Goal: Task Accomplishment & Management: Manage account settings

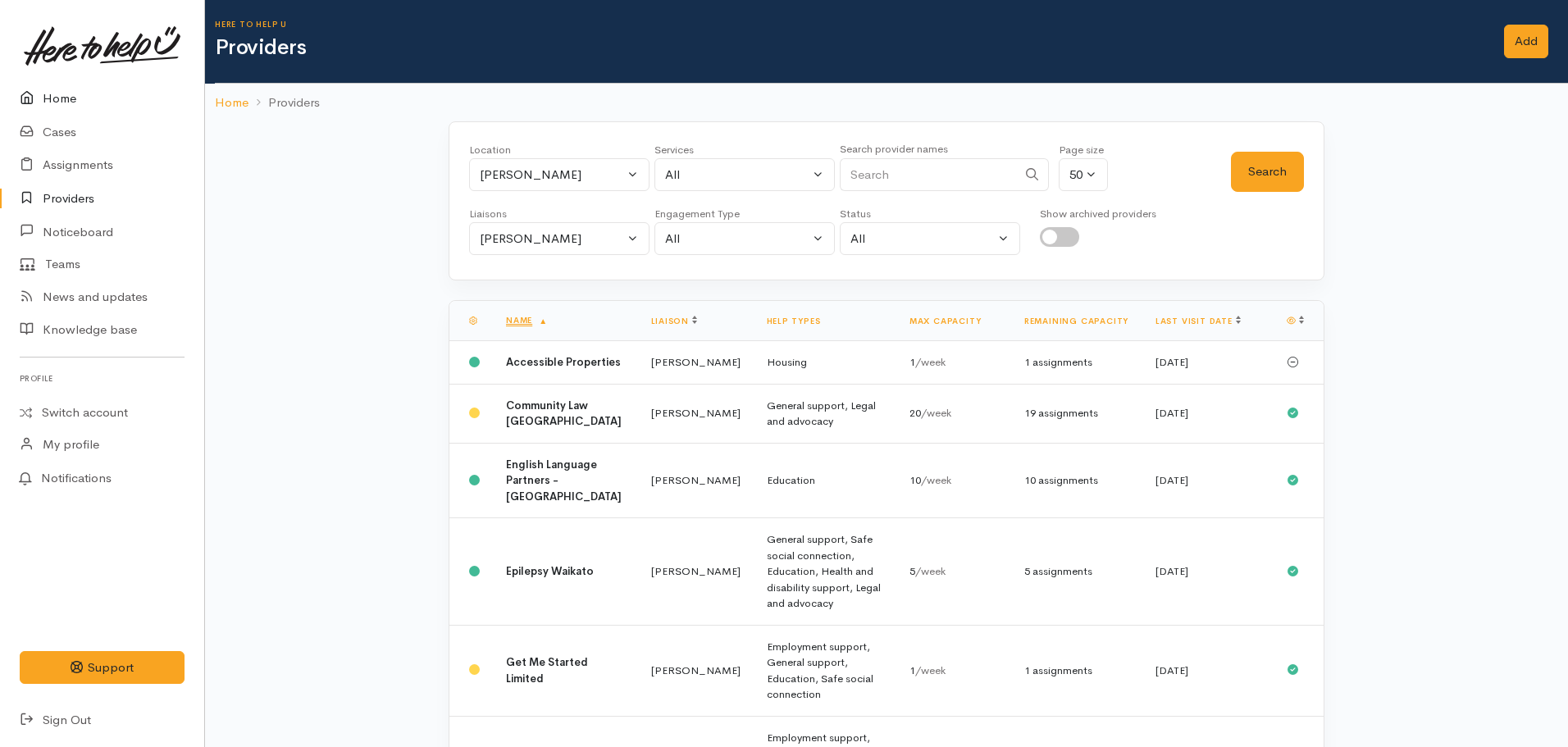
click at [38, 103] on icon at bounding box center [30, 99] width 23 height 20
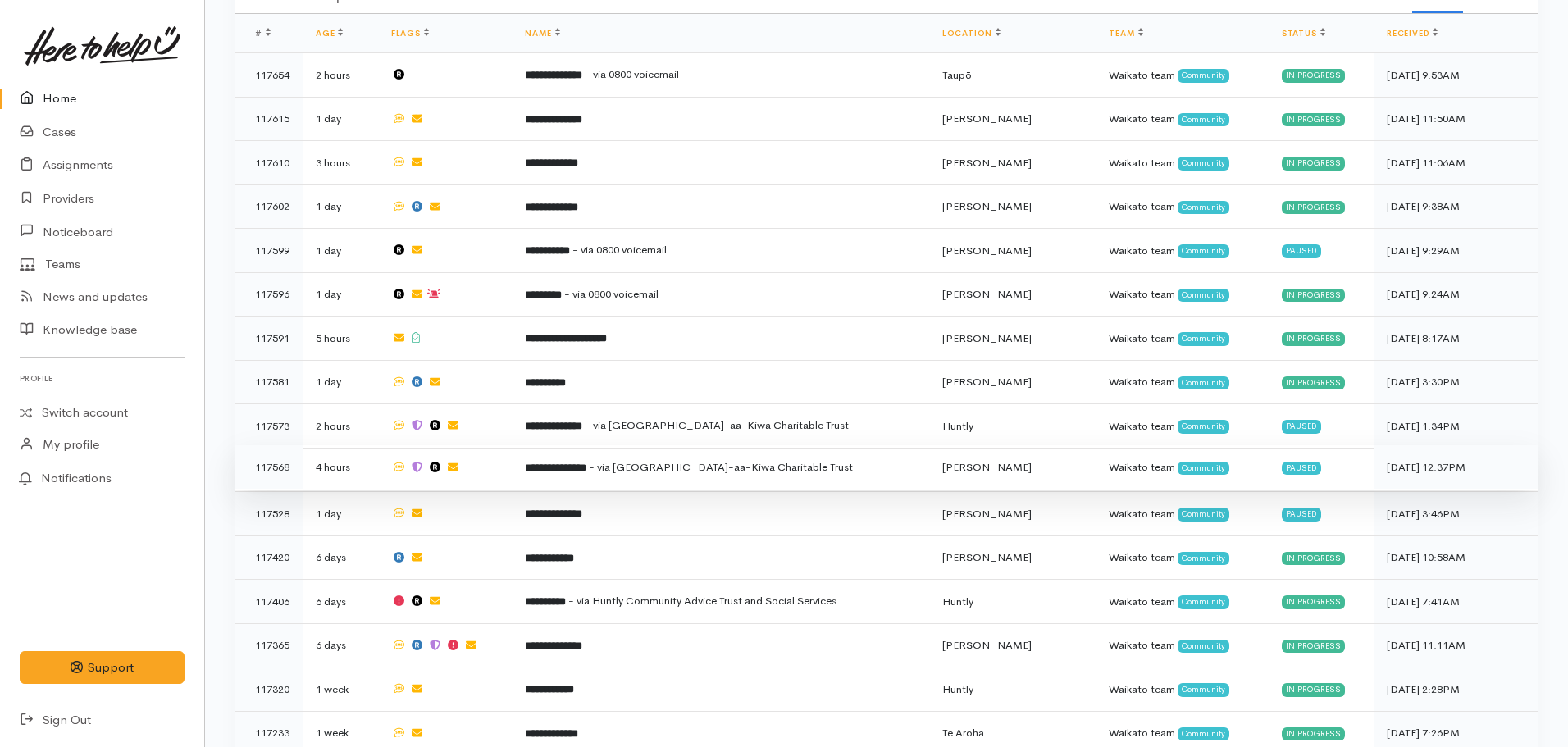
scroll to position [656, 0]
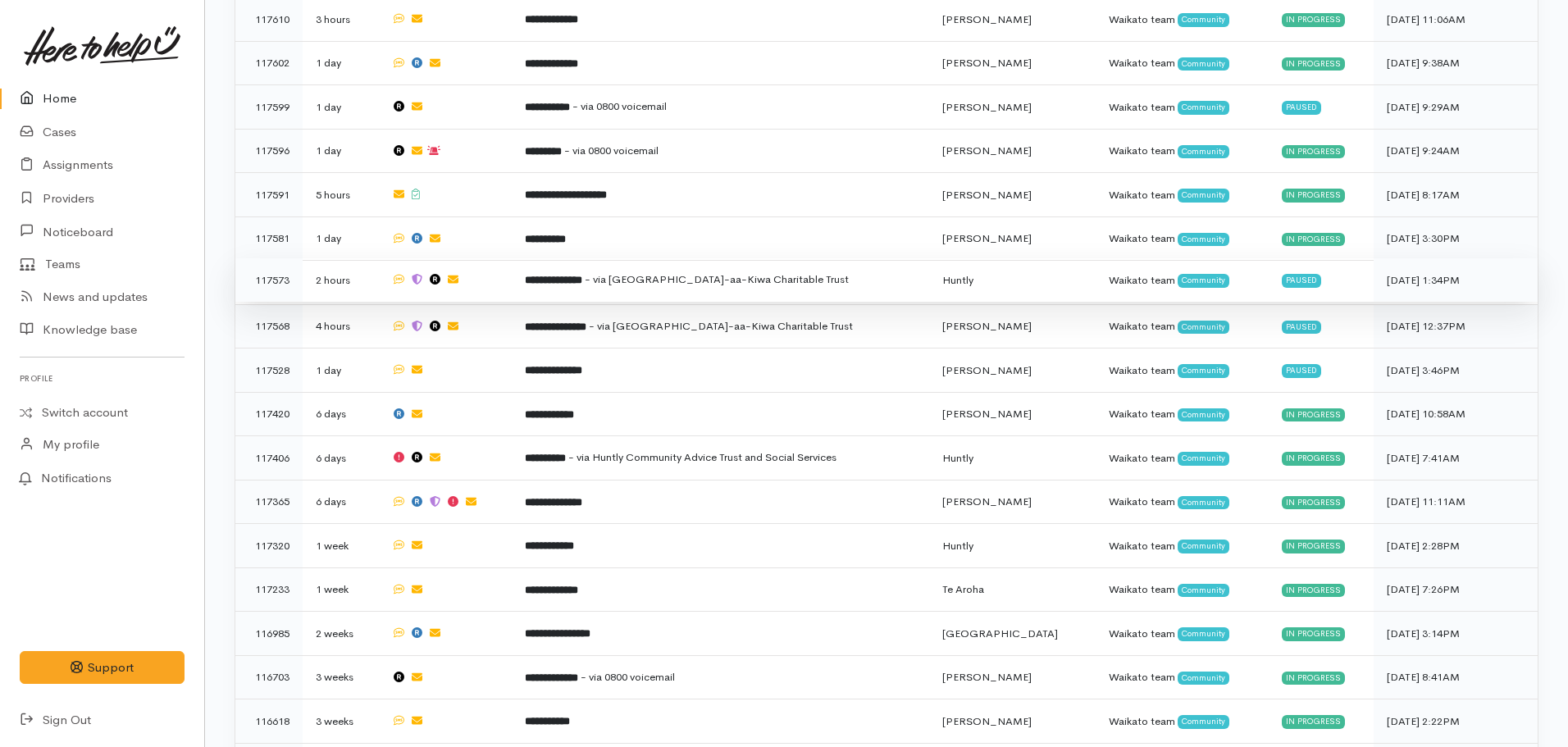
click at [652, 279] on td "**********" at bounding box center [720, 280] width 416 height 45
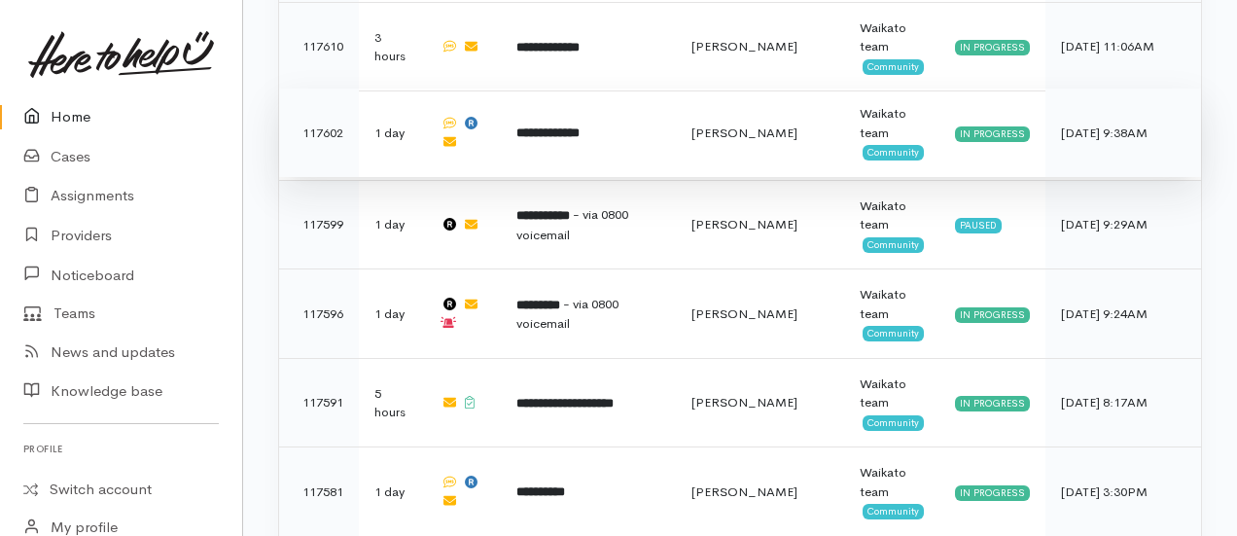
scroll to position [973, 0]
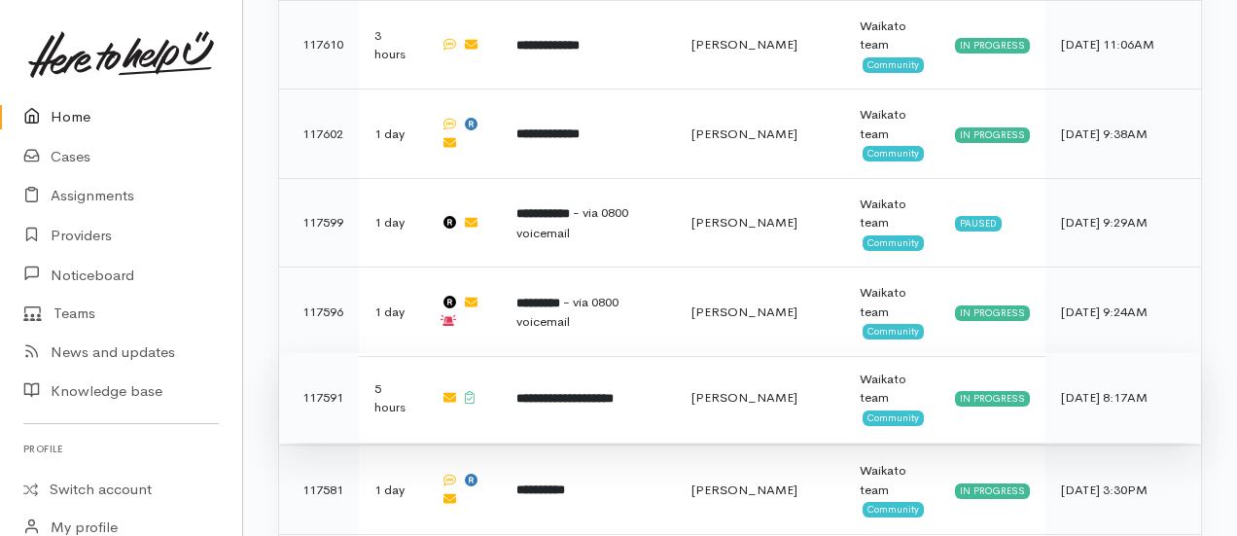
click at [596, 392] on b "**********" at bounding box center [564, 398] width 97 height 13
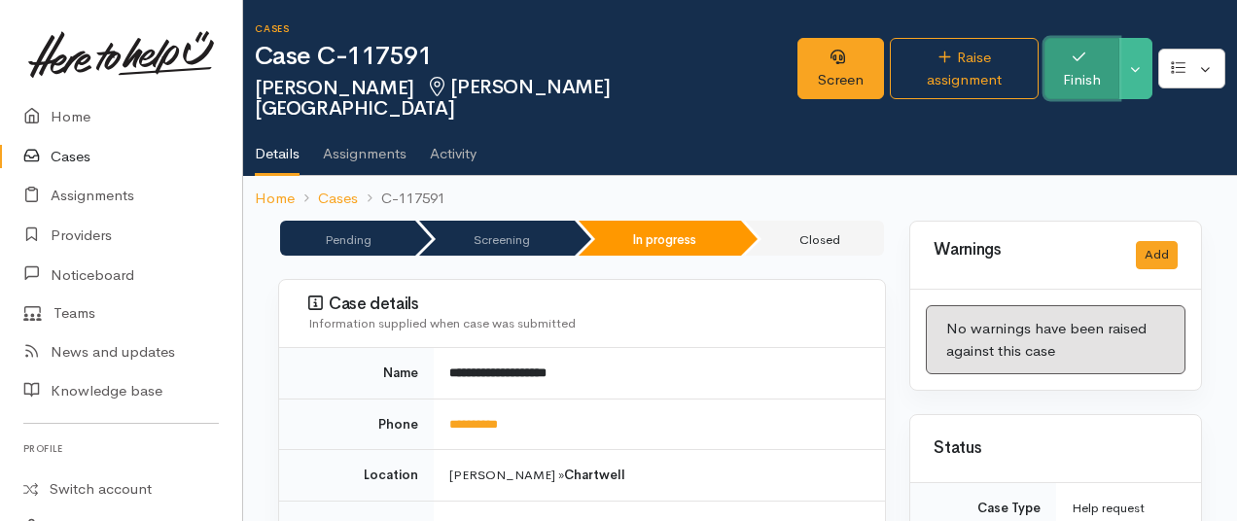
click at [1077, 65] on button "Finish" at bounding box center [1082, 68] width 75 height 61
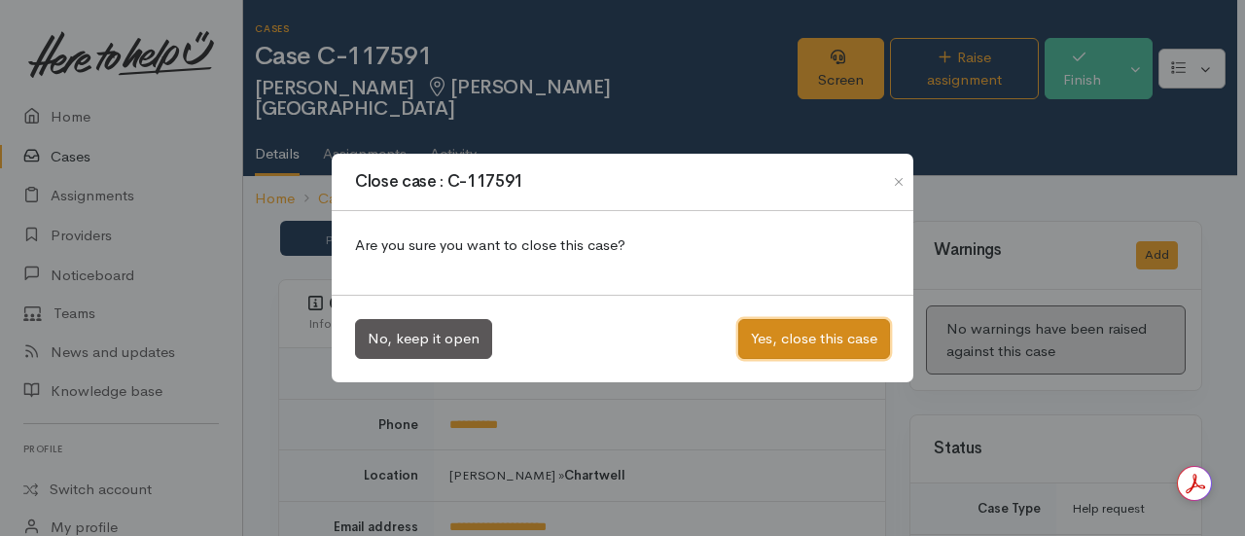
click at [772, 335] on button "Yes, close this case" at bounding box center [814, 339] width 152 height 40
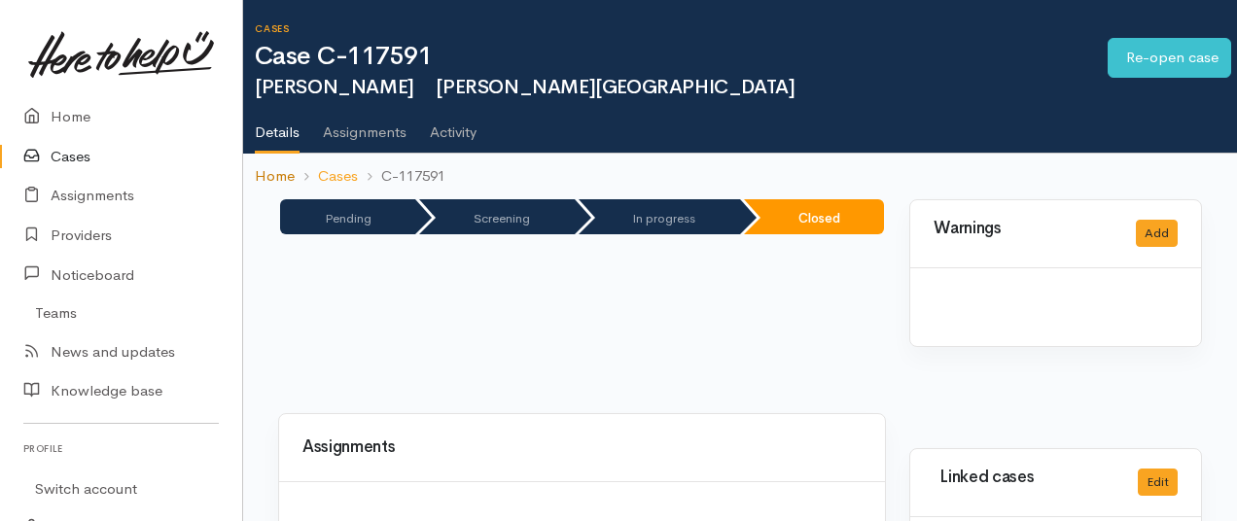
click at [265, 166] on link "Home" at bounding box center [275, 176] width 40 height 22
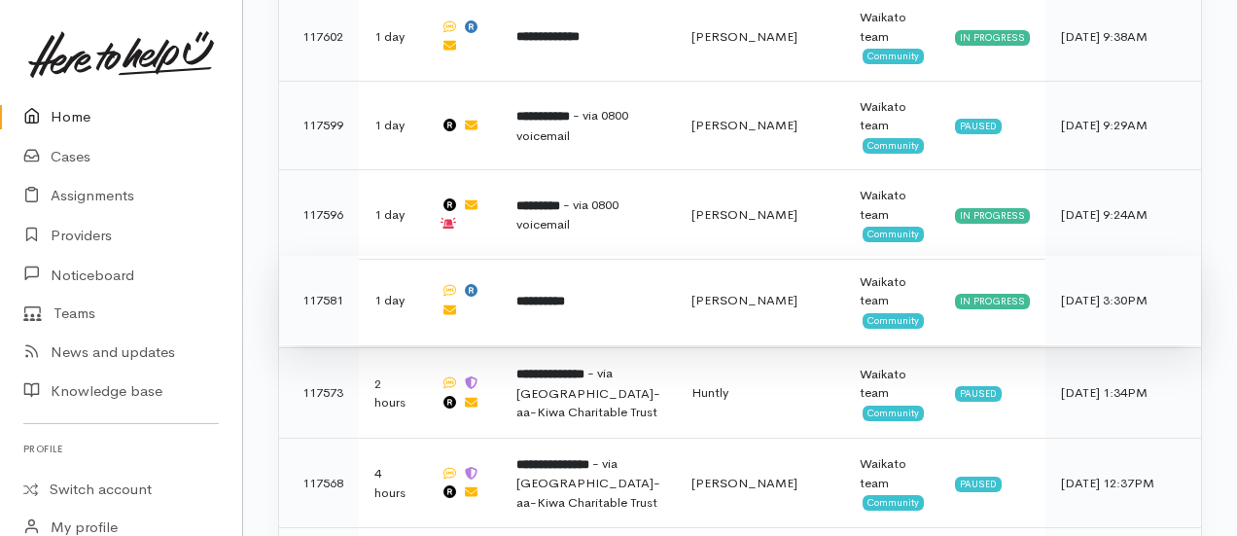
scroll to position [1167, 0]
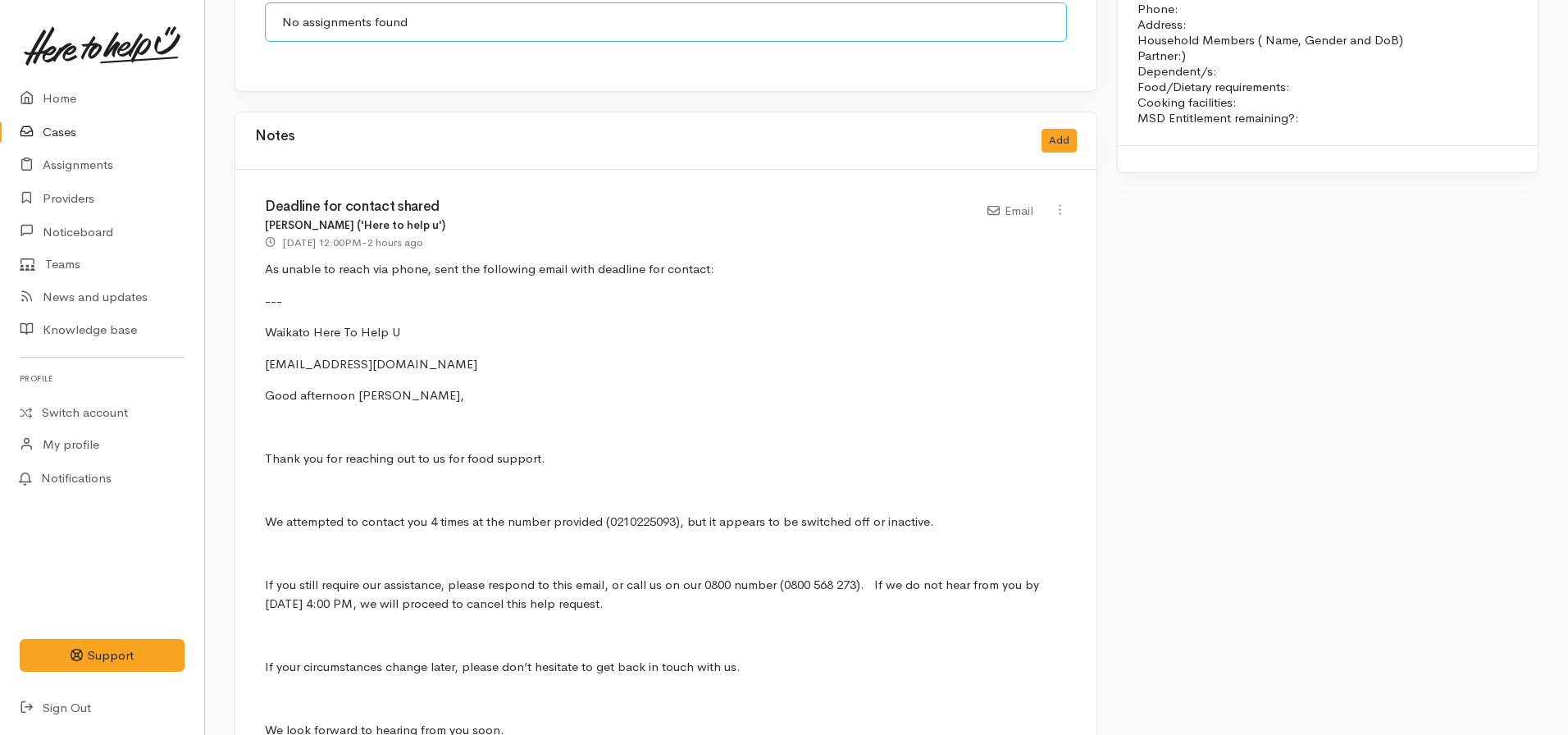
scroll to position [1804, 0]
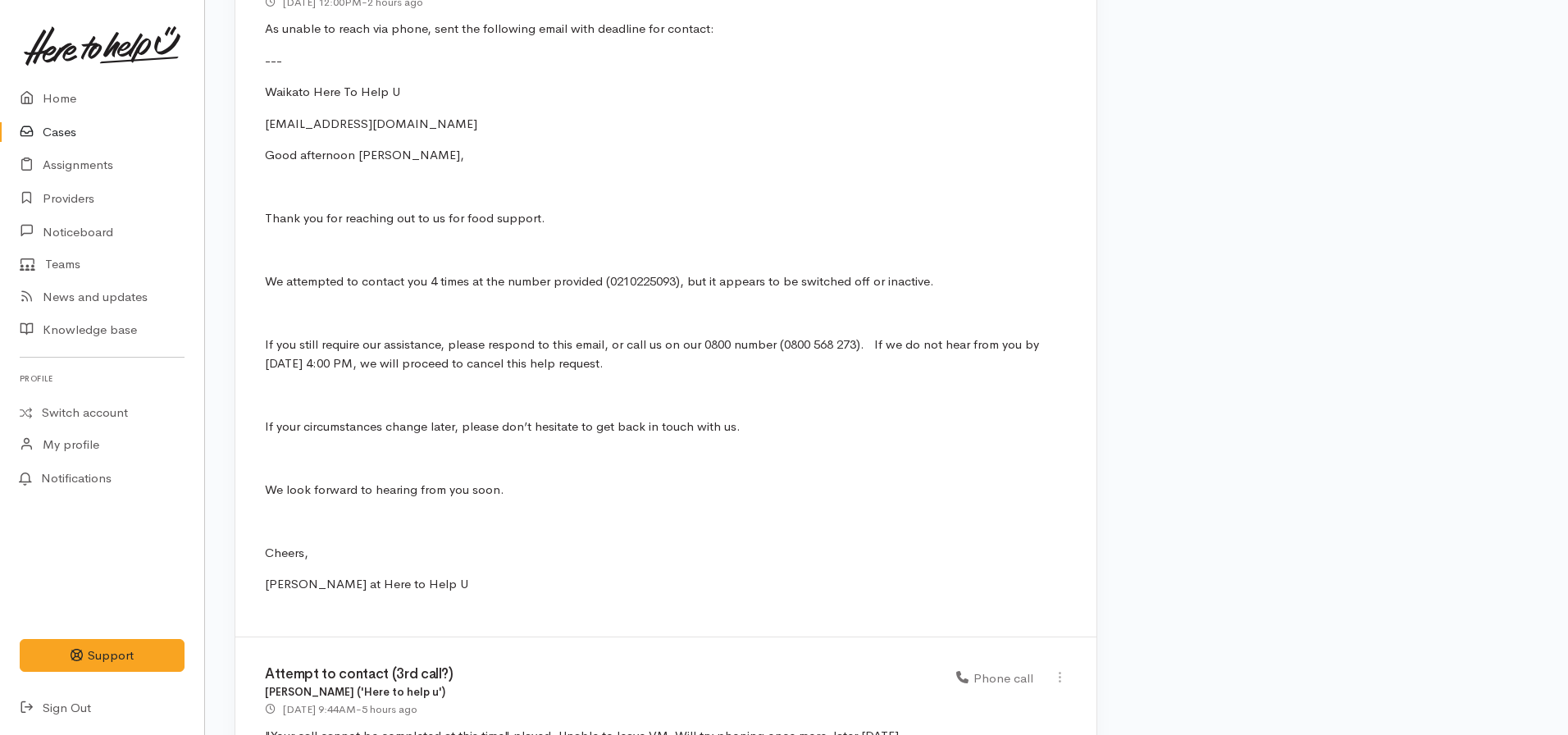
click at [80, 141] on link "Cases" at bounding box center [102, 132] width 204 height 34
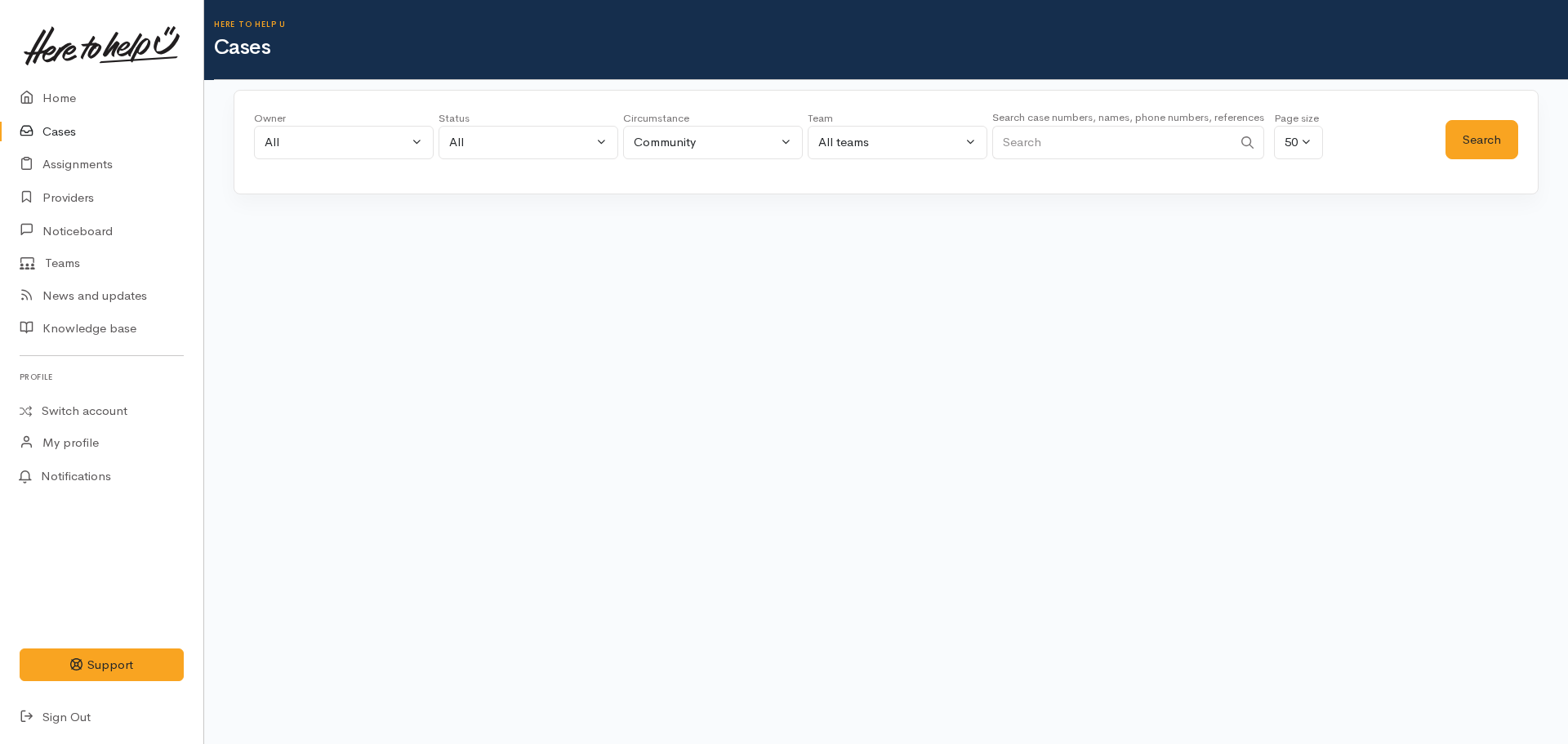
click at [1059, 133] on input "Search" at bounding box center [1112, 143] width 240 height 34
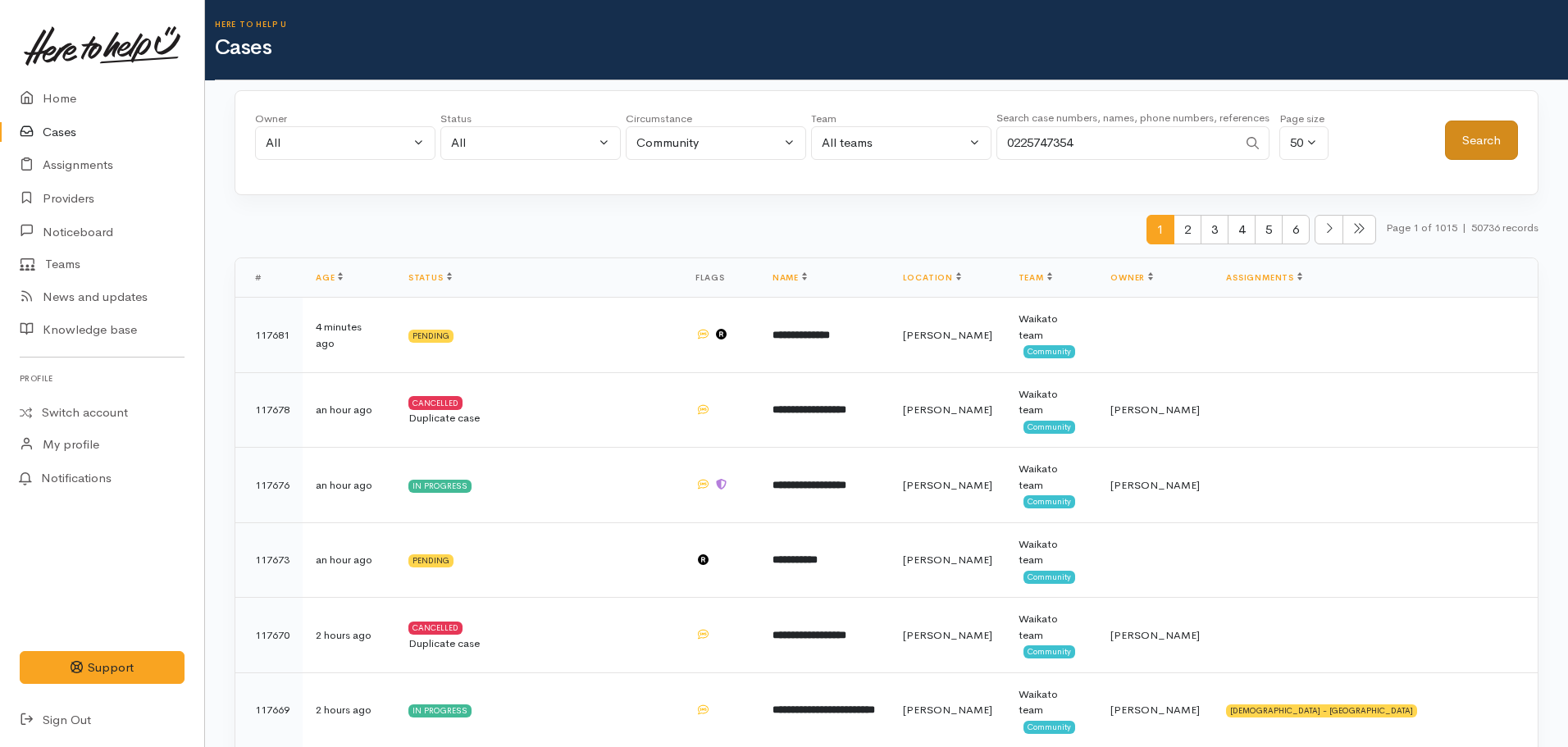
type input "0225747354"
click at [1474, 139] on button "Search" at bounding box center [1481, 141] width 73 height 40
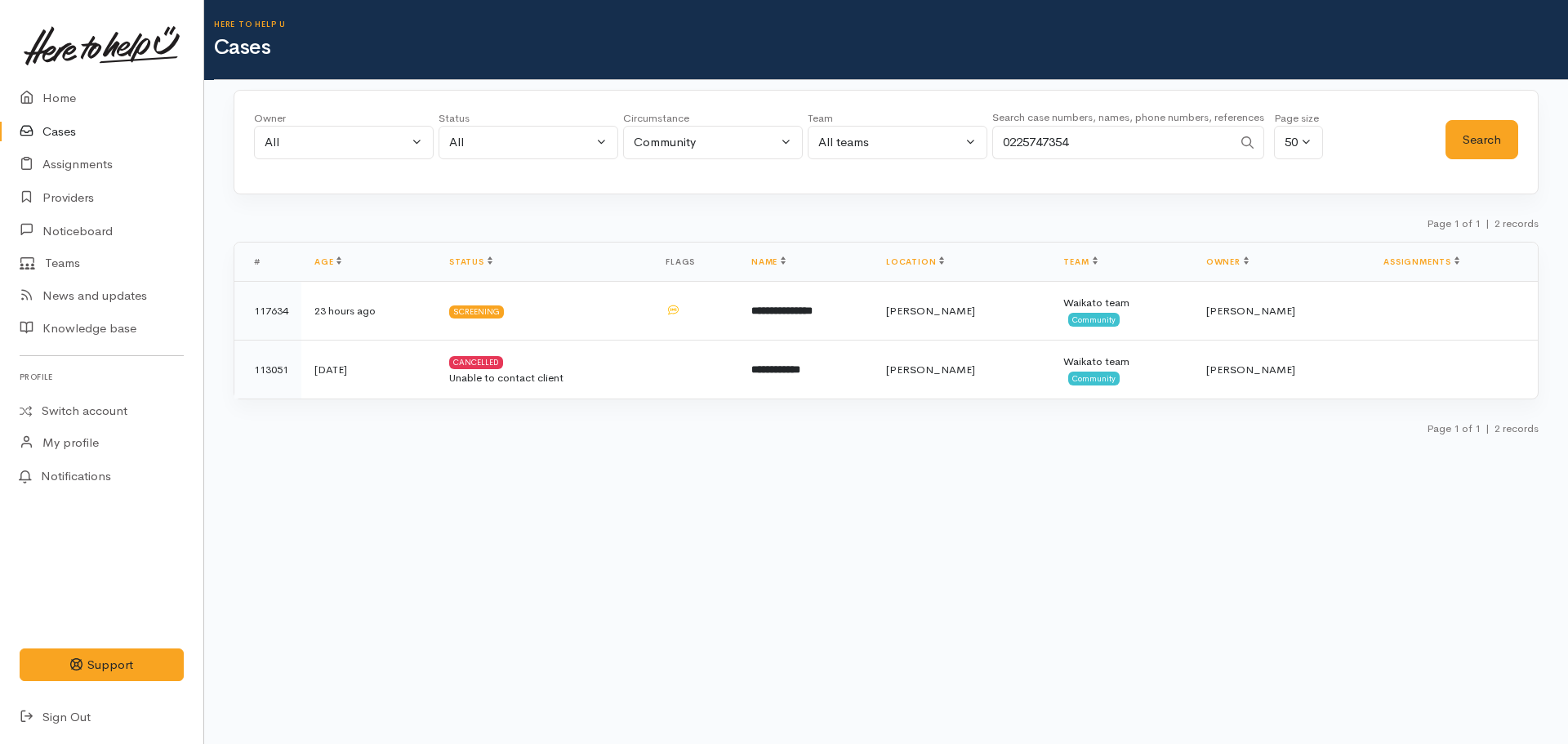
drag, startPoint x: 1132, startPoint y: 139, endPoint x: 924, endPoint y: 142, distance: 208.0
click at [924, 142] on div "Owner All My cases Aandrea Murray ('Here to help u') Akash Prakash ('Here to he…" at bounding box center [849, 139] width 1191 height 59
type input "0223803813"
click at [1486, 150] on button "Search" at bounding box center [1482, 140] width 73 height 40
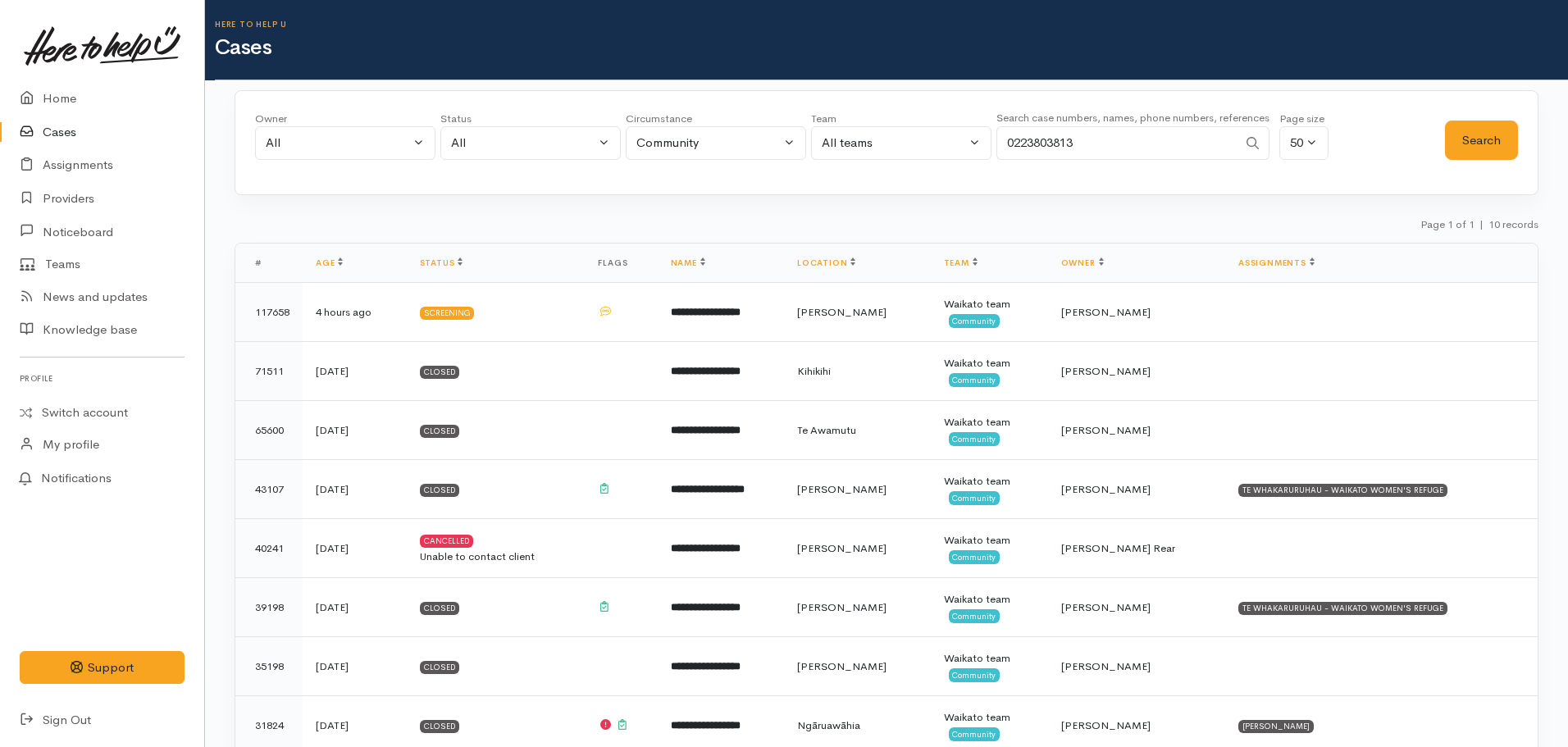
drag, startPoint x: 1114, startPoint y: 143, endPoint x: 882, endPoint y: 122, distance: 232.9
click at [882, 122] on div "Owner All My cases Aandrea Murray ('Here to help u') Akash Prakash ('Here to he…" at bounding box center [850, 140] width 1189 height 59
type input "0211769761"
click at [1462, 152] on button "Search" at bounding box center [1481, 141] width 73 height 40
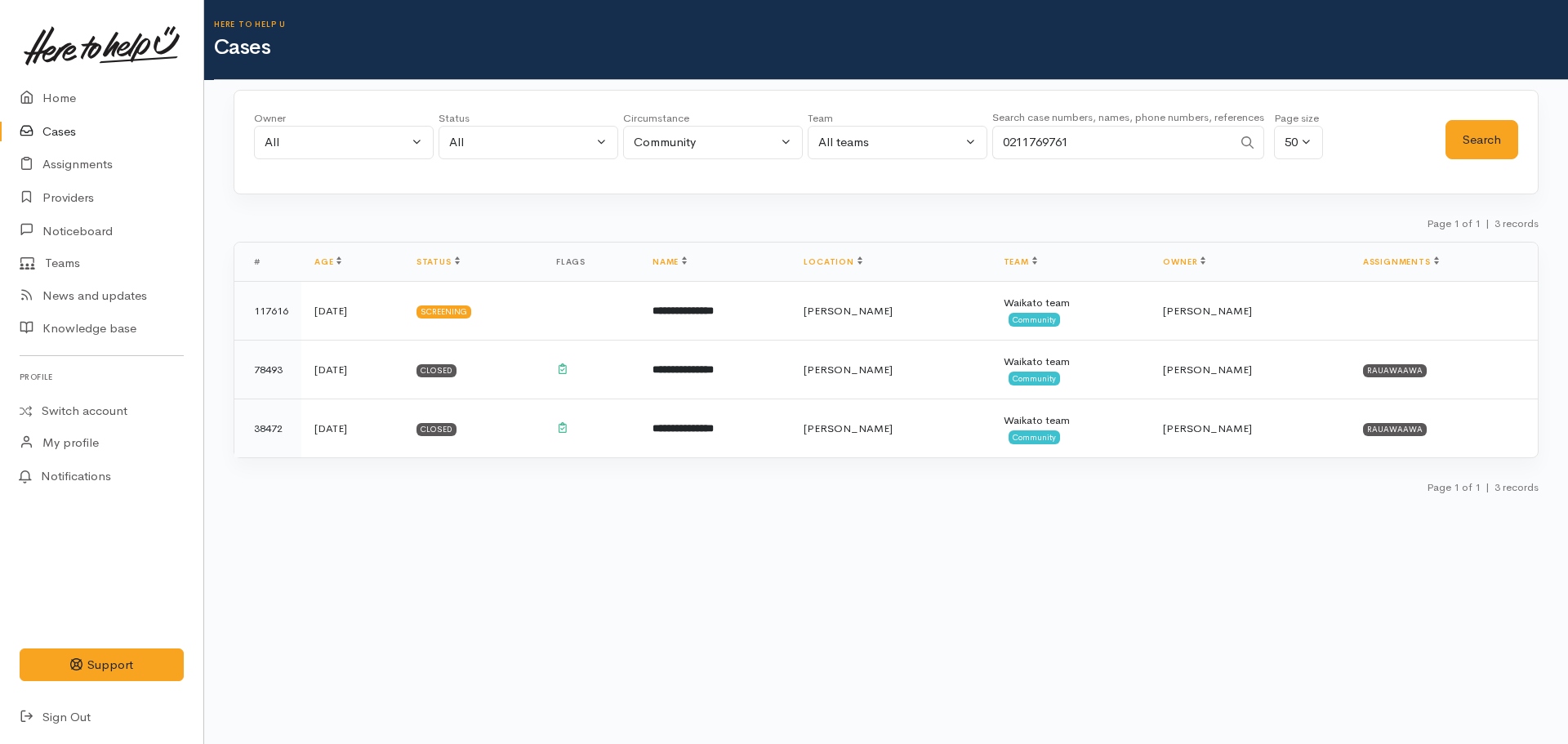
drag, startPoint x: 1123, startPoint y: 134, endPoint x: 999, endPoint y: 134, distance: 124.0
click at [999, 134] on input "0211769761" at bounding box center [1112, 143] width 240 height 34
click at [44, 91] on link "Home" at bounding box center [102, 98] width 203 height 34
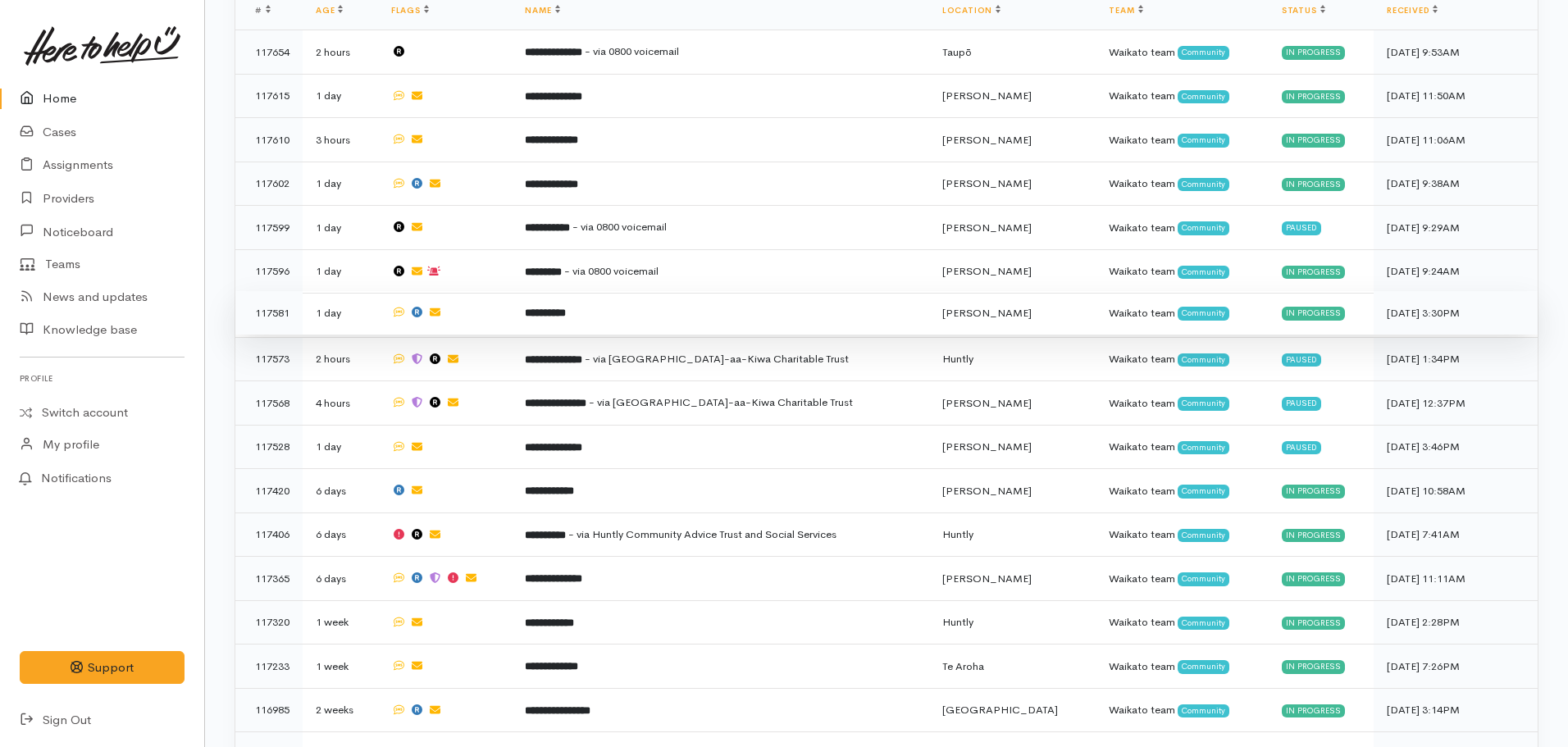
scroll to position [574, 0]
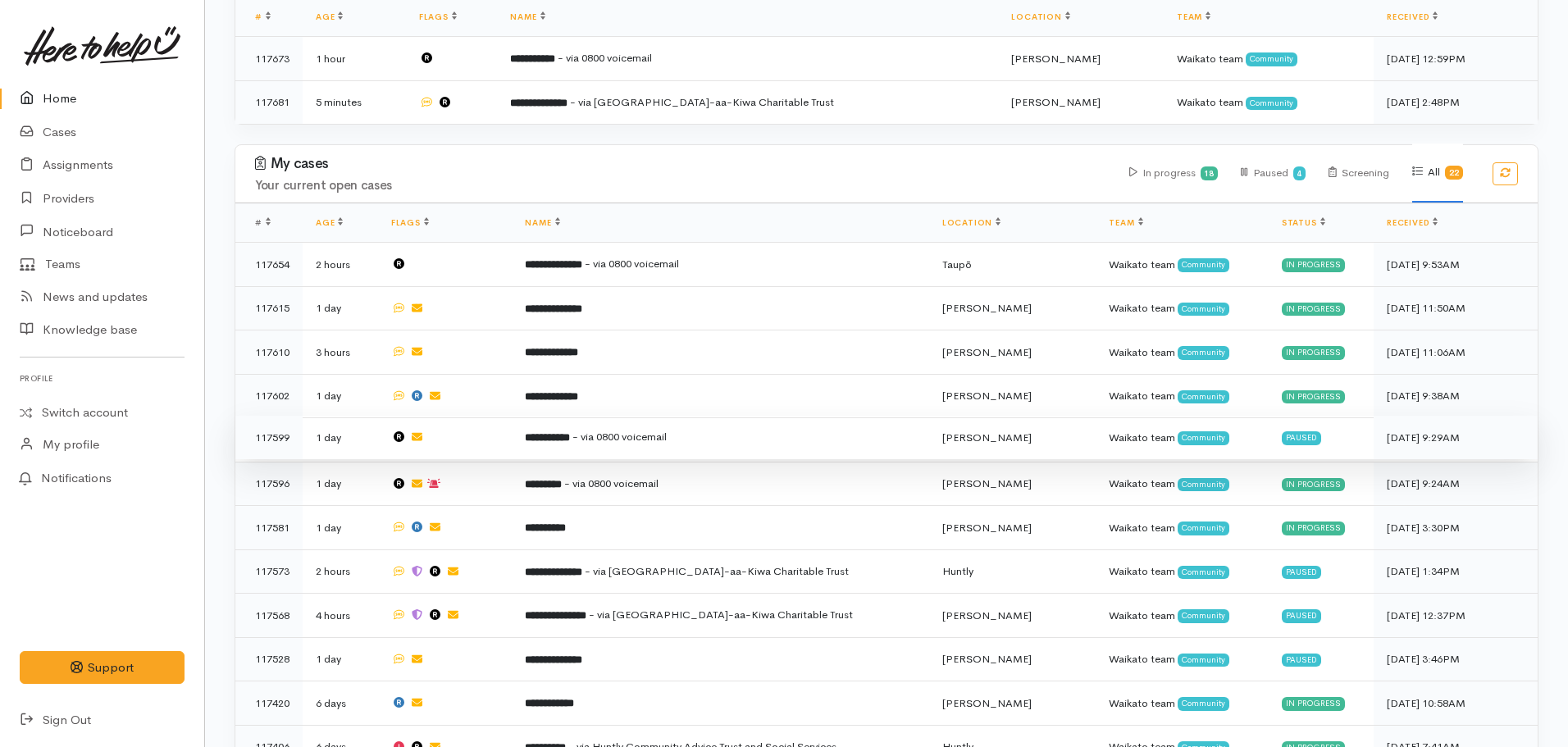
scroll to position [410, 0]
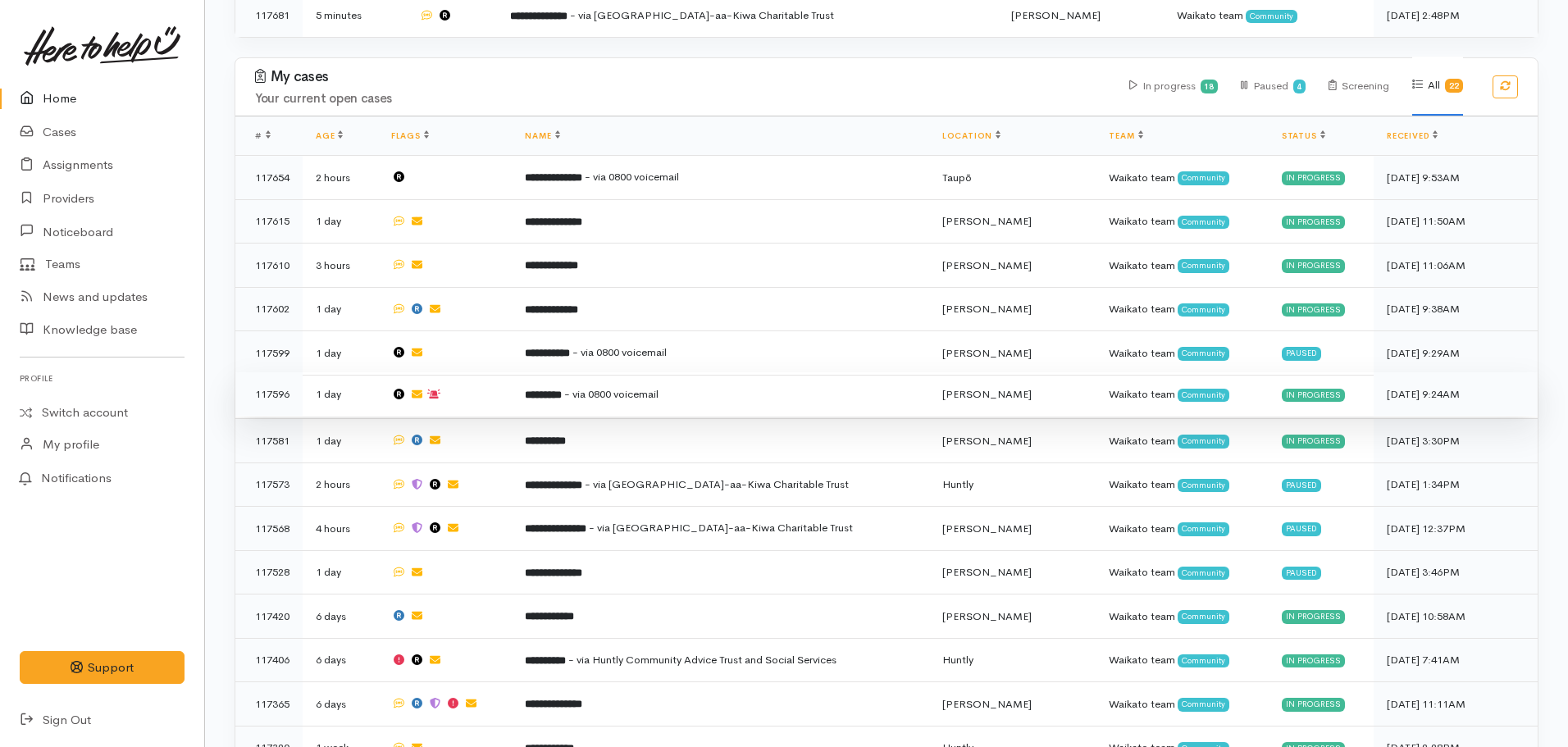
click at [696, 402] on td "********* - via 0800 voicemail" at bounding box center [720, 395] width 416 height 45
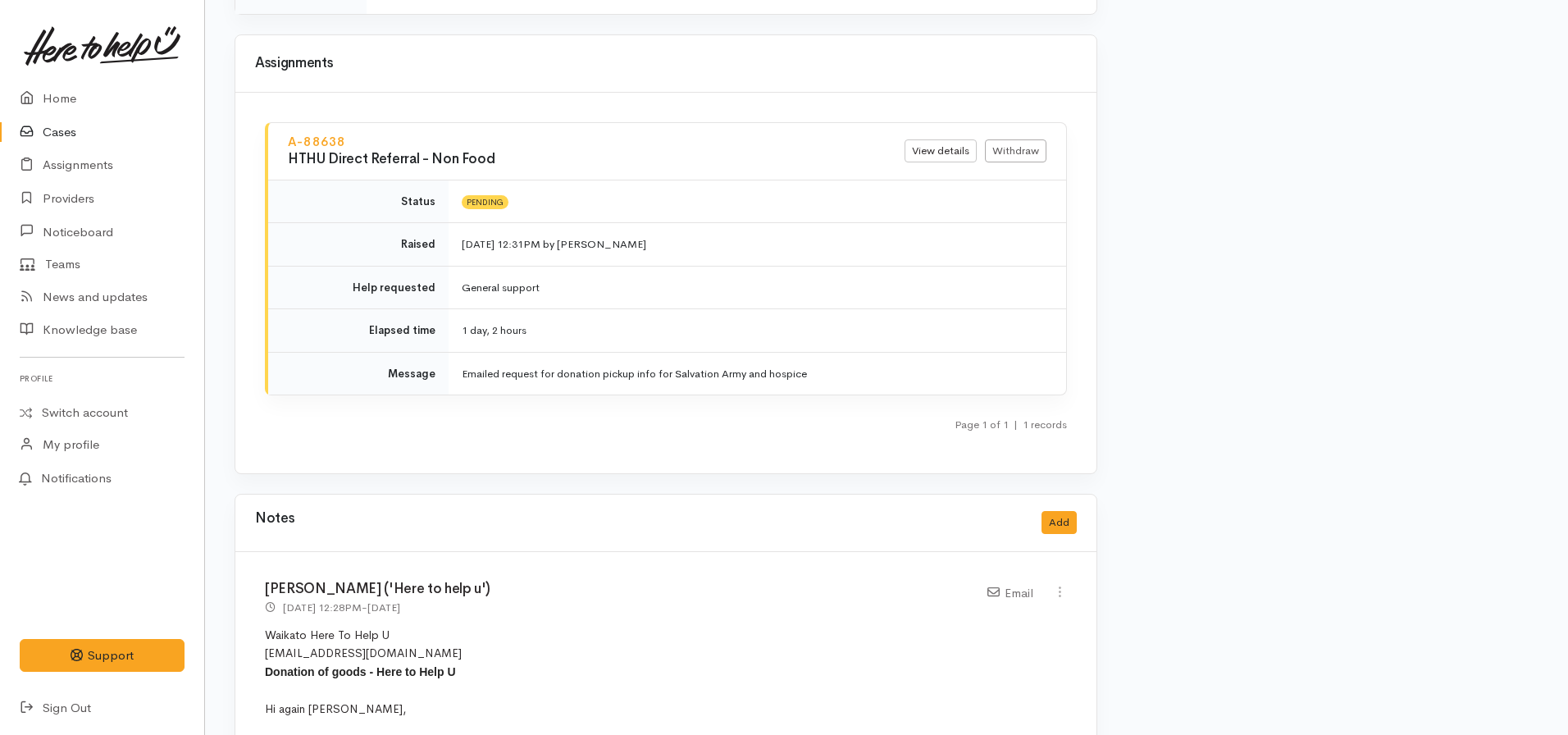
scroll to position [1639, 0]
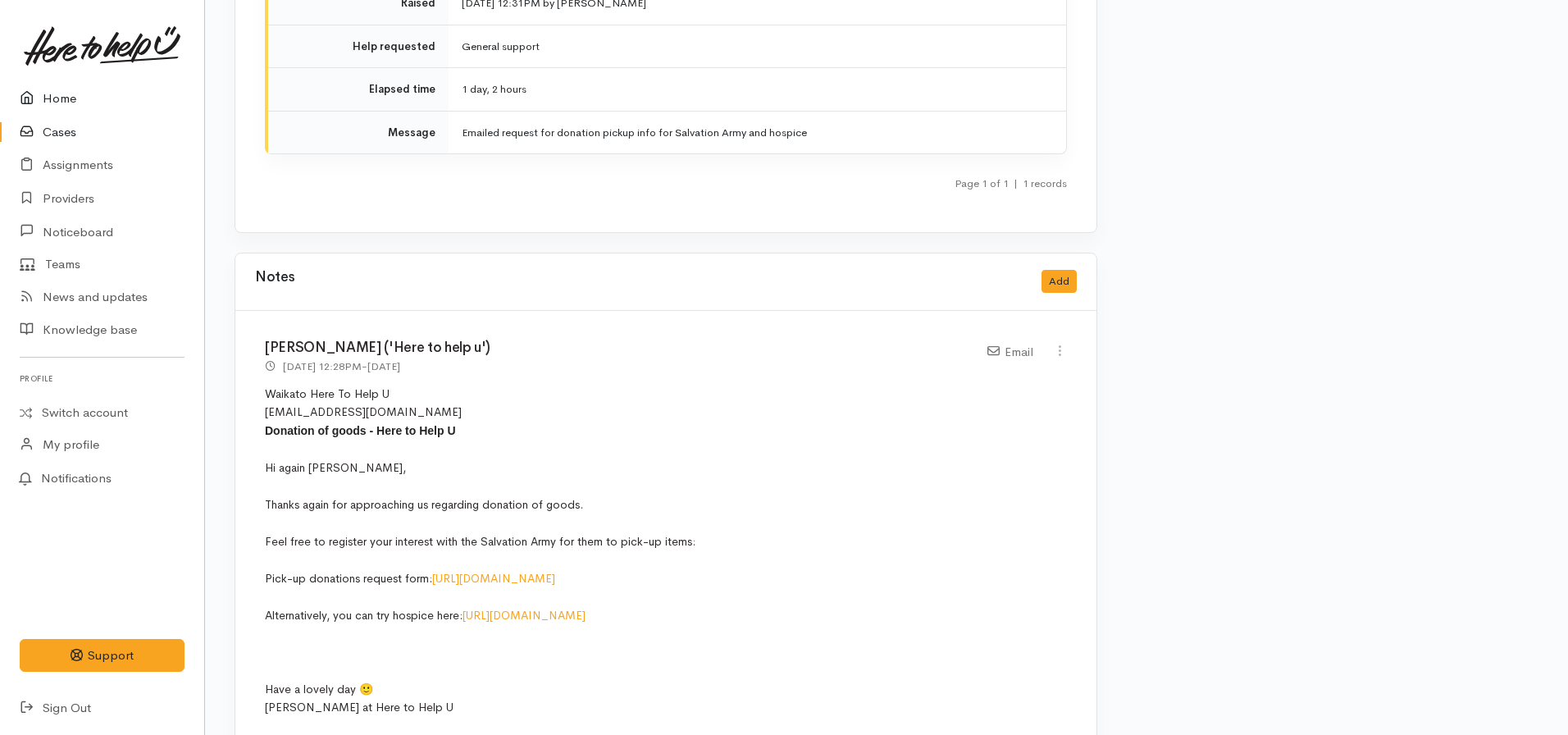
click at [50, 94] on link "Home" at bounding box center [102, 99] width 204 height 34
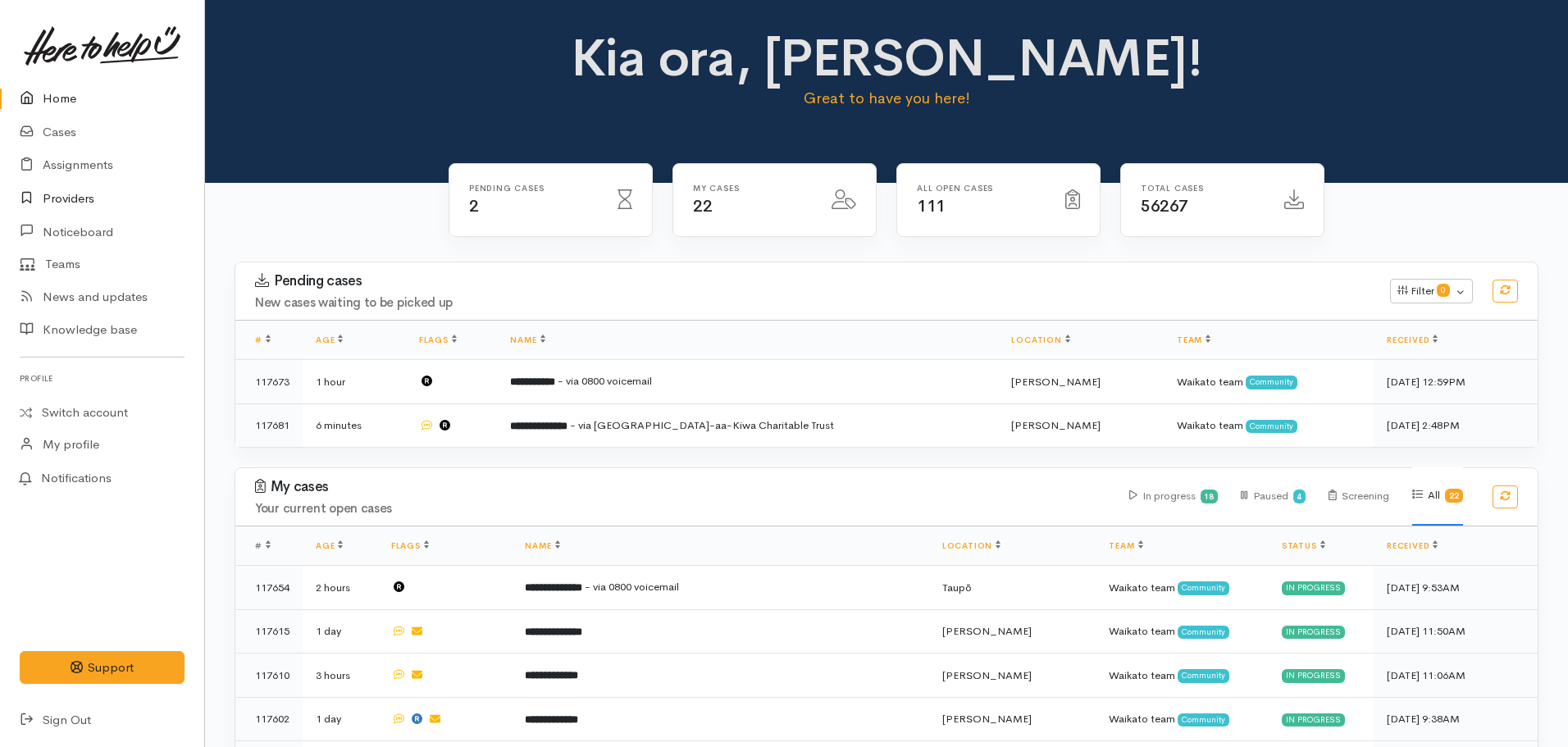
click at [59, 185] on link "Providers" at bounding box center [102, 199] width 204 height 34
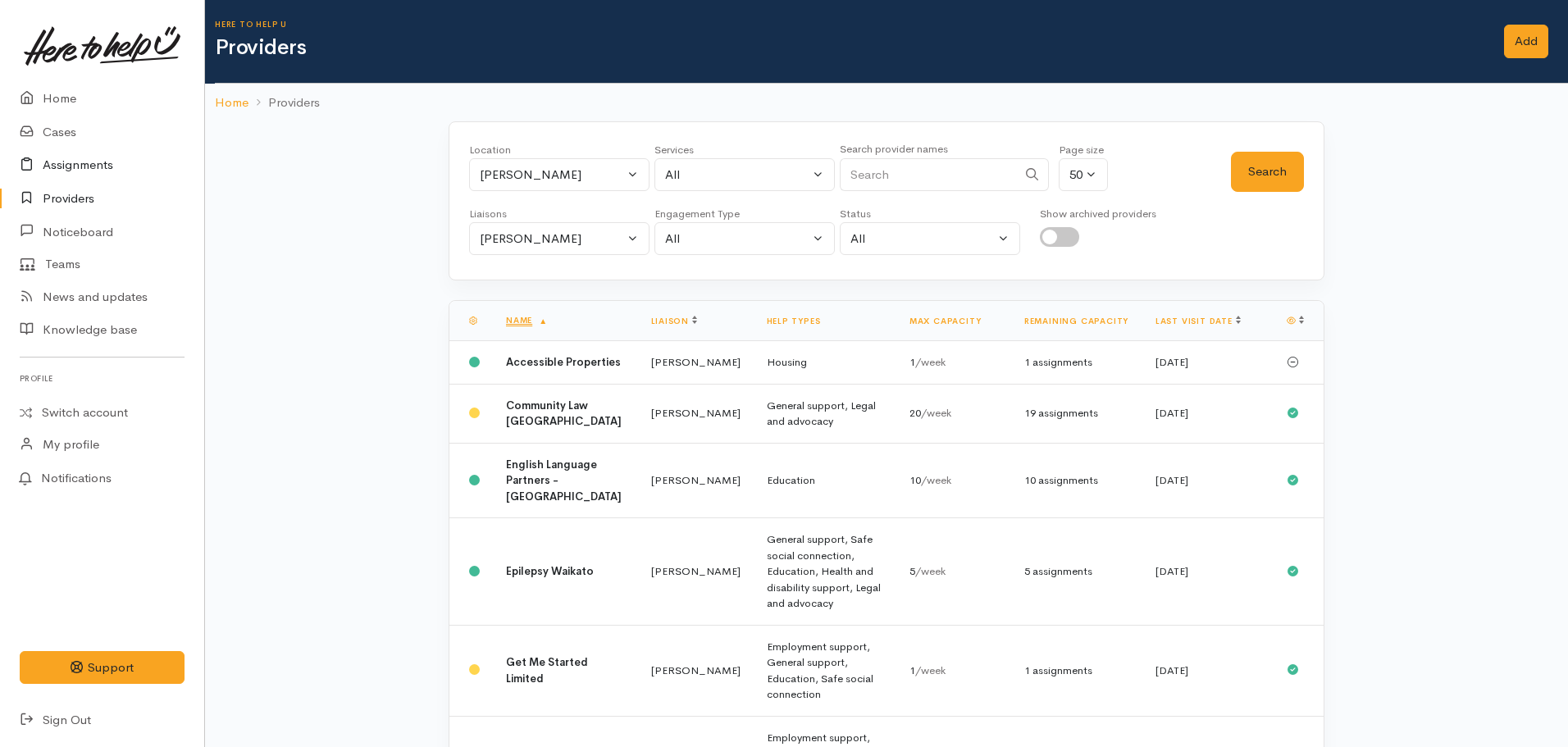
click at [78, 166] on link "Assignments" at bounding box center [102, 165] width 204 height 34
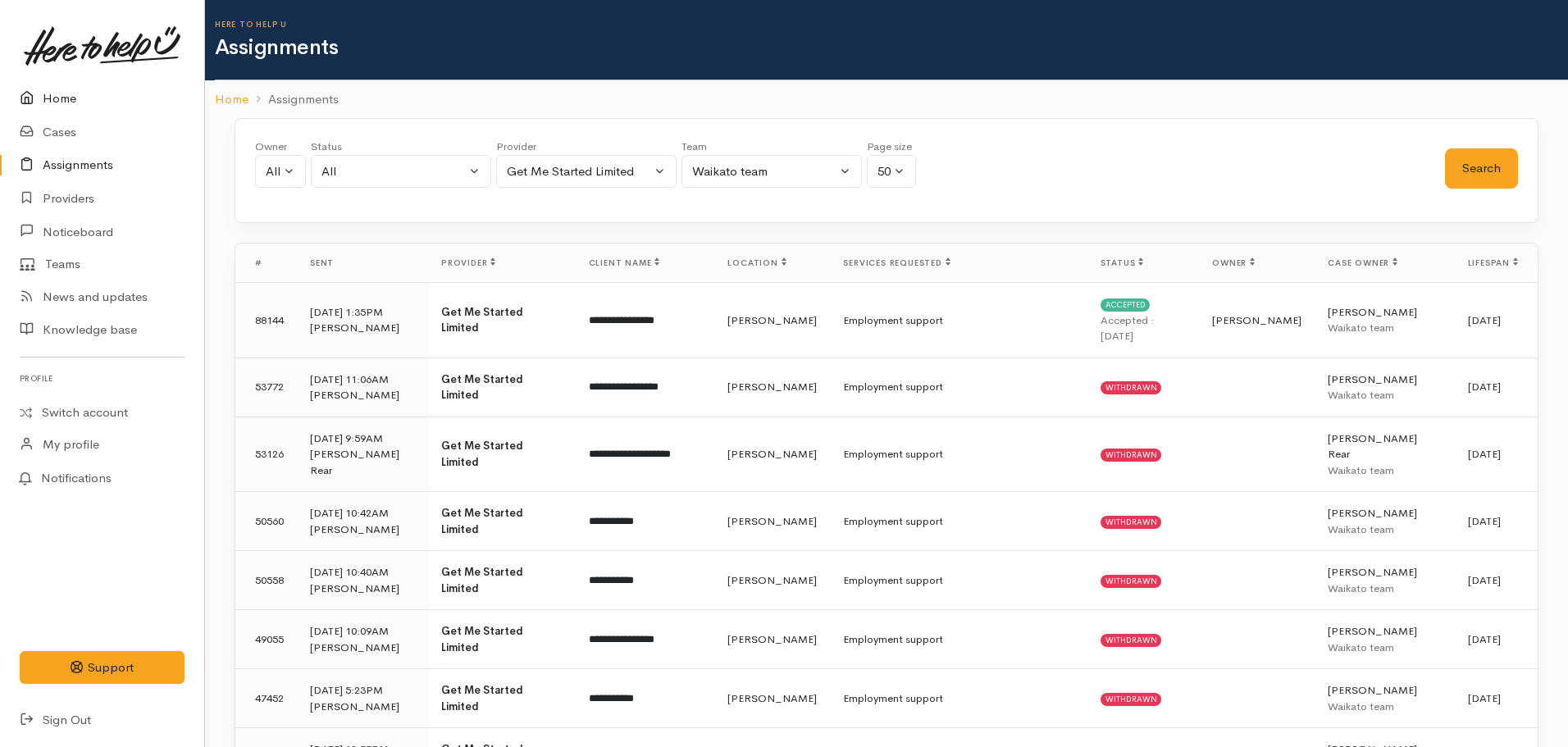
click at [99, 100] on link "Home" at bounding box center [102, 99] width 204 height 34
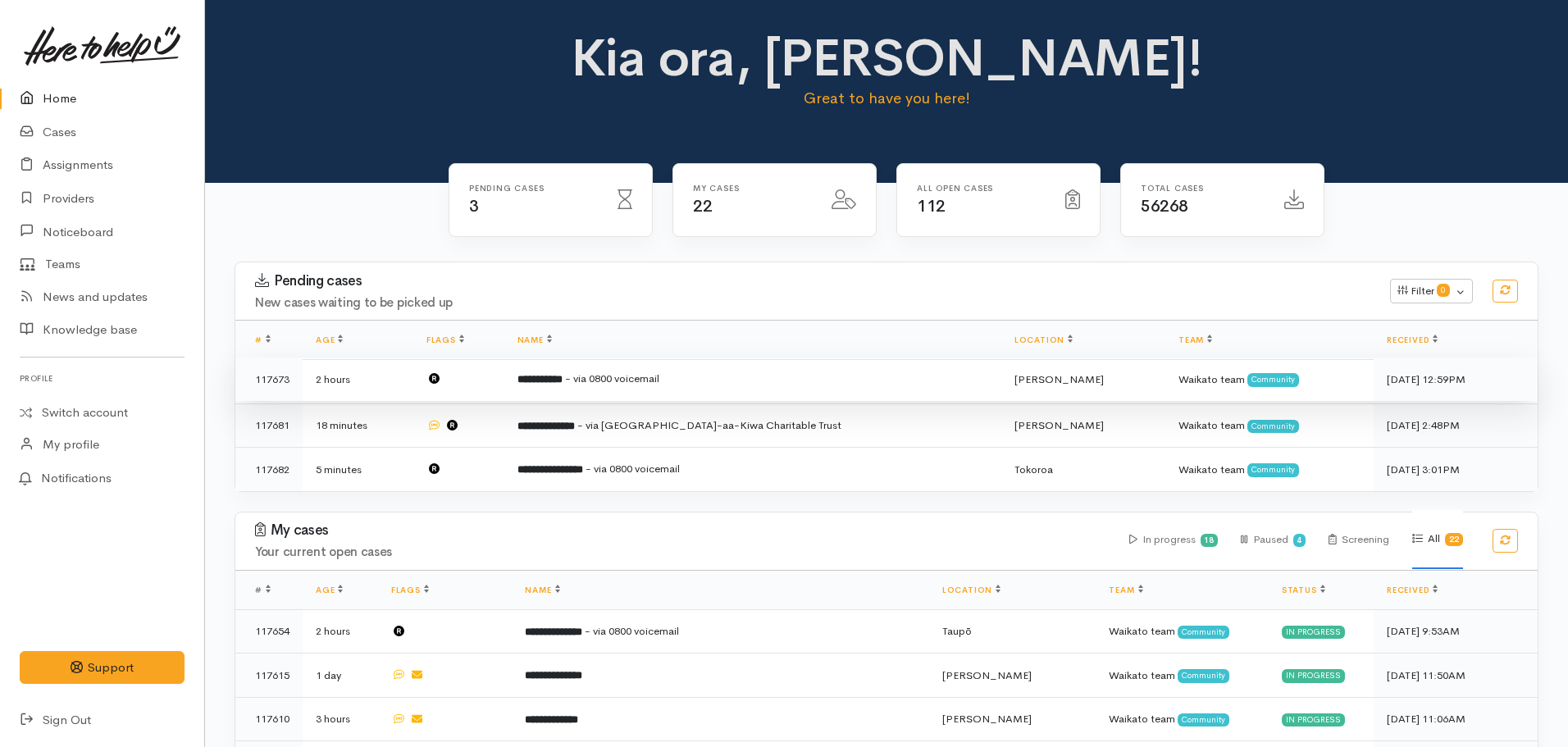
click at [650, 373] on span "- via 0800 voicemail" at bounding box center [612, 379] width 94 height 14
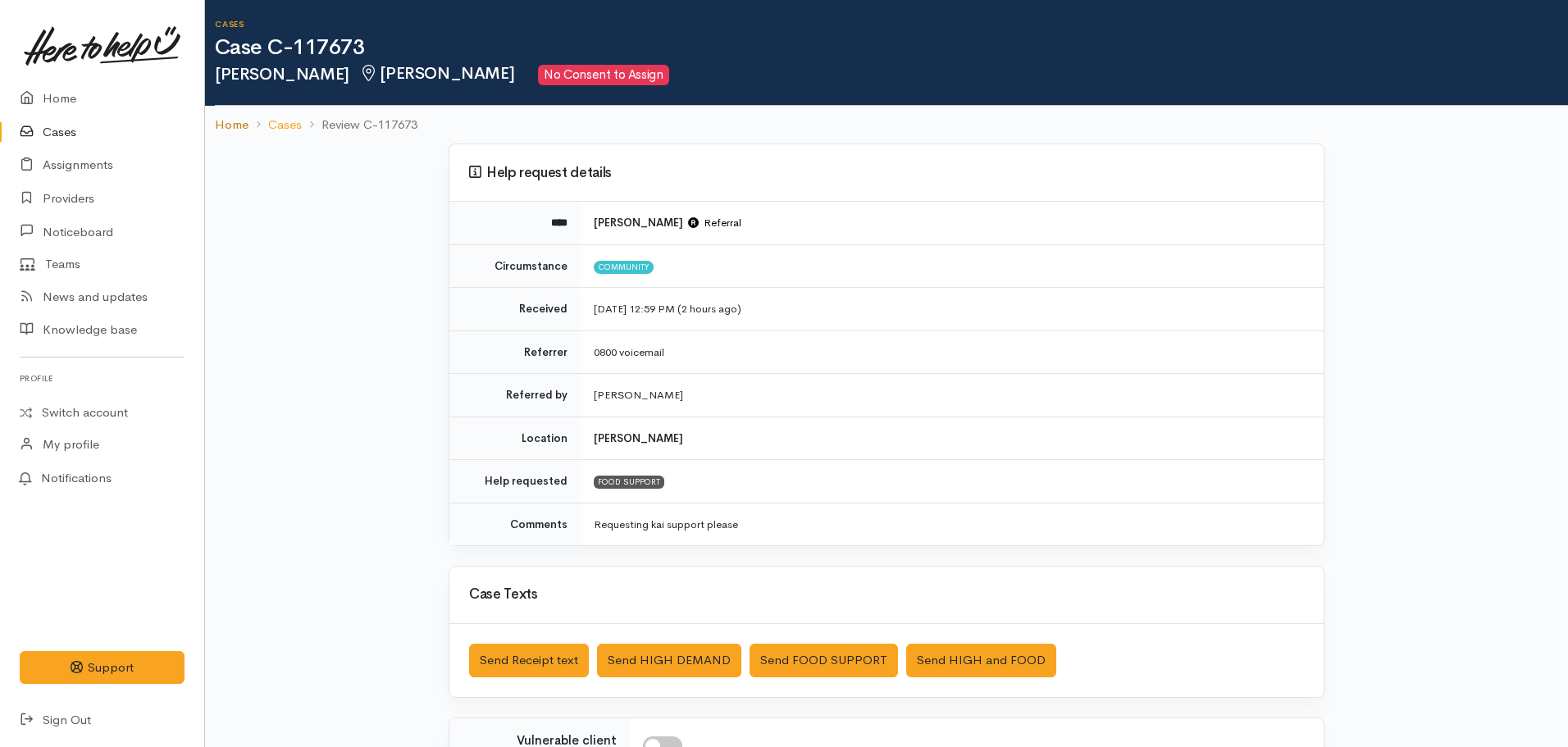
click at [233, 131] on link "Home" at bounding box center [232, 125] width 34 height 19
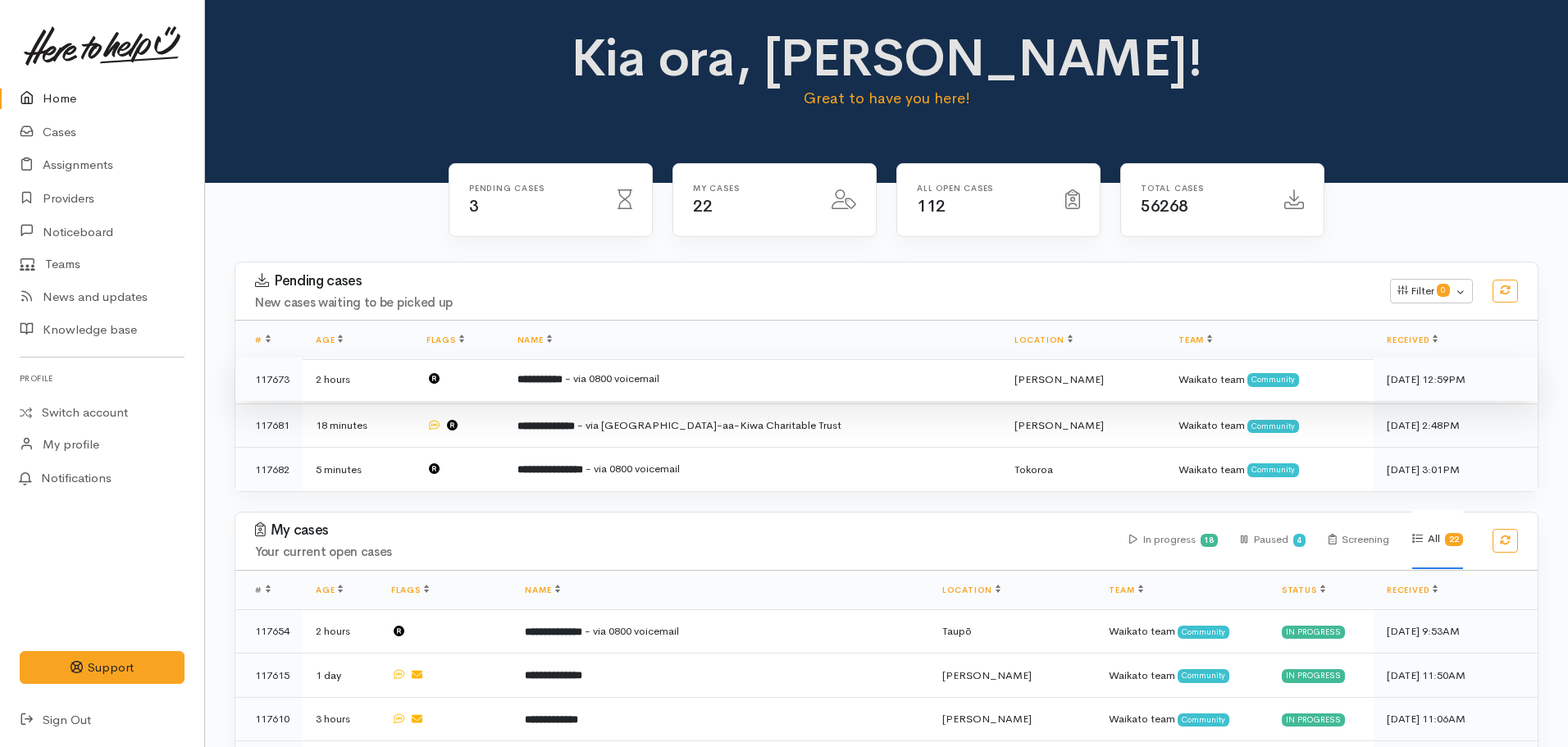
click at [626, 374] on span "- via 0800 voicemail" at bounding box center [612, 379] width 94 height 14
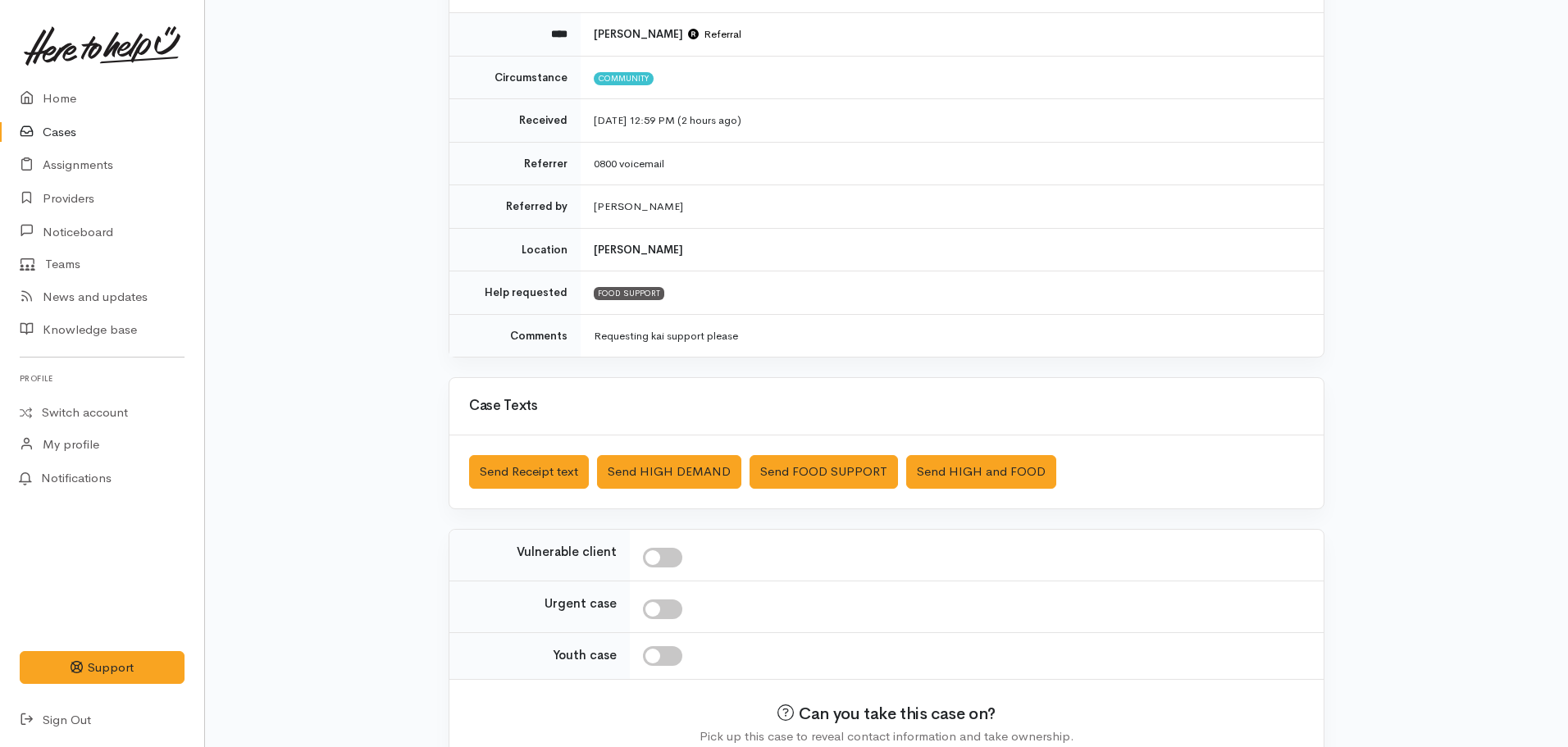
scroll to position [271, 0]
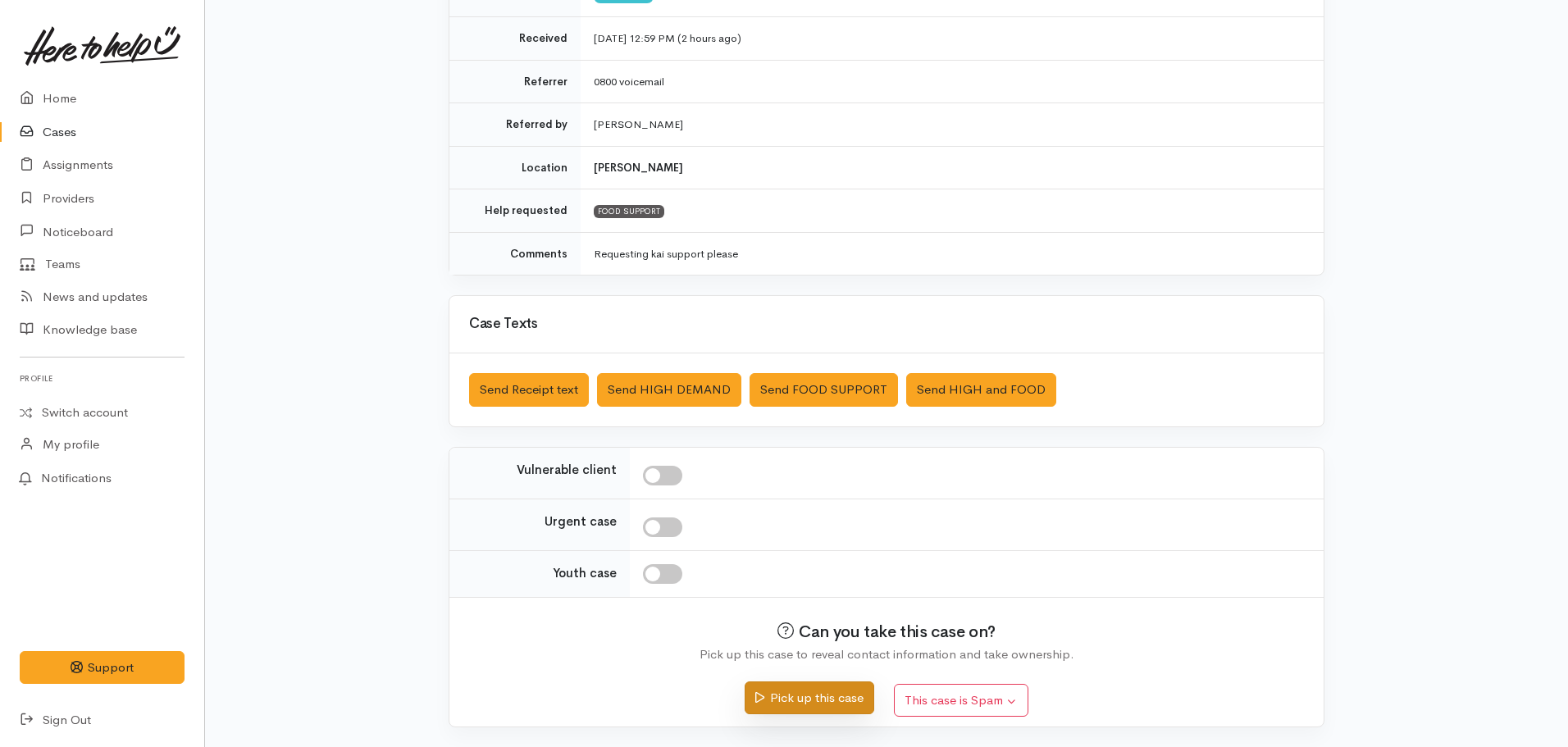
click at [805, 693] on button "Pick up this case" at bounding box center [808, 698] width 129 height 34
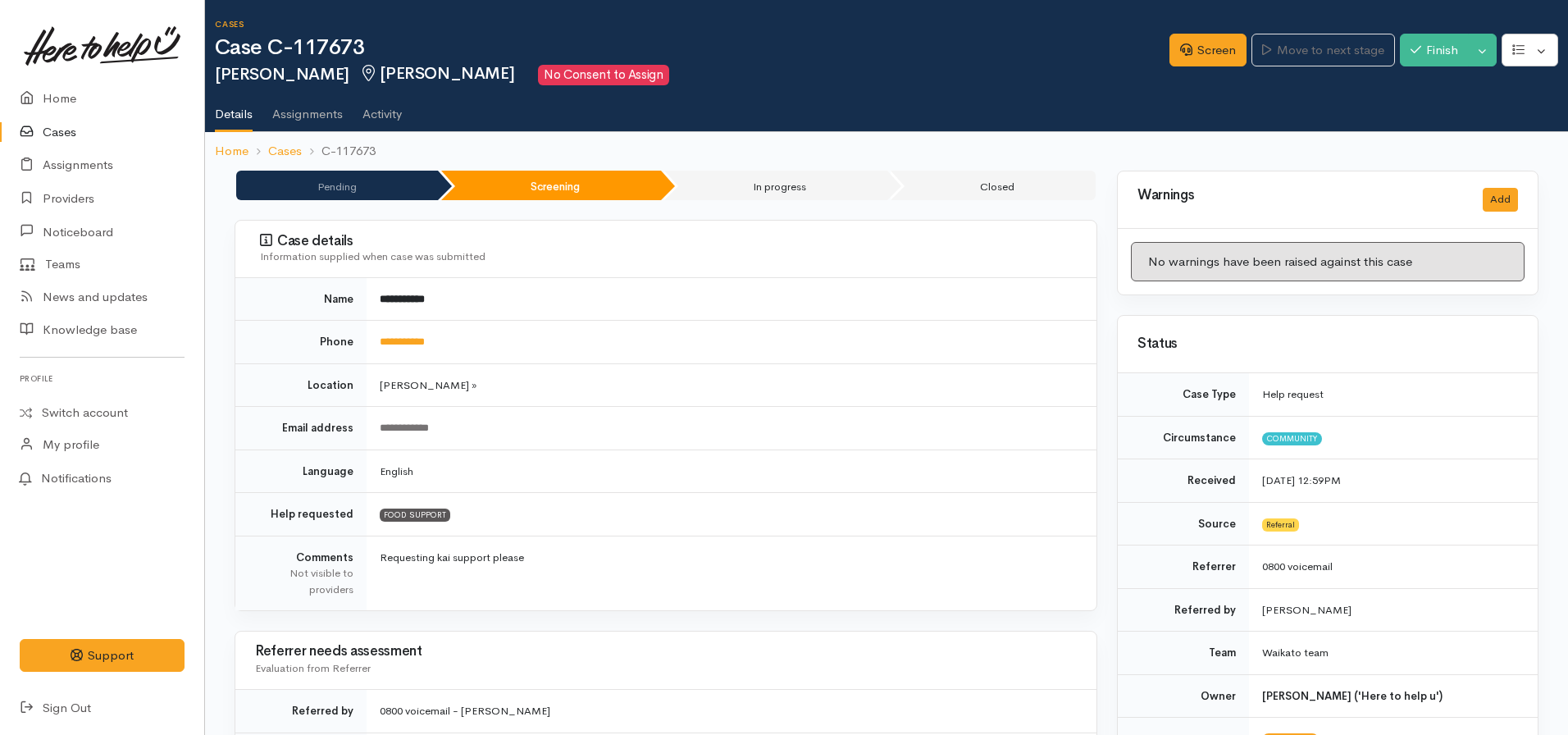
click at [1157, 30] on div "Cases Case C-117673 Paora Tewao Hamilton No Consent to Assign" at bounding box center [692, 52] width 954 height 66
click at [1192, 51] on link "Screen" at bounding box center [1207, 51] width 77 height 34
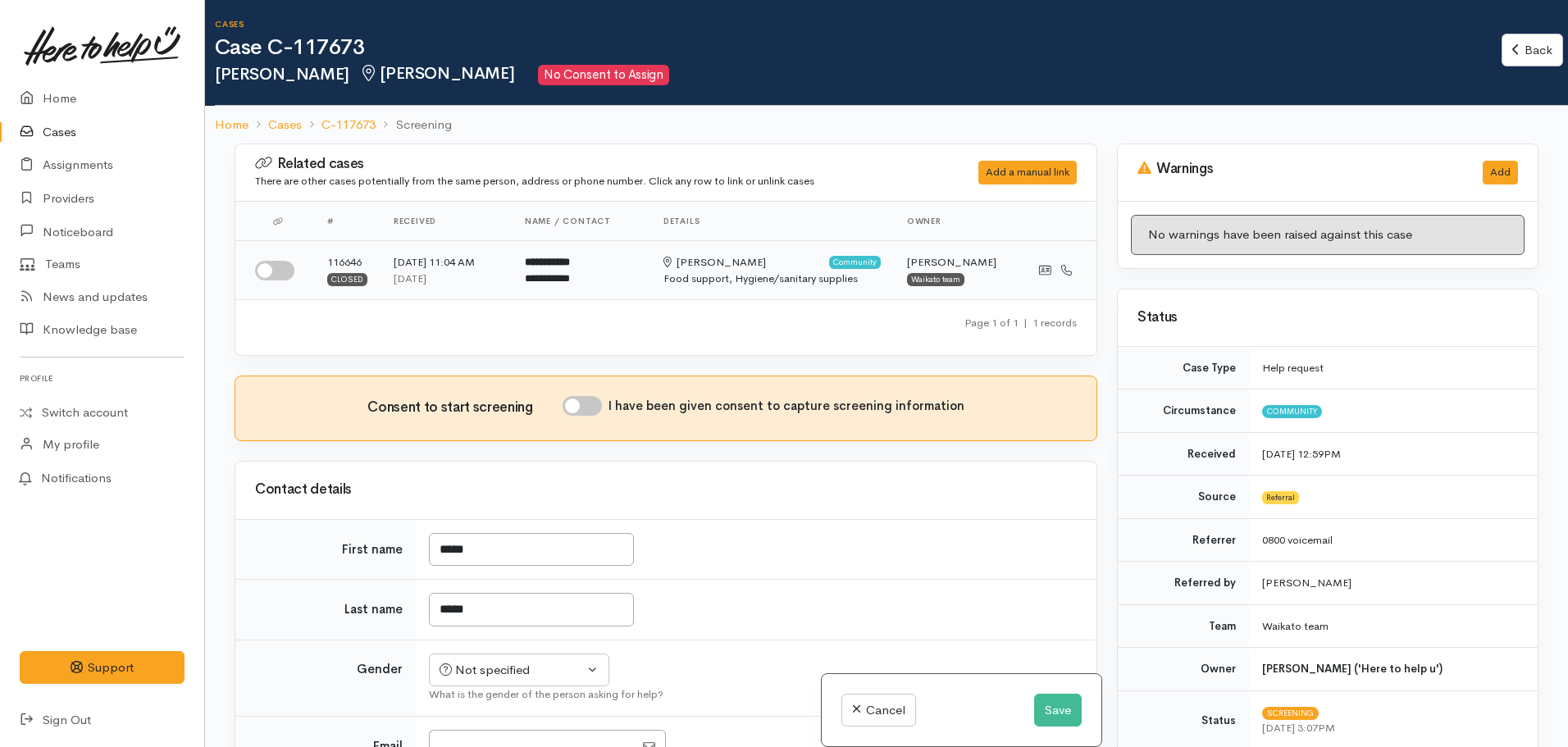
click at [285, 277] on input "checkbox" at bounding box center [275, 270] width 40 height 19
checkbox input "true"
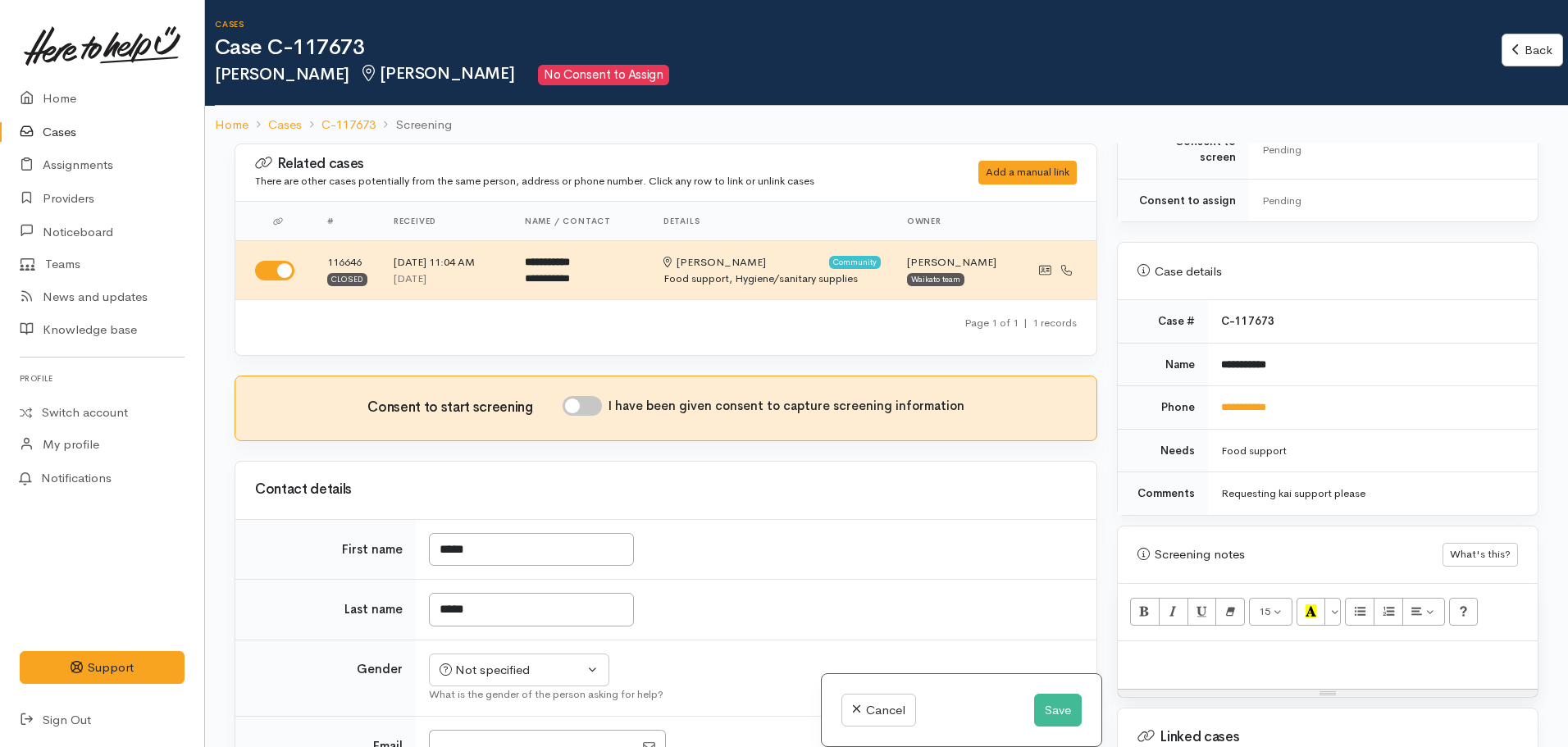
scroll to position [938, 0]
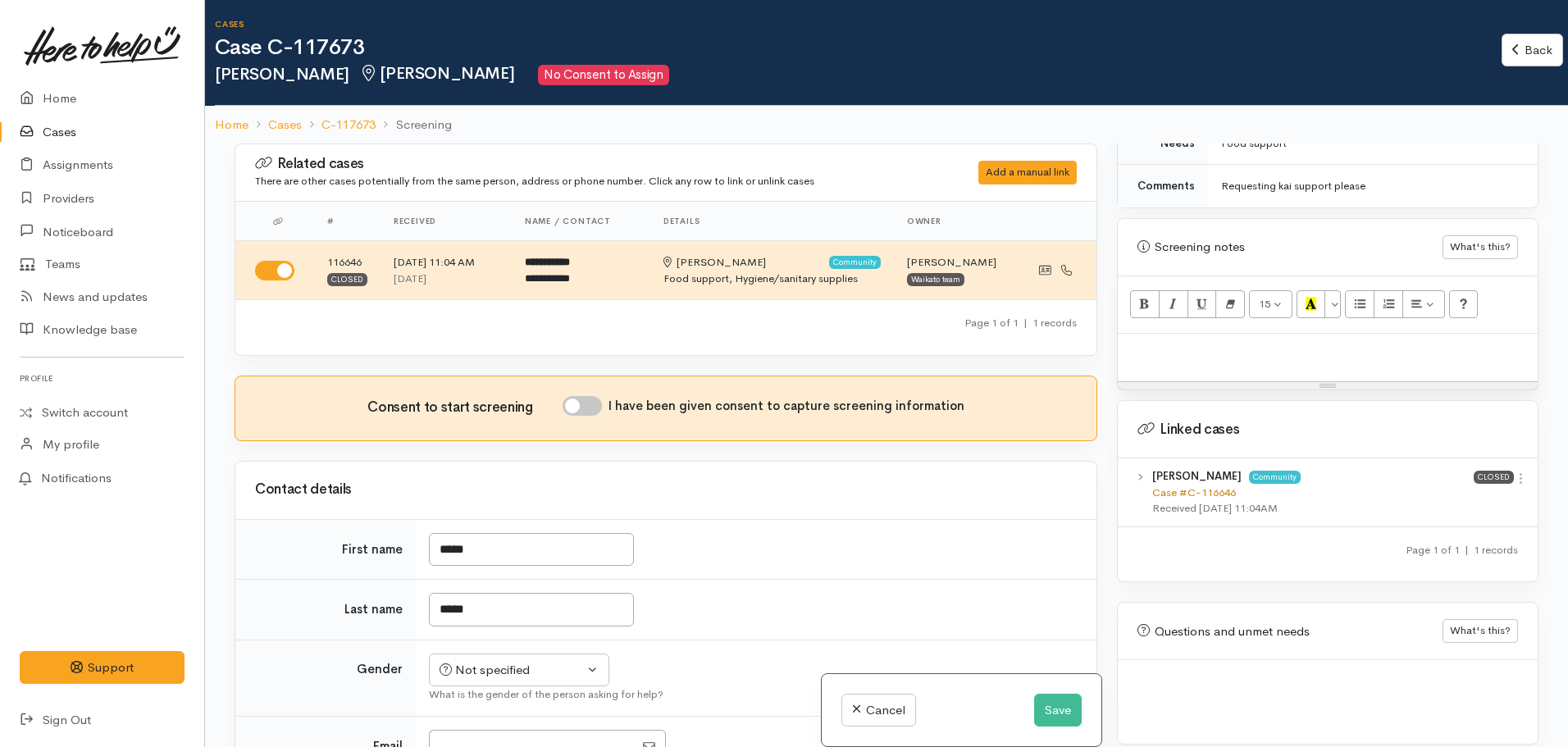
click at [1179, 486] on link "Case #C-116646" at bounding box center [1194, 492] width 83 height 14
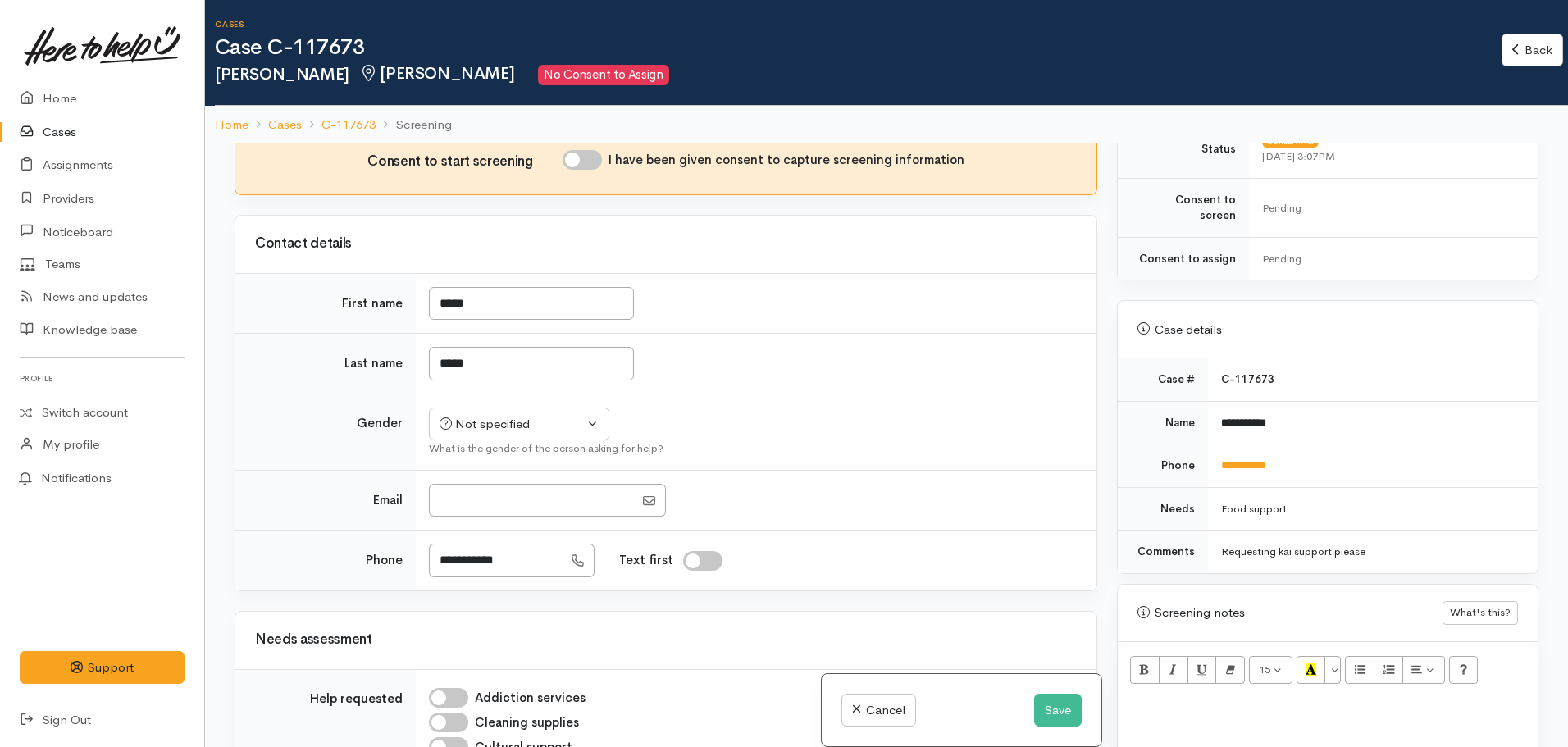
scroll to position [574, 0]
click at [1248, 454] on td "**********" at bounding box center [1372, 464] width 330 height 44
click at [1245, 458] on link "**********" at bounding box center [1243, 463] width 45 height 11
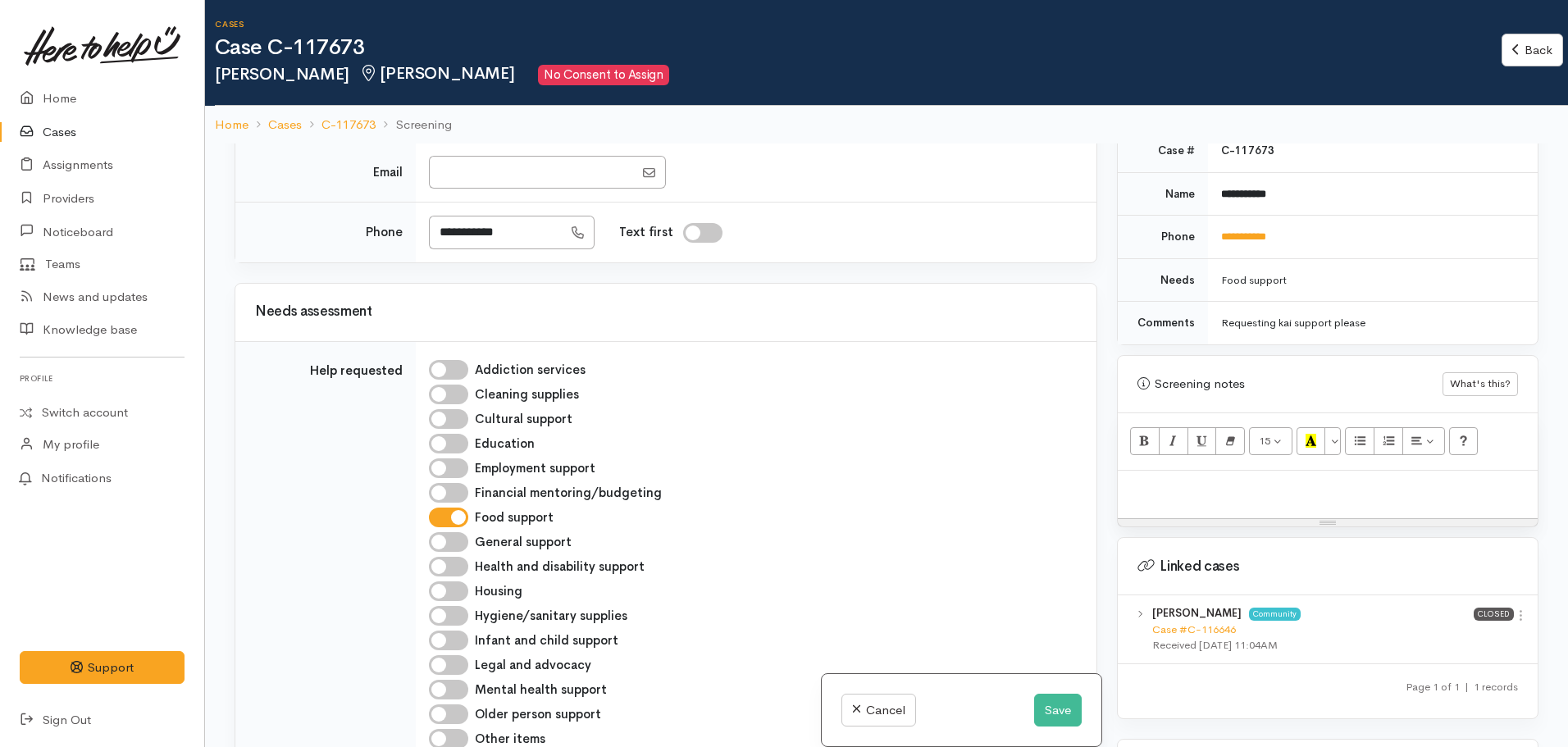
scroll to position [820, 0]
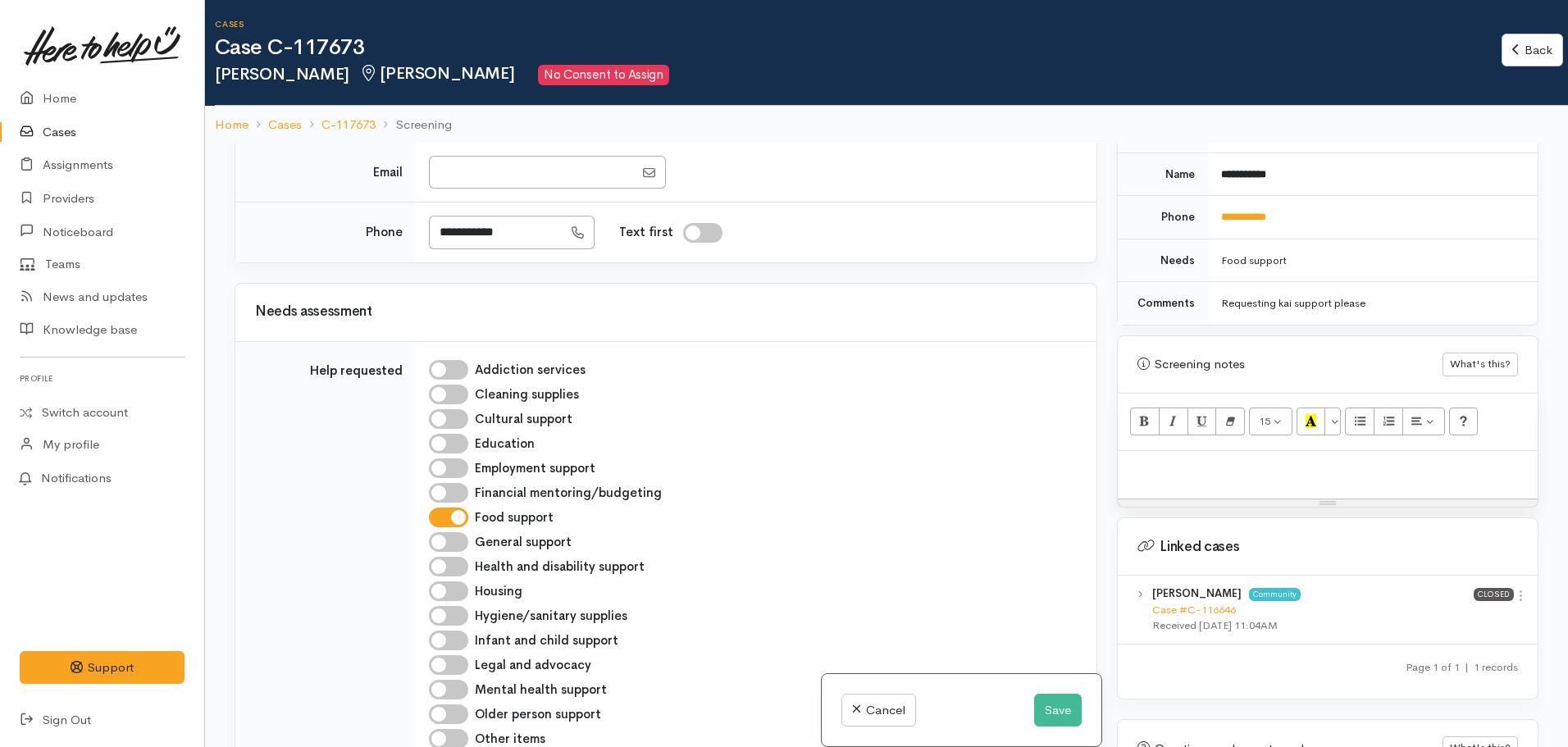
click at [1172, 465] on div at bounding box center [1328, 475] width 420 height 48
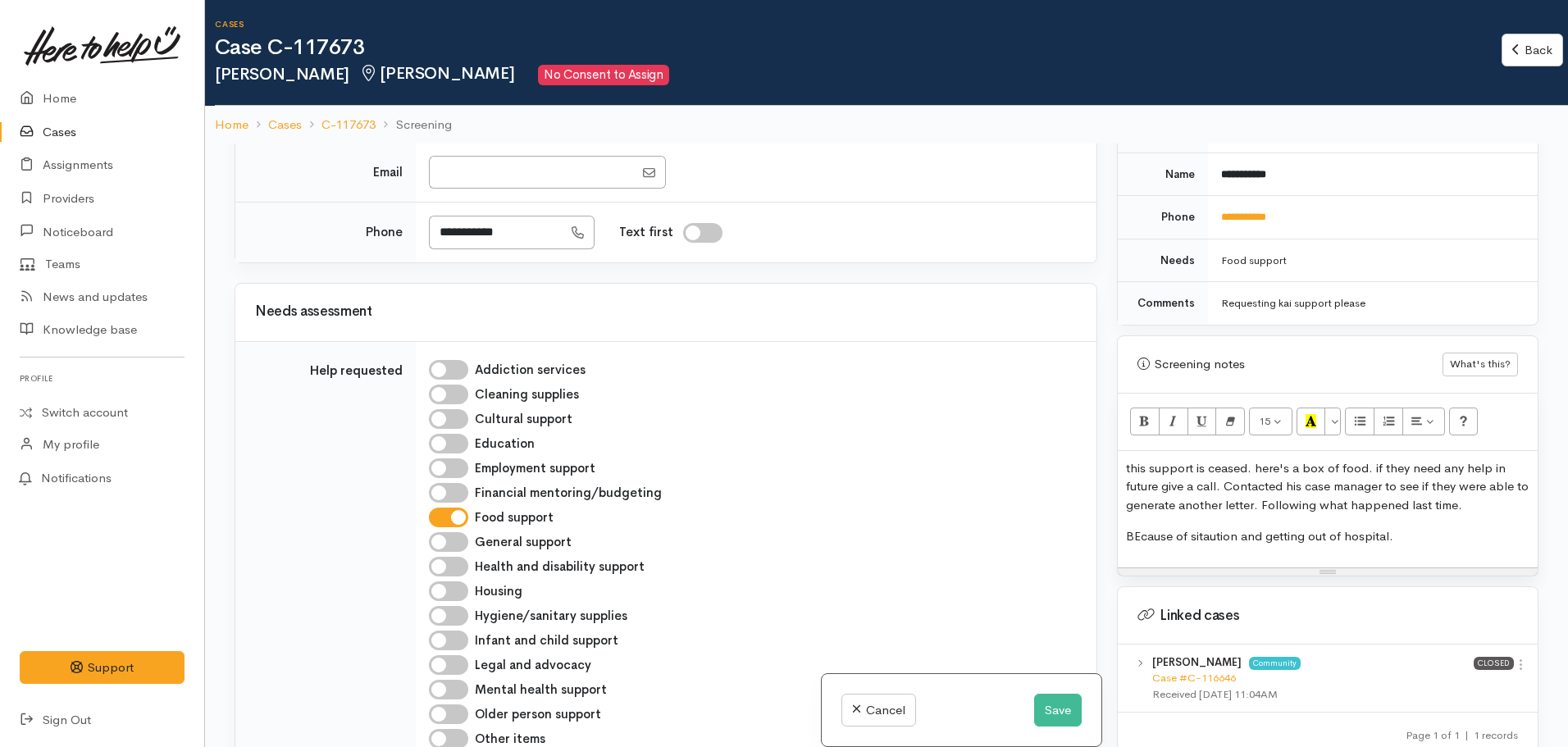
click at [1138, 527] on p "BEcause of sitaution and getting out of hospital." at bounding box center [1328, 536] width 404 height 19
click at [1402, 527] on p "Because of situation and getting out of hospital." at bounding box center [1328, 536] width 404 height 19
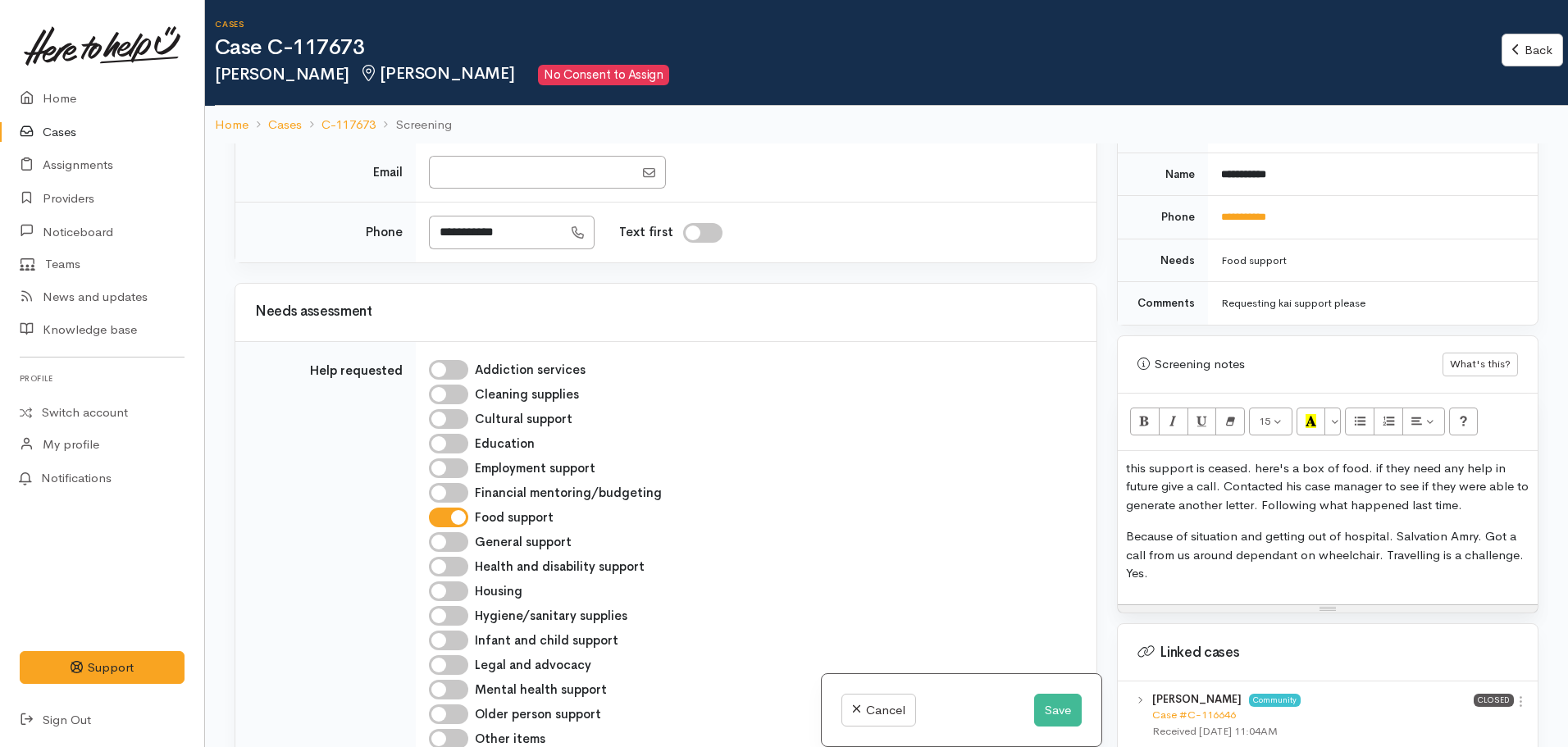
click at [1461, 527] on p "Because of situation and getting out of hospital. Salvation Amry. Got a call fr…" at bounding box center [1328, 555] width 404 height 56
click at [1168, 559] on p "Because of situation and getting out of hospital. Salvation Army. Got a call fr…" at bounding box center [1328, 555] width 404 height 56
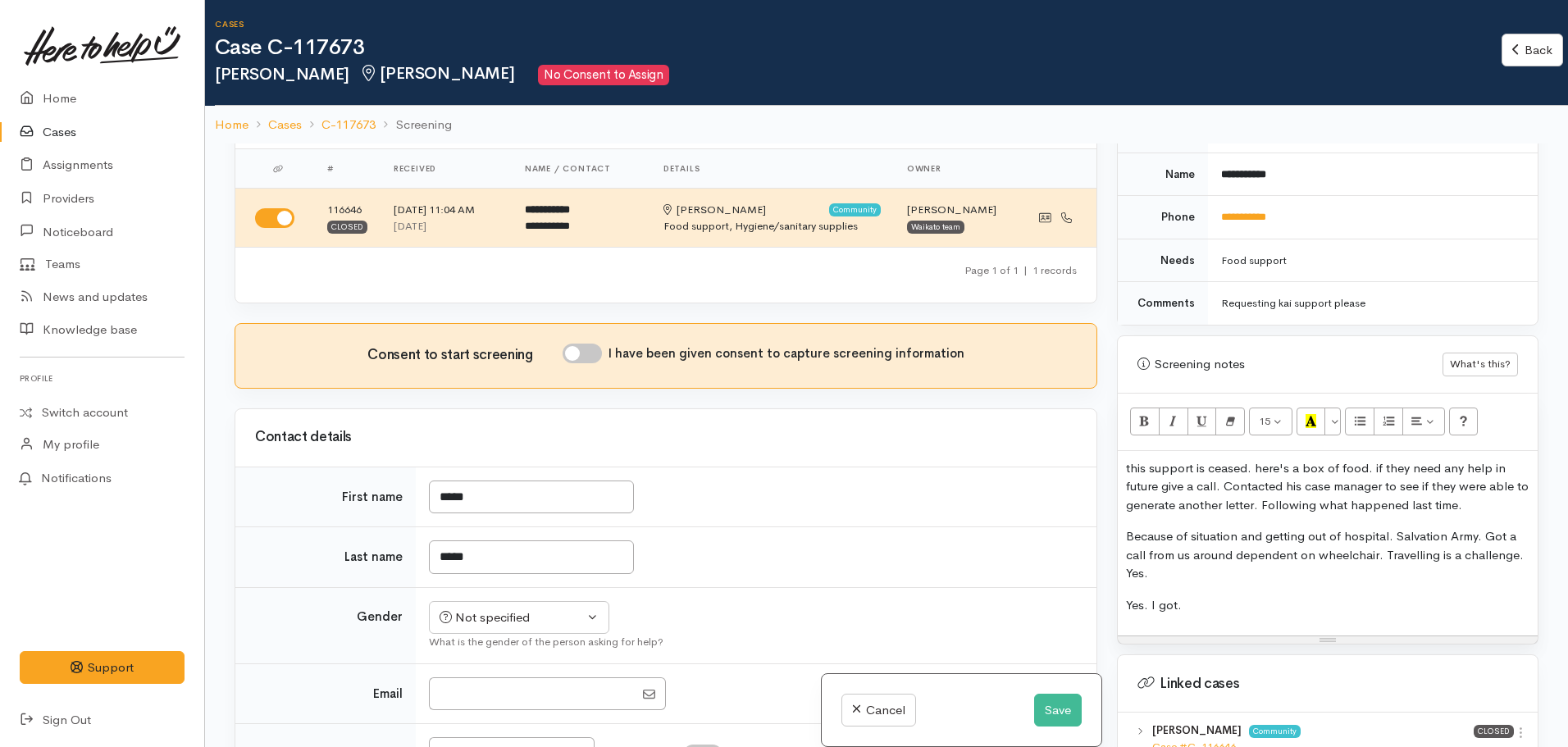
scroll to position [0, 0]
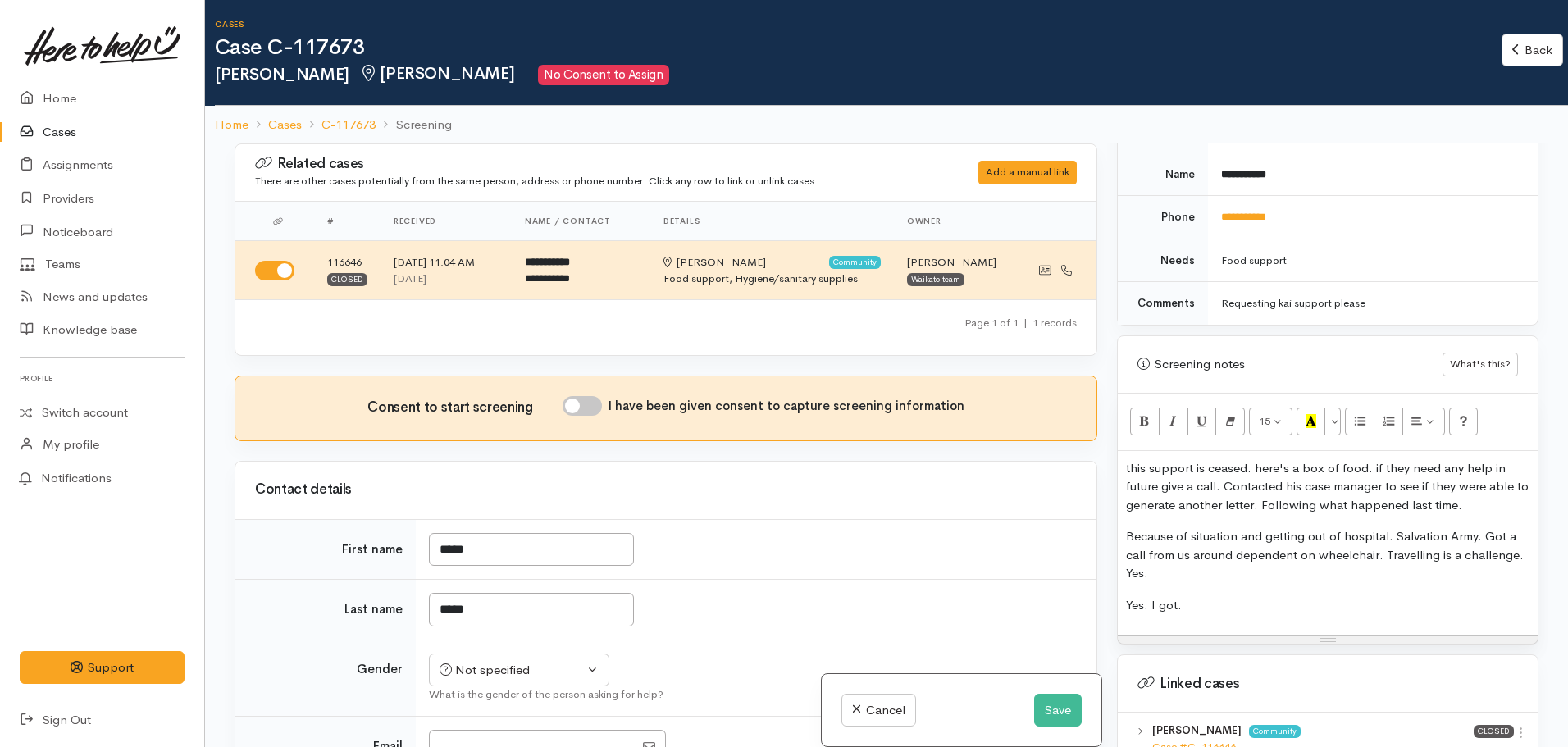
click at [592, 411] on input "I have been given consent to capture screening information" at bounding box center [582, 406] width 40 height 19
checkbox input "true"
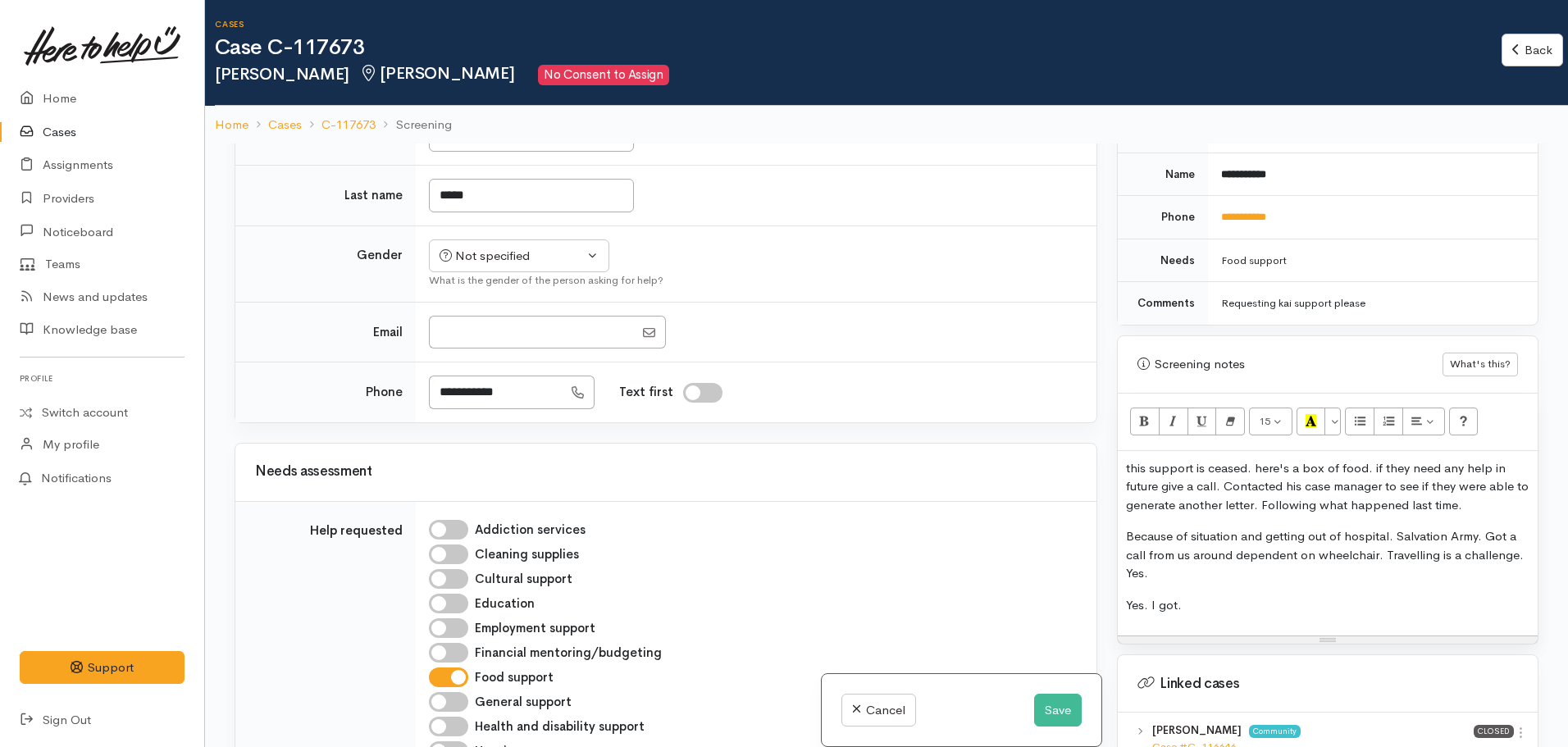
scroll to position [82, 0]
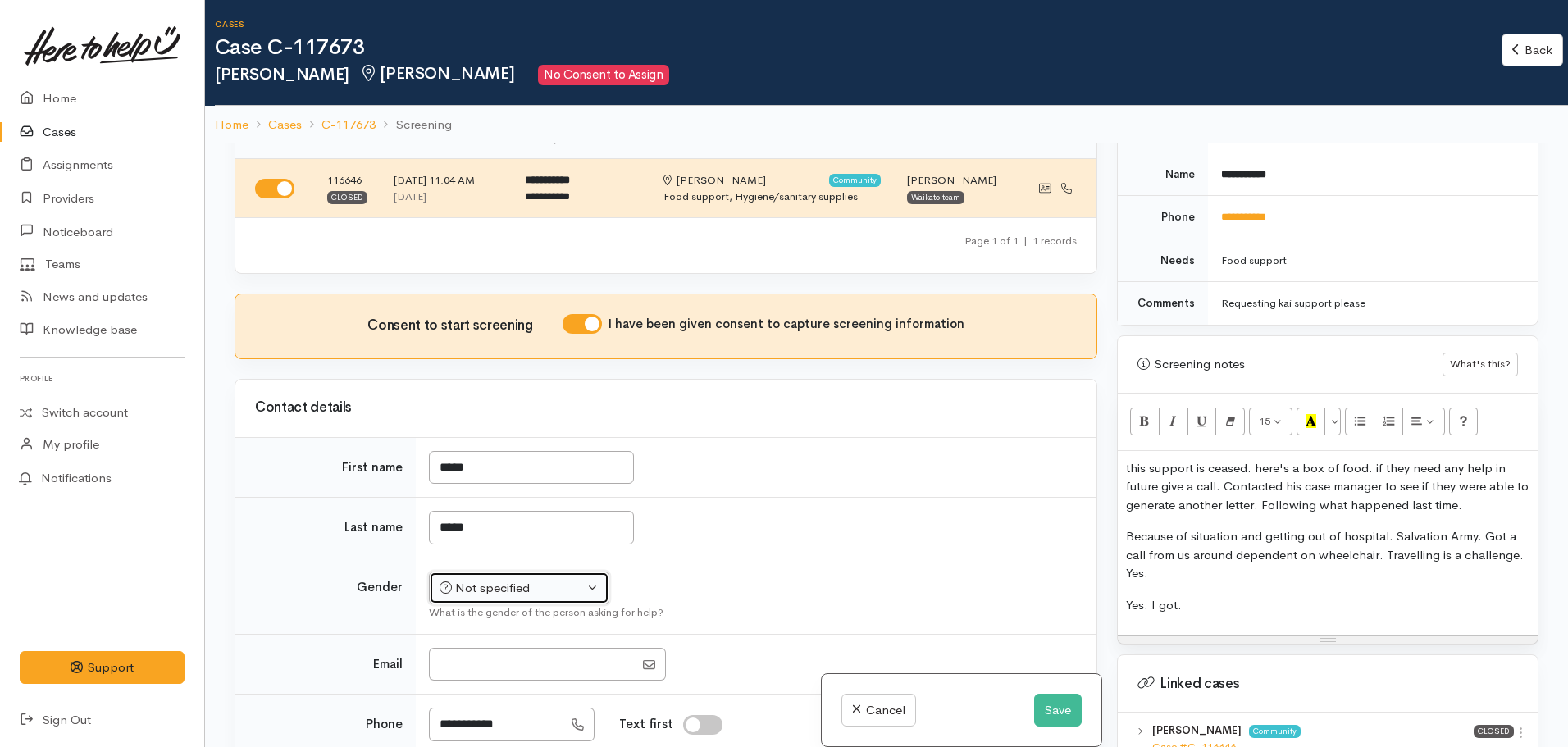
click at [496, 599] on button "Not specified" at bounding box center [519, 588] width 180 height 34
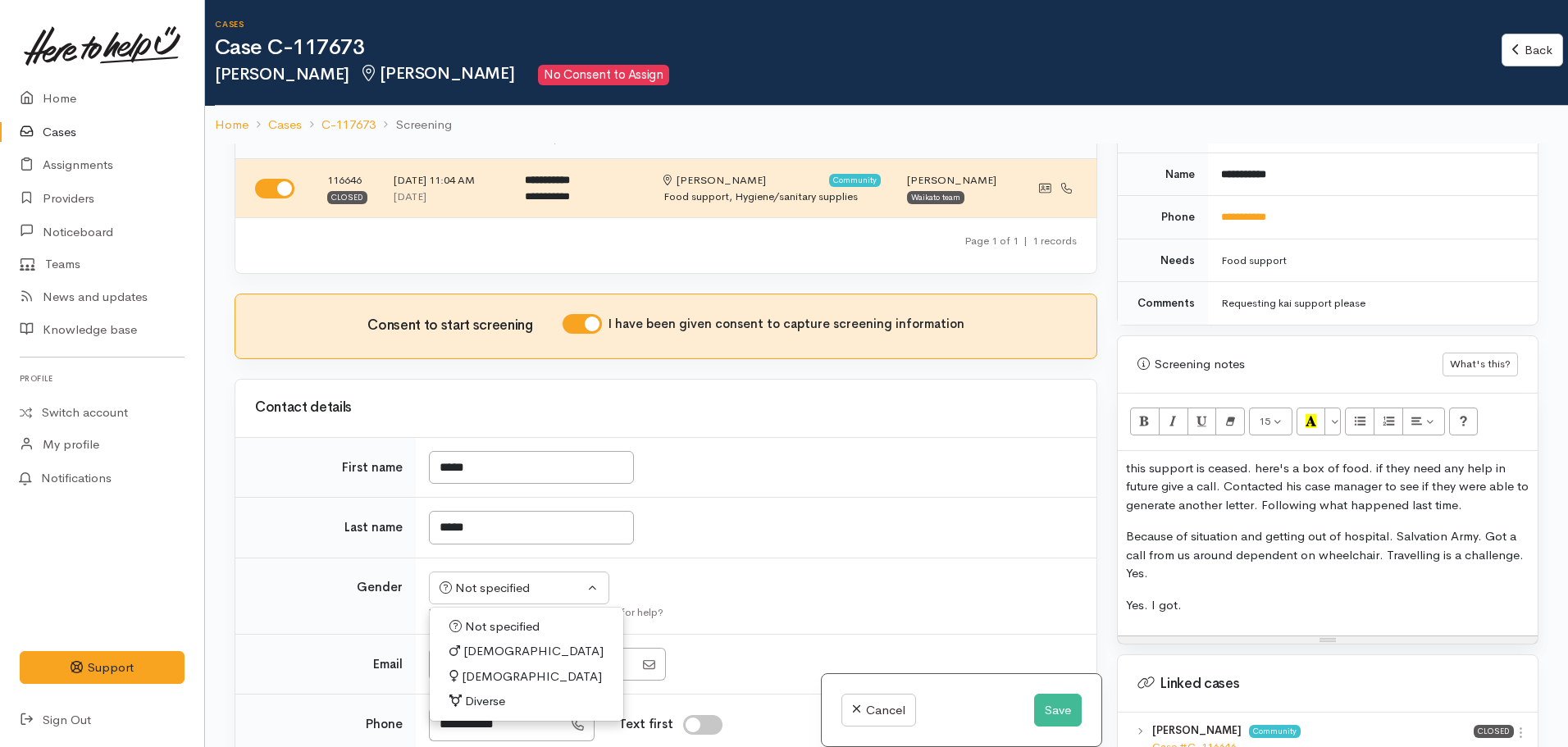
click at [494, 647] on link "[DEMOGRAPHIC_DATA]" at bounding box center [527, 652] width 194 height 25
select select "[DEMOGRAPHIC_DATA]"
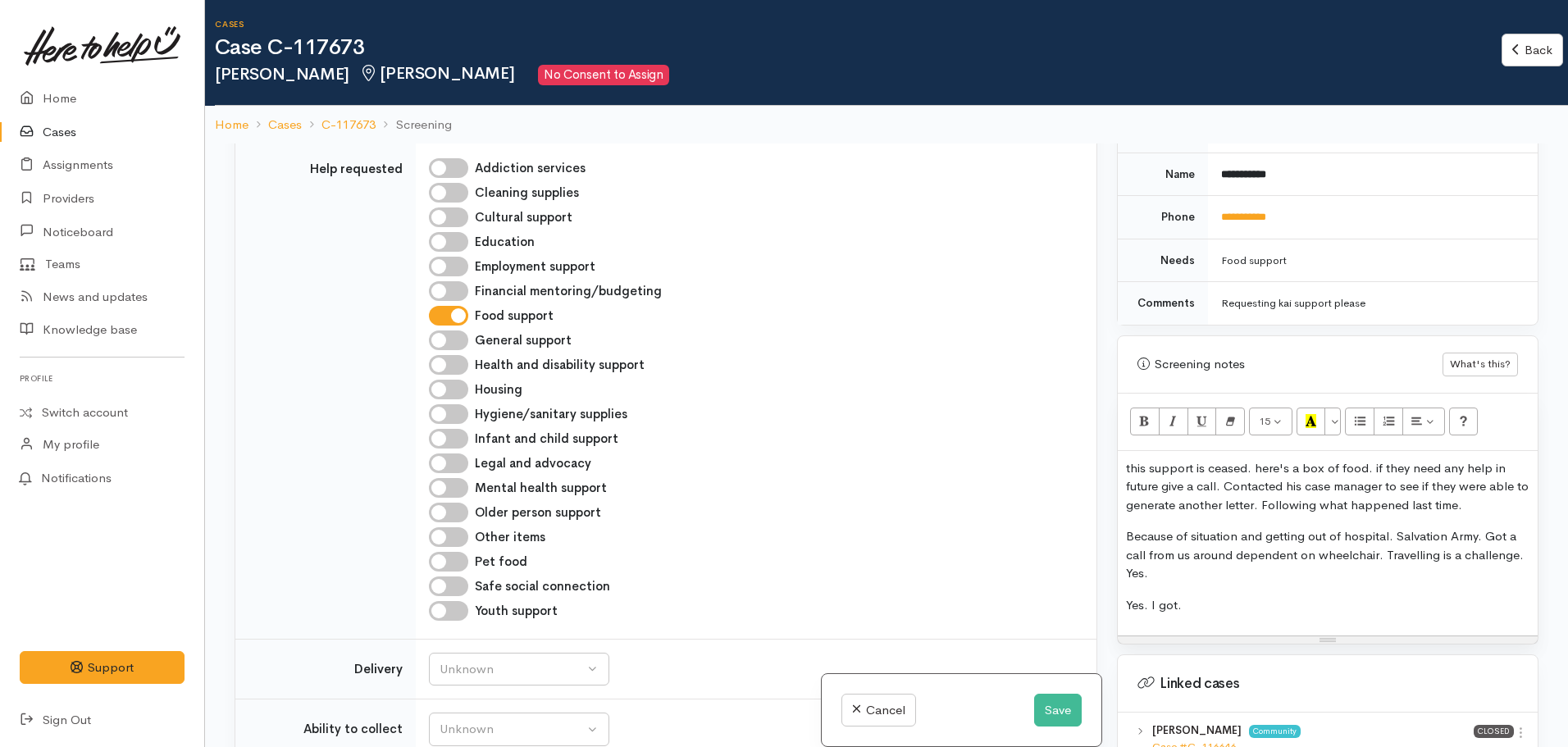
scroll to position [820, 0]
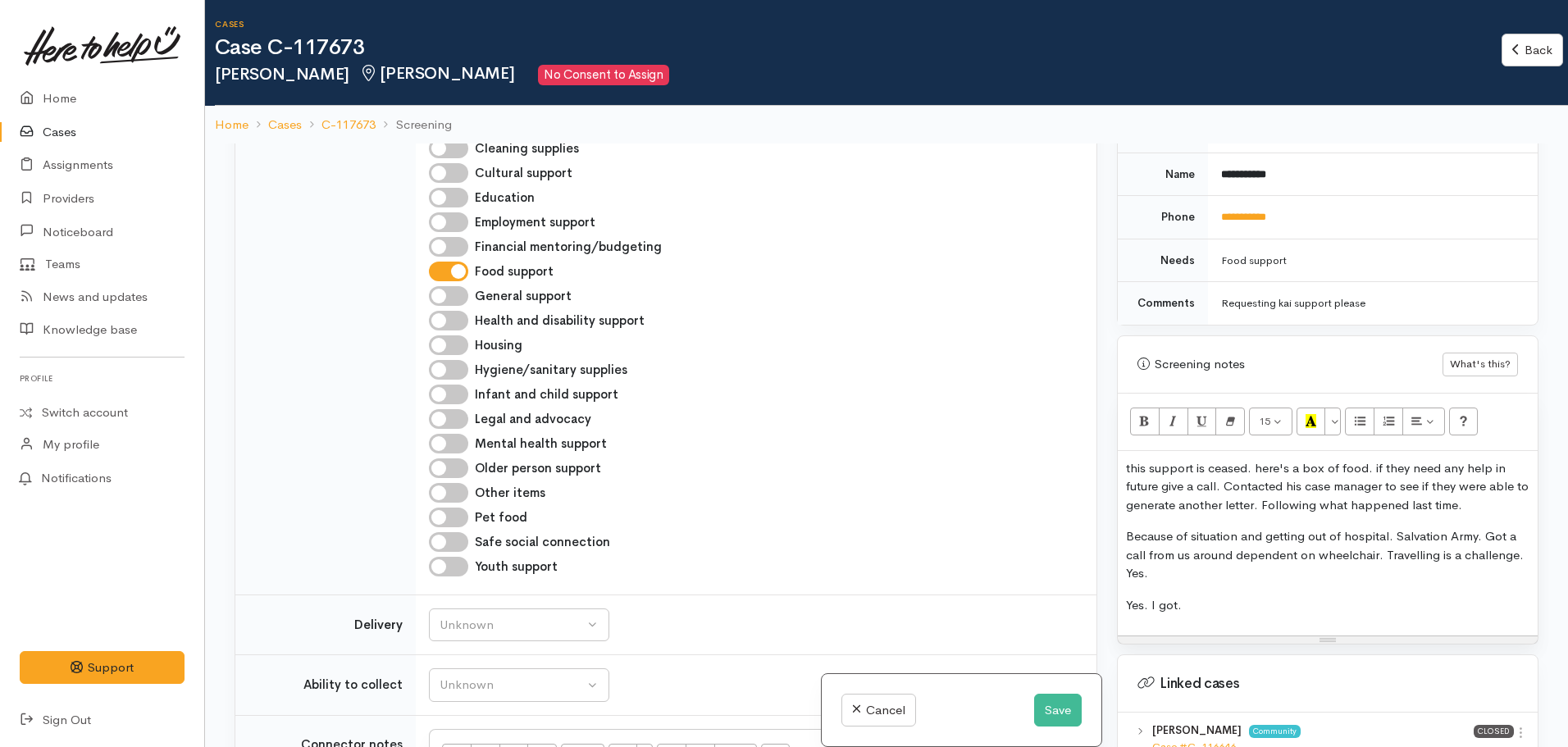
click at [1188, 597] on p "Yes. I got." at bounding box center [1328, 605] width 404 height 19
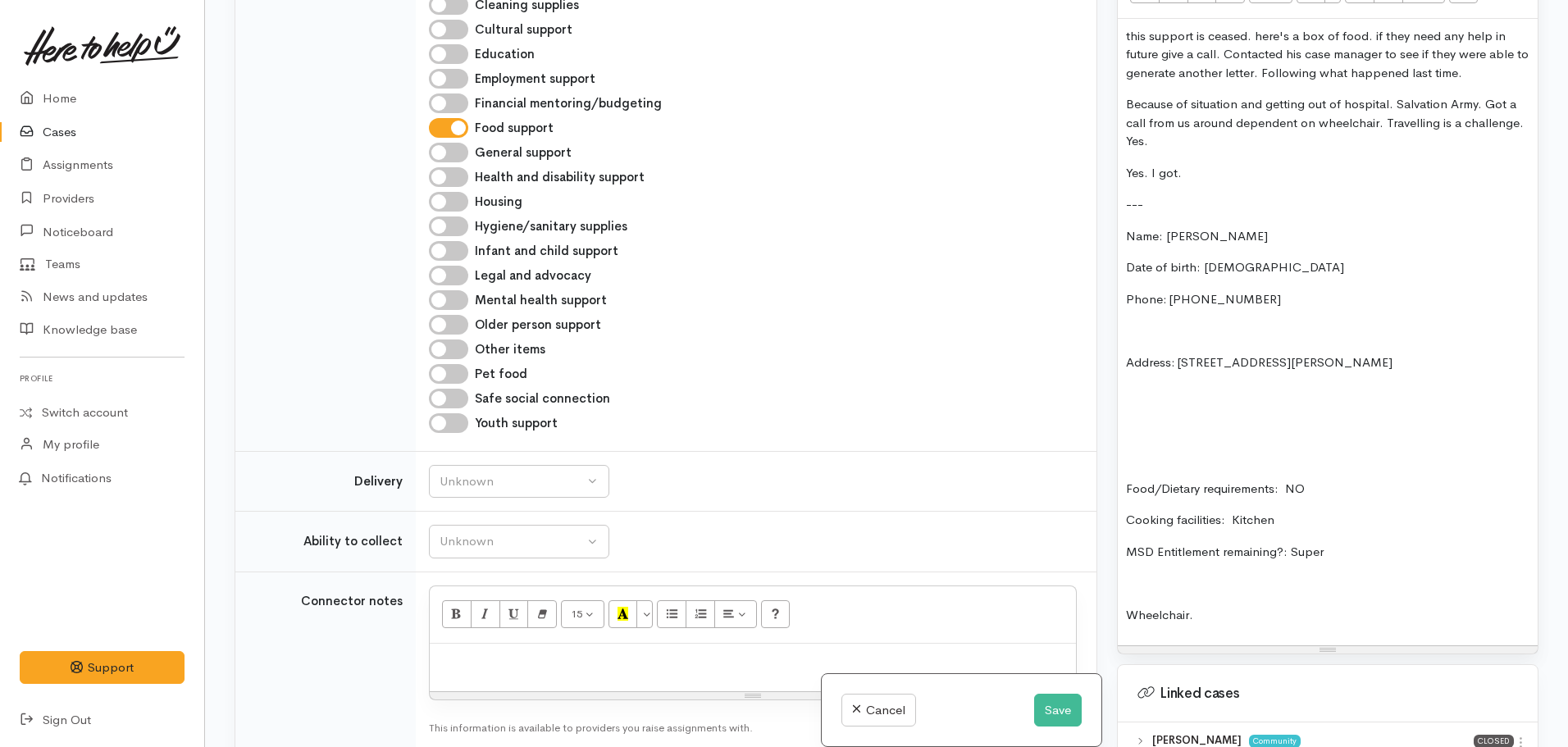
scroll to position [1132, 0]
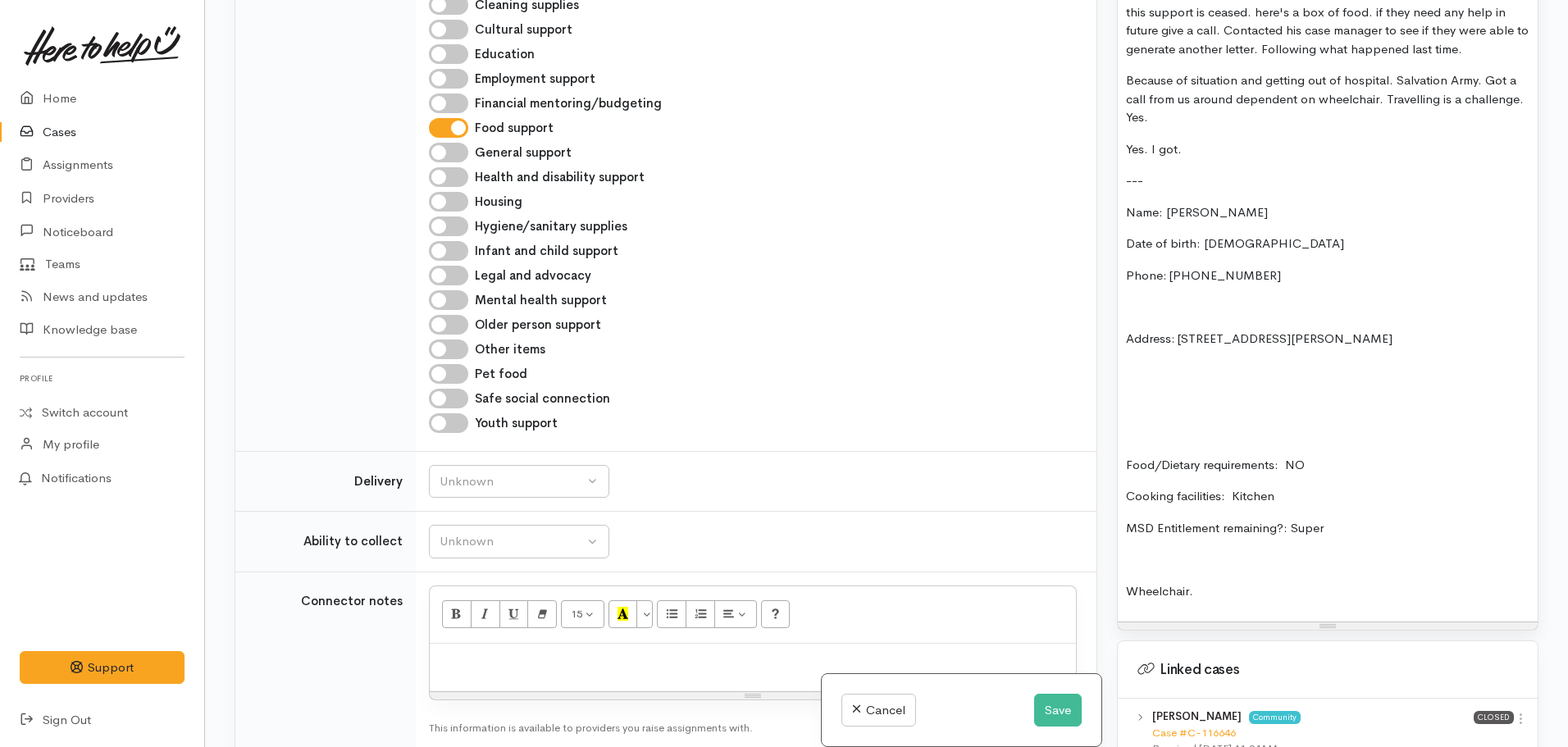
click at [1244, 330] on p "Address: 15 Katherine Place, Melville, Hamilton, New Zealand" at bounding box center [1328, 339] width 404 height 19
click at [1469, 330] on p "Address: 15 Katherina Place, Melville, Hamilton, New Zealand" at bounding box center [1328, 339] width 404 height 19
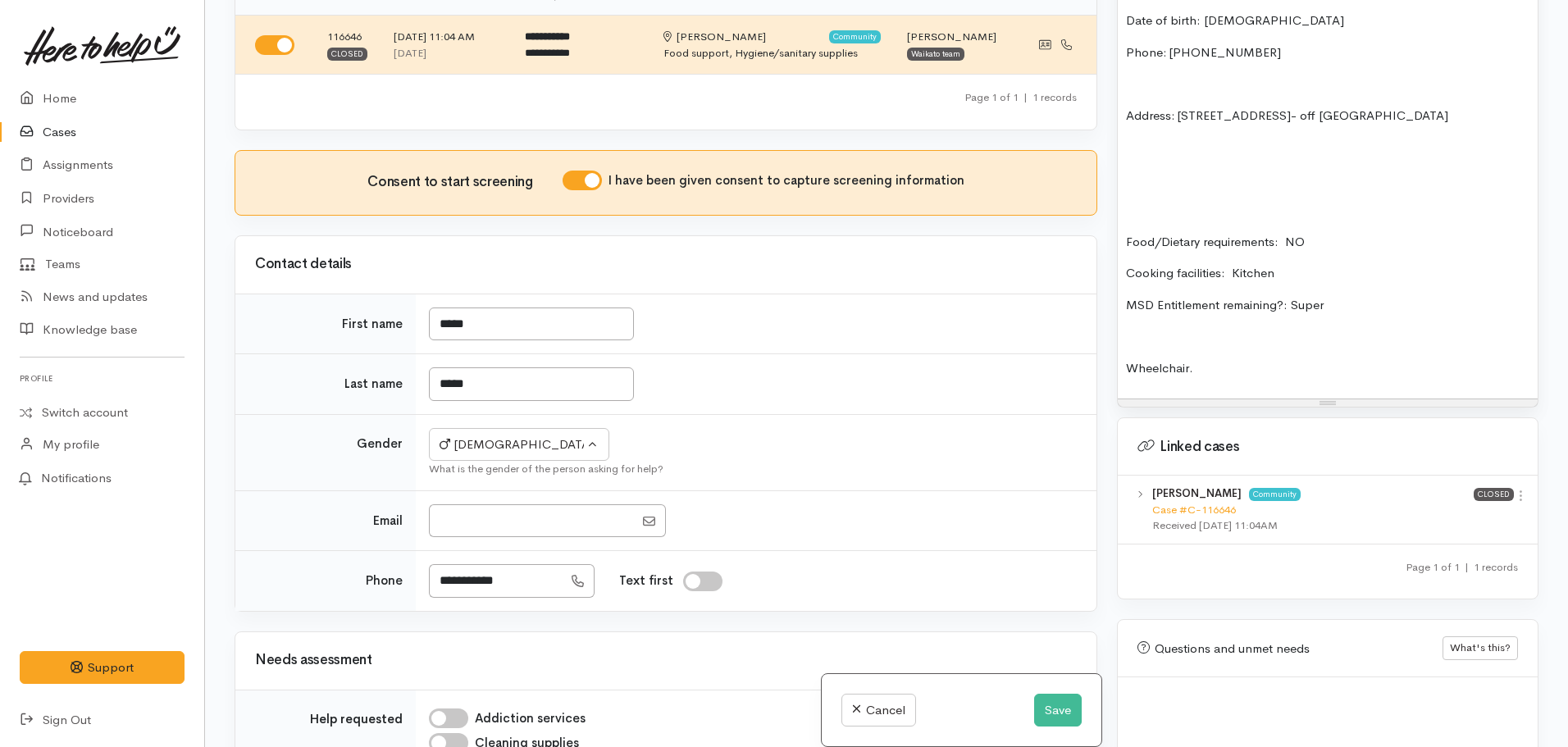
scroll to position [1378, 0]
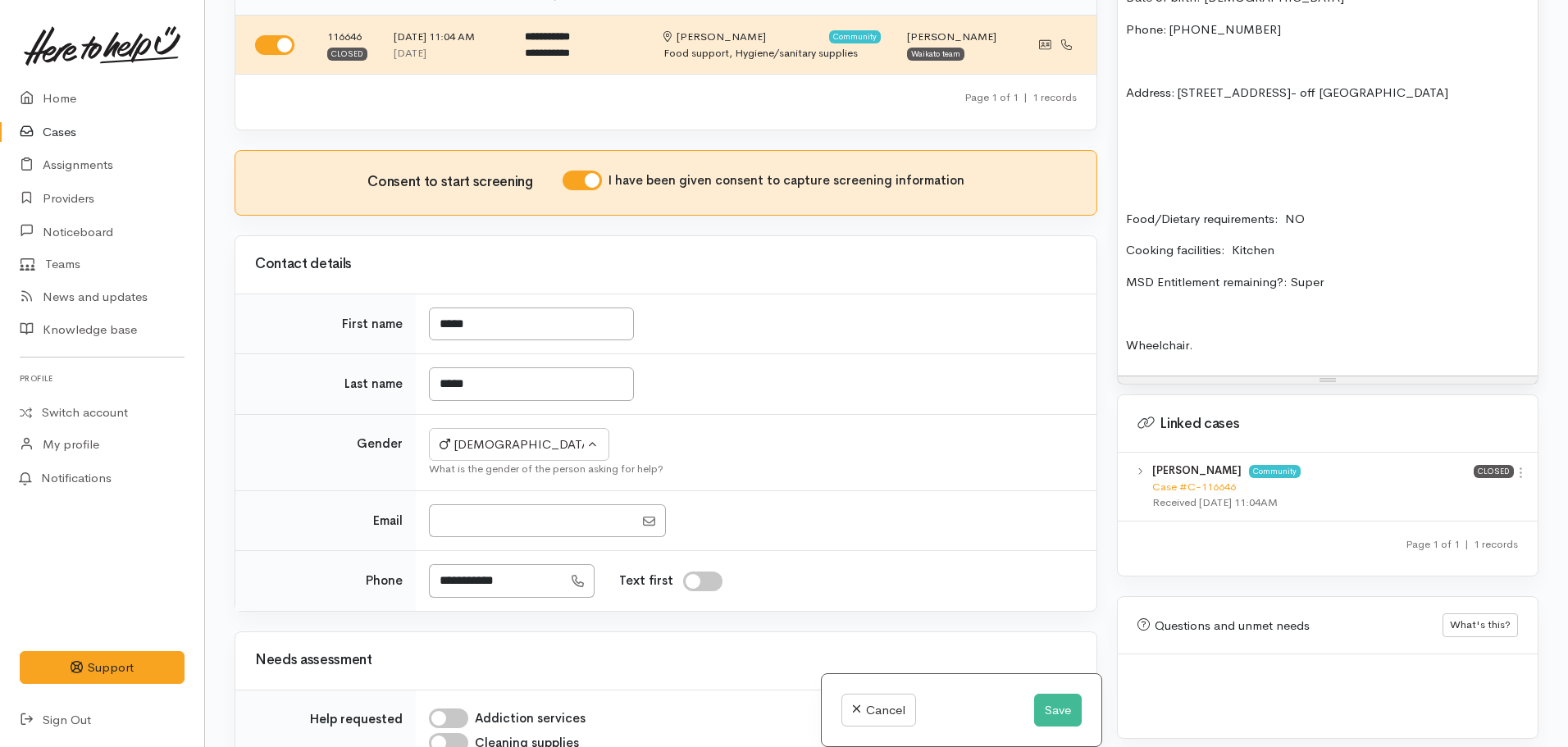
click at [1234, 352] on p "Wheelchair." at bounding box center [1328, 346] width 404 height 19
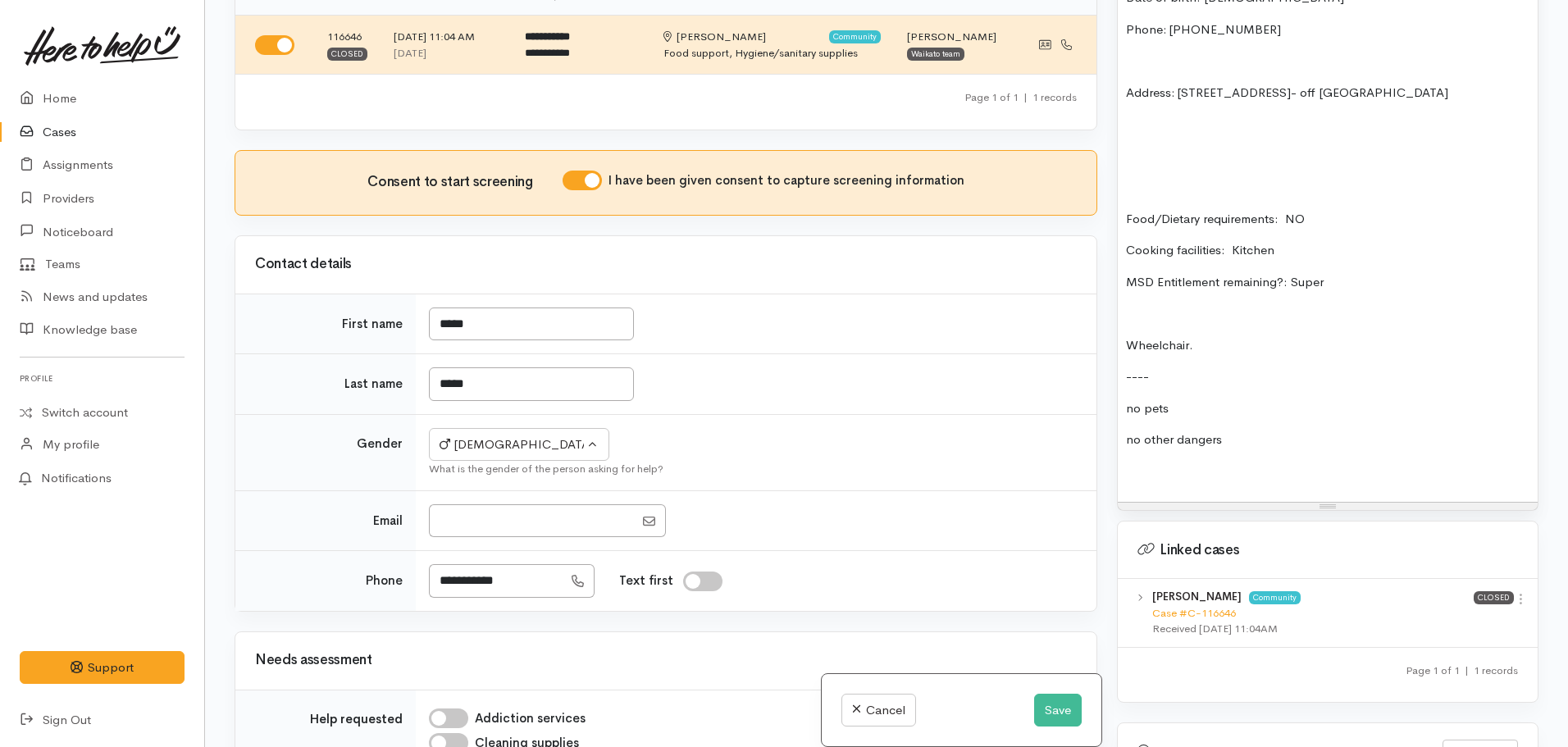
scroll to position [969, 0]
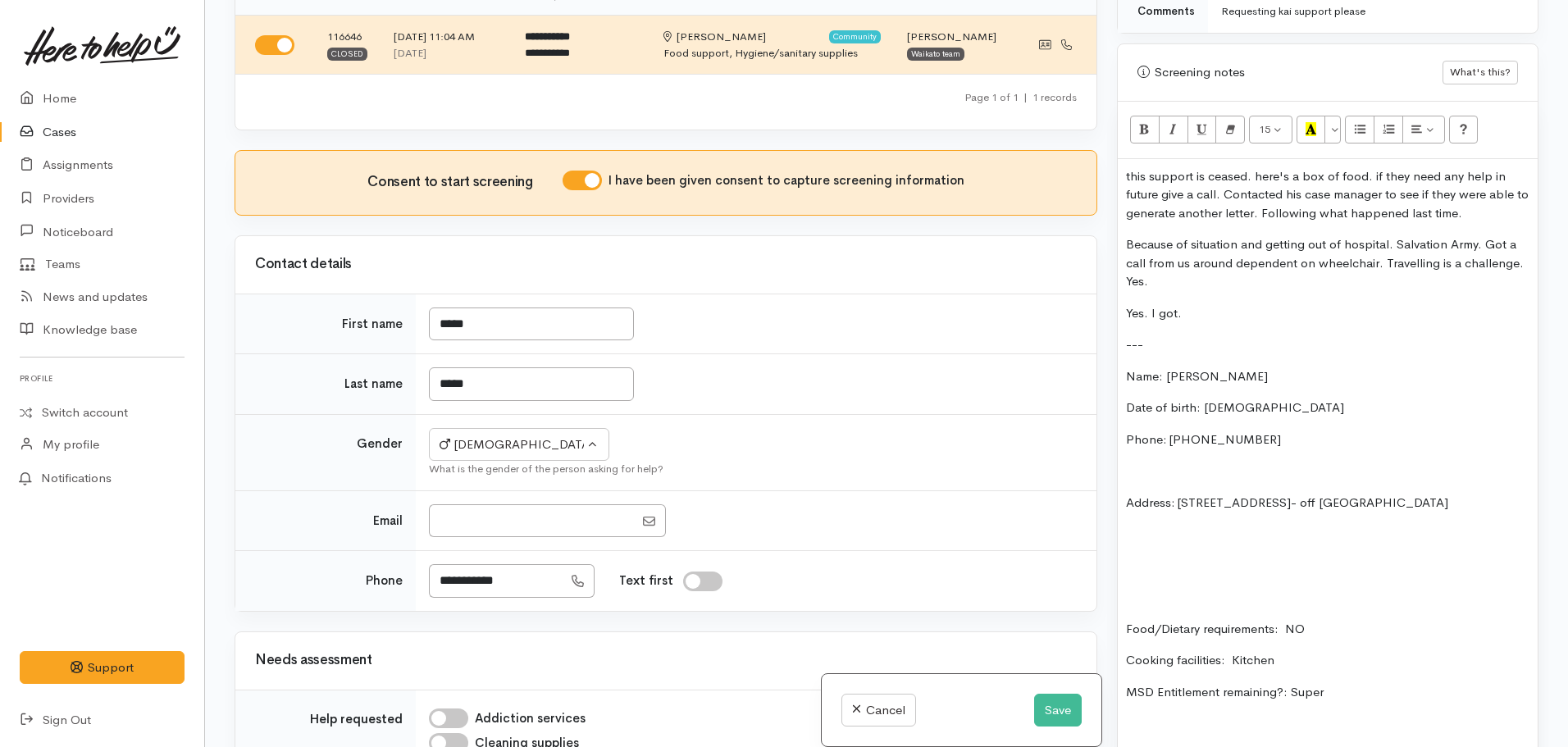
click at [1134, 510] on p "Address: 15 Katherina Place, Melville, Hamilton, New Zealand- off cobham drive" at bounding box center [1328, 503] width 404 height 19
click at [1236, 503] on p "Address: 15 Katherina Place, Melville, Hamilton, New Zealand- off Cobham drive" at bounding box center [1328, 503] width 404 height 19
drag, startPoint x: 1156, startPoint y: 577, endPoint x: 1157, endPoint y: 568, distance: 9.1
click at [1156, 572] on p at bounding box center [1328, 566] width 404 height 19
click at [1238, 495] on p "Address: 15 Katherina Place, Melville, Hamilton, New Zealand- off Cobham drive" at bounding box center [1328, 503] width 404 height 19
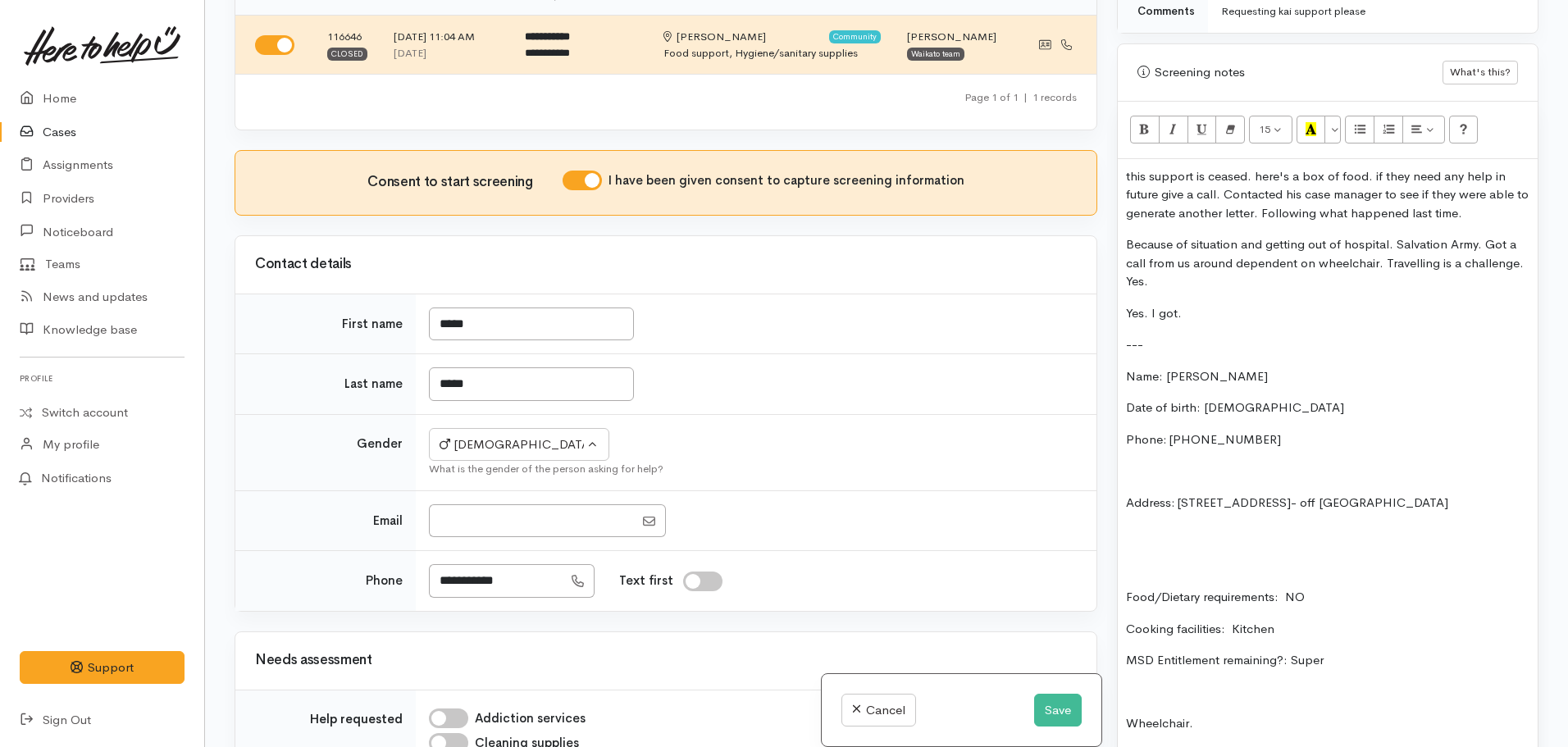
click at [1225, 503] on p "Address: 15 Katherina Place, Melville, Hamilton, New Zealand- off Cobham drive" at bounding box center [1328, 503] width 404 height 19
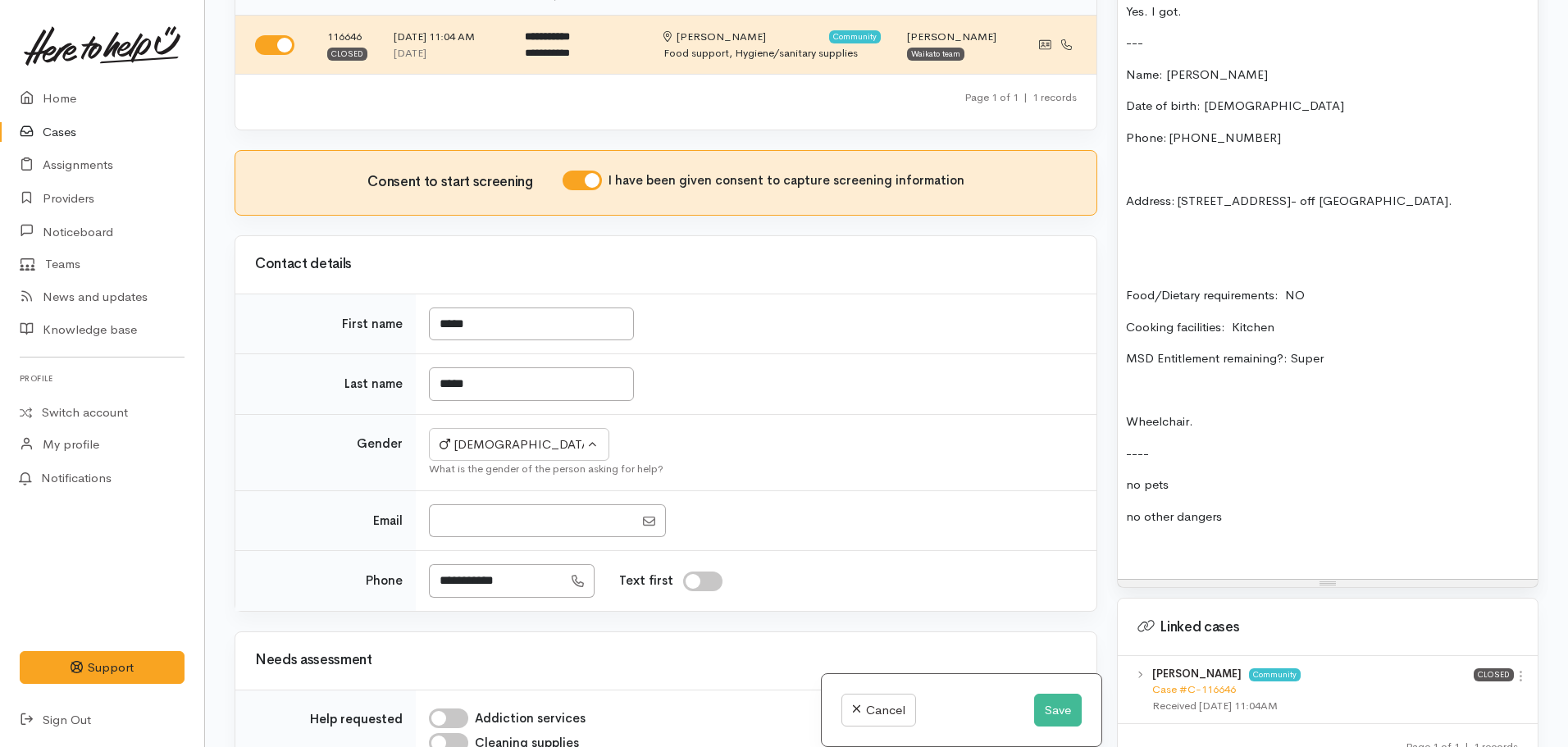
scroll to position [1297, 0]
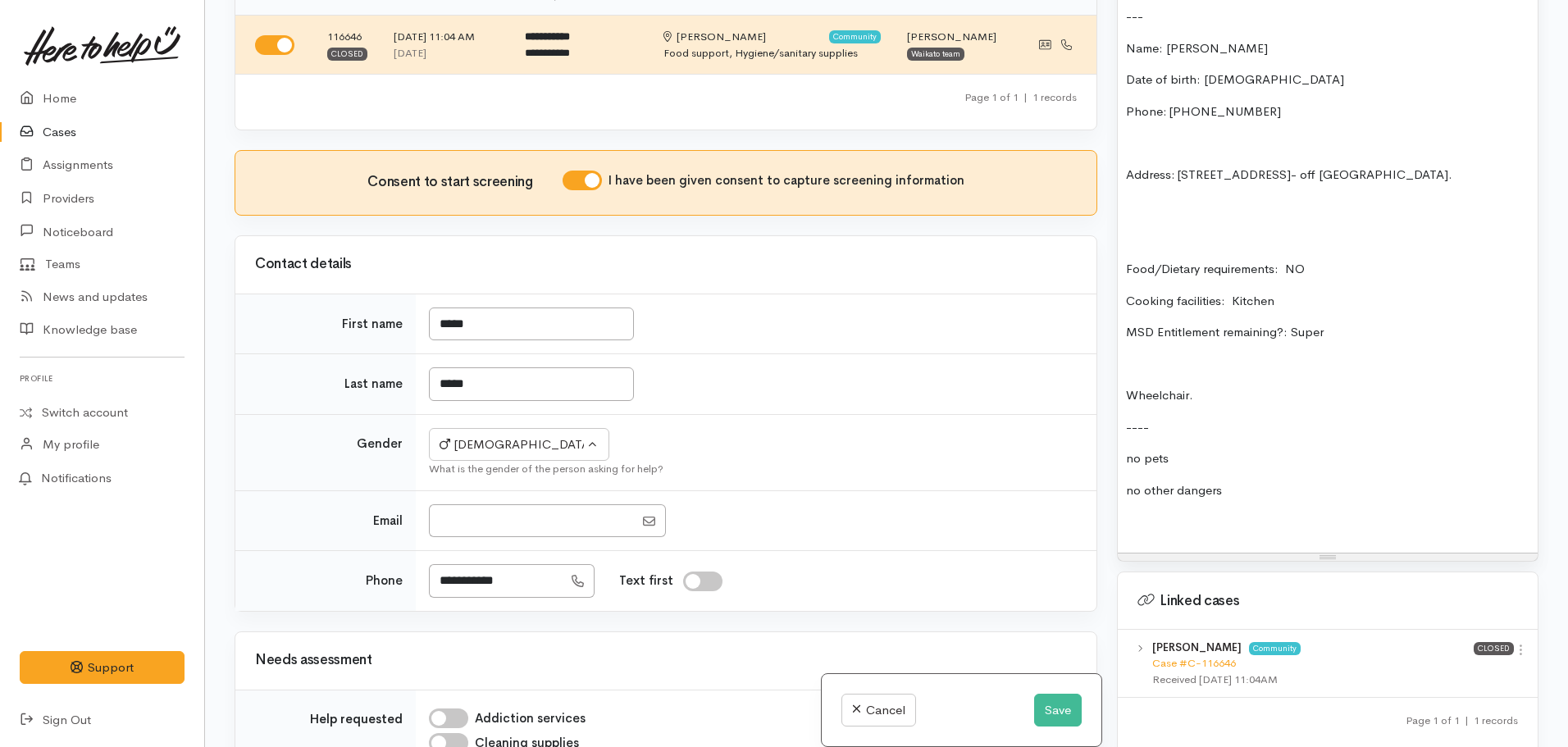
click at [1272, 510] on div "this support is ceased. here's a box of food. if they need any help in future g…" at bounding box center [1328, 192] width 420 height 722
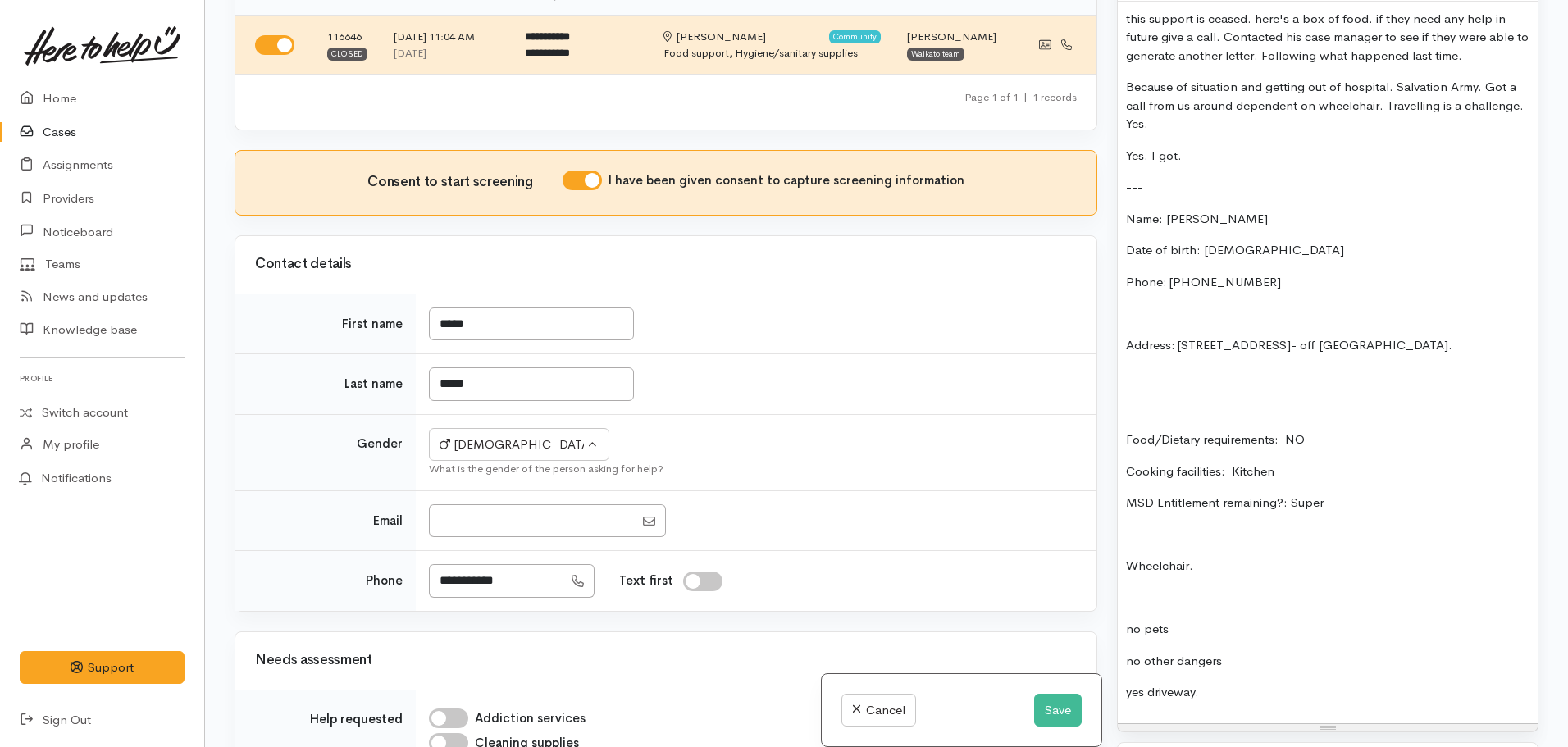
scroll to position [1215, 0]
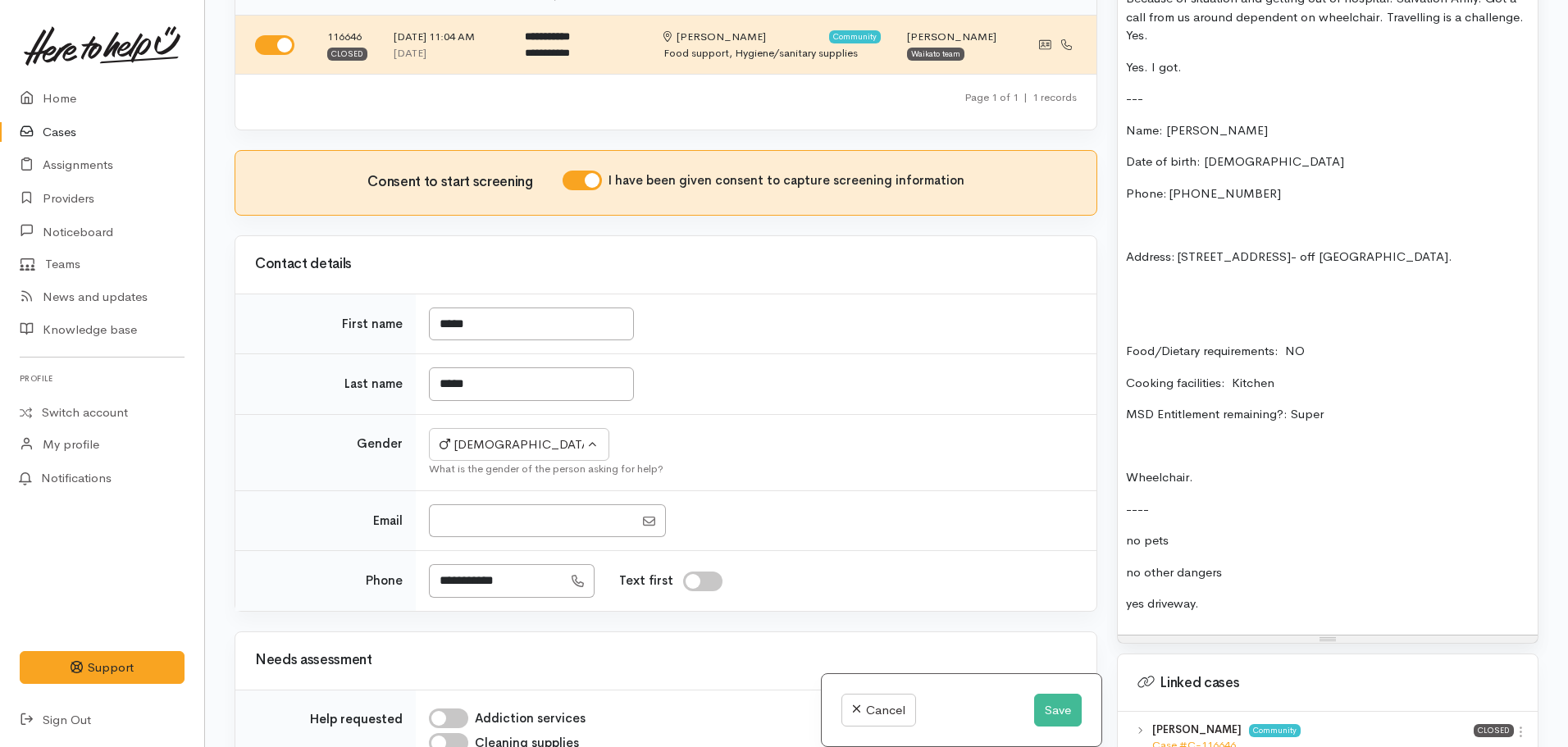
click at [1341, 413] on p "MSD Entitlement remaining?: Super" at bounding box center [1328, 415] width 404 height 19
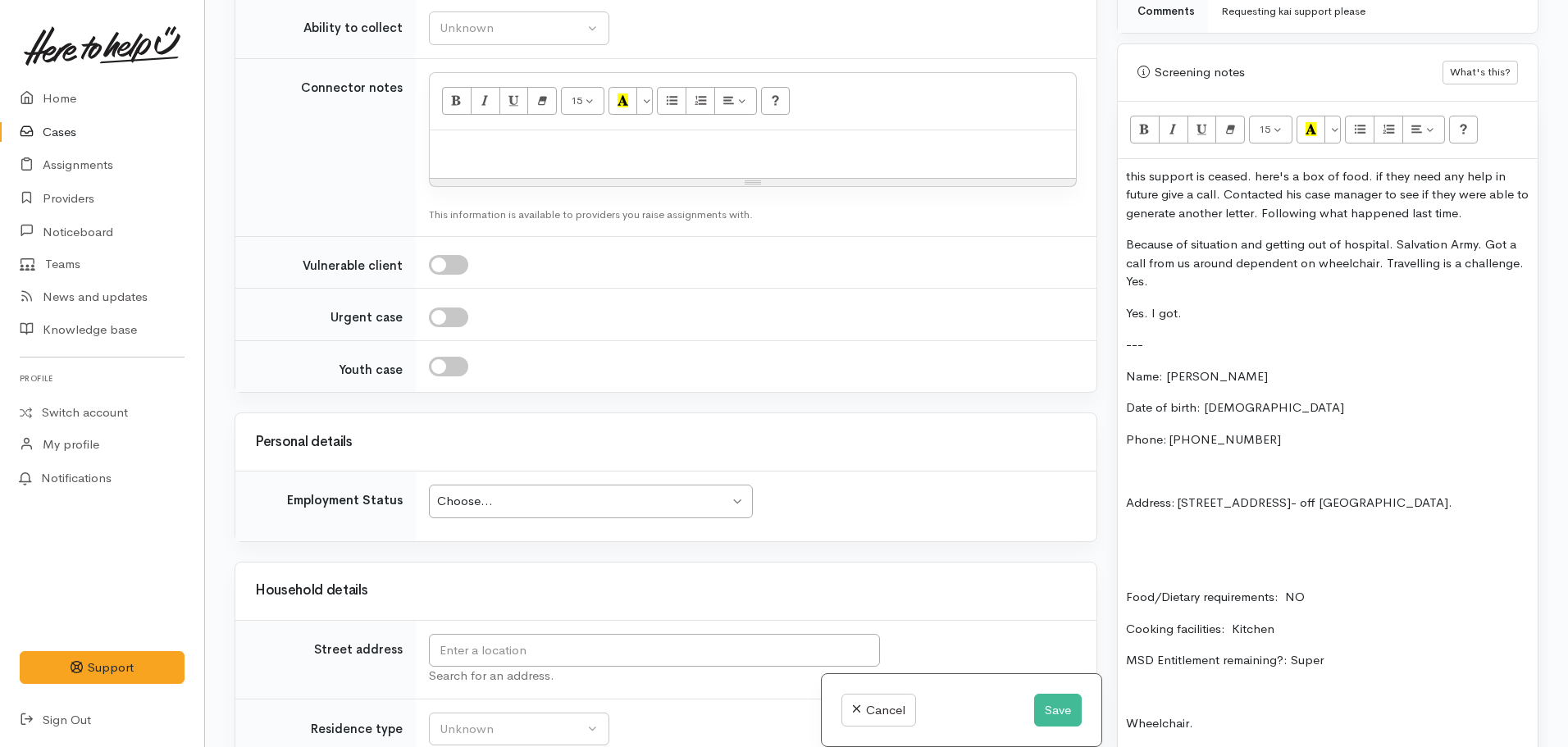
scroll to position [1230, 0]
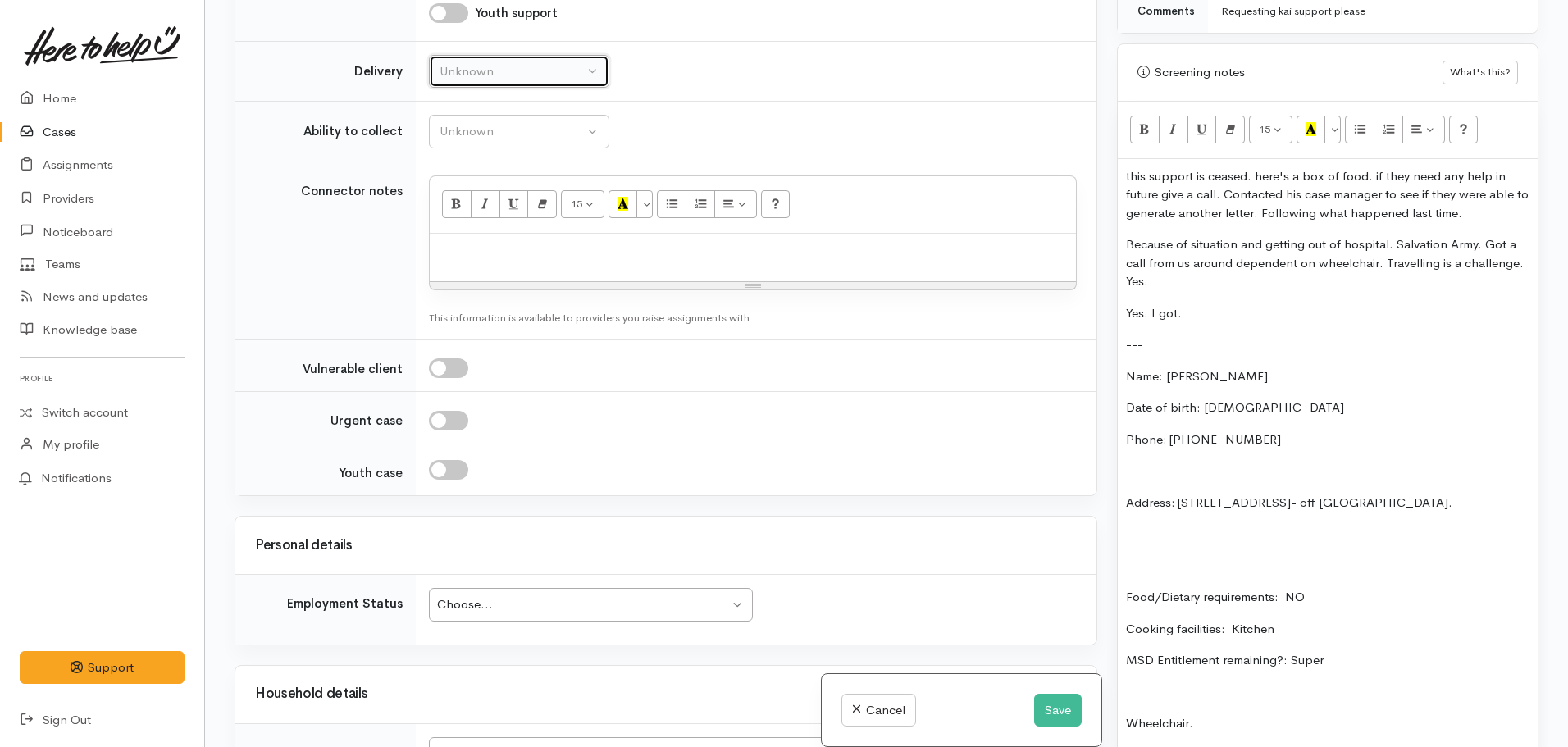
click at [438, 67] on button "Unknown" at bounding box center [519, 72] width 180 height 34
click at [500, 199] on span "Delivery preferred" at bounding box center [498, 200] width 99 height 19
select select "2"
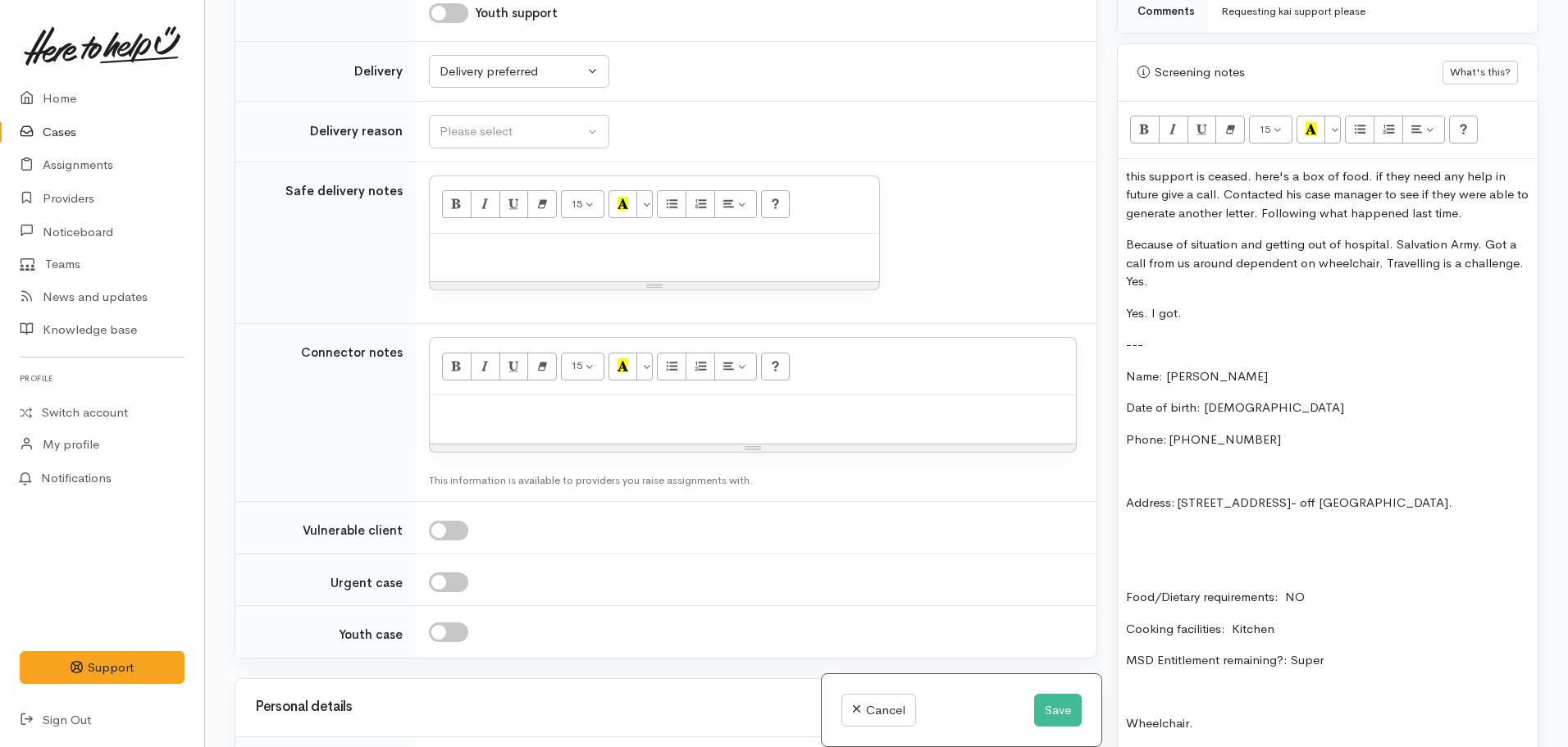
click at [469, 105] on td "Please select Elderly In self isolation Needing mental health support No transp…" at bounding box center [755, 132] width 680 height 61
click at [465, 132] on div "Please select" at bounding box center [511, 132] width 144 height 19
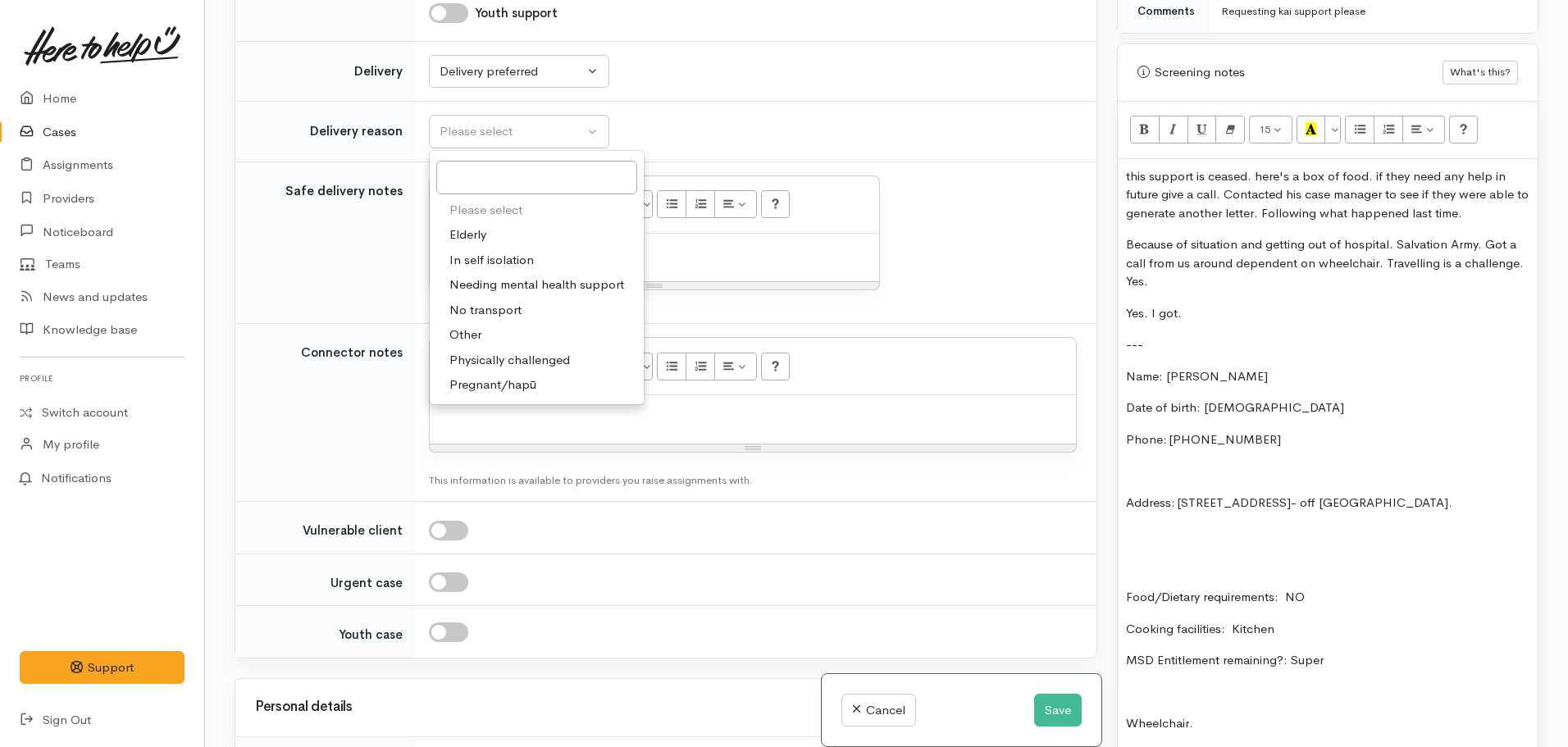
click at [490, 231] on link "Elderly" at bounding box center [537, 235] width 214 height 25
select select "6"
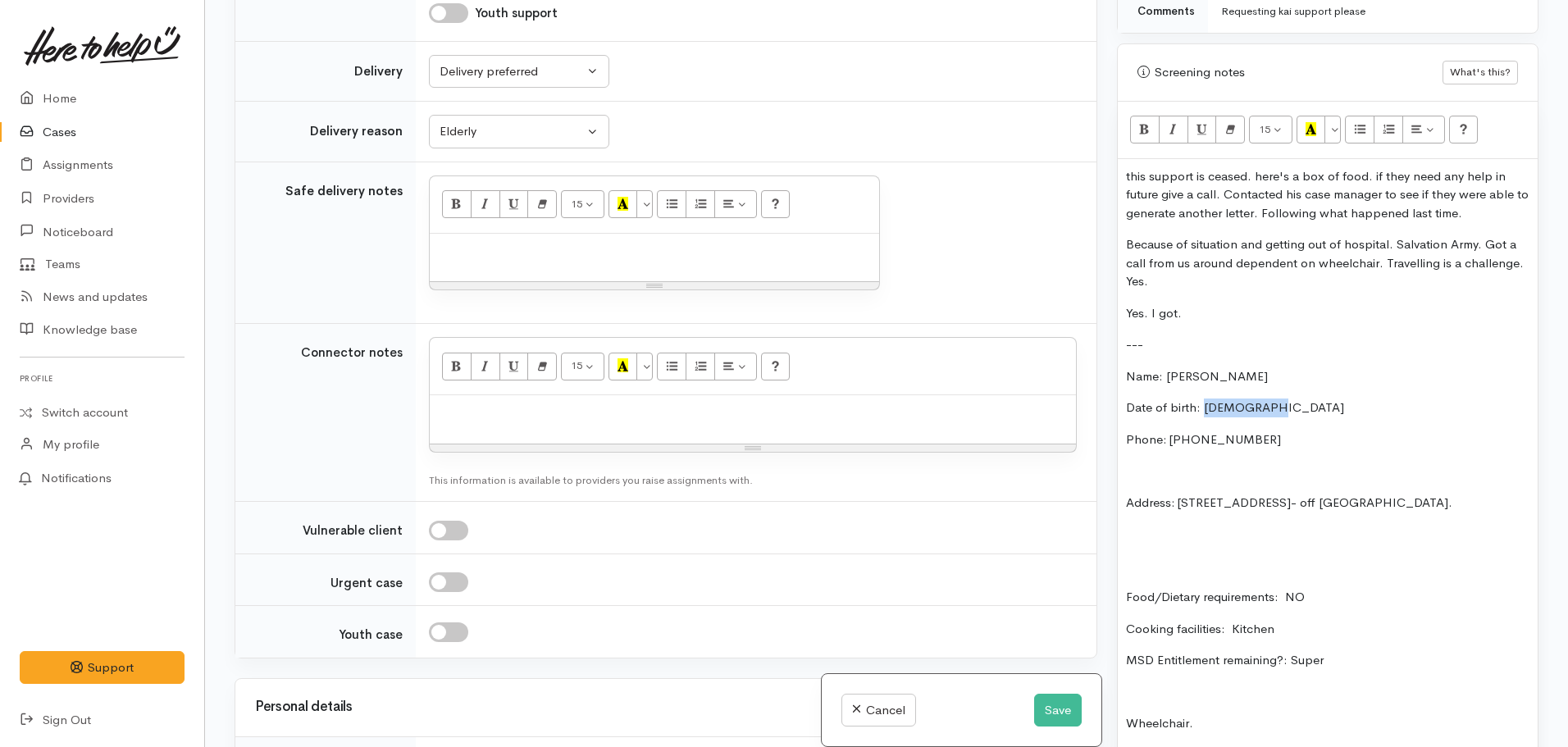
drag, startPoint x: 1277, startPoint y: 384, endPoint x: 1206, endPoint y: 388, distance: 71.1
click at [1206, 399] on p "Date of birth: 14/12/1958" at bounding box center [1328, 408] width 404 height 19
copy p "14/12/1958"
click at [1318, 403] on div "this support is ceased. here's a box of food. if they need any help in future g…" at bounding box center [1328, 520] width 420 height 722
click at [1289, 399] on p "Date of birth: 14/12/1958" at bounding box center [1328, 408] width 404 height 19
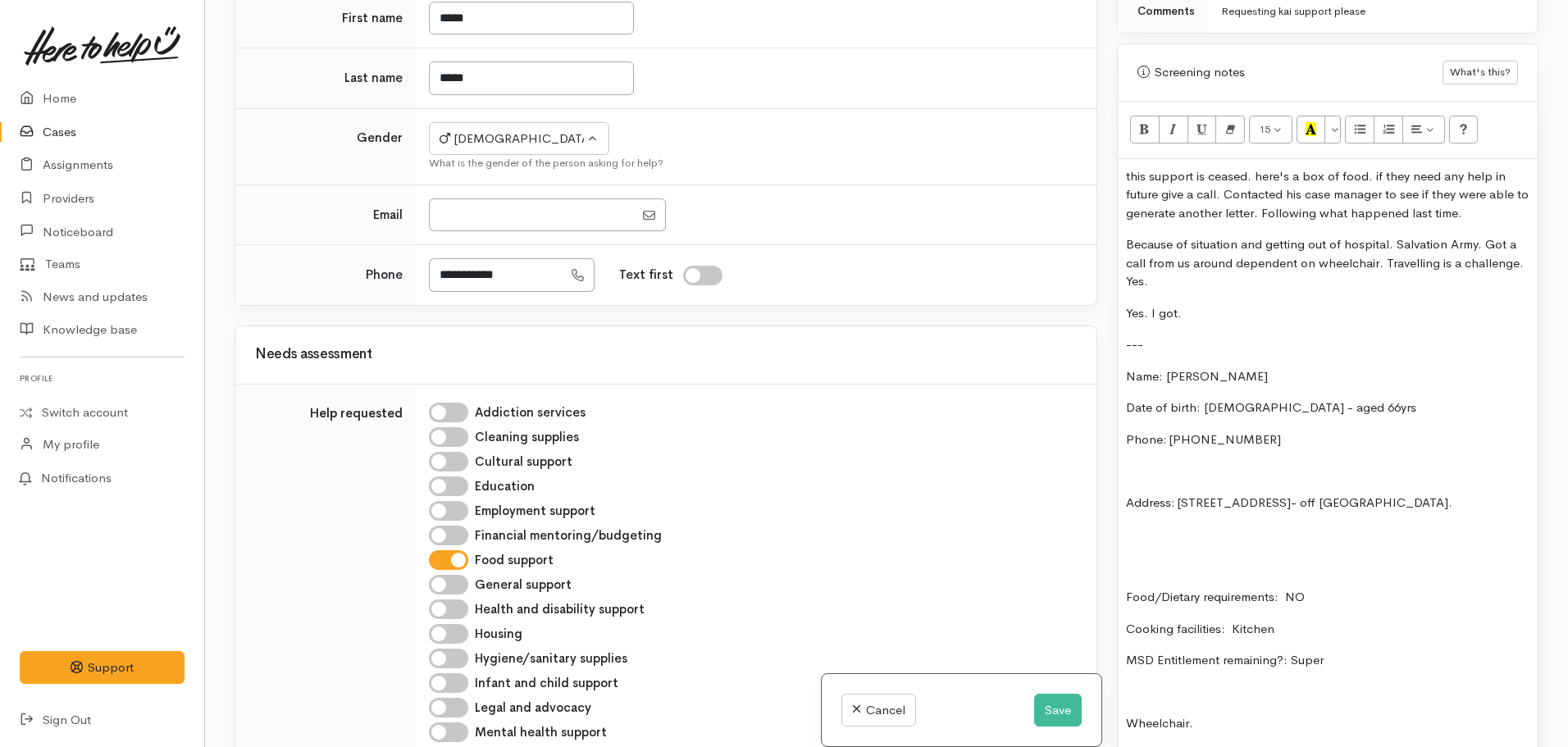
scroll to position [246, 0]
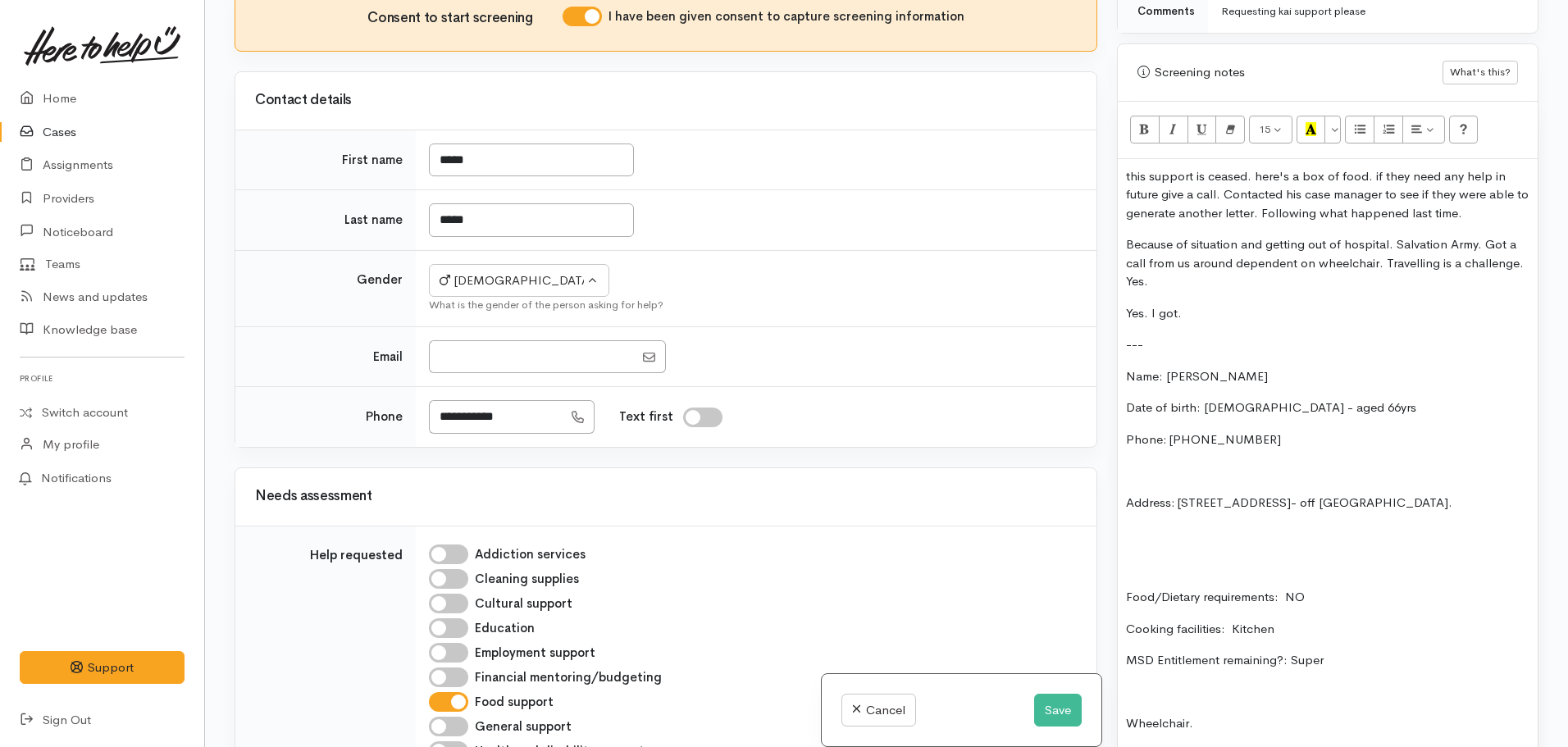
click at [1170, 336] on p "---" at bounding box center [1328, 345] width 404 height 19
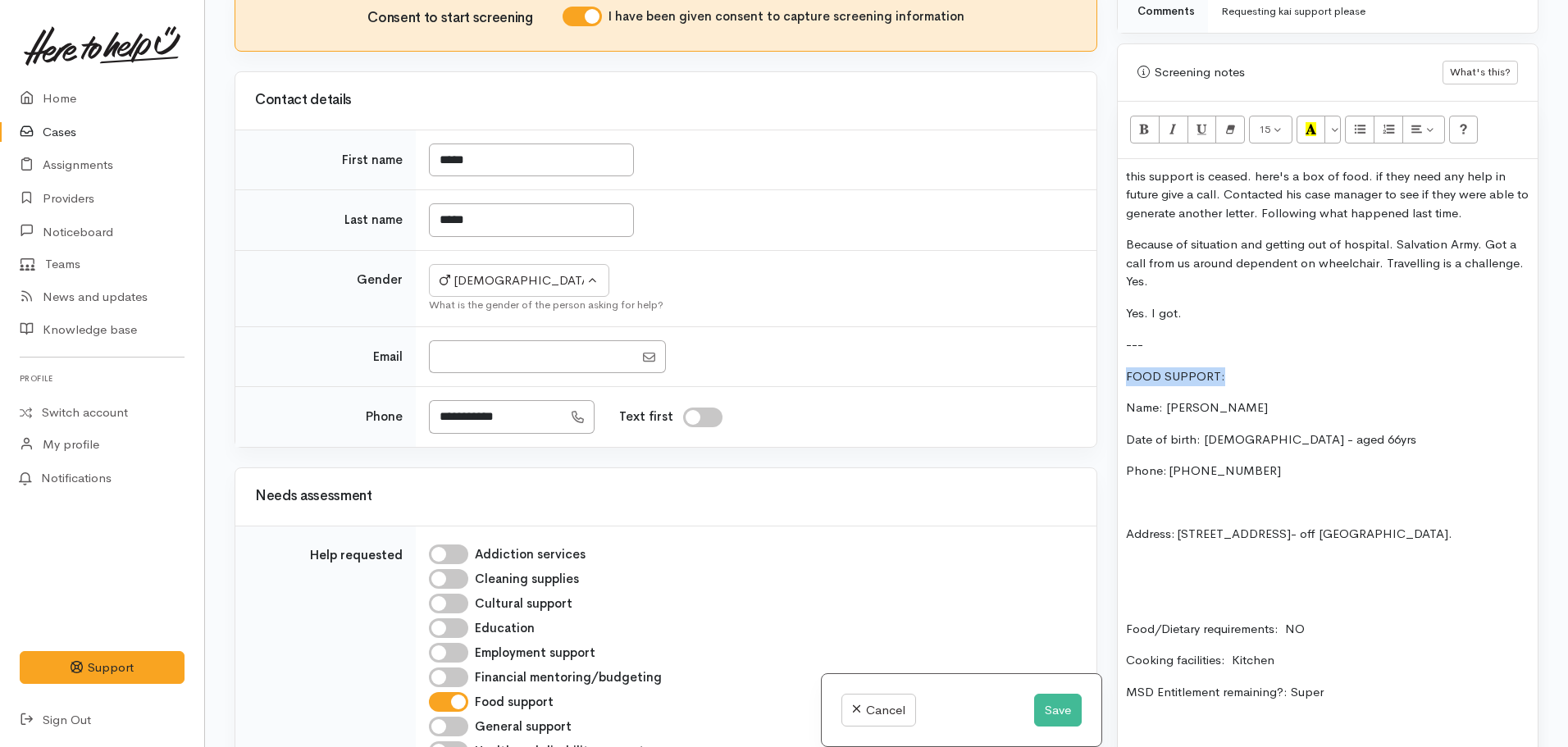
drag, startPoint x: 1214, startPoint y: 357, endPoint x: 1219, endPoint y: 249, distance: 108.1
click at [1061, 367] on div "Related cases There are other cases potentially from the same person, address o…" at bounding box center [887, 374] width 1324 height 747
click at [1311, 122] on icon "Recent Color" at bounding box center [1311, 129] width 11 height 14
click at [1140, 116] on button "Bold (CTRL+B)" at bounding box center [1144, 129] width 30 height 28
click at [1288, 431] on p "Date of birth: 14/12/1958 - aged 66yrs" at bounding box center [1328, 440] width 404 height 19
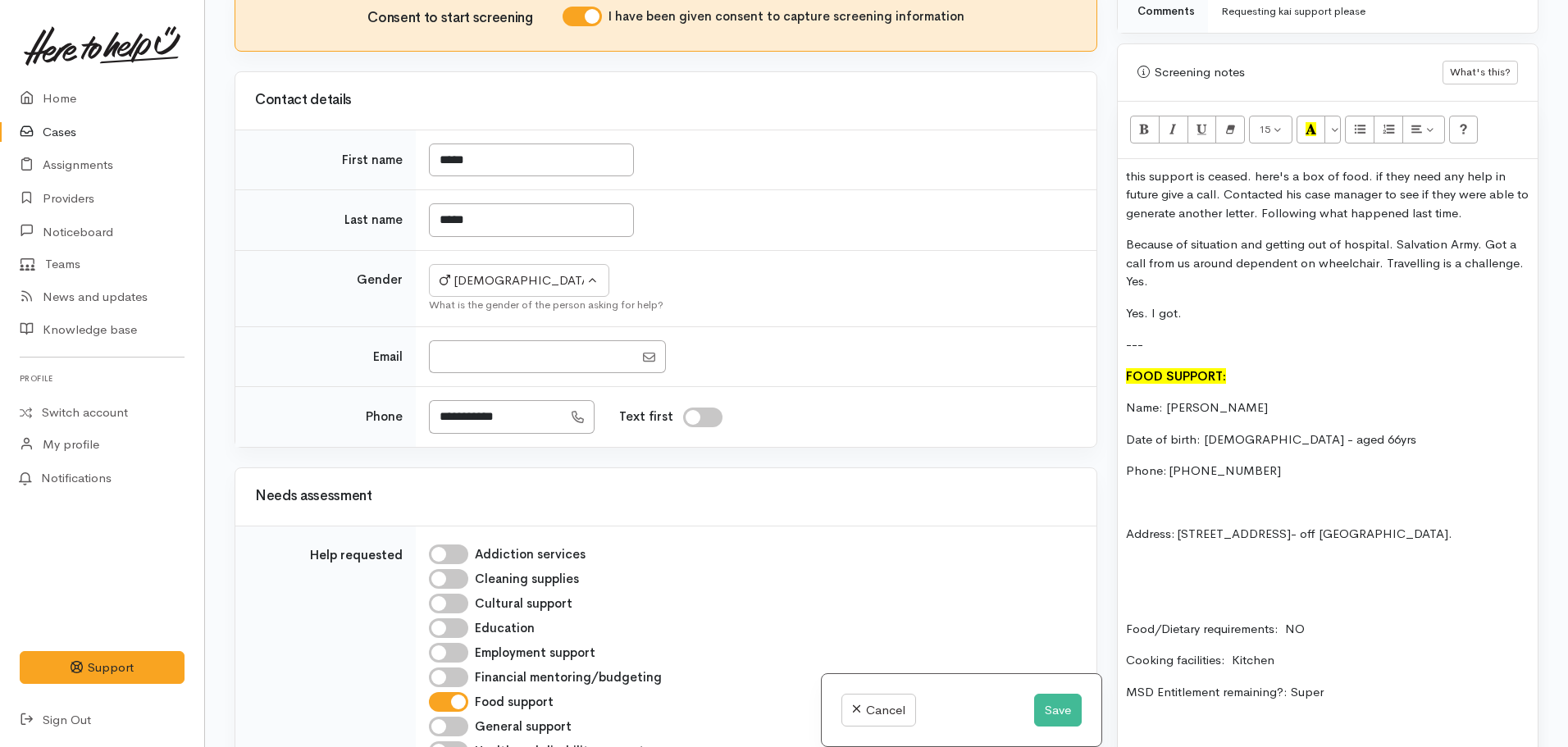
click at [1372, 431] on p "Date of birth: 14/12/1958 - aged 66yrs" at bounding box center [1328, 440] width 404 height 19
click at [1265, 463] on p "Phone: 02108457724" at bounding box center [1328, 471] width 404 height 19
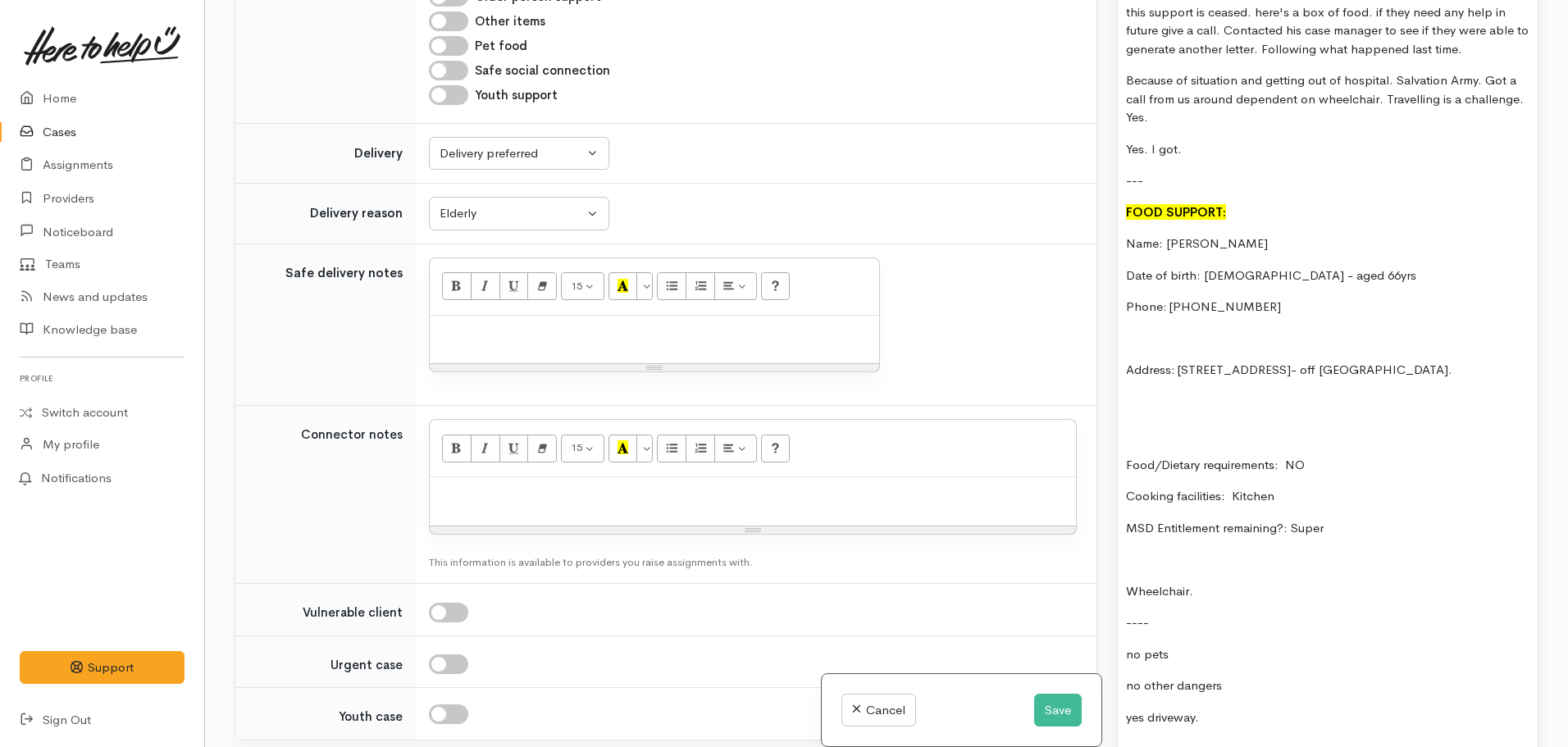
scroll to position [1640, 0]
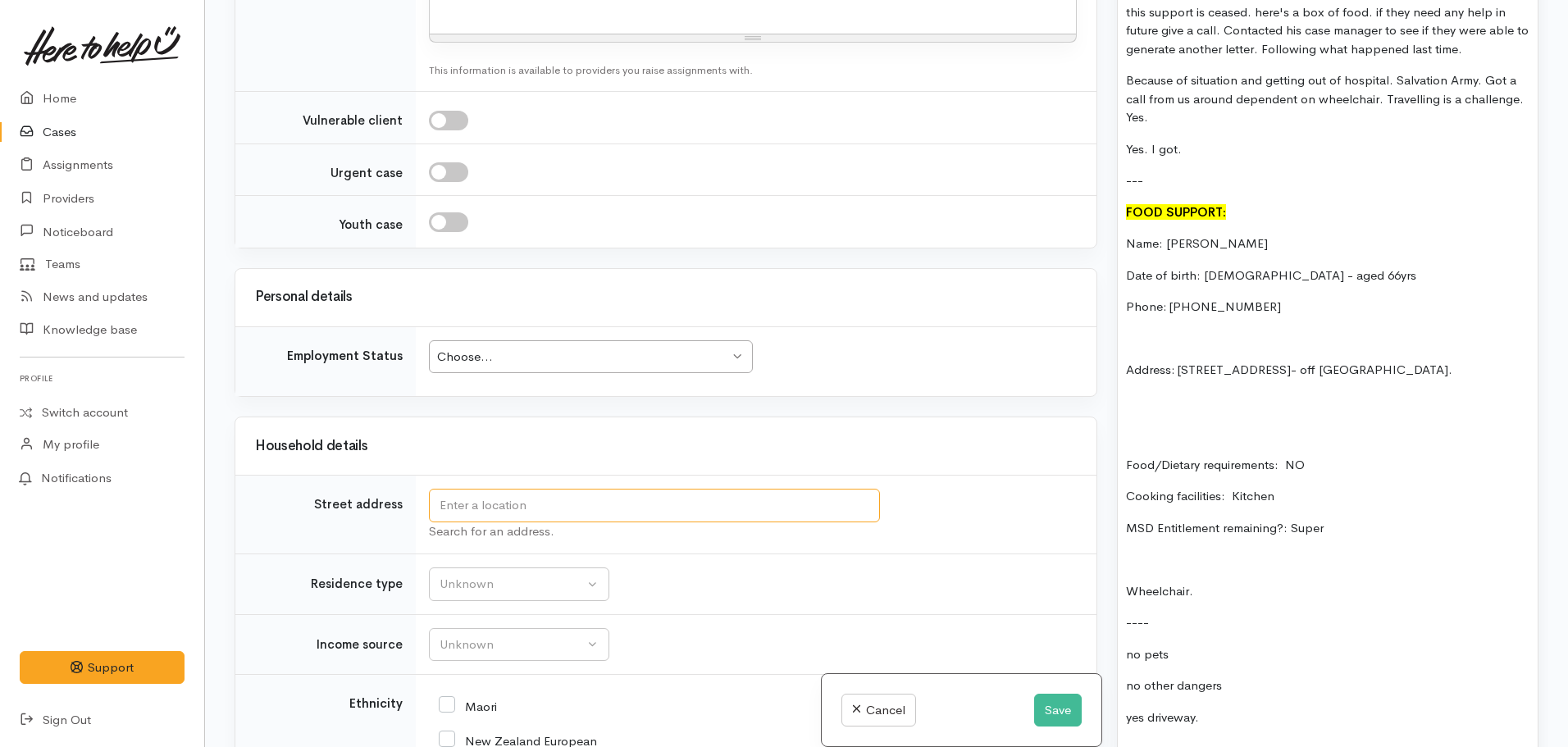
click at [500, 498] on input "text" at bounding box center [654, 506] width 451 height 34
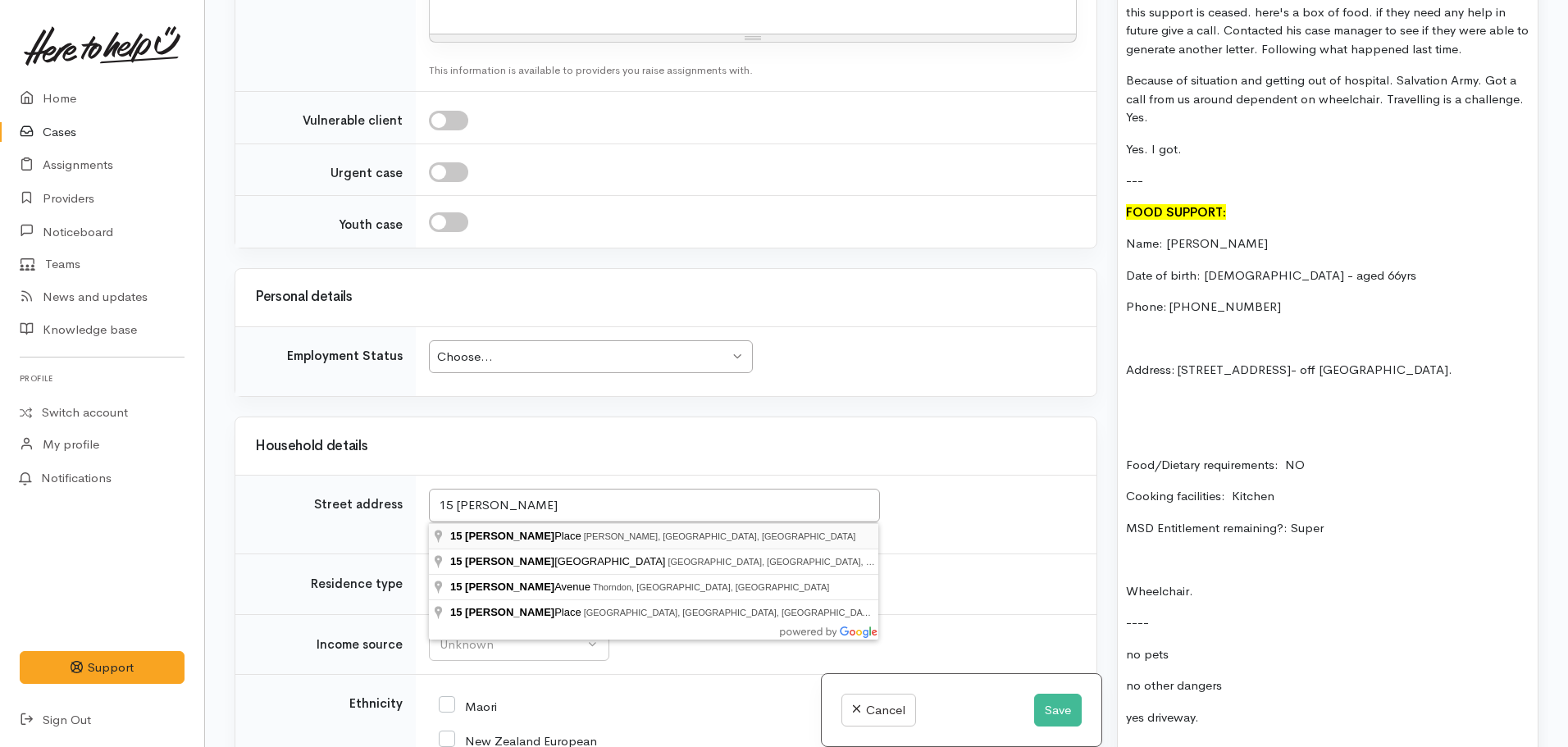
type input "15 Katherine Place, Melville, Hamilton, New Zealand"
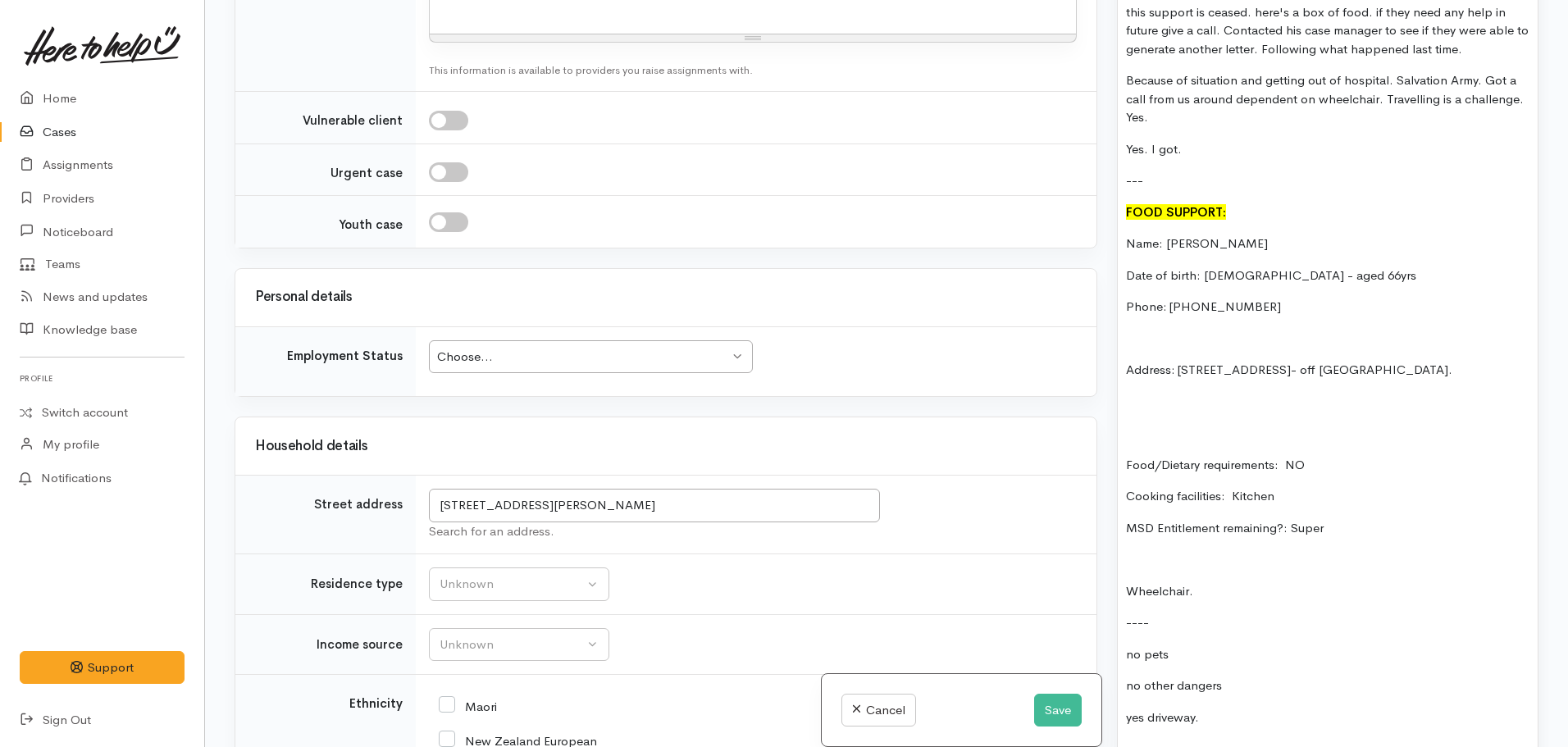
scroll to position [1474, 0]
click at [626, 514] on input "15 Katherine Place, Melville, Hamilton, New Zealand" at bounding box center [654, 507] width 451 height 34
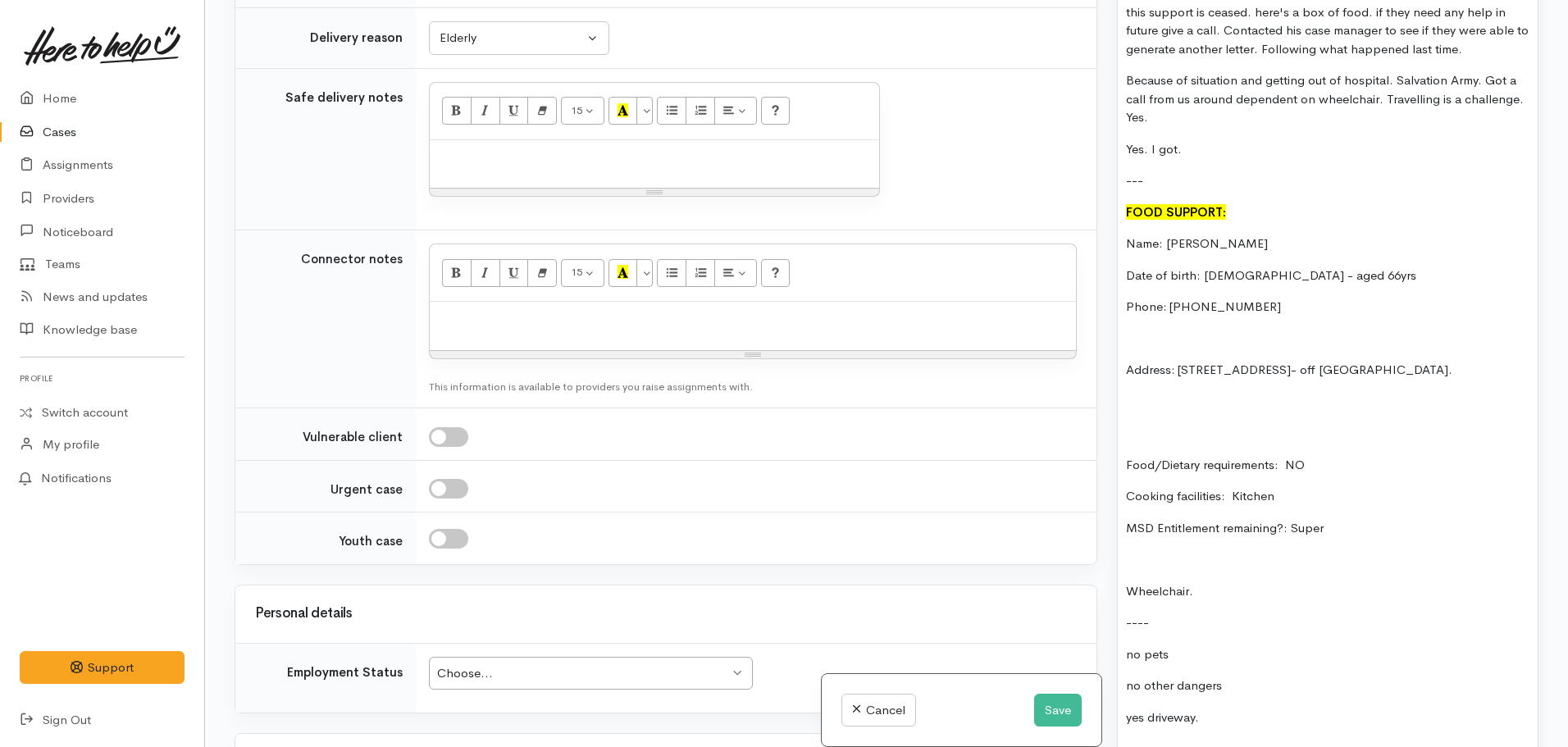
scroll to position [1806, 0]
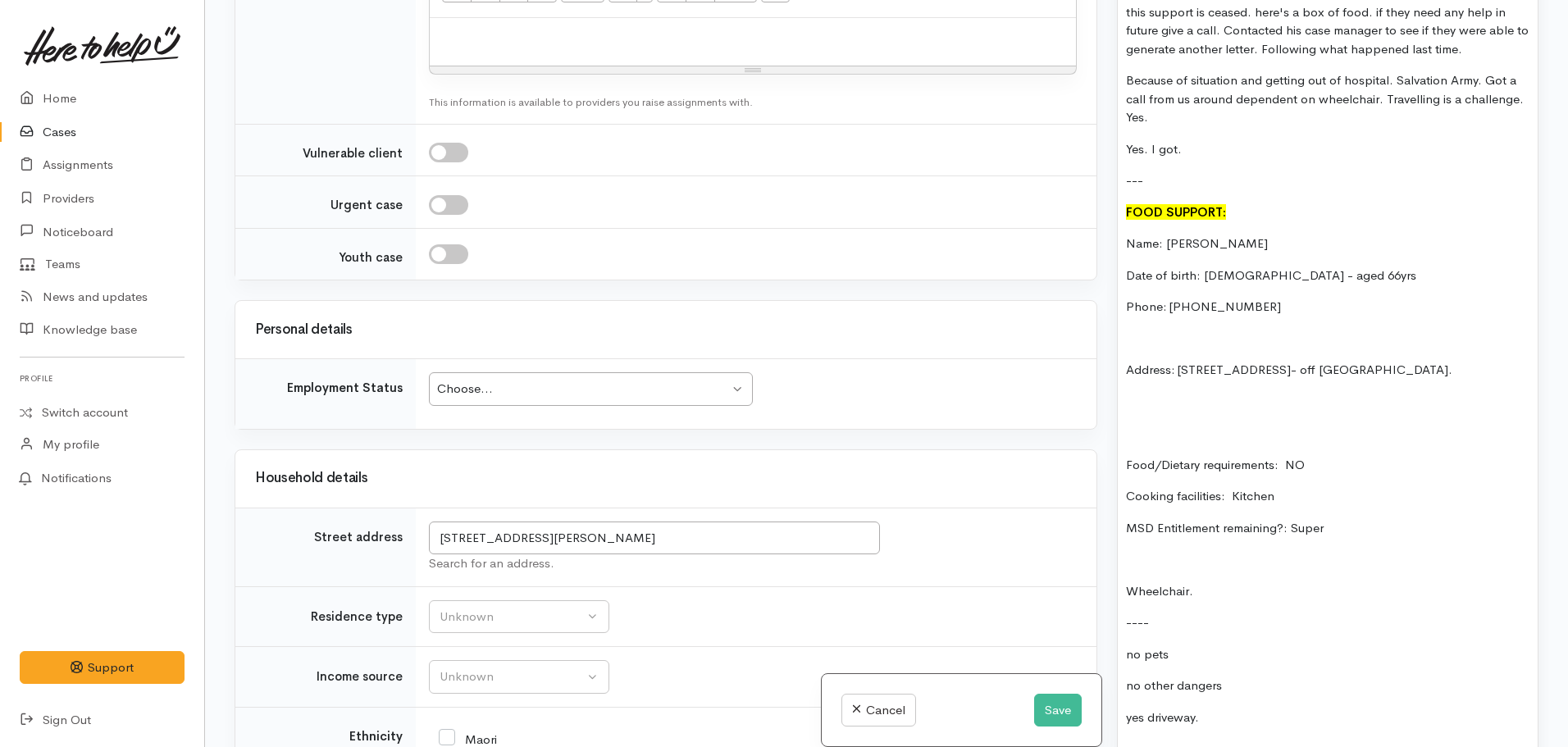
drag, startPoint x: 1211, startPoint y: 378, endPoint x: 1180, endPoint y: 360, distance: 35.8
click at [1180, 361] on p "Address: 15 Katherina Place, Melville, Hamilton, New Zealand- off Cobham drive." at bounding box center [1328, 370] width 404 height 19
click at [1317, 456] on p "Food/Dietary requirements: NO" at bounding box center [1328, 465] width 404 height 19
click at [1343, 519] on p "MSD Entitlement remaining?: Super" at bounding box center [1328, 529] width 404 height 19
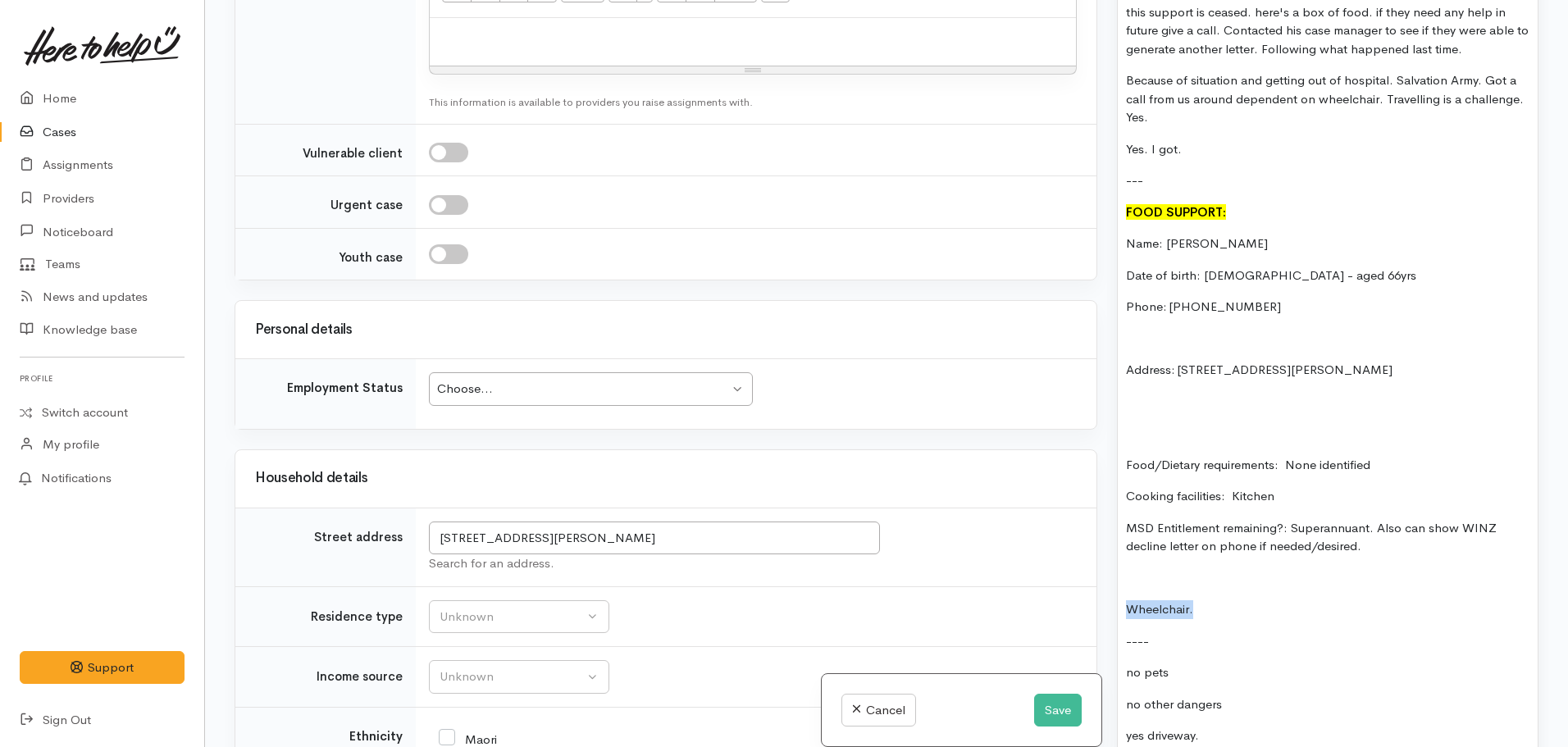
drag, startPoint x: 1163, startPoint y: 590, endPoint x: 1076, endPoint y: 575, distance: 88.3
click at [1076, 575] on div "Related cases There are other cases potentially from the same person, address o…" at bounding box center [887, 374] width 1324 height 747
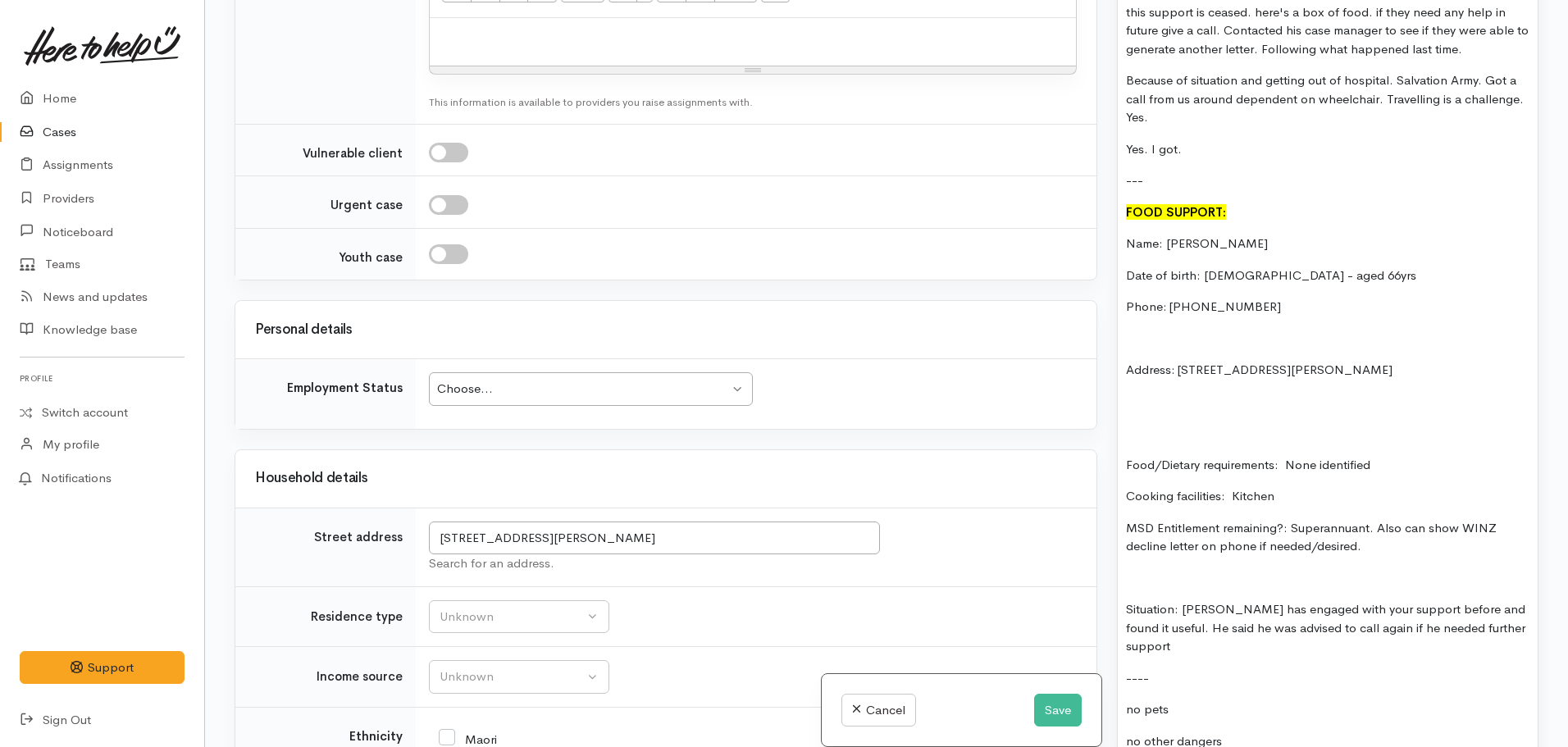
click at [1186, 627] on p "Situation: Paora has engaged with your support before and found it useful. He s…" at bounding box center [1328, 628] width 404 height 56
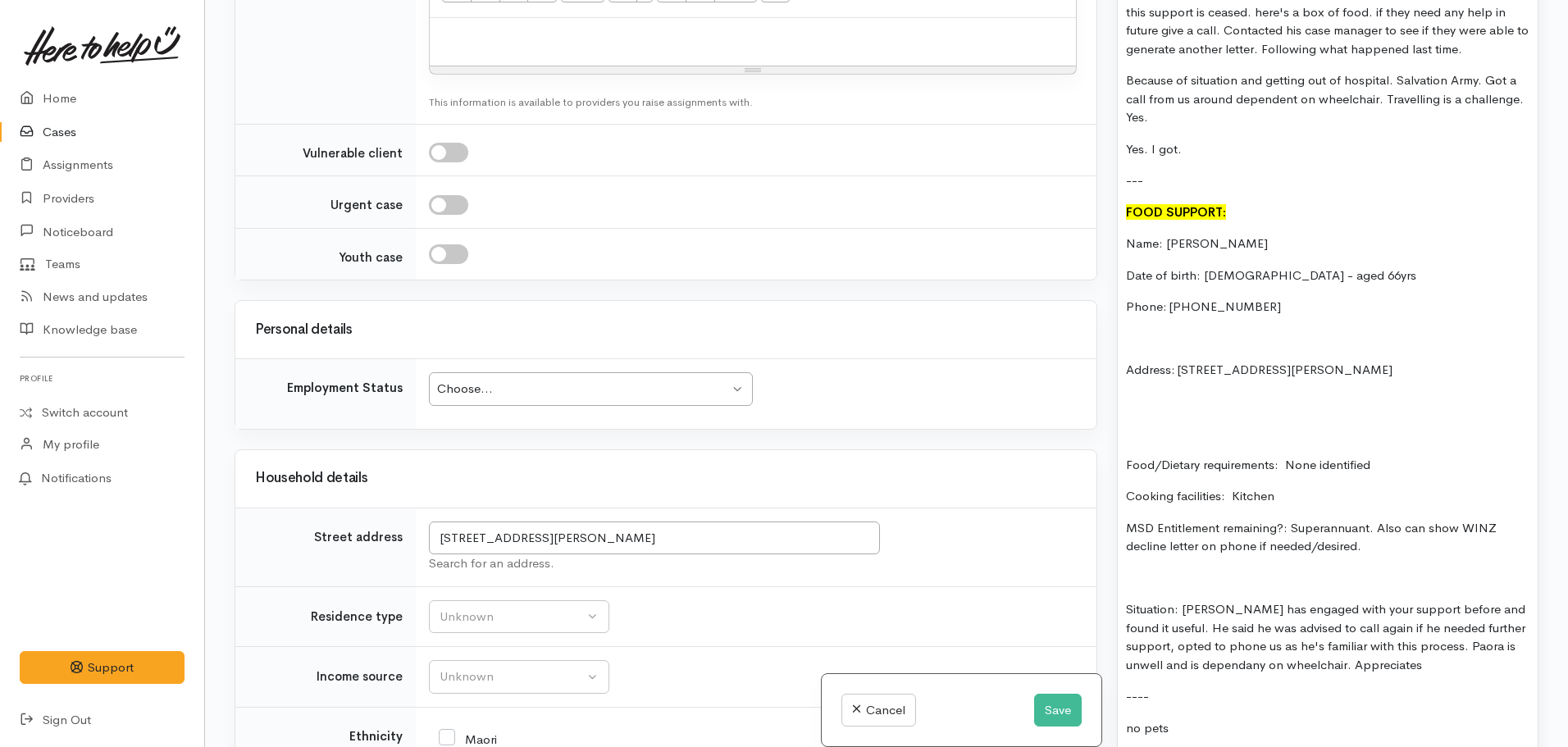
drag, startPoint x: 1268, startPoint y: 648, endPoint x: 1222, endPoint y: 648, distance: 46.0
drag, startPoint x: 1222, startPoint y: 648, endPoint x: 1179, endPoint y: 645, distance: 43.1
click at [1177, 645] on p "Situation: Paora has engaged with your support before and found it useful. He s…" at bounding box center [1328, 637] width 404 height 74
click at [1261, 651] on p "Situation: Paora has engaged with your support before and found it useful. He s…" at bounding box center [1328, 637] width 404 height 74
click at [542, 608] on div "Unknown" at bounding box center [511, 617] width 144 height 19
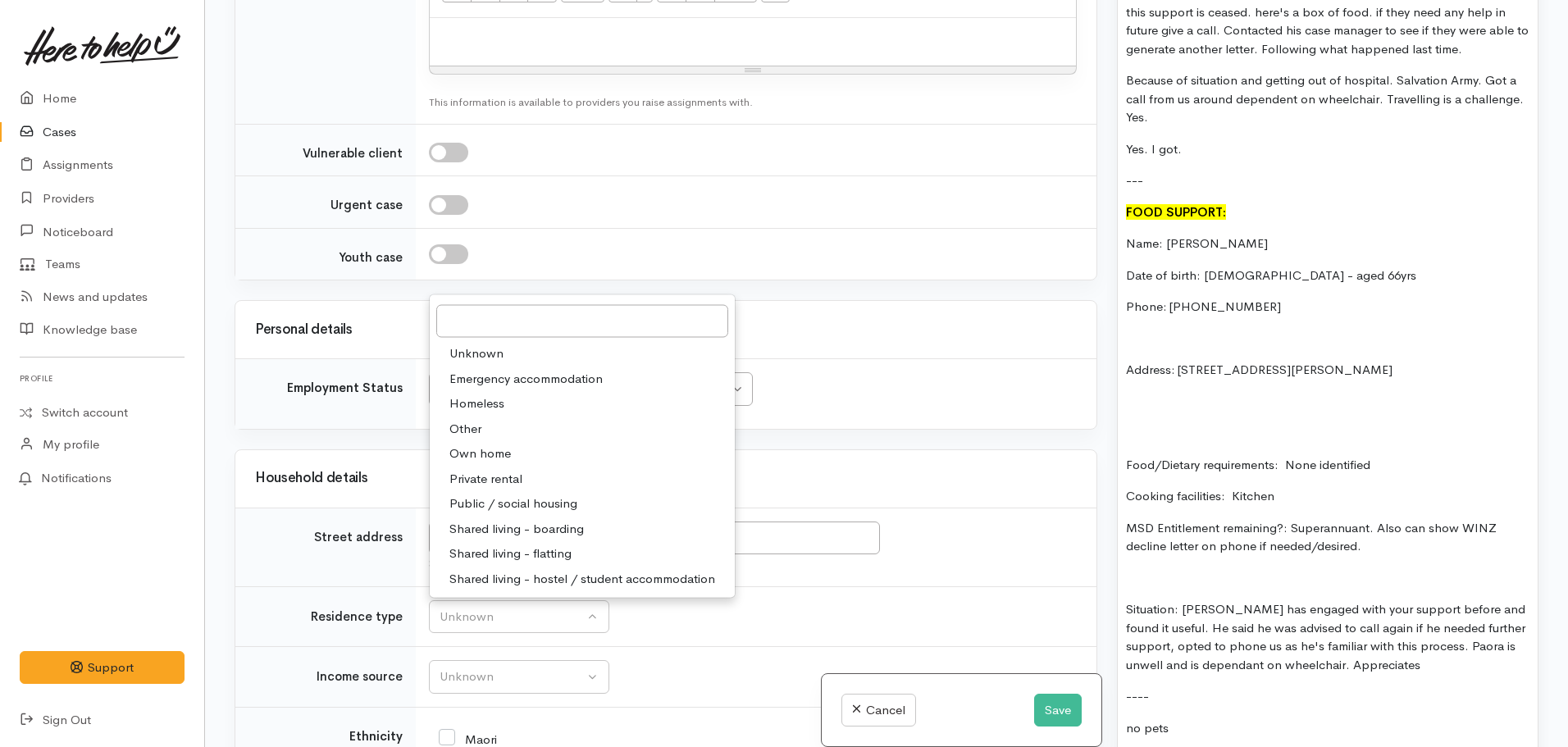
click at [488, 492] on link "Public / social housing" at bounding box center [583, 504] width 305 height 25
select select "3"
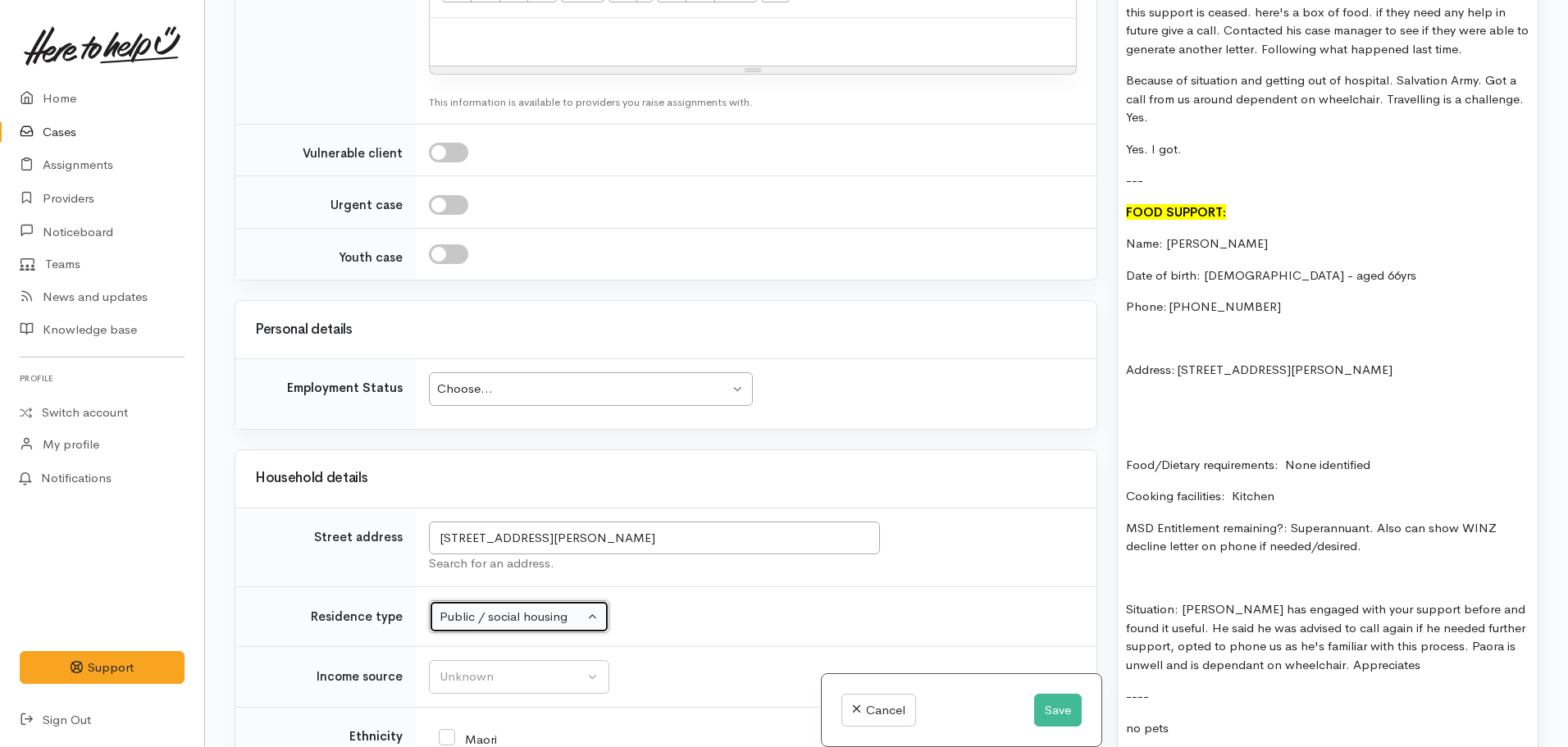
click at [496, 379] on div "Choose..." at bounding box center [583, 389] width 292 height 19
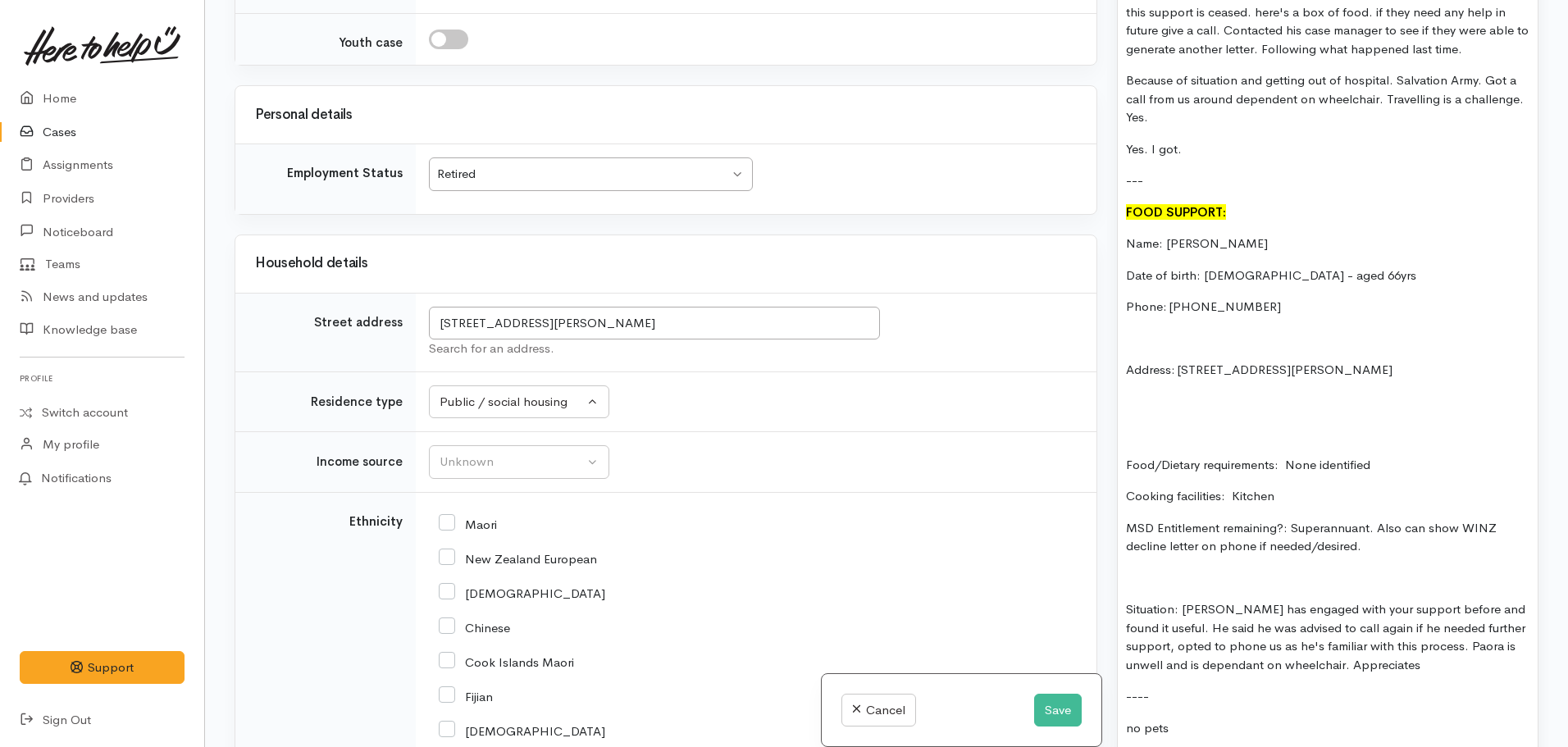
scroll to position [2052, 0]
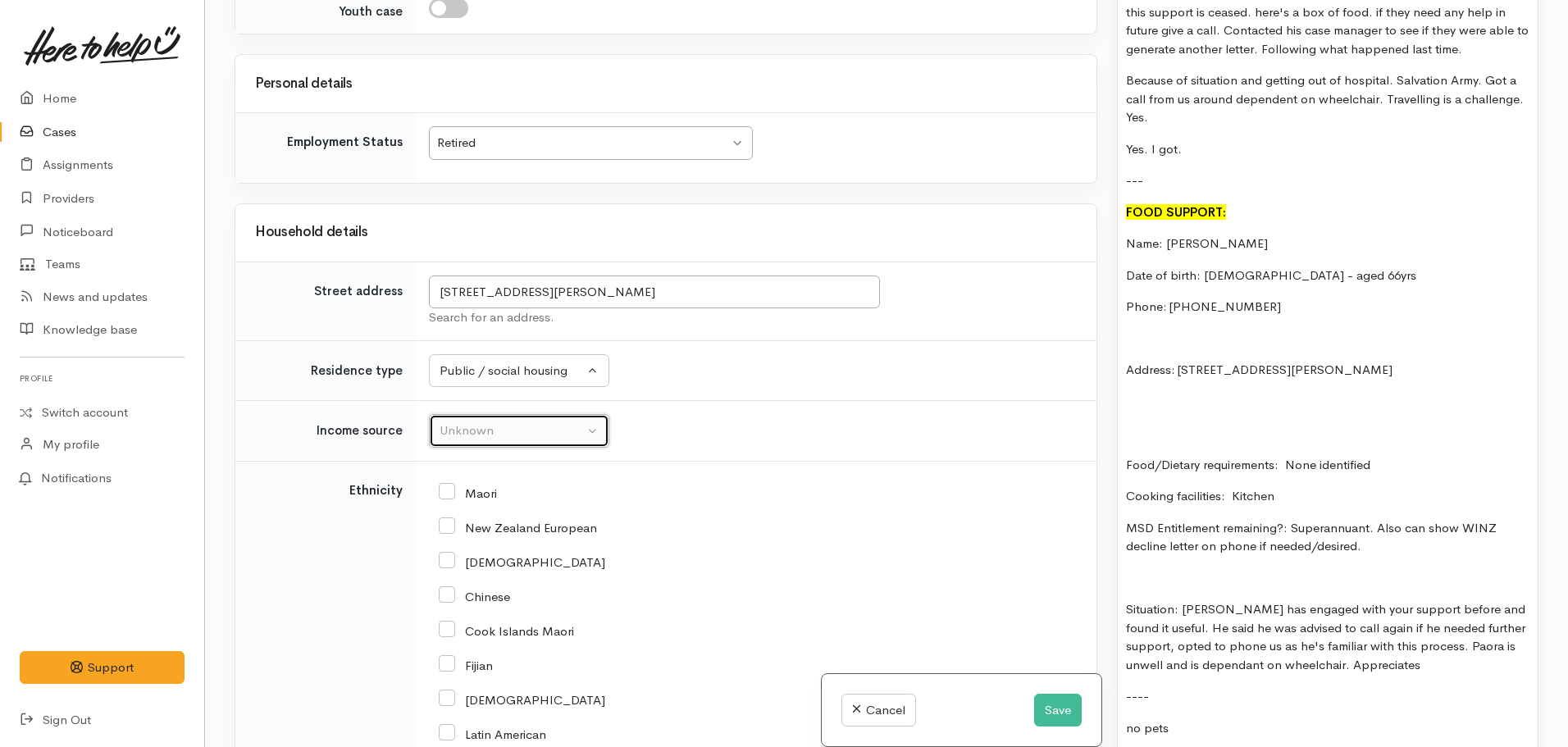
click at [513, 414] on button "Unknown" at bounding box center [519, 431] width 180 height 34
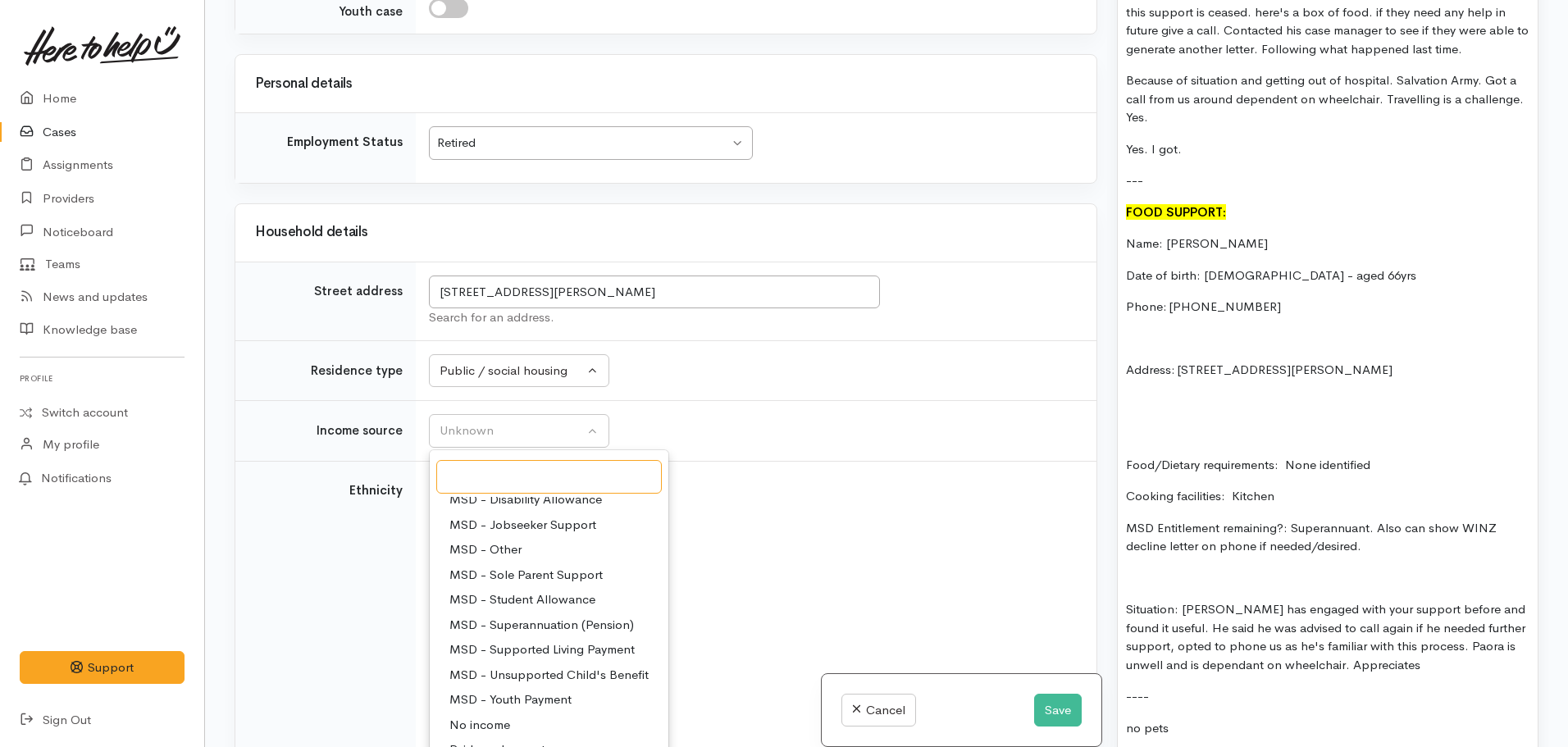
scroll to position [164, 0]
click at [538, 586] on span "MSD - Superannuation (Pension)" at bounding box center [541, 595] width 185 height 19
select select "2"
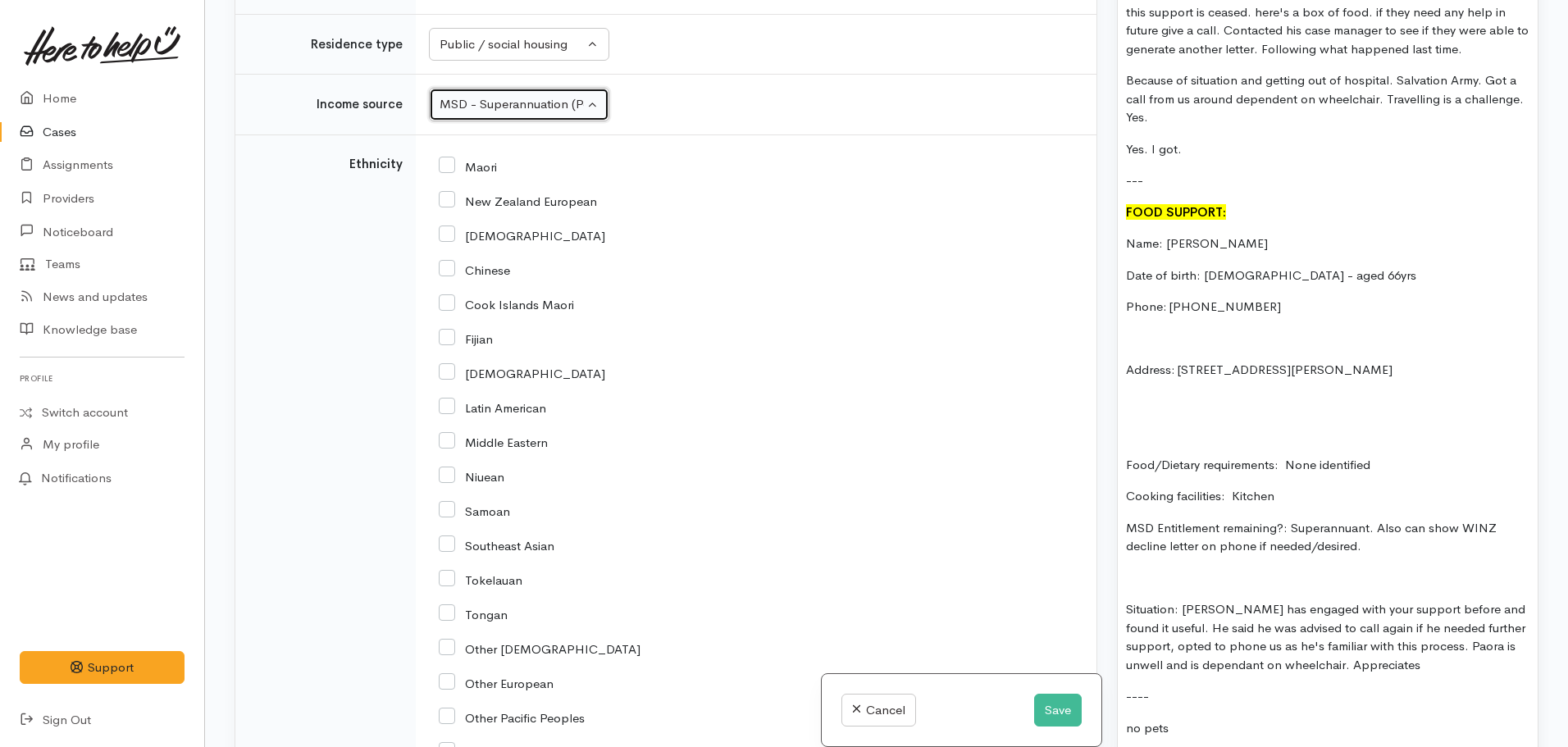
scroll to position [2380, 0]
drag, startPoint x: 453, startPoint y: 126, endPoint x: 475, endPoint y: 139, distance: 25.6
click at [453, 157] on input "Maori" at bounding box center [467, 164] width 58 height 15
checkbox input "true"
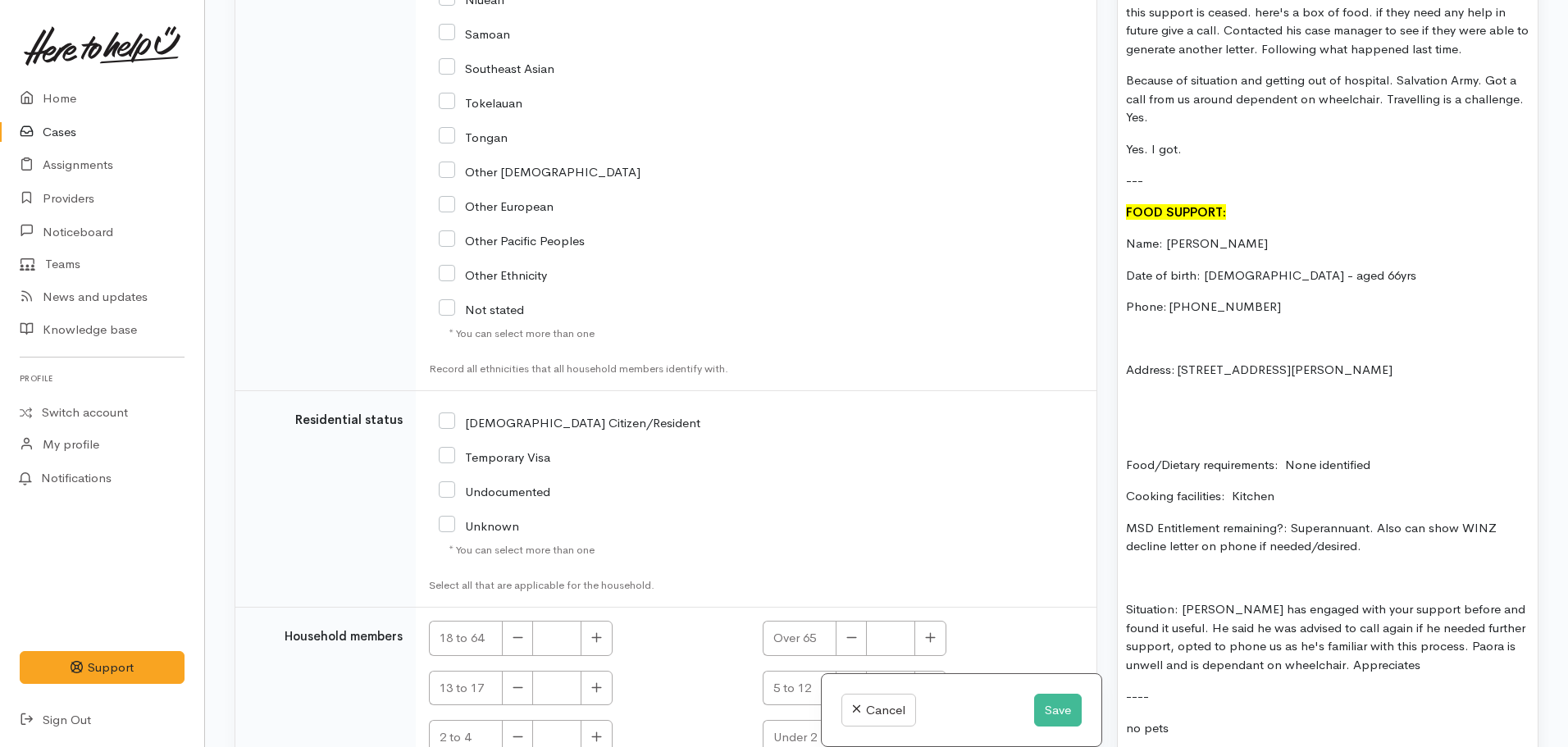
scroll to position [2872, 0]
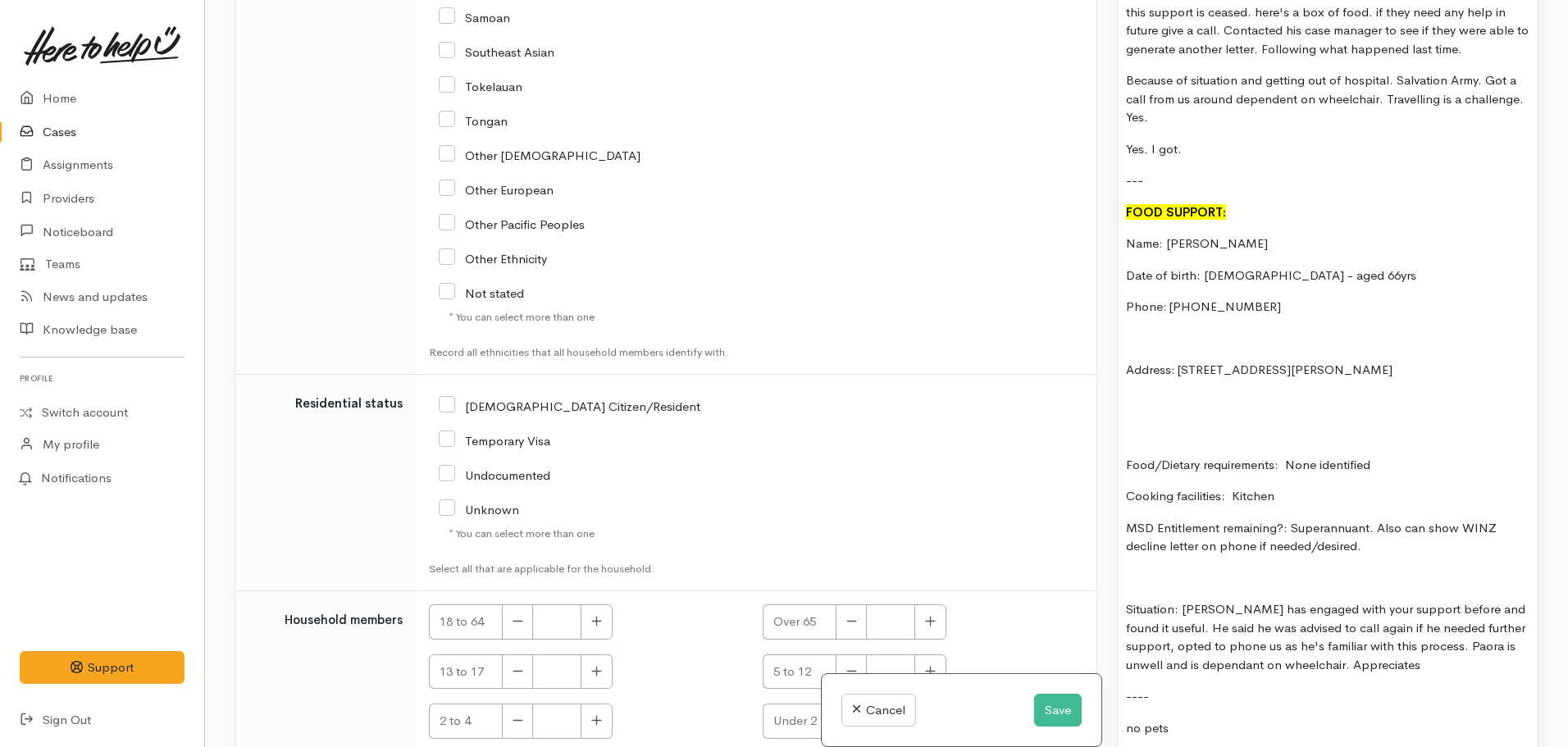
click at [446, 398] on input "[DEMOGRAPHIC_DATA] Citizen/Resident" at bounding box center [569, 406] width 261 height 15
checkbox input "true"
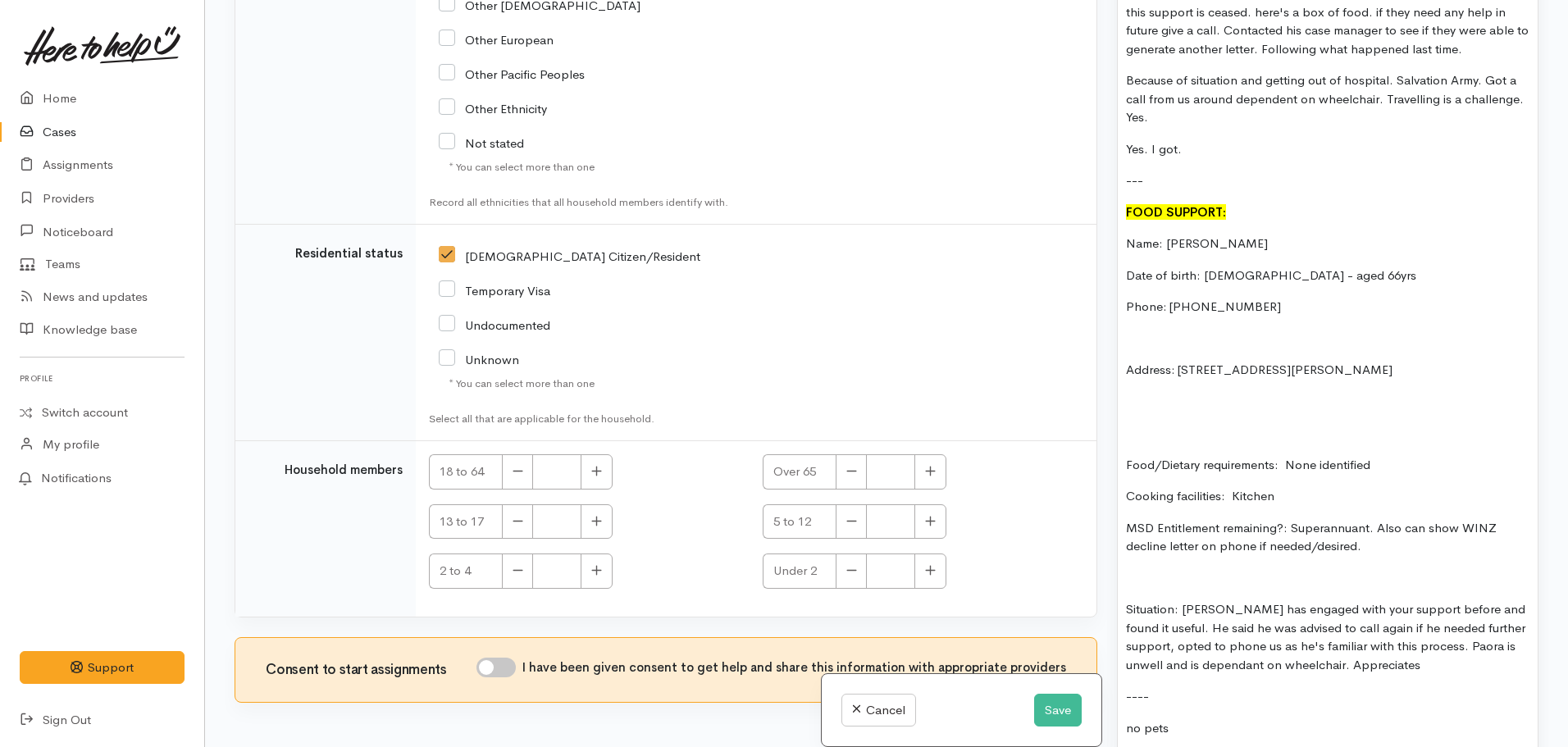
scroll to position [3036, 0]
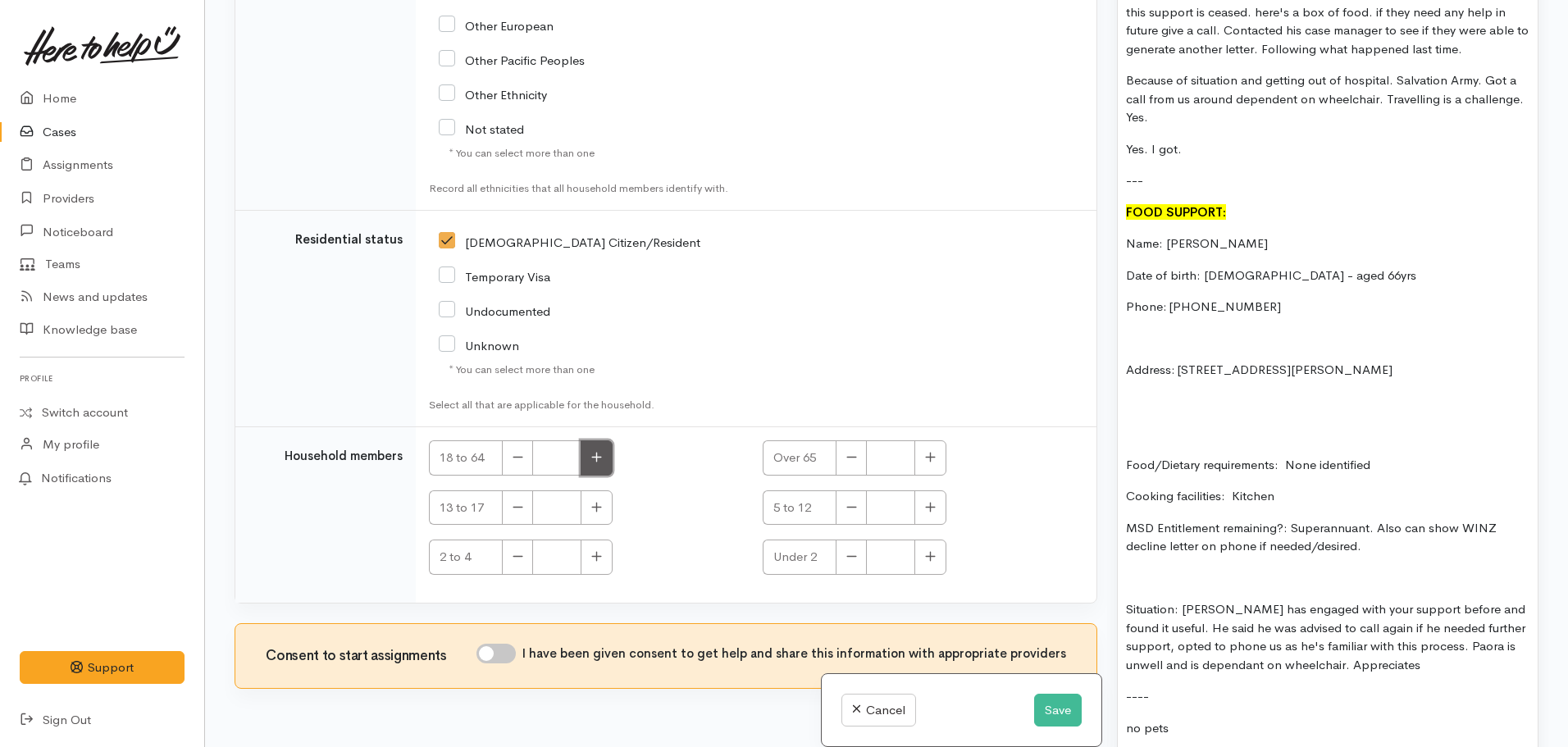
click at [609, 440] on button "button" at bounding box center [597, 458] width 32 height 35
type input "1"
click at [484, 644] on input "I have been given consent to get help and share this information with appropria…" at bounding box center [496, 653] width 40 height 19
checkbox input "true"
click at [521, 440] on button "button" at bounding box center [517, 458] width 31 height 35
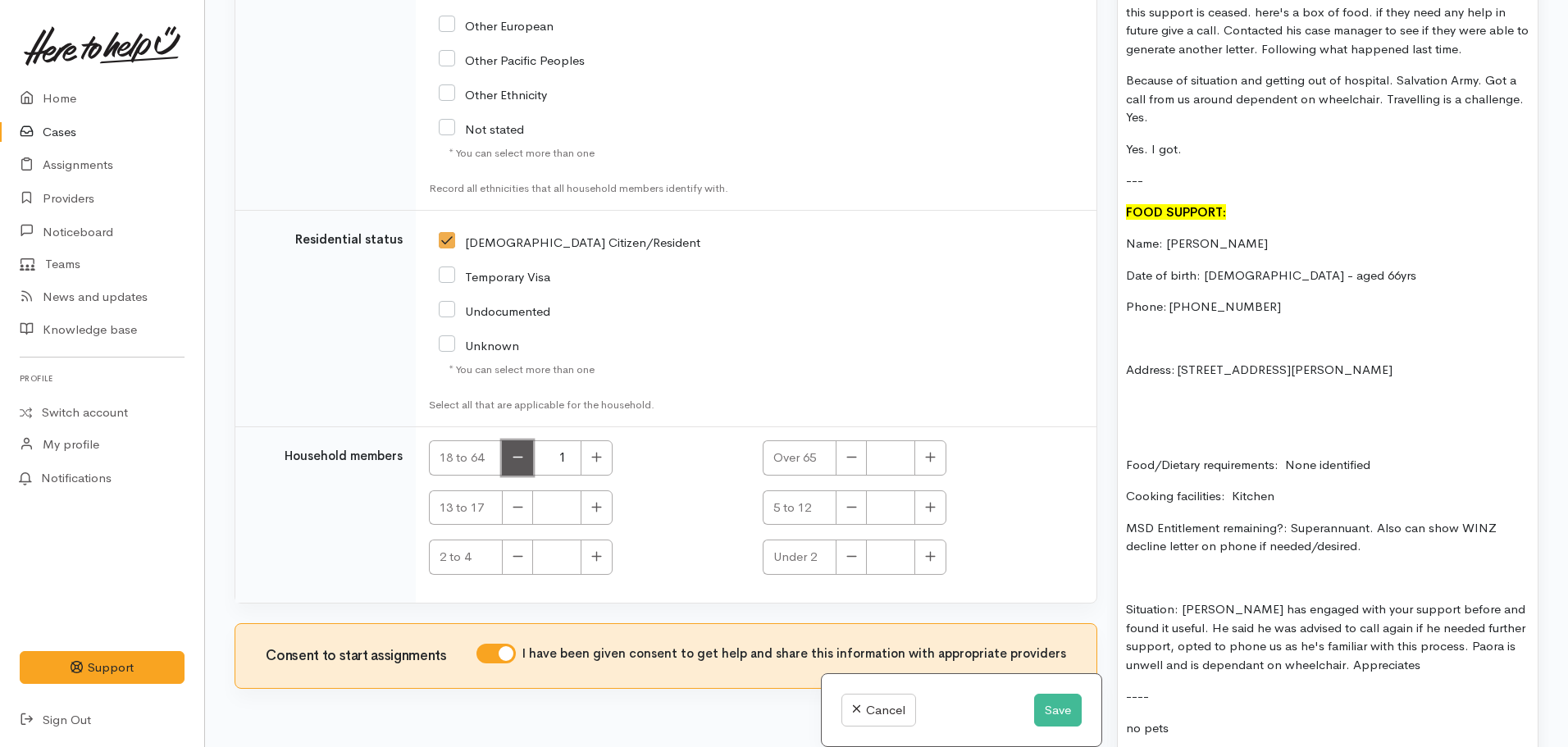
type input "0"
click at [937, 443] on button "button" at bounding box center [931, 458] width 32 height 35
type input "1"
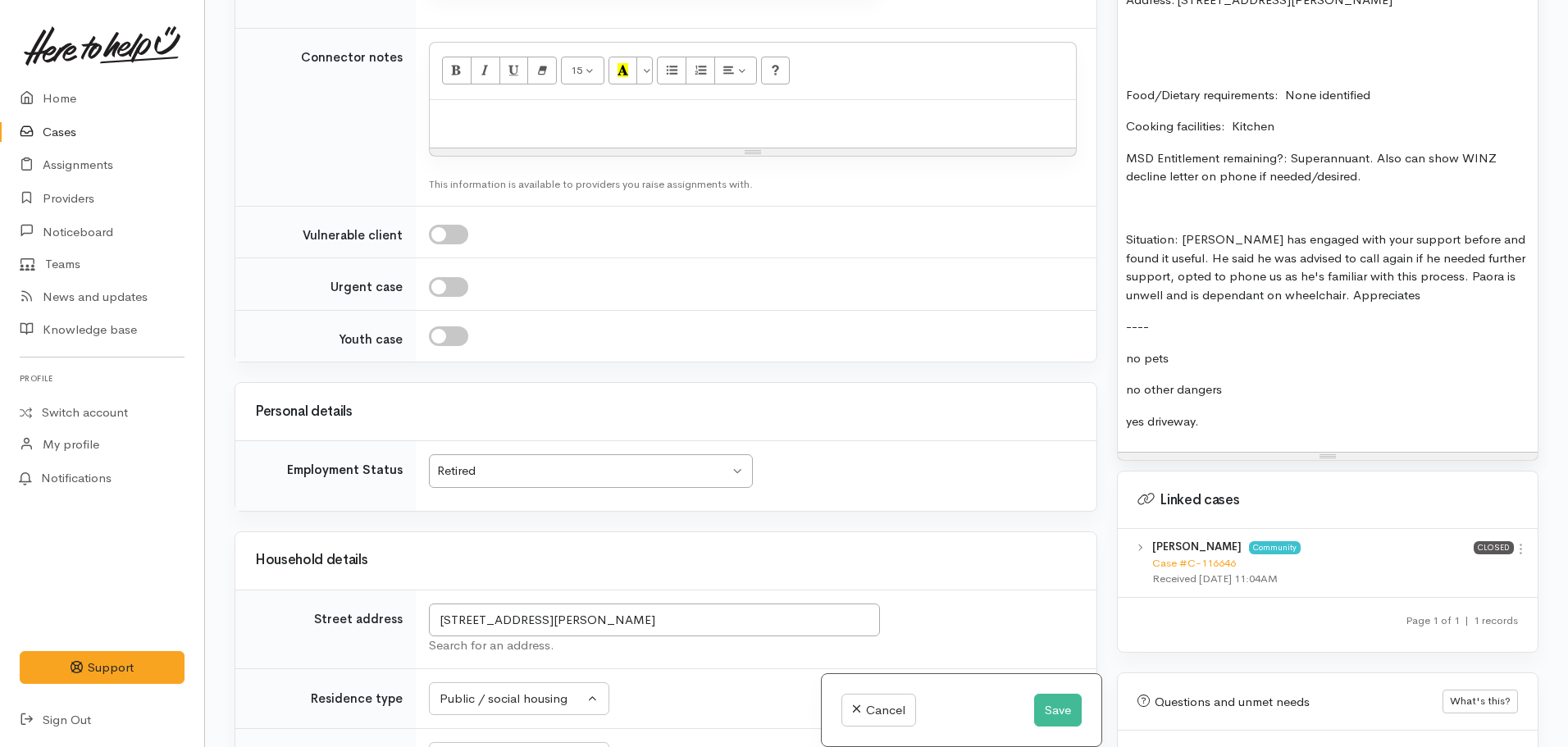
scroll to position [1543, 0]
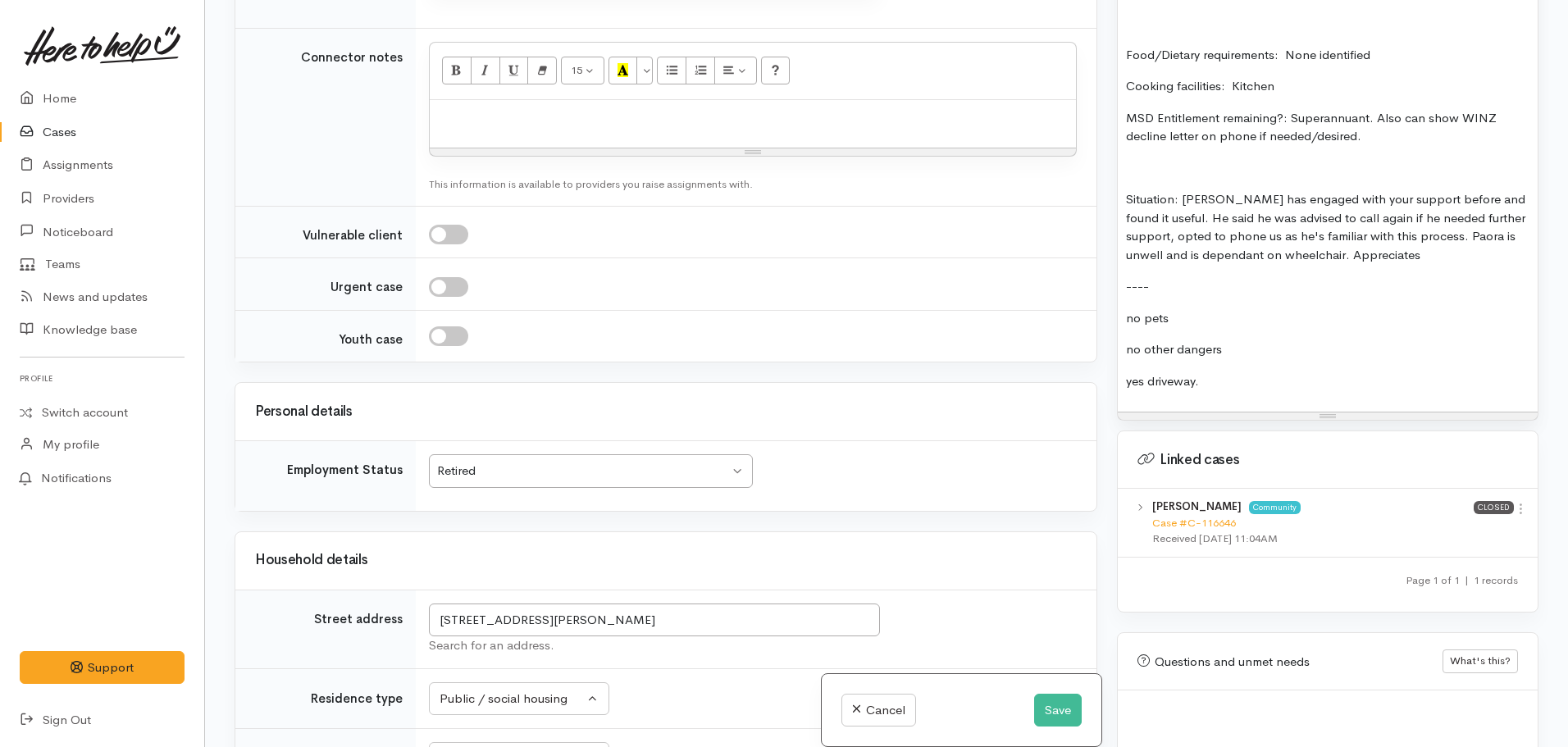
click at [1178, 278] on p "----" at bounding box center [1328, 287] width 404 height 19
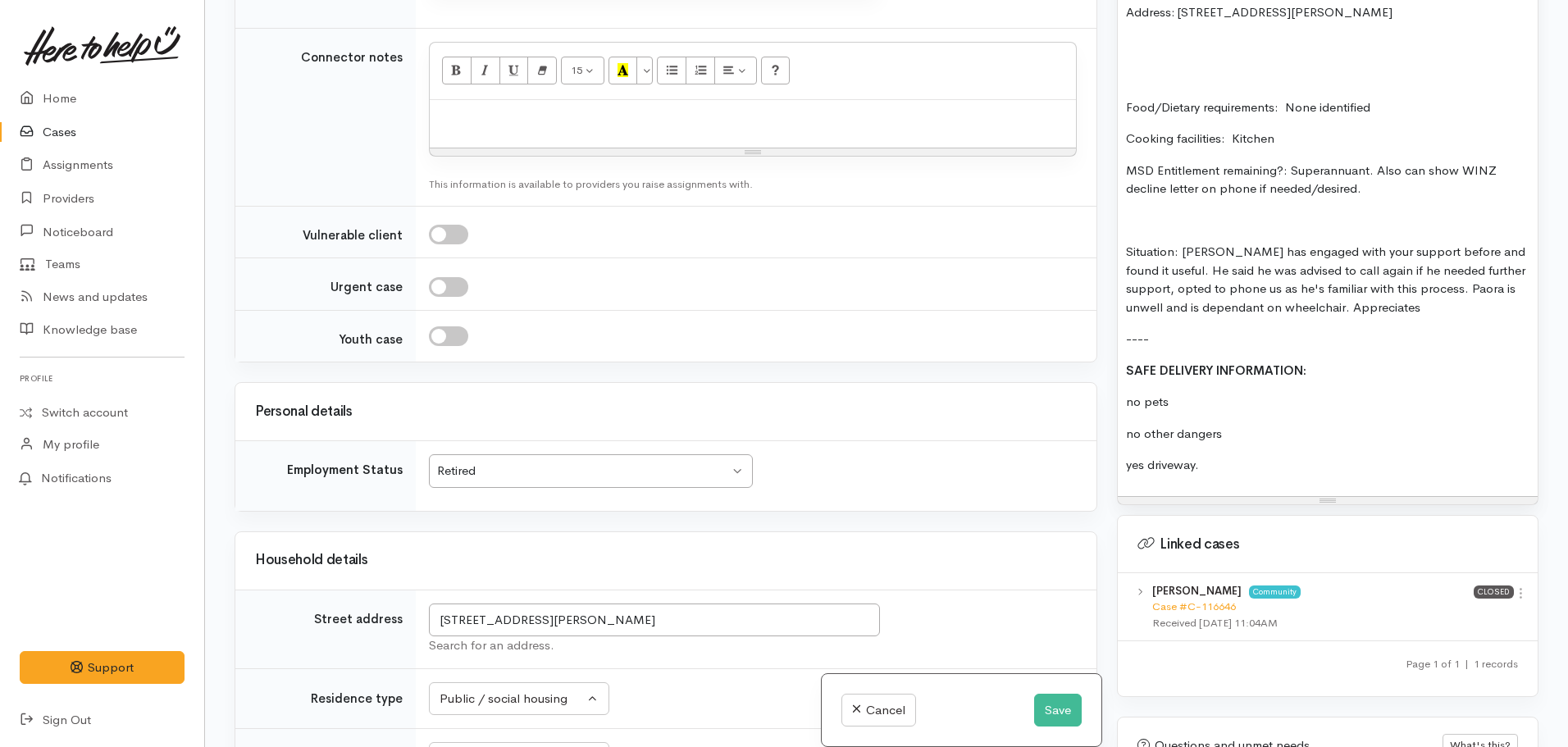
scroll to position [1460, 0]
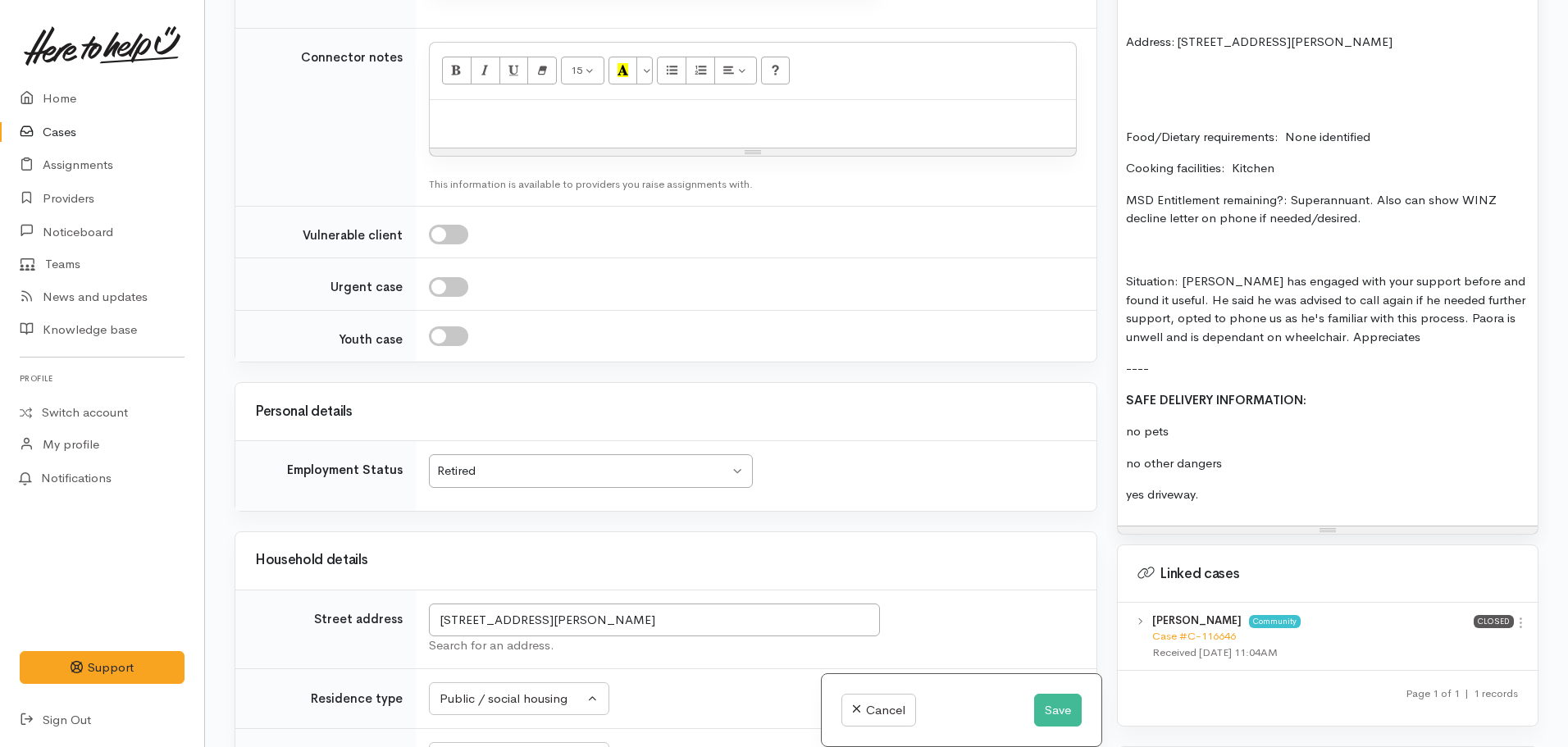
drag, startPoint x: 1180, startPoint y: 414, endPoint x: 1088, endPoint y: 411, distance: 92.0
click at [1088, 411] on div "Related cases There are other cases potentially from the same person, address o…" at bounding box center [887, 374] width 1324 height 747
drag, startPoint x: 1193, startPoint y: 448, endPoint x: 1128, endPoint y: 448, distance: 65.0
click at [1128, 454] on p "no other dangers" at bounding box center [1328, 464] width 404 height 19
drag, startPoint x: 1179, startPoint y: 479, endPoint x: 1088, endPoint y: 476, distance: 91.0
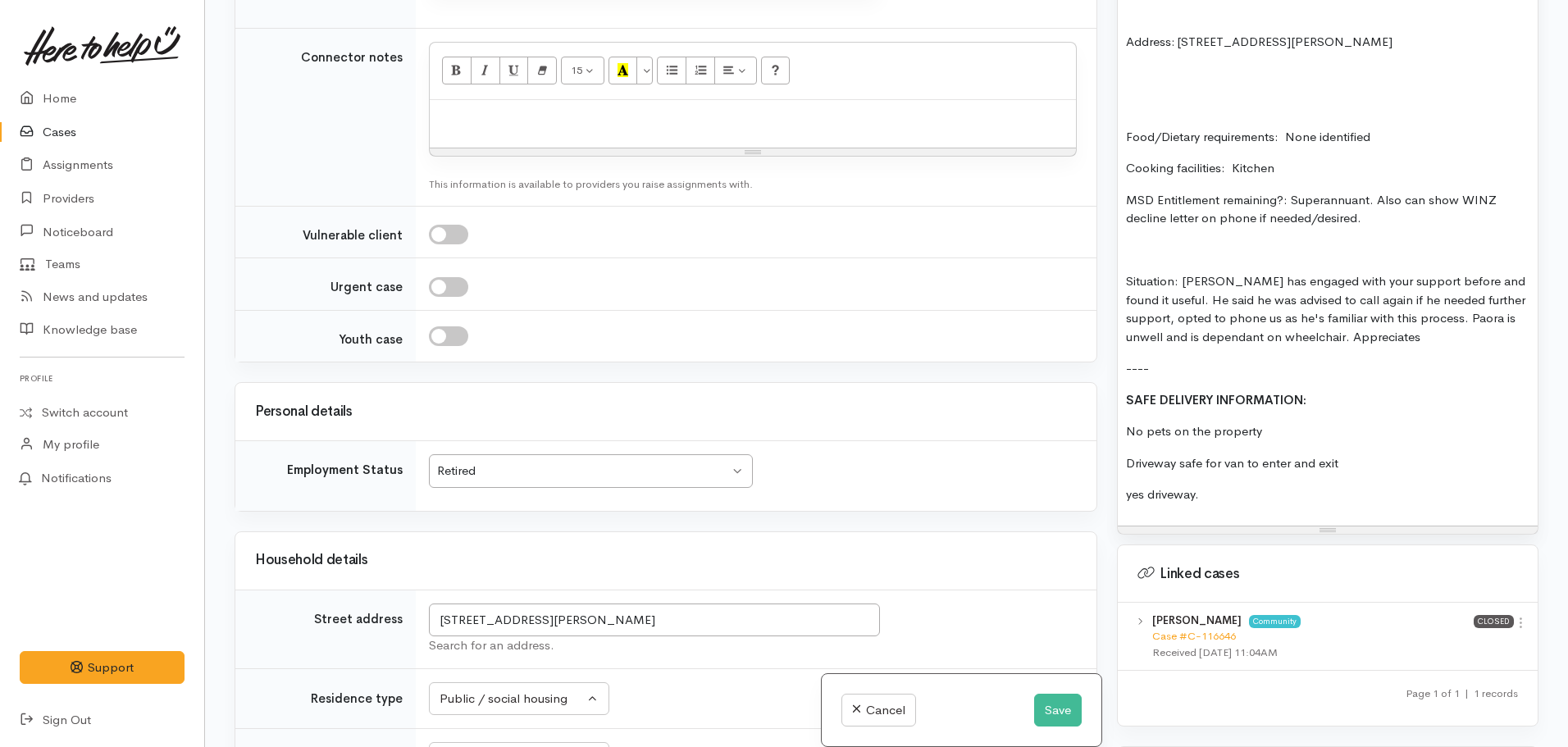
click at [1088, 476] on div "Related cases There are other cases potentially from the same person, address o…" at bounding box center [887, 374] width 1324 height 747
drag, startPoint x: 1336, startPoint y: 370, endPoint x: 1071, endPoint y: 370, distance: 265.0
click at [1071, 370] on div "Related cases There are other cases potentially from the same person, address o…" at bounding box center [887, 374] width 1324 height 747
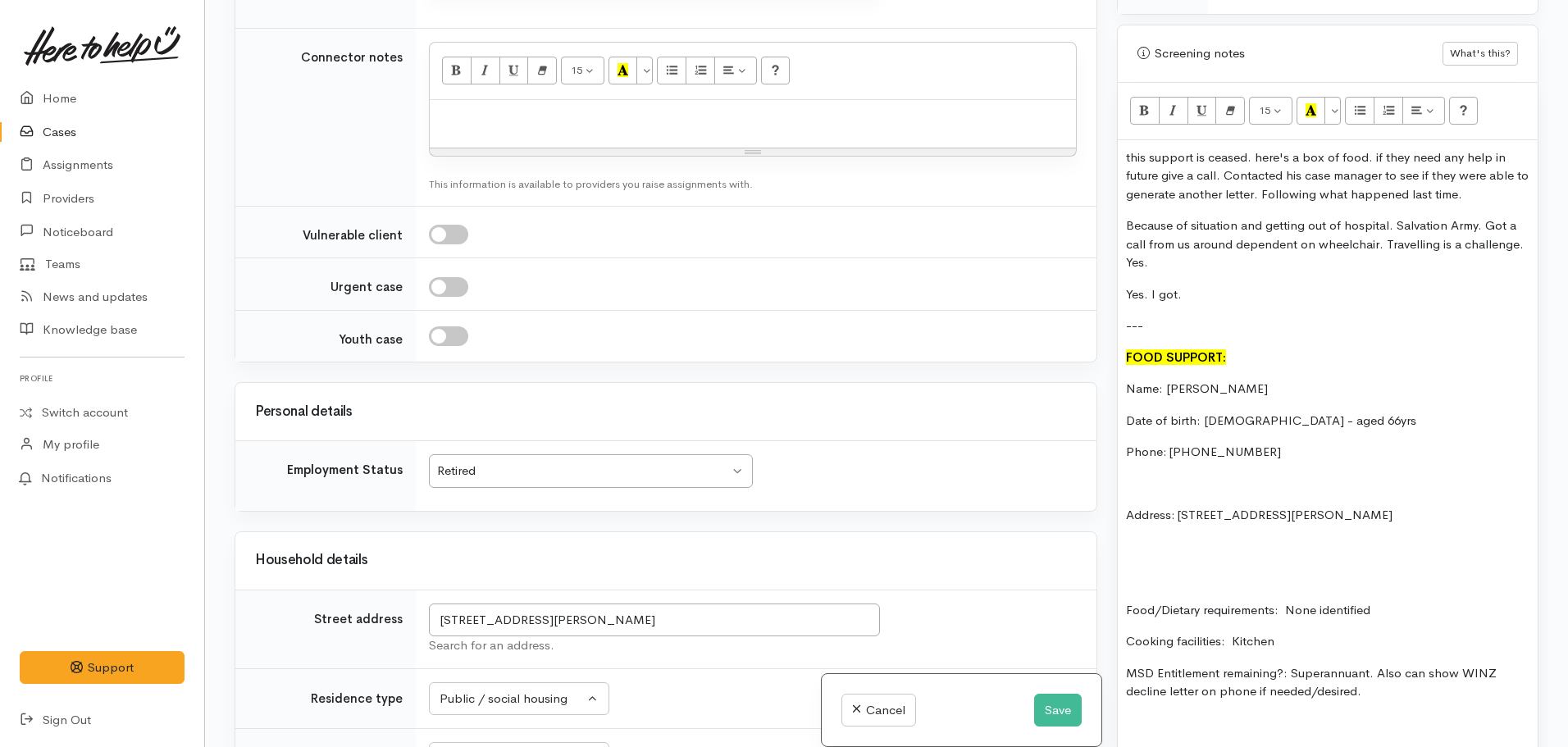
scroll to position [804, 0]
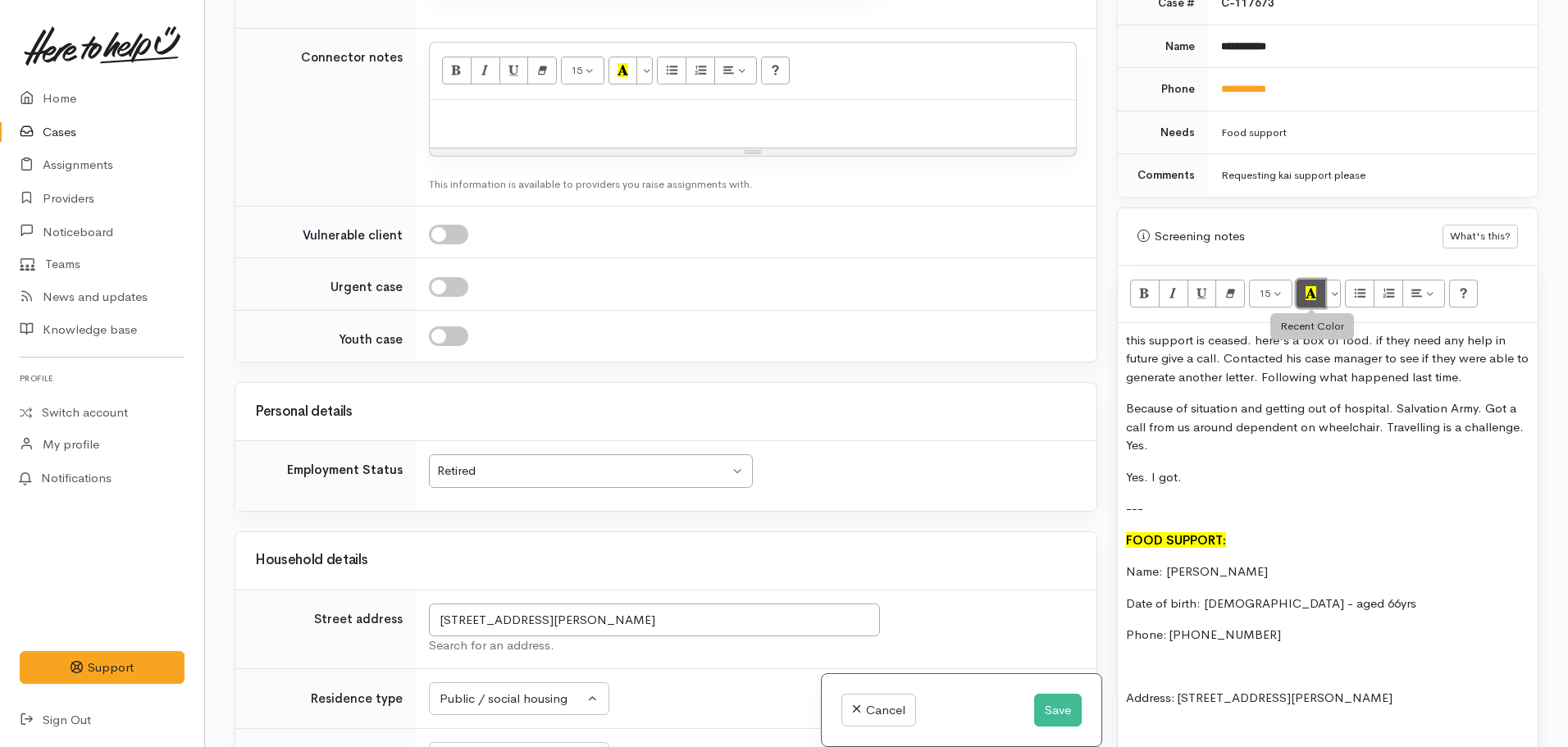
click at [1310, 286] on icon "Recent Color" at bounding box center [1311, 293] width 11 height 14
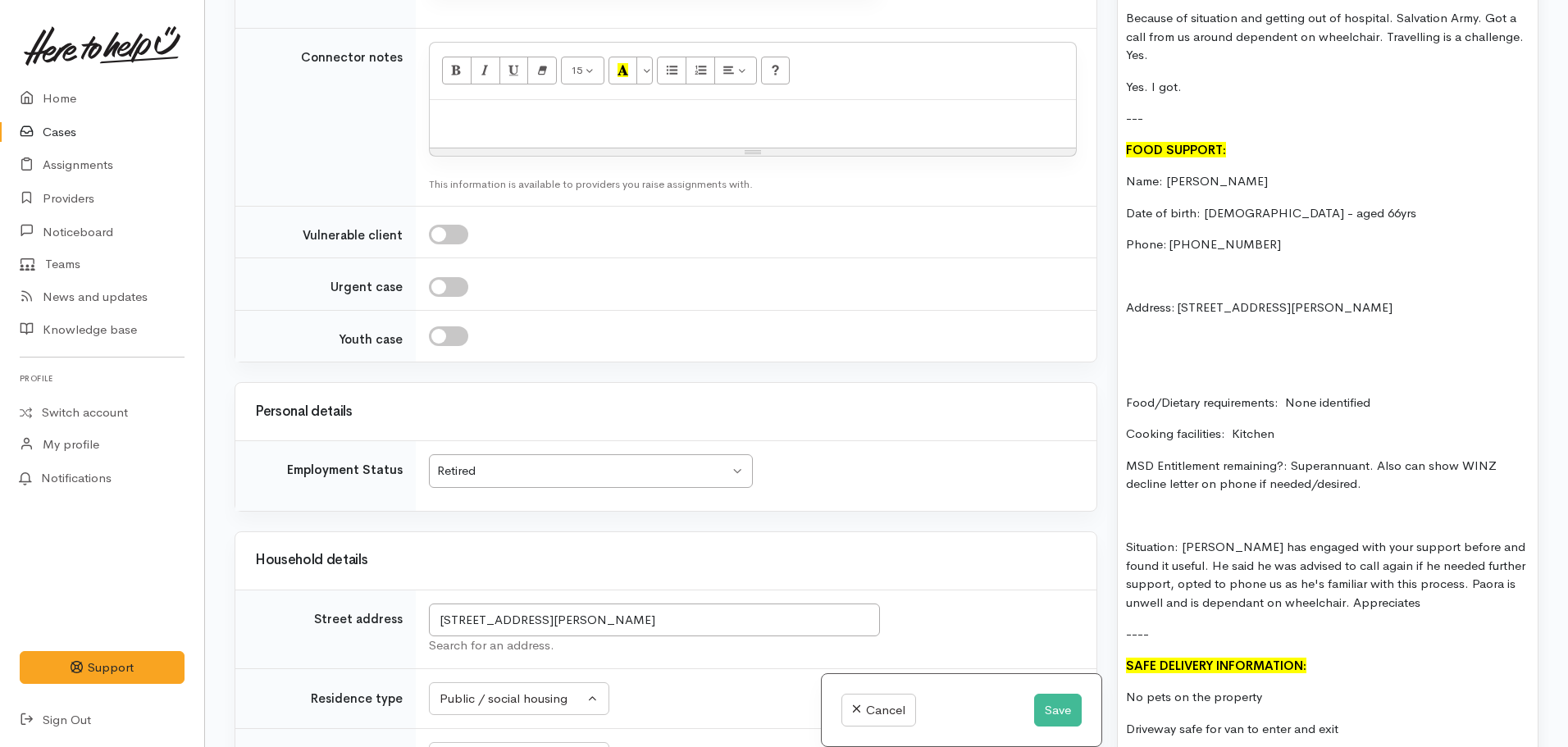
scroll to position [1460, 0]
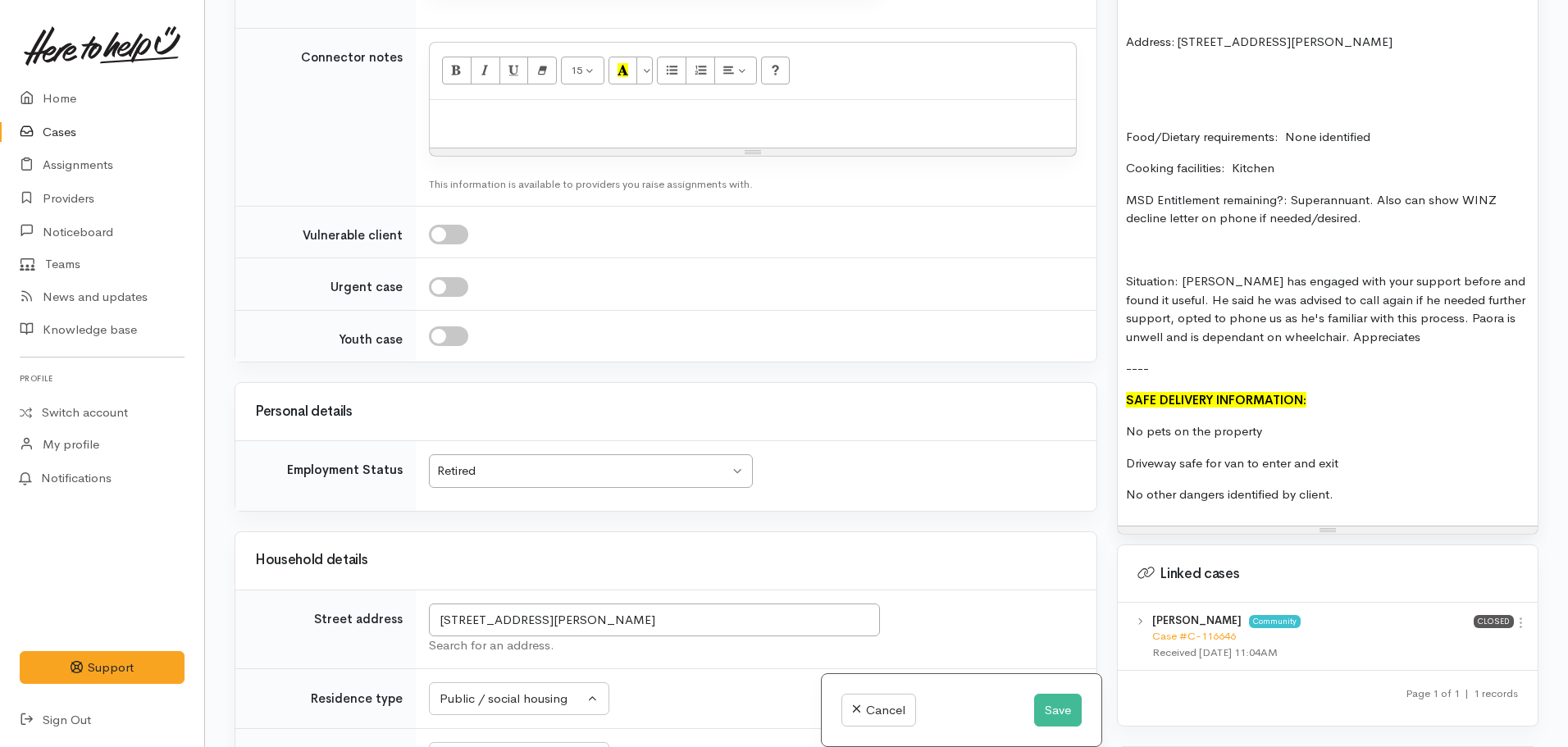
click at [1302, 454] on p "Driveway safe for van to enter and exit" at bounding box center [1328, 464] width 404 height 19
drag, startPoint x: 1352, startPoint y: 481, endPoint x: 1124, endPoint y: 379, distance: 249.8
click at [1124, 379] on div "this support is ceased. here's a box of food. if they need any help in future g…" at bounding box center [1328, 96] width 420 height 858
copy div "SAFE DELIVERY INFORMATION: No pets on the property Driveway safe for van to ent…"
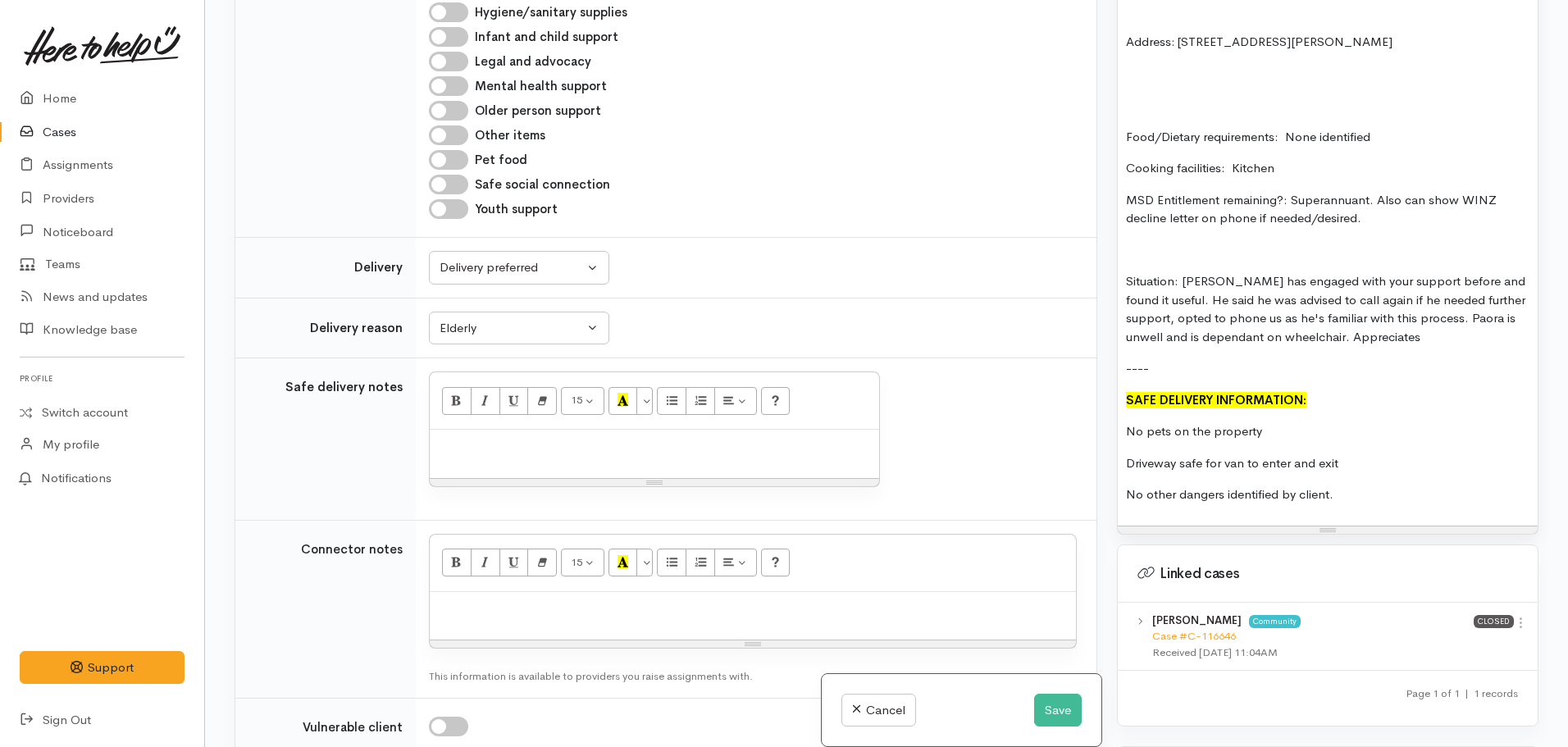
click at [486, 430] on div at bounding box center [654, 454] width 449 height 48
paste div
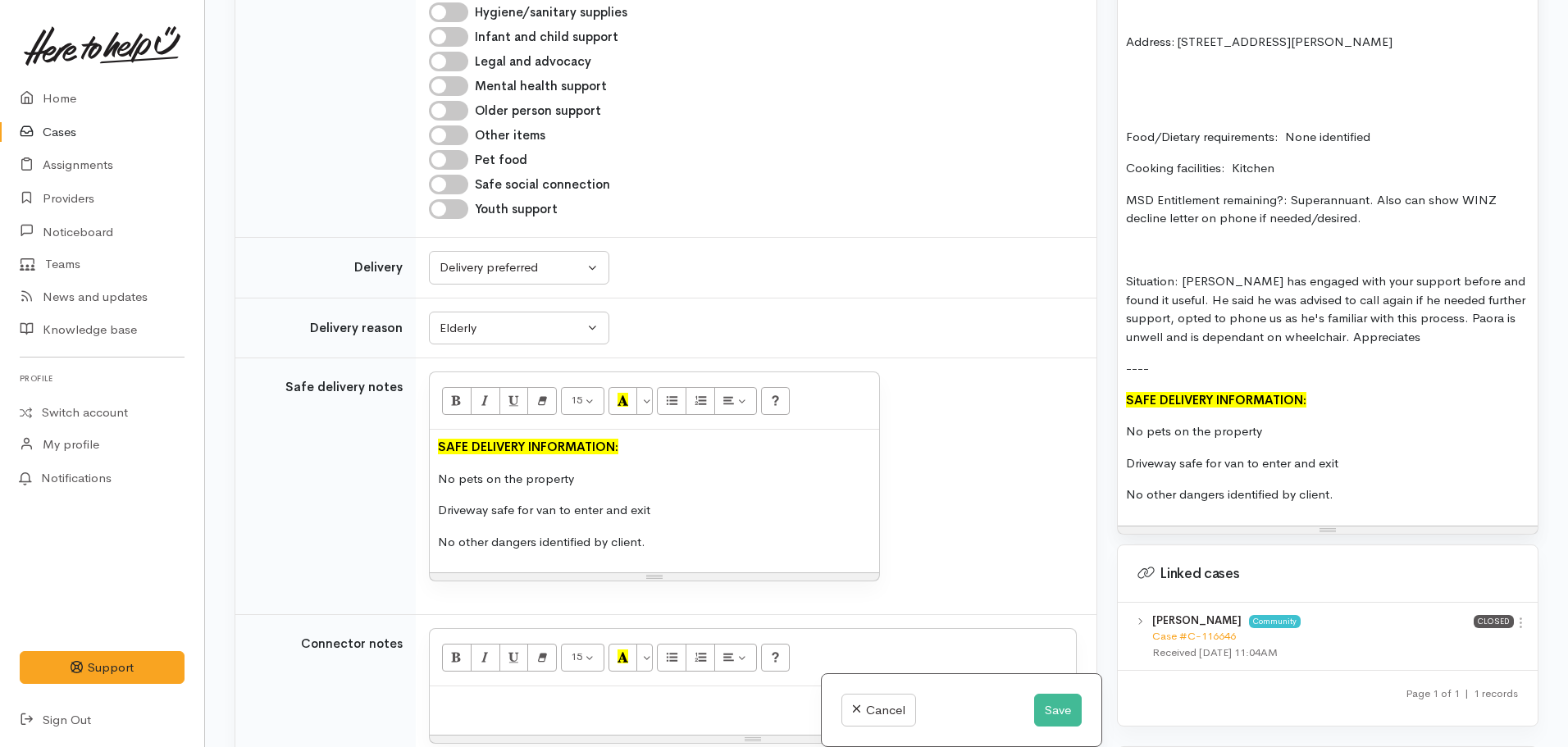
click at [465, 695] on p at bounding box center [752, 704] width 630 height 19
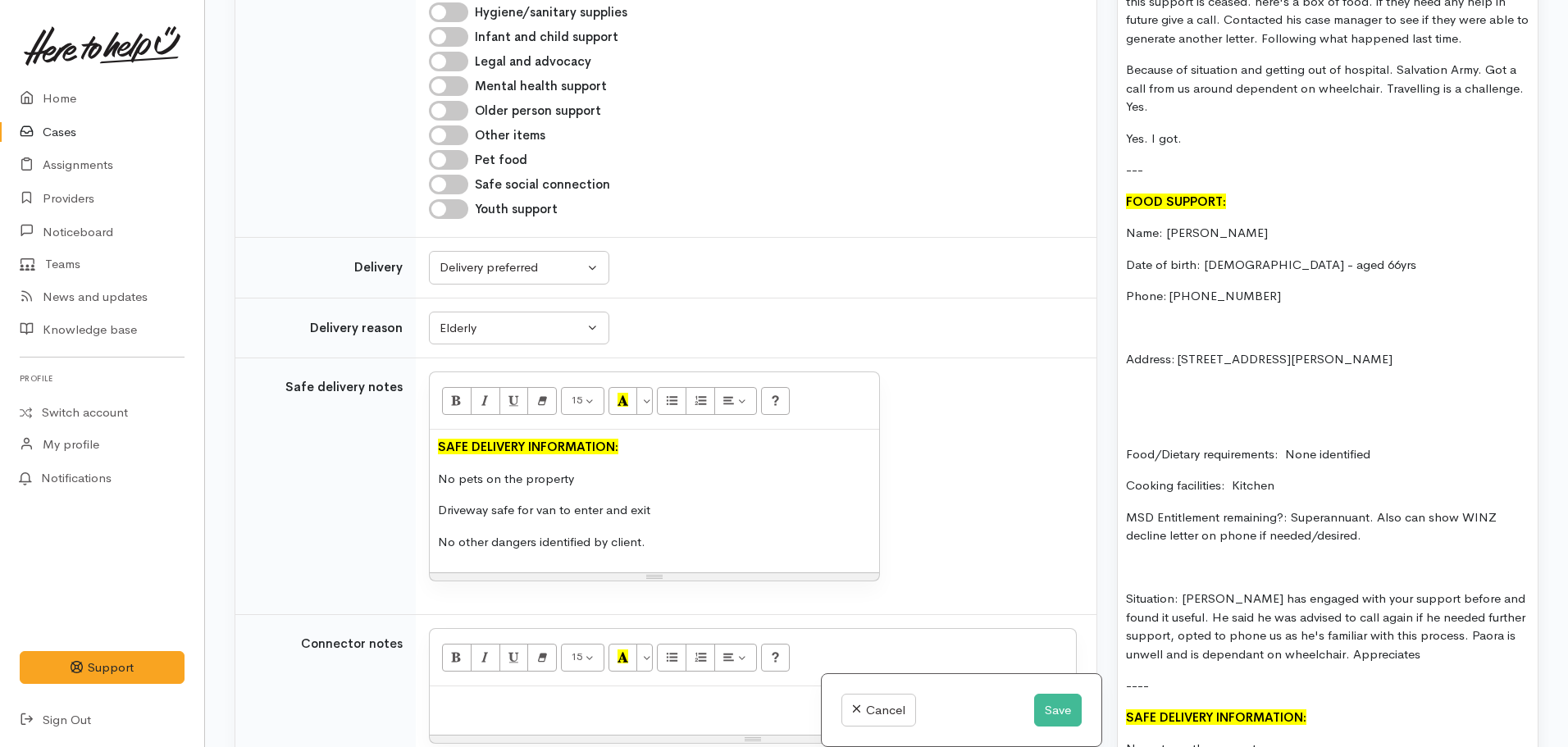
scroll to position [1132, 0]
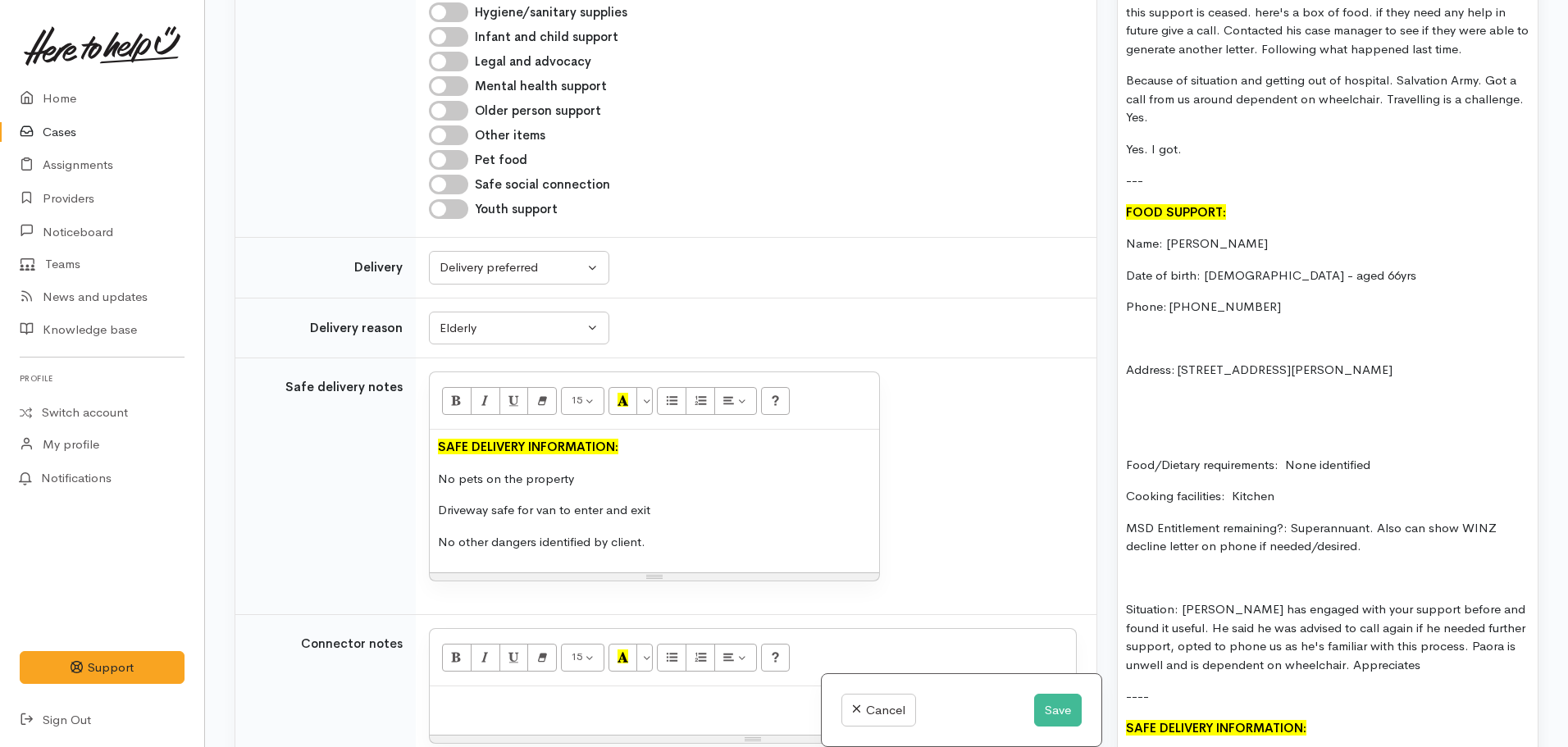
click at [1435, 648] on p "Situation: Paora has engaged with your support before and found it useful. He s…" at bounding box center [1328, 637] width 404 height 74
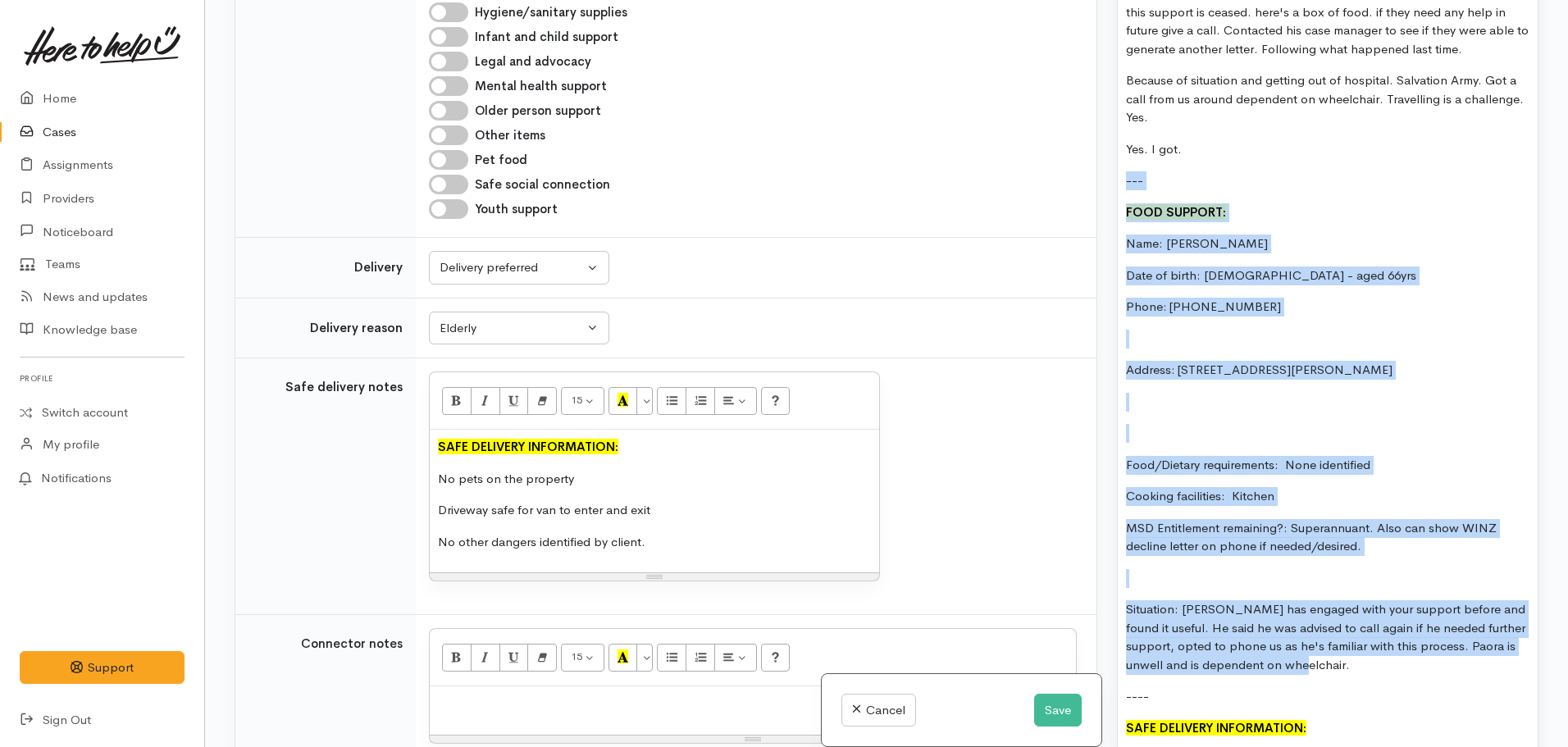
drag, startPoint x: 1361, startPoint y: 648, endPoint x: 1014, endPoint y: 173, distance: 588.2
click at [1014, 173] on div "Related cases There are other cases potentially from the same person, address o…" at bounding box center [887, 374] width 1324 height 747
click at [1406, 361] on p "Address: 15 Katherine Place, Melville, Hamilton, New Zealand" at bounding box center [1328, 370] width 404 height 19
drag, startPoint x: 1364, startPoint y: 653, endPoint x: 1099, endPoint y: 189, distance: 534.3
click at [1099, 189] on div "Related cases There are other cases potentially from the same person, address o…" at bounding box center [887, 374] width 1324 height 747
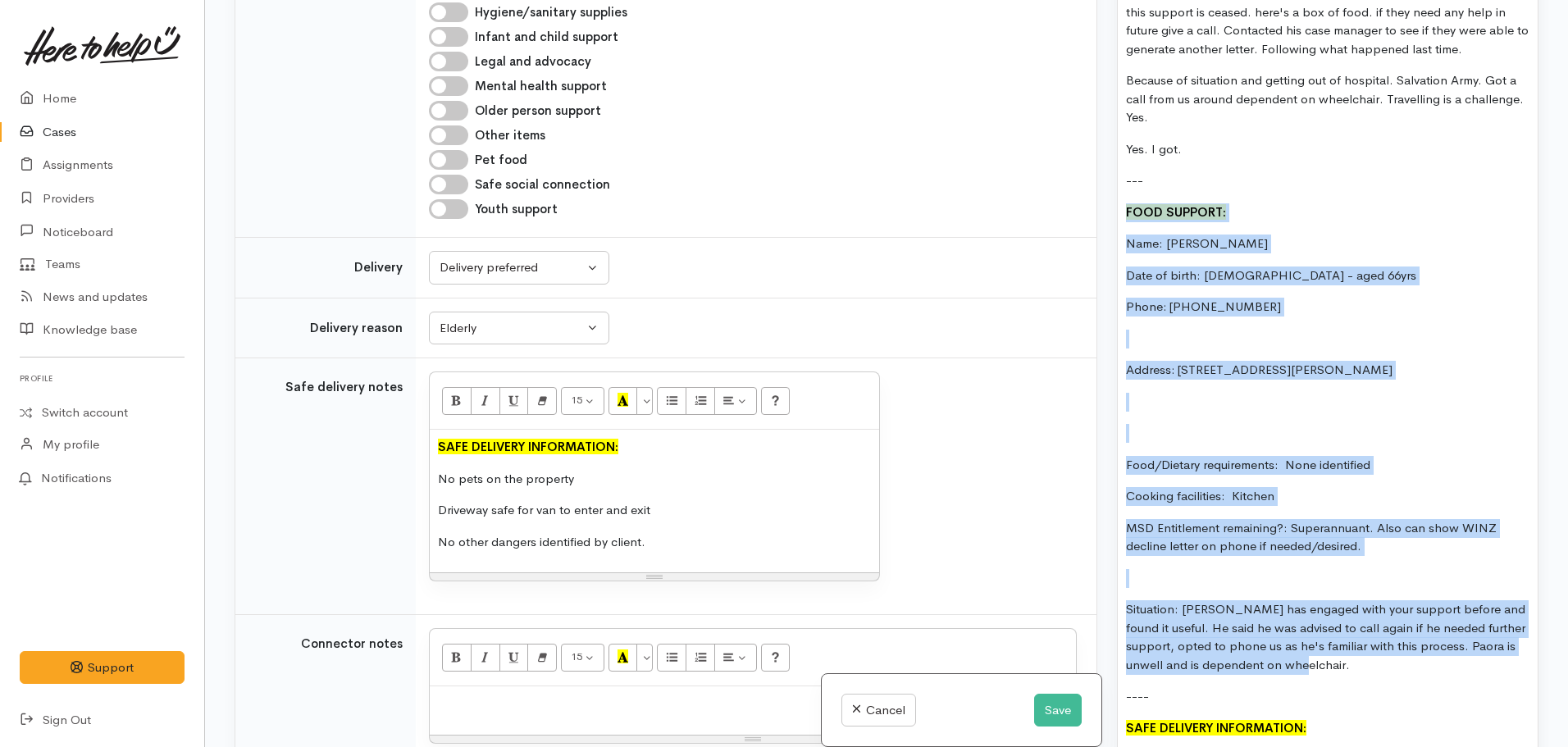
copy div "FOOD SUPPORT: Name: Paora Tewao Date of birth: 14/12/1958 - aged 66yrs Phone: 0…"
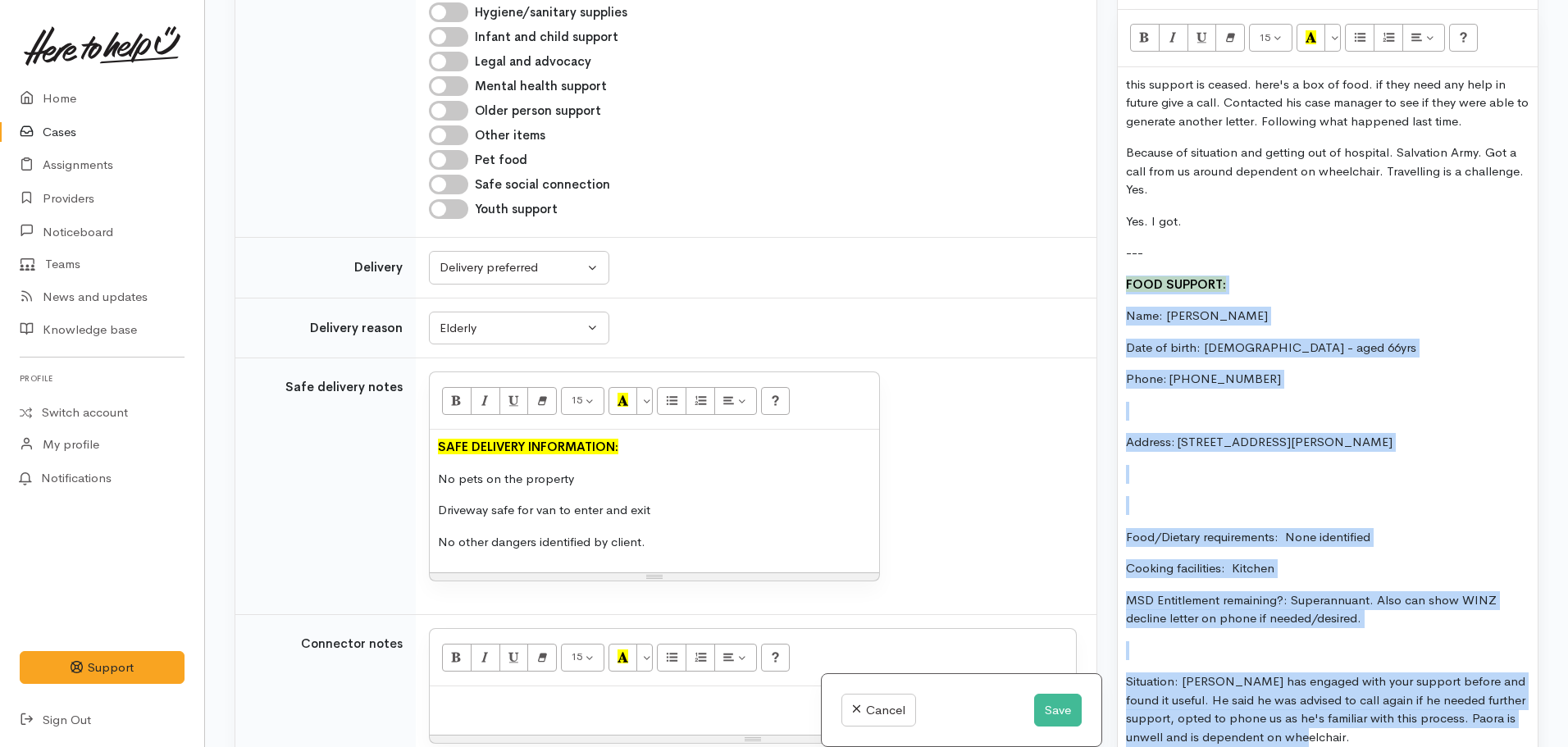
scroll to position [969, 0]
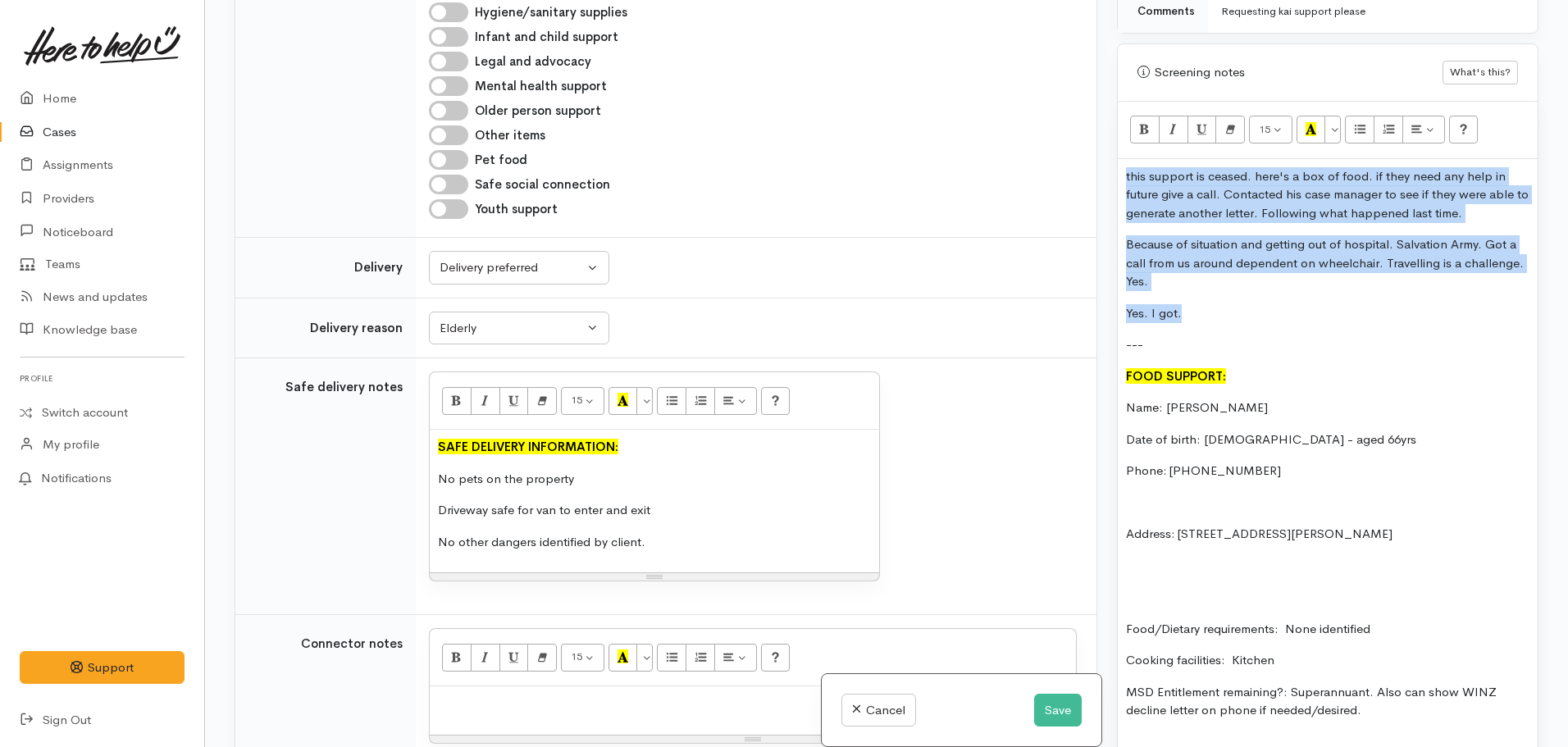
drag, startPoint x: 1179, startPoint y: 289, endPoint x: 1102, endPoint y: 152, distance: 157.2
click at [1102, 152] on div "Related cases There are other cases potentially from the same person, address o…" at bounding box center [887, 374] width 1324 height 747
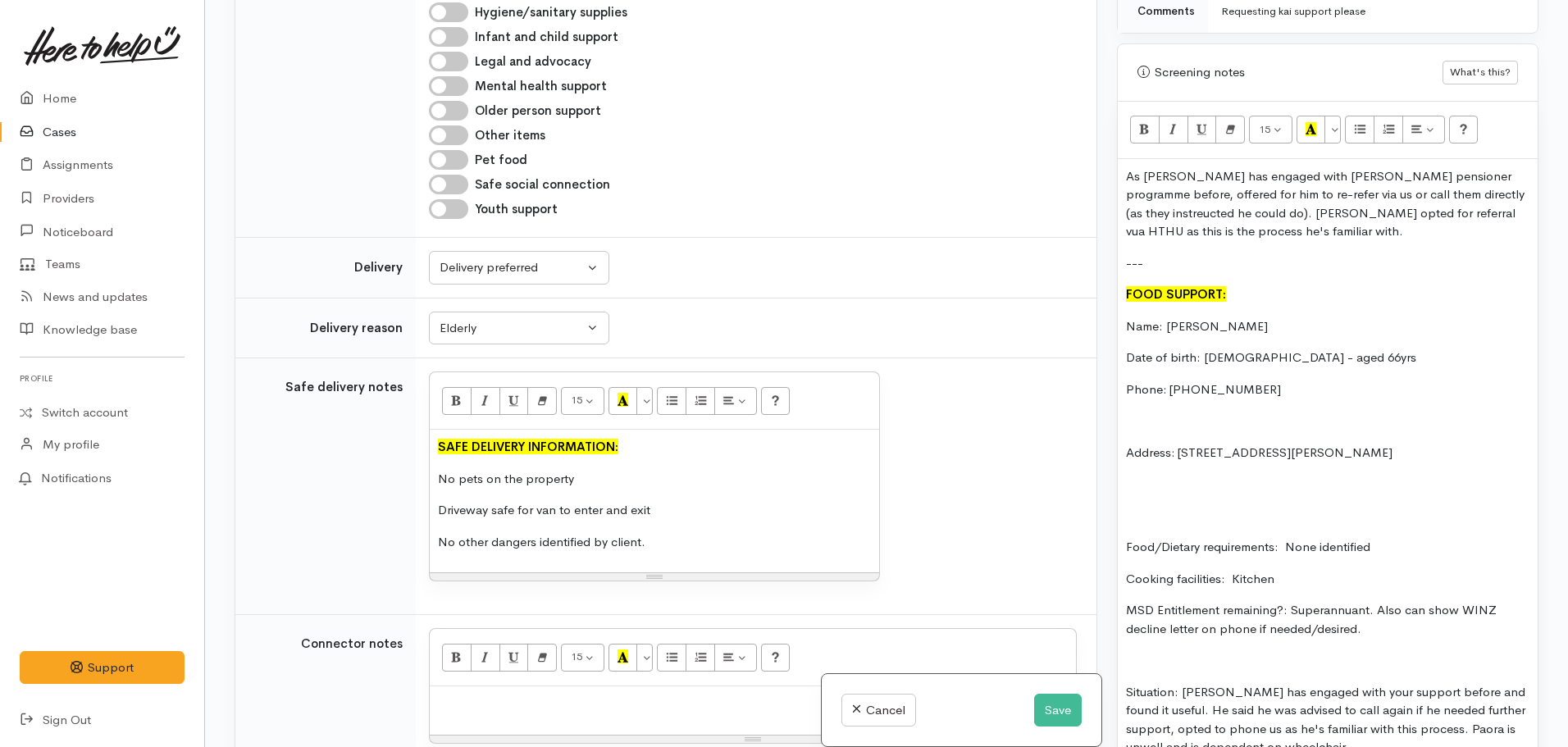
click at [1411, 196] on p "As Paora has engaged with Vinnies pensioner programme before, offered for him t…" at bounding box center [1328, 204] width 404 height 74
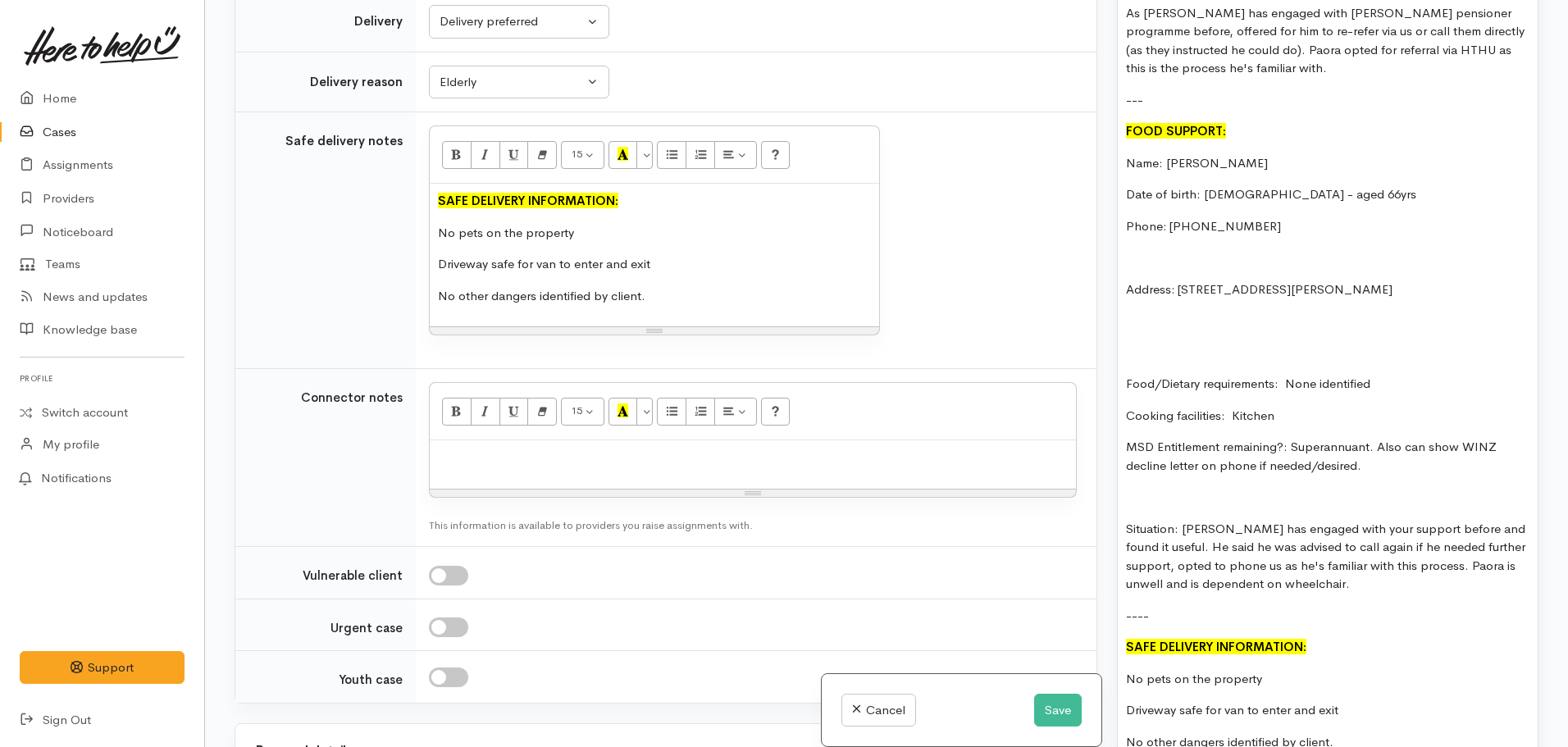
scroll to position [1132, 0]
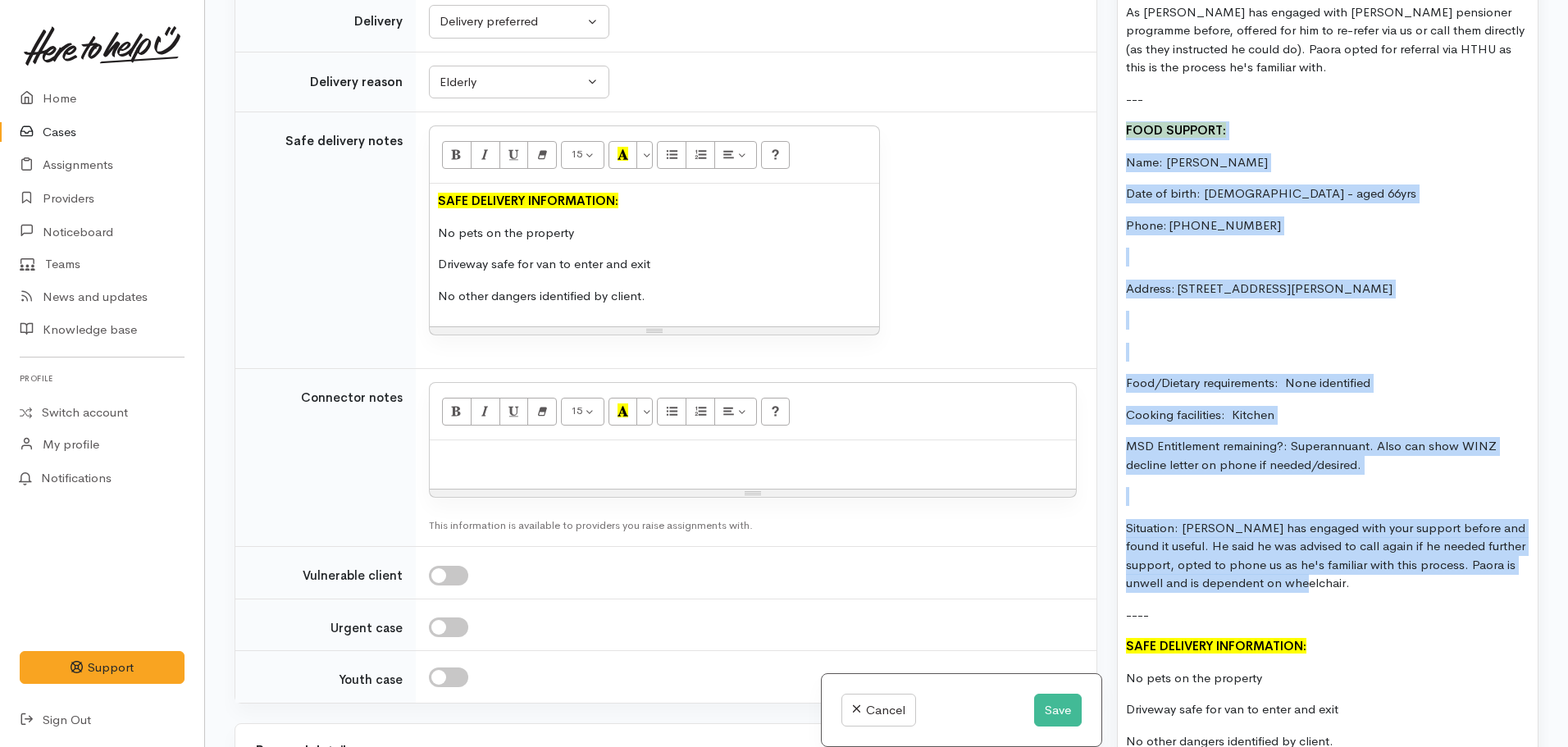
drag, startPoint x: 1349, startPoint y: 565, endPoint x: 1101, endPoint y: 114, distance: 514.7
click at [1101, 114] on div "Related cases There are other cases potentially from the same person, address o…" at bounding box center [887, 374] width 1324 height 747
copy div "FOOD SUPPORT: Name: Paora Tewao Date of birth: 14/12/1958 - aged 66yrs Phone: 0…"
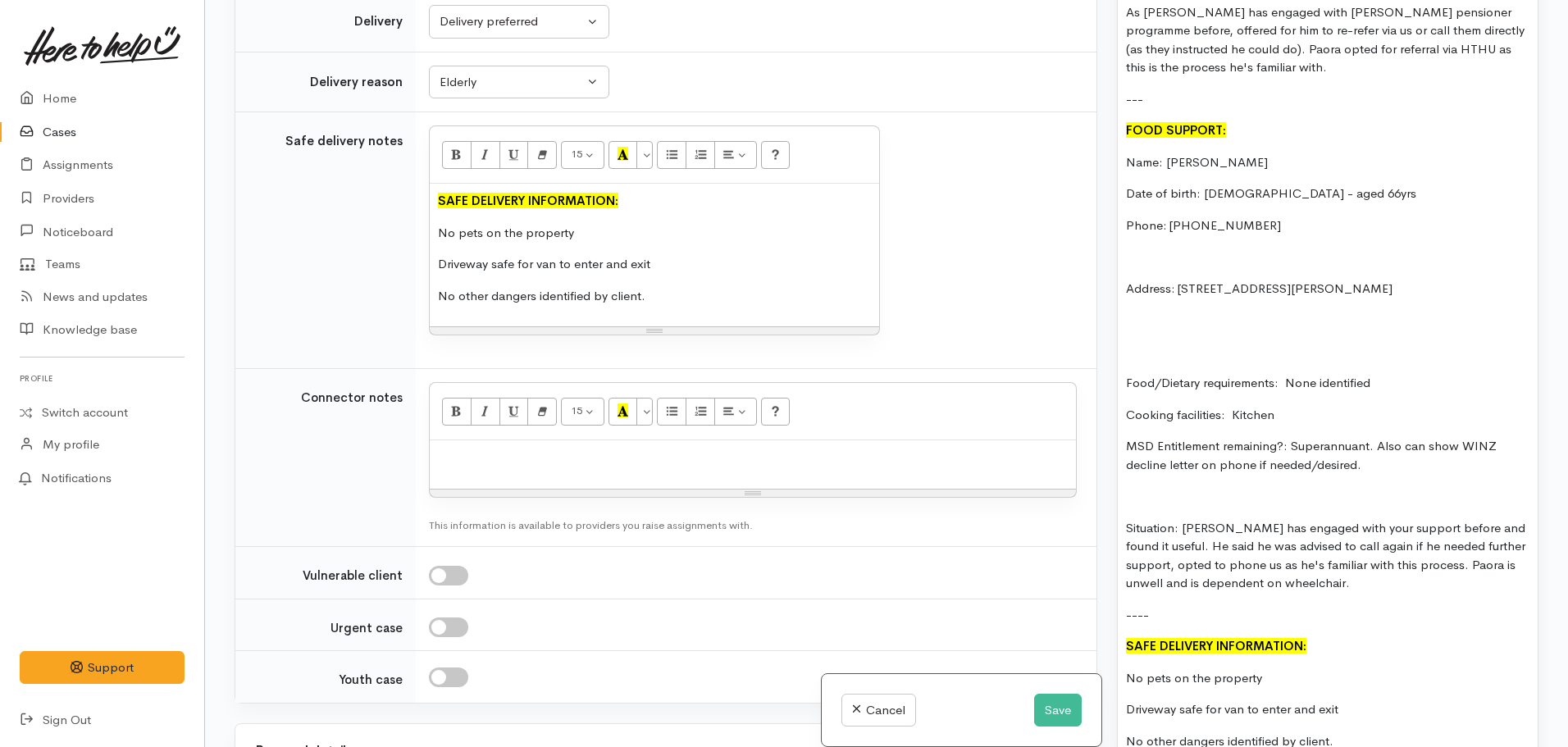
click at [487, 449] on p at bounding box center [752, 458] width 630 height 19
paste div
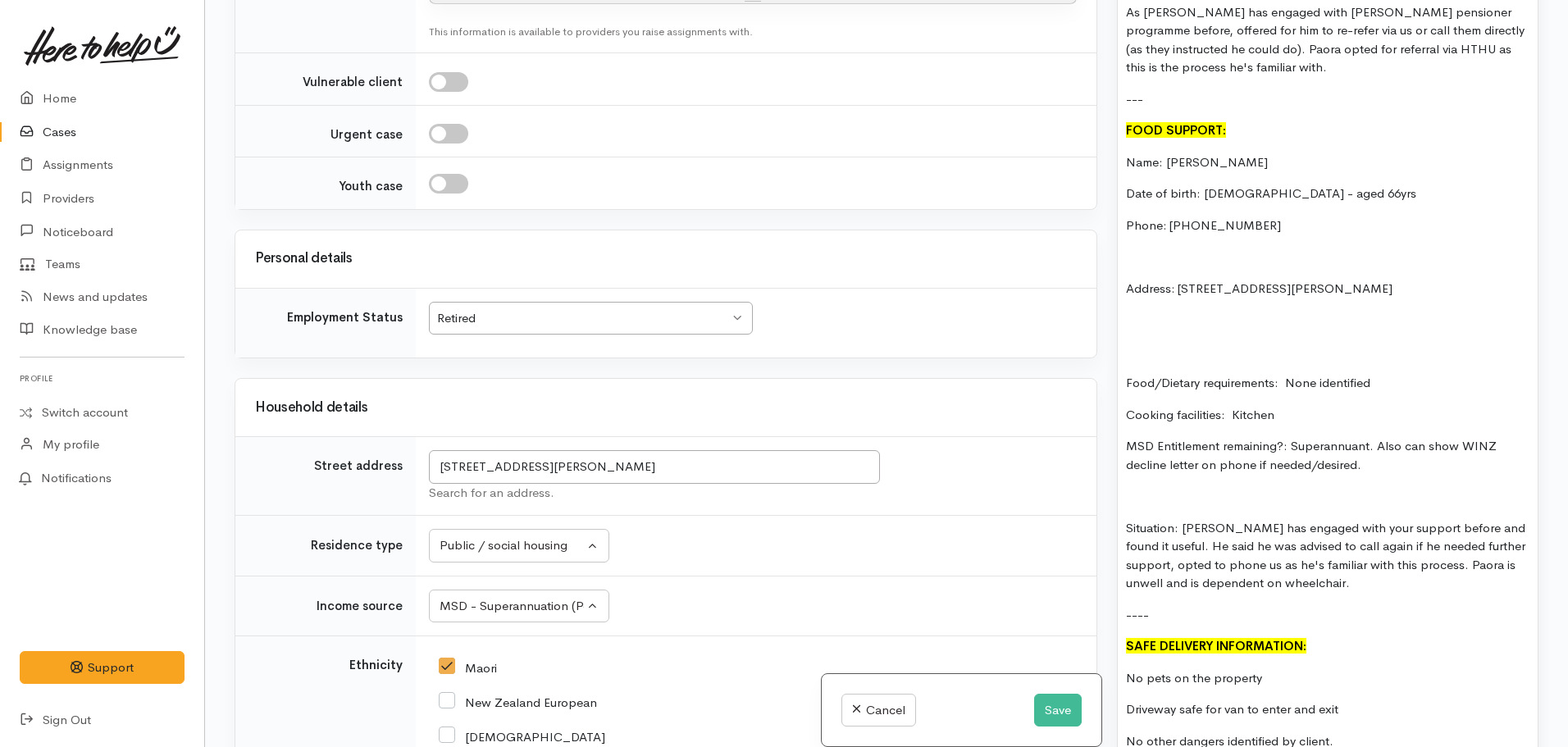
scroll to position [2154, 0]
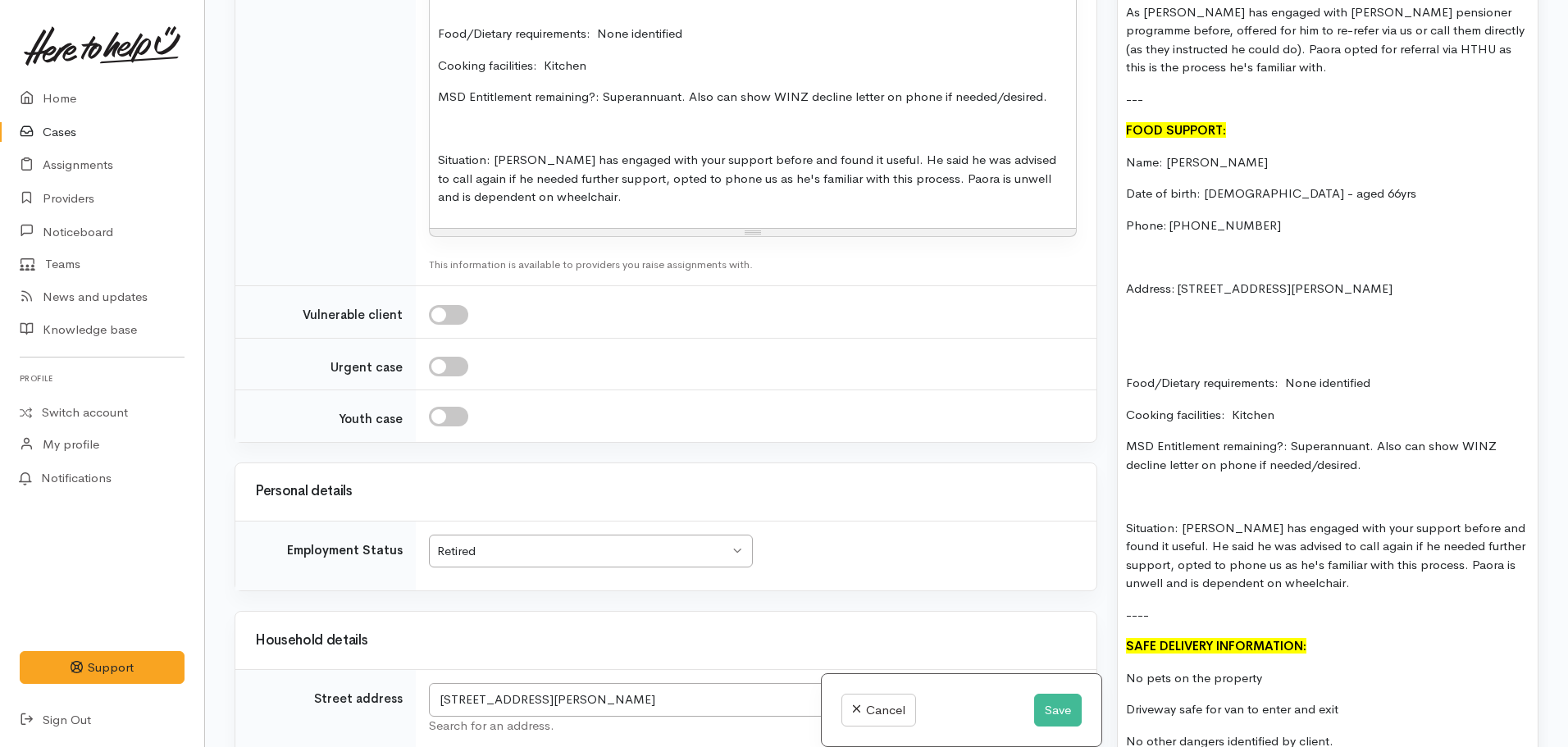
click at [447, 305] on input "checkbox" at bounding box center [448, 314] width 40 height 19
checkbox input "true"
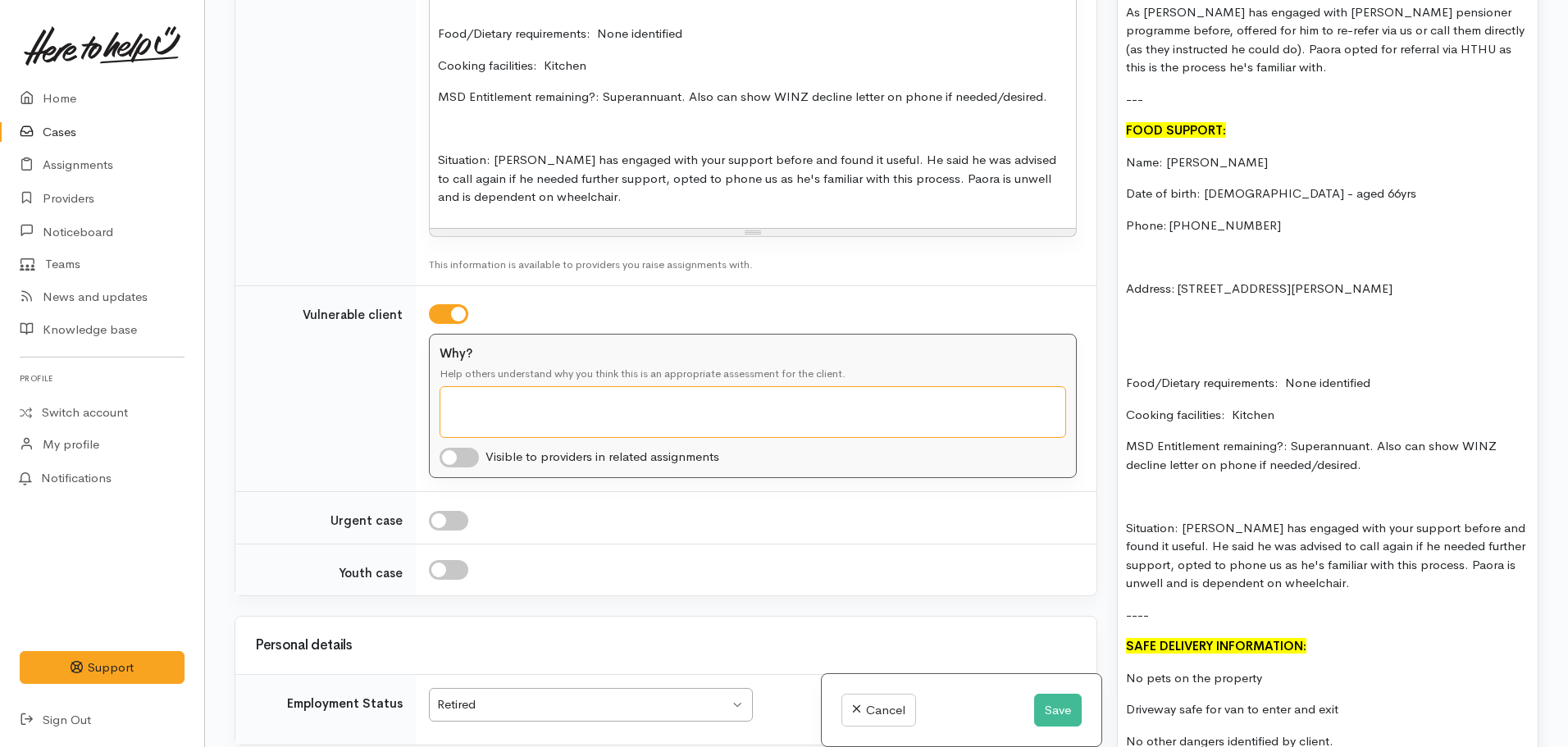
click at [478, 386] on textarea "Why?" at bounding box center [752, 411] width 626 height 51
click at [854, 386] on textarea "Elderly and physically unwell. Dependent on wheelchair for" at bounding box center [752, 411] width 626 height 51
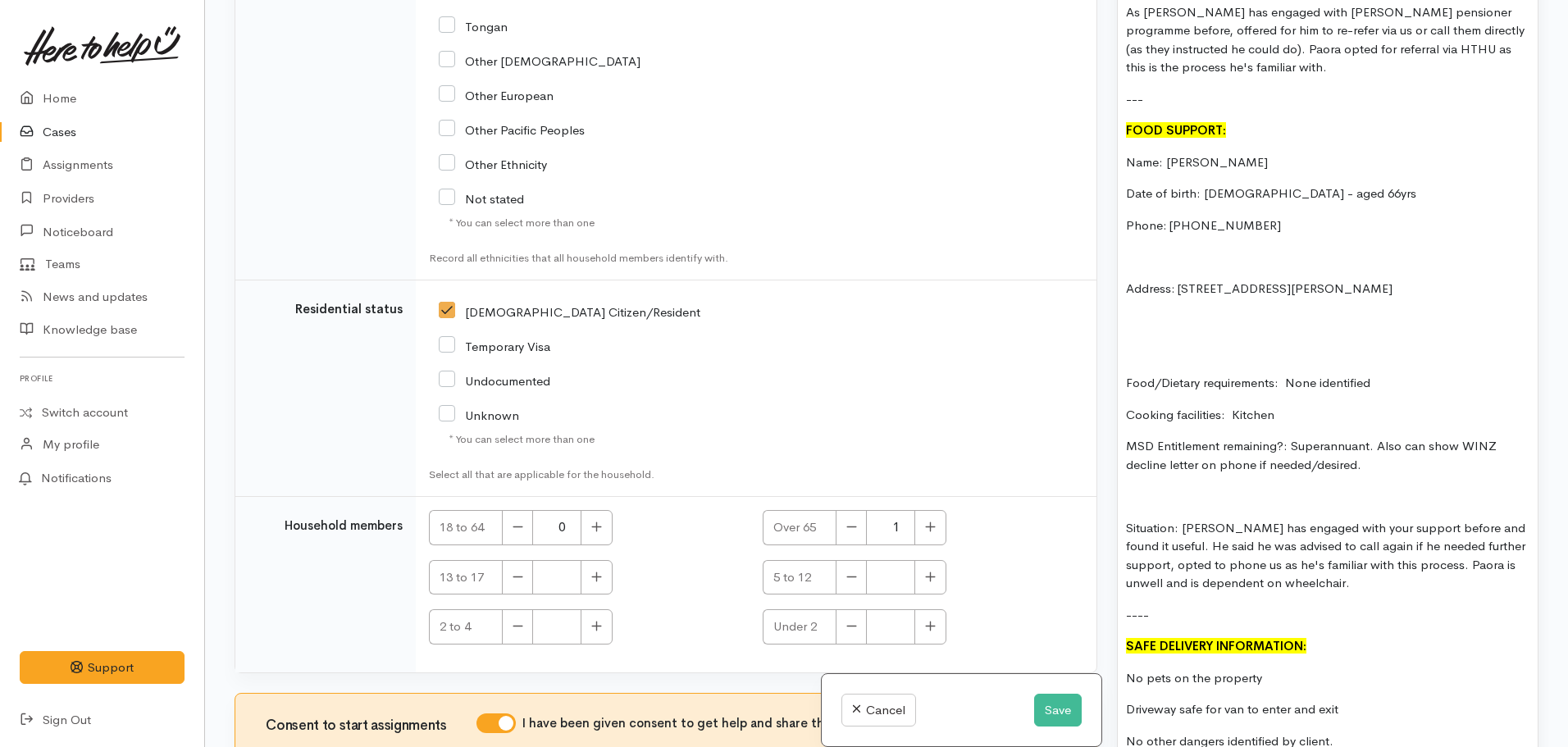
scroll to position [3711, 0]
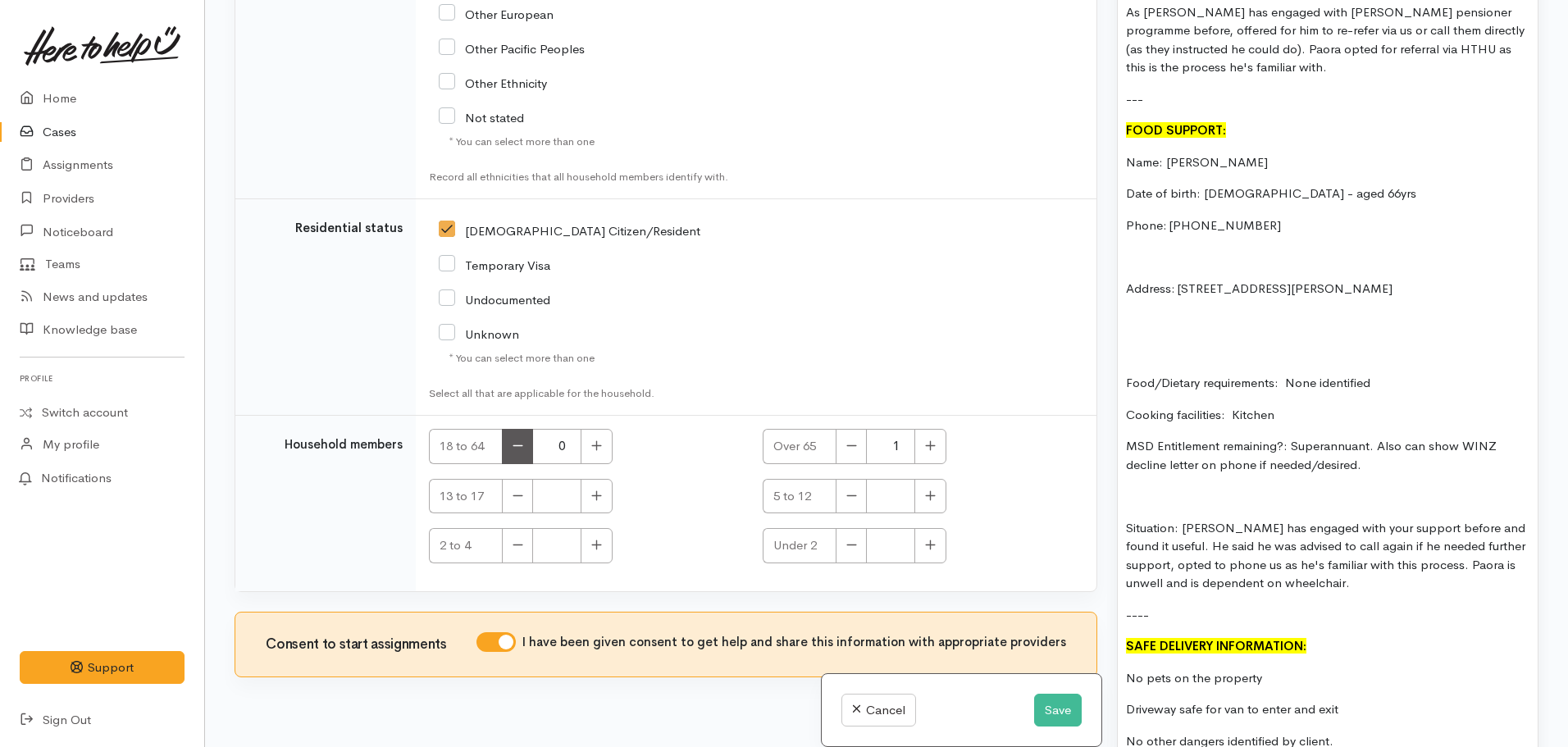
type textarea "Elderly and physically unwell. Dependent on wheelchair for mobility"
click at [525, 429] on button "button" at bounding box center [517, 447] width 31 height 35
click at [565, 429] on input "0" at bounding box center [556, 447] width 49 height 35
click at [778, 256] on div "Temporary Visa" at bounding box center [644, 264] width 412 height 15
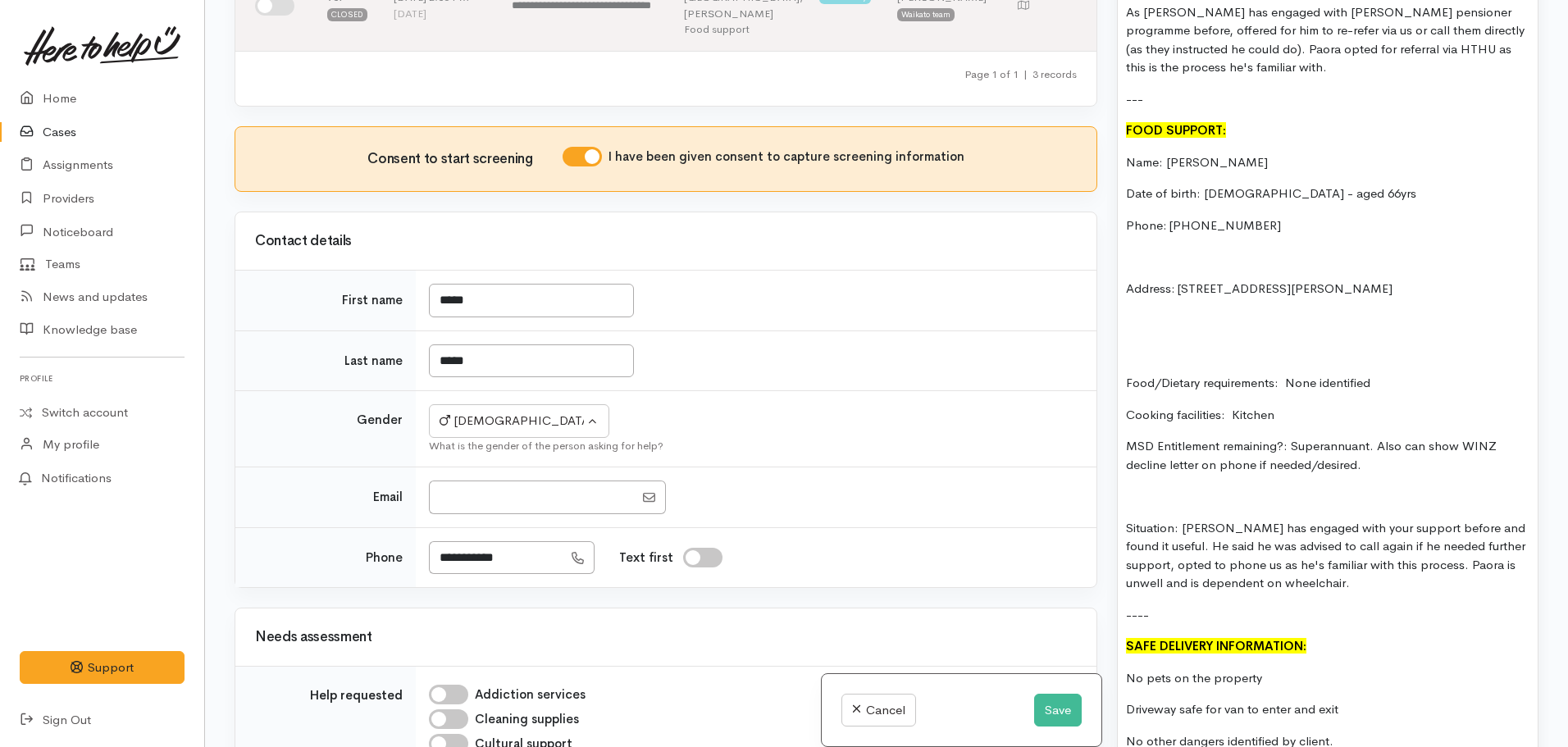
scroll to position [267, 0]
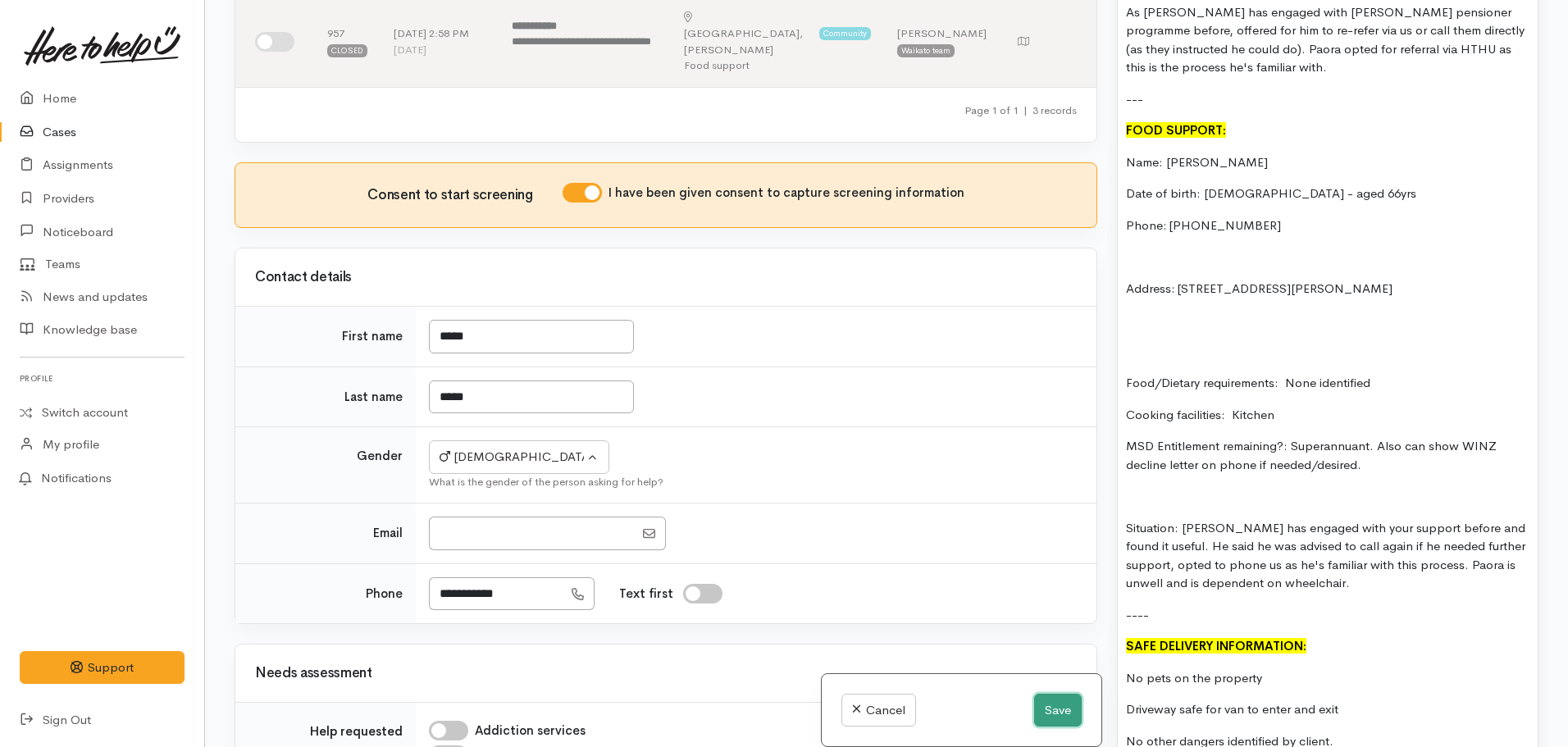
click at [1060, 706] on button "Save" at bounding box center [1058, 711] width 47 height 34
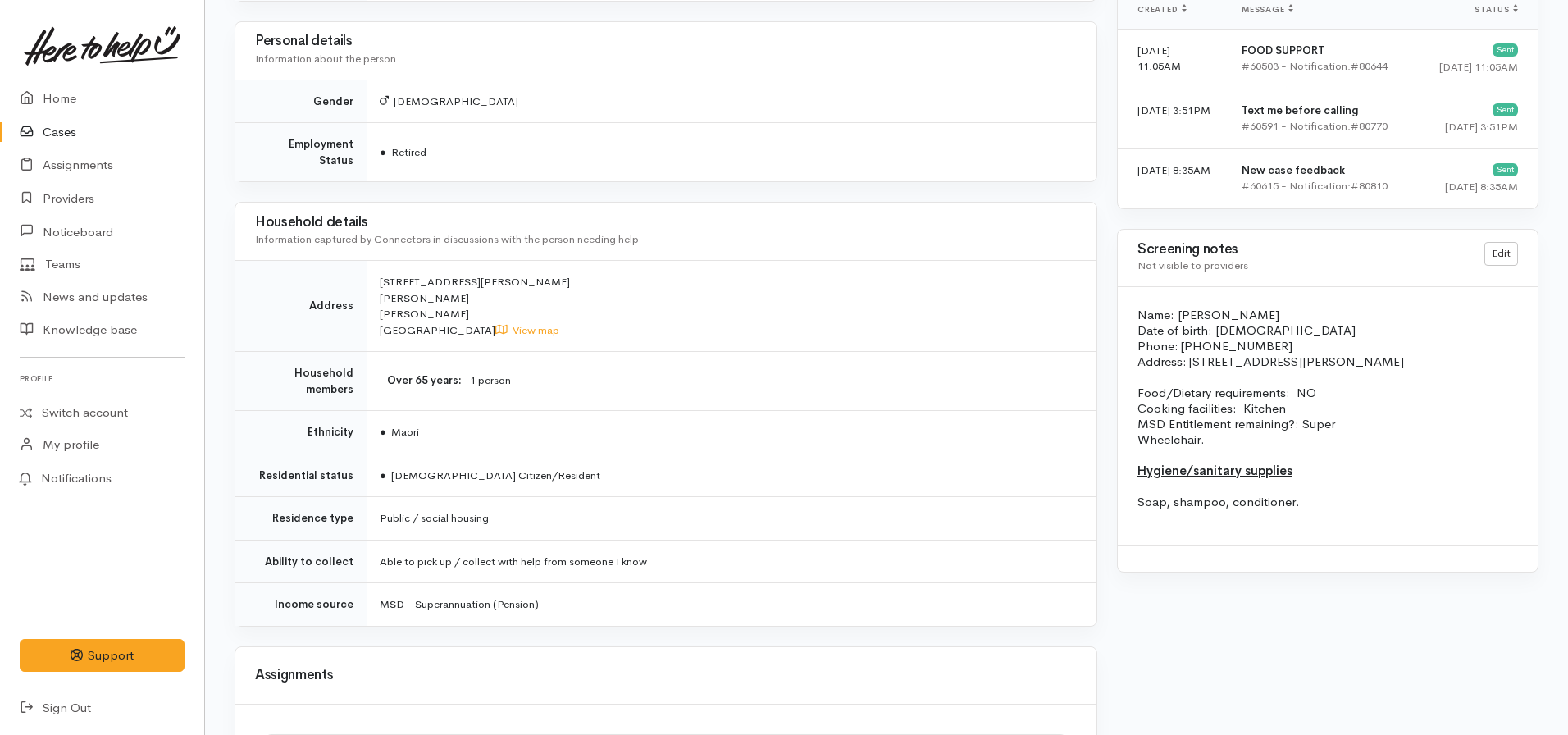
scroll to position [1312, 0]
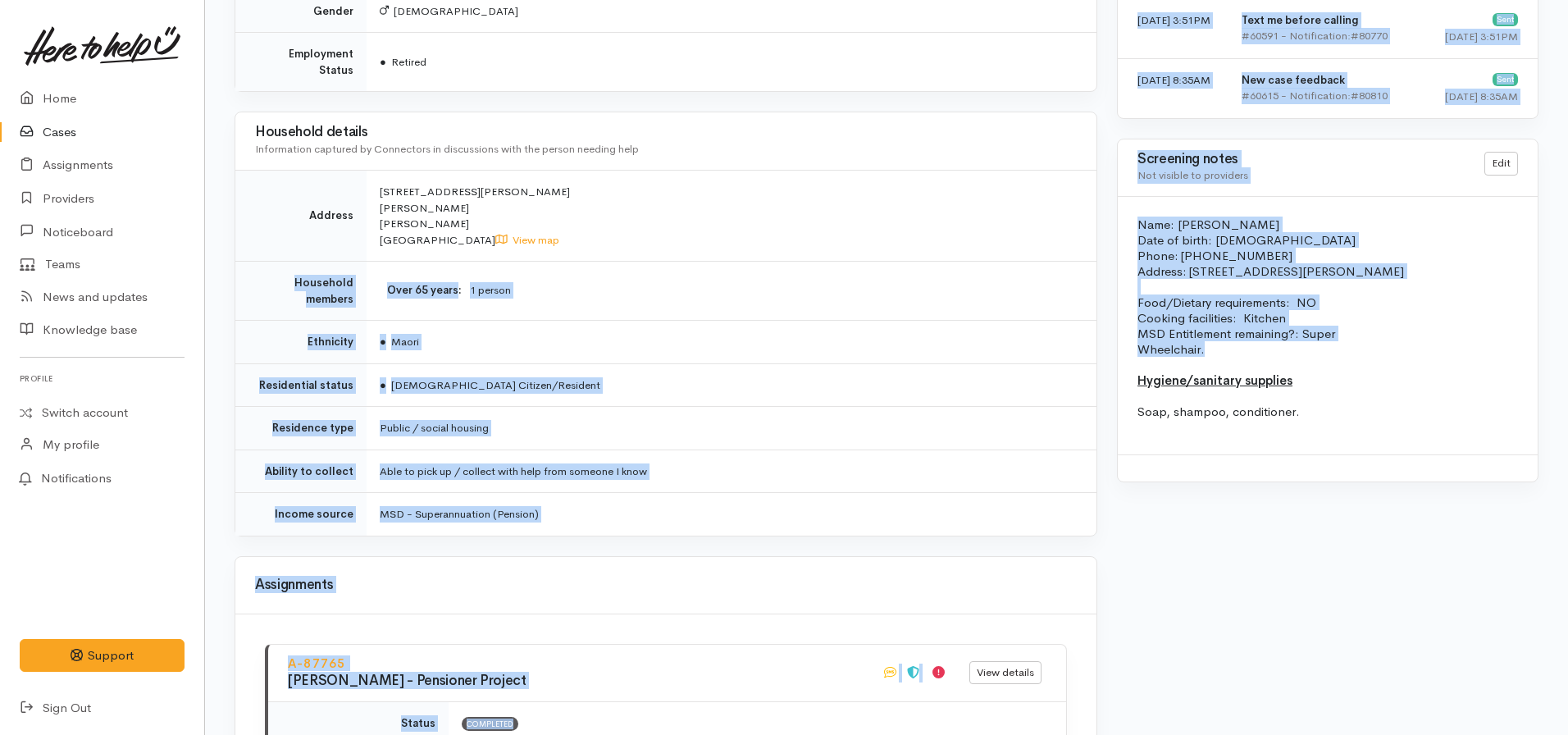
drag, startPoint x: 1220, startPoint y: 346, endPoint x: 1090, endPoint y: 225, distance: 177.6
click at [1090, 225] on div "**********" at bounding box center [887, 148] width 1324 height 2584
click at [1333, 276] on p "Address: [STREET_ADDRESS][PERSON_NAME]" at bounding box center [1327, 271] width 380 height 15
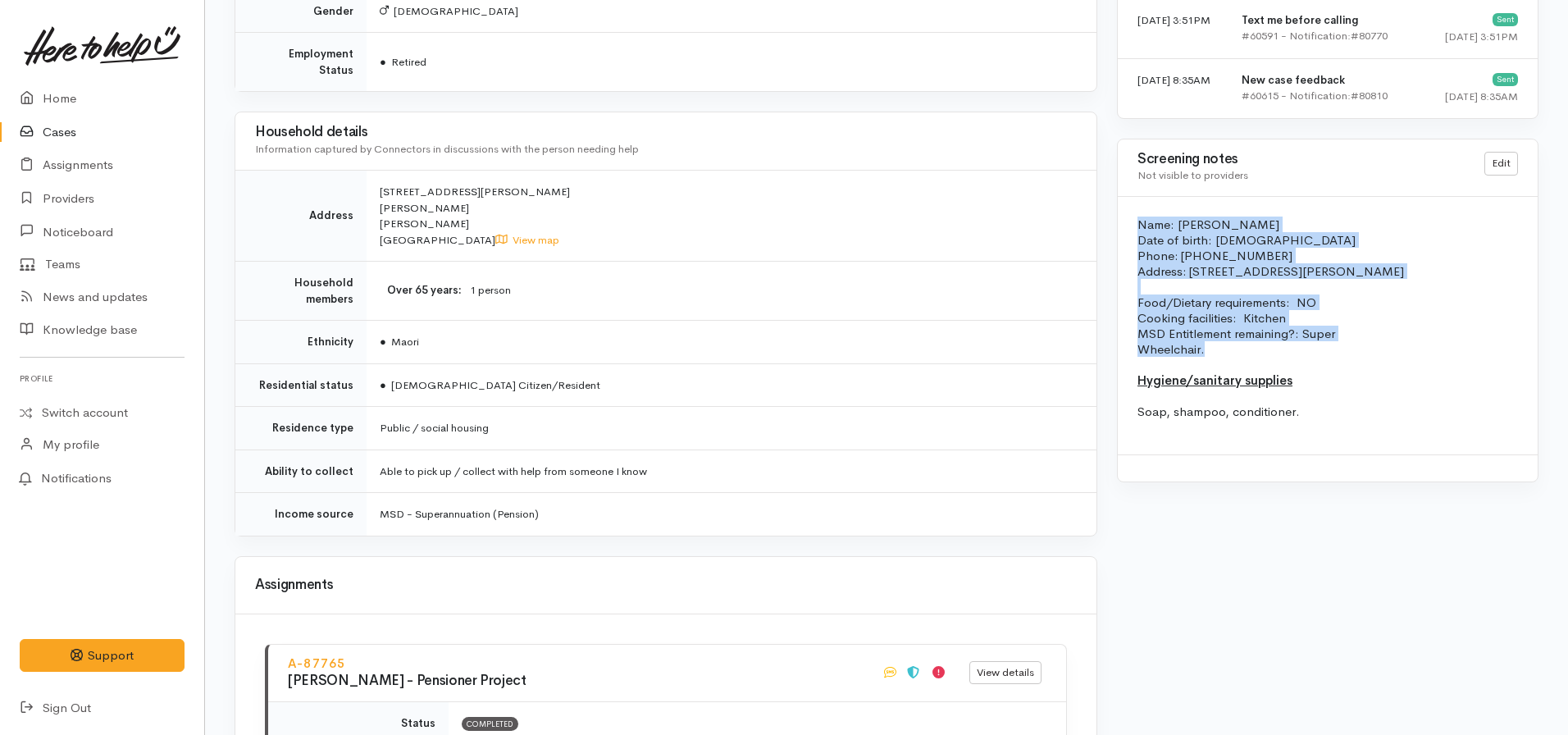
drag, startPoint x: 1216, startPoint y: 353, endPoint x: 1113, endPoint y: 229, distance: 161.2
click at [1113, 229] on div "Warnings Add No warnings have been raised against this case Add Warning Title ●…" at bounding box center [1327, 148] width 441 height 2584
copy div "Name: [PERSON_NAME] Date of birth: [DEMOGRAPHIC_DATA] Phone: 02108457724 Addres…"
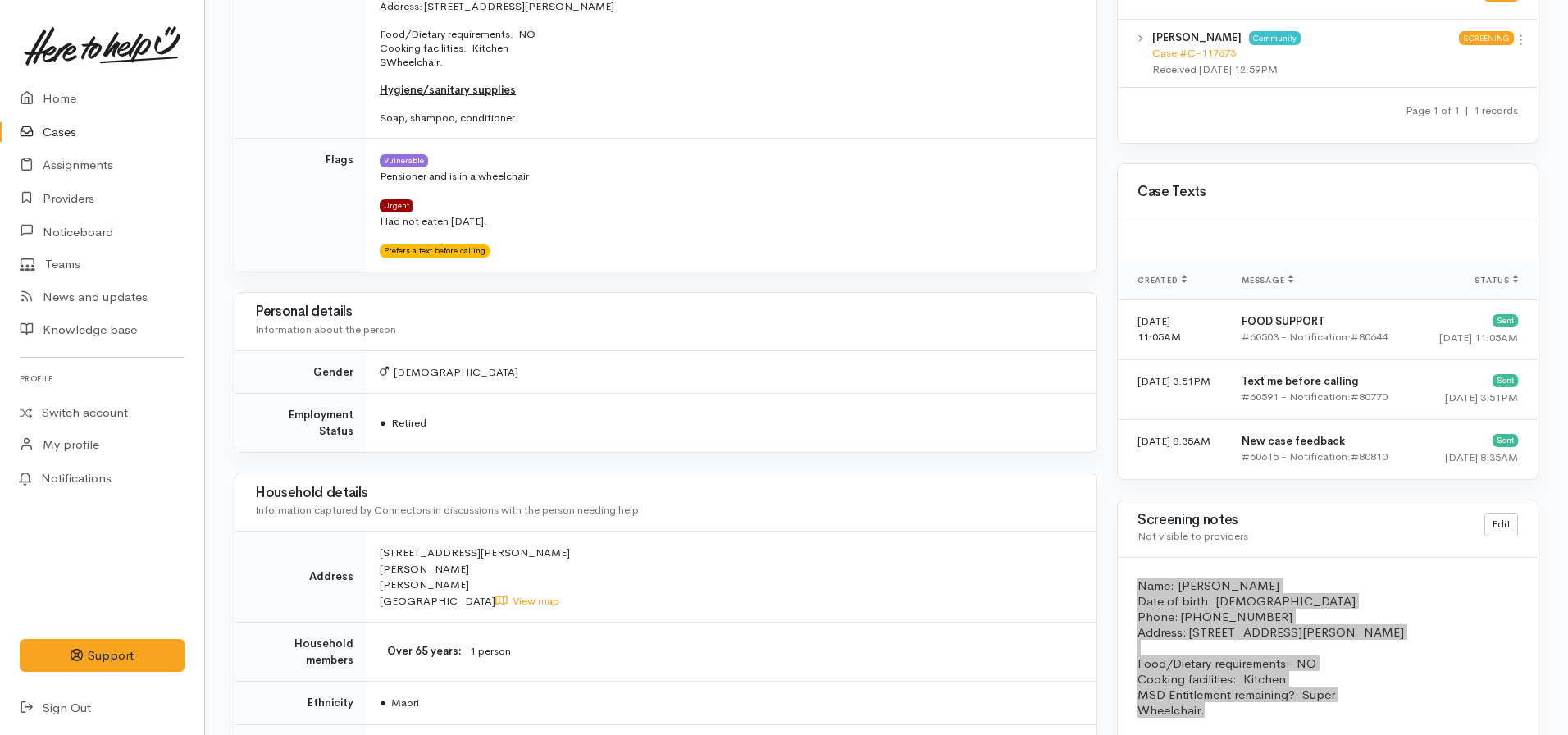
scroll to position [1264, 0]
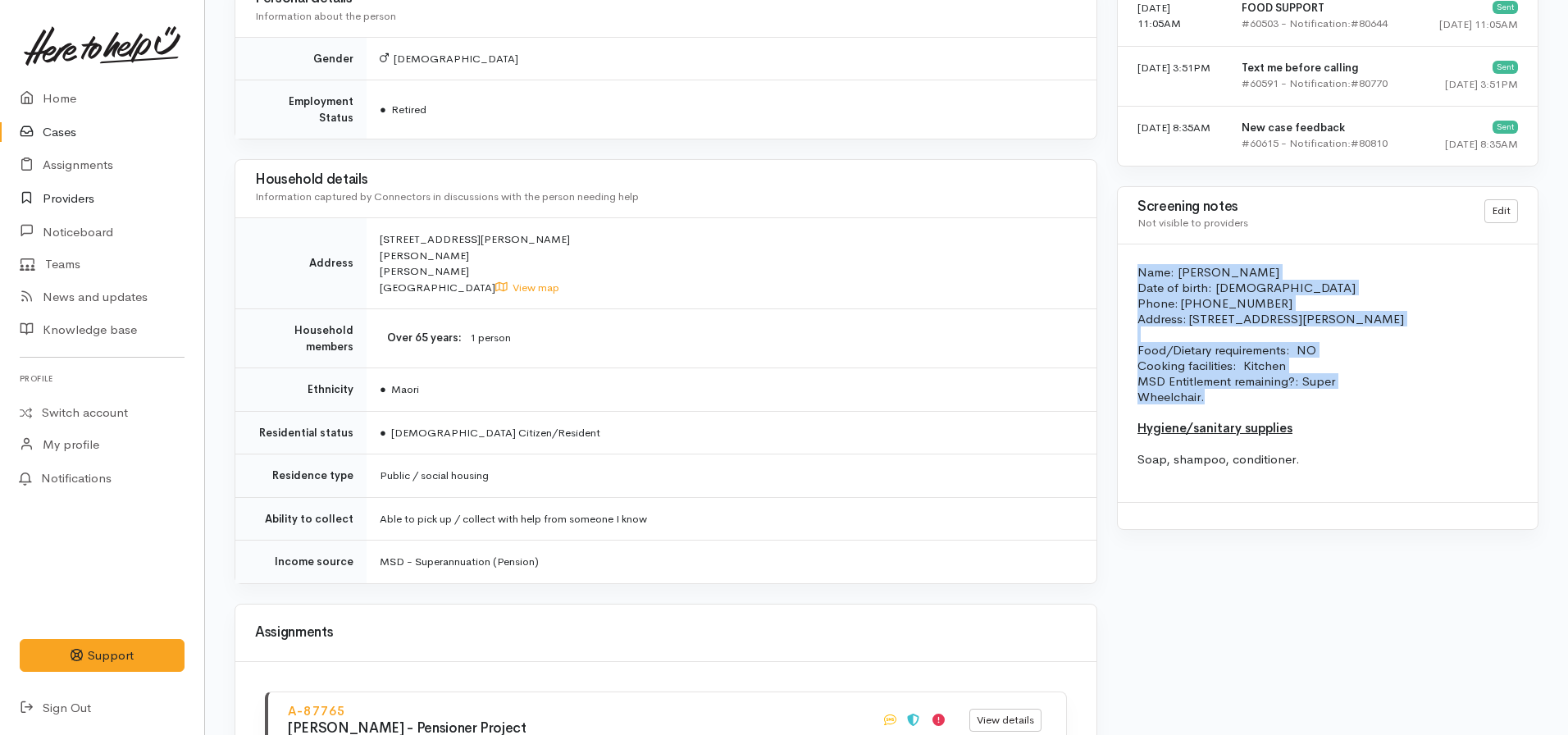
click at [57, 206] on link "Providers" at bounding box center [102, 199] width 204 height 34
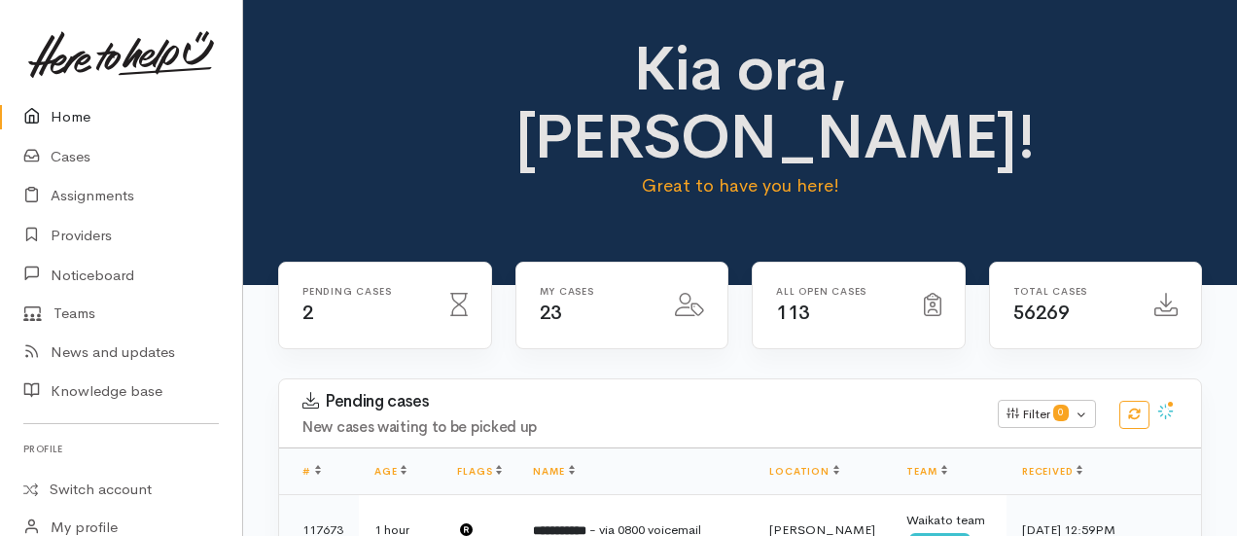
scroll to position [1167, 0]
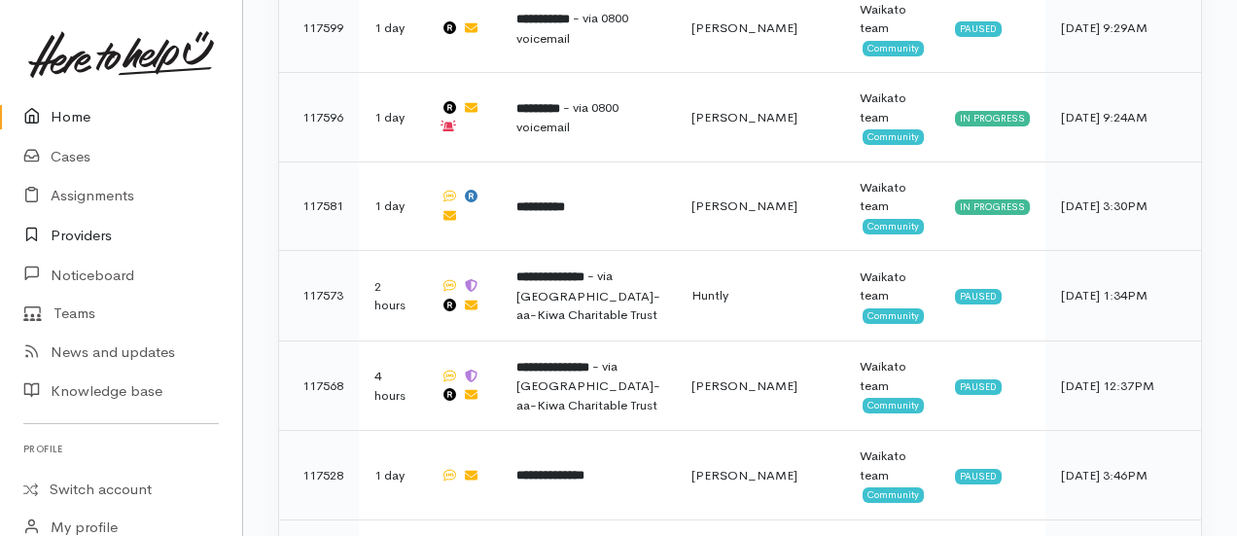
click at [85, 235] on link "Providers" at bounding box center [121, 236] width 242 height 40
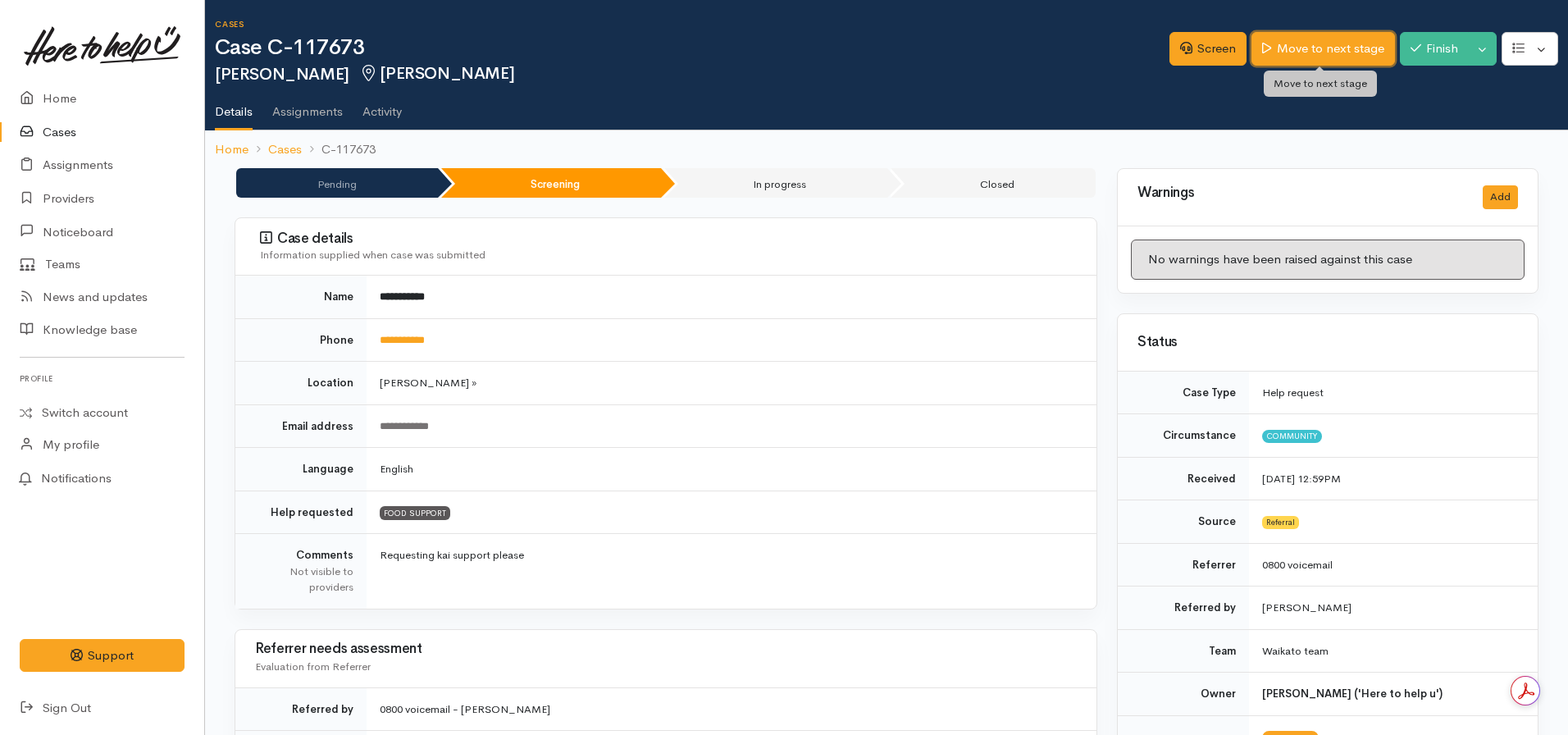
click at [1276, 51] on link "Move to next stage" at bounding box center [1322, 49] width 142 height 34
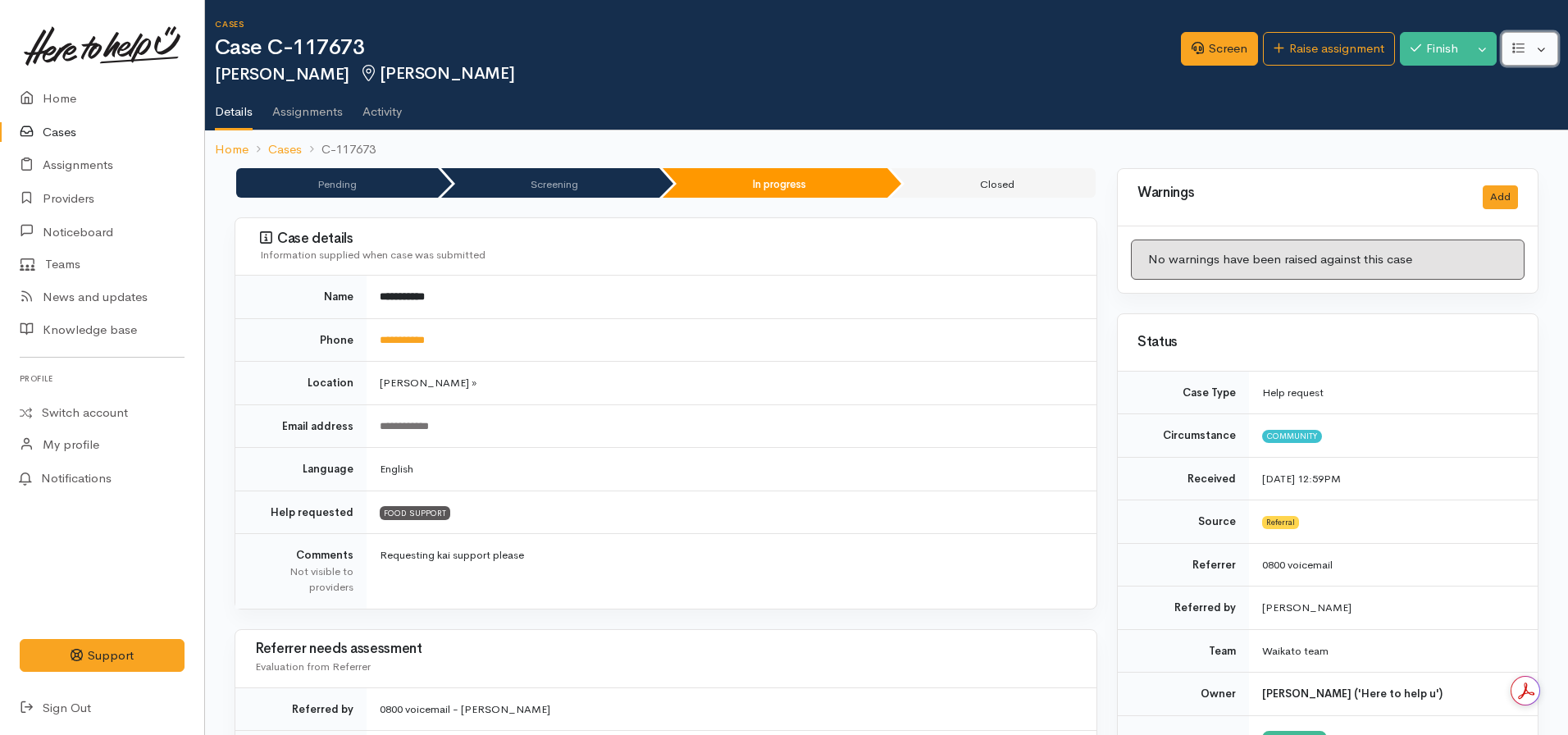
click at [1509, 51] on button "button" at bounding box center [1529, 49] width 56 height 34
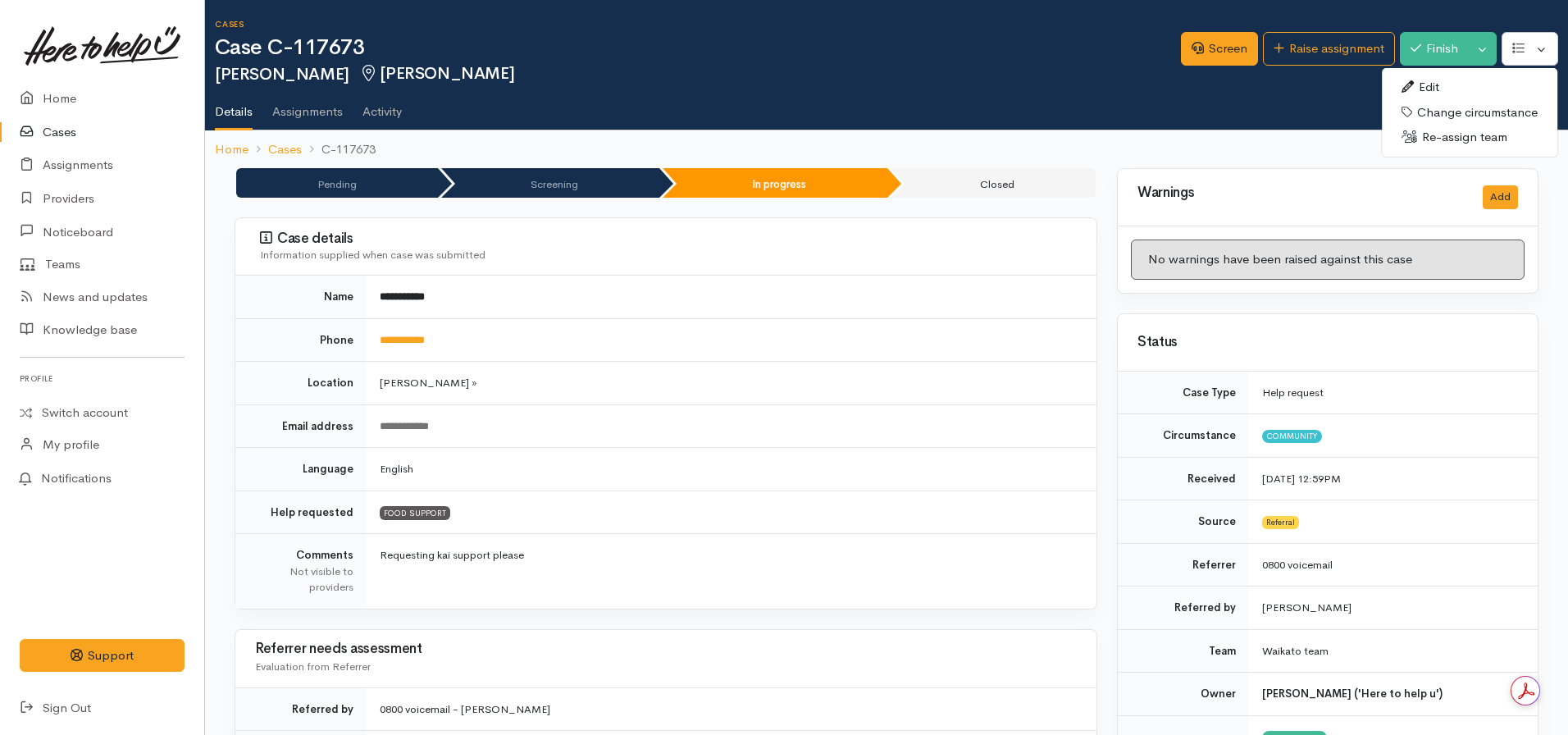
click at [1429, 78] on link "Edit" at bounding box center [1469, 88] width 175 height 25
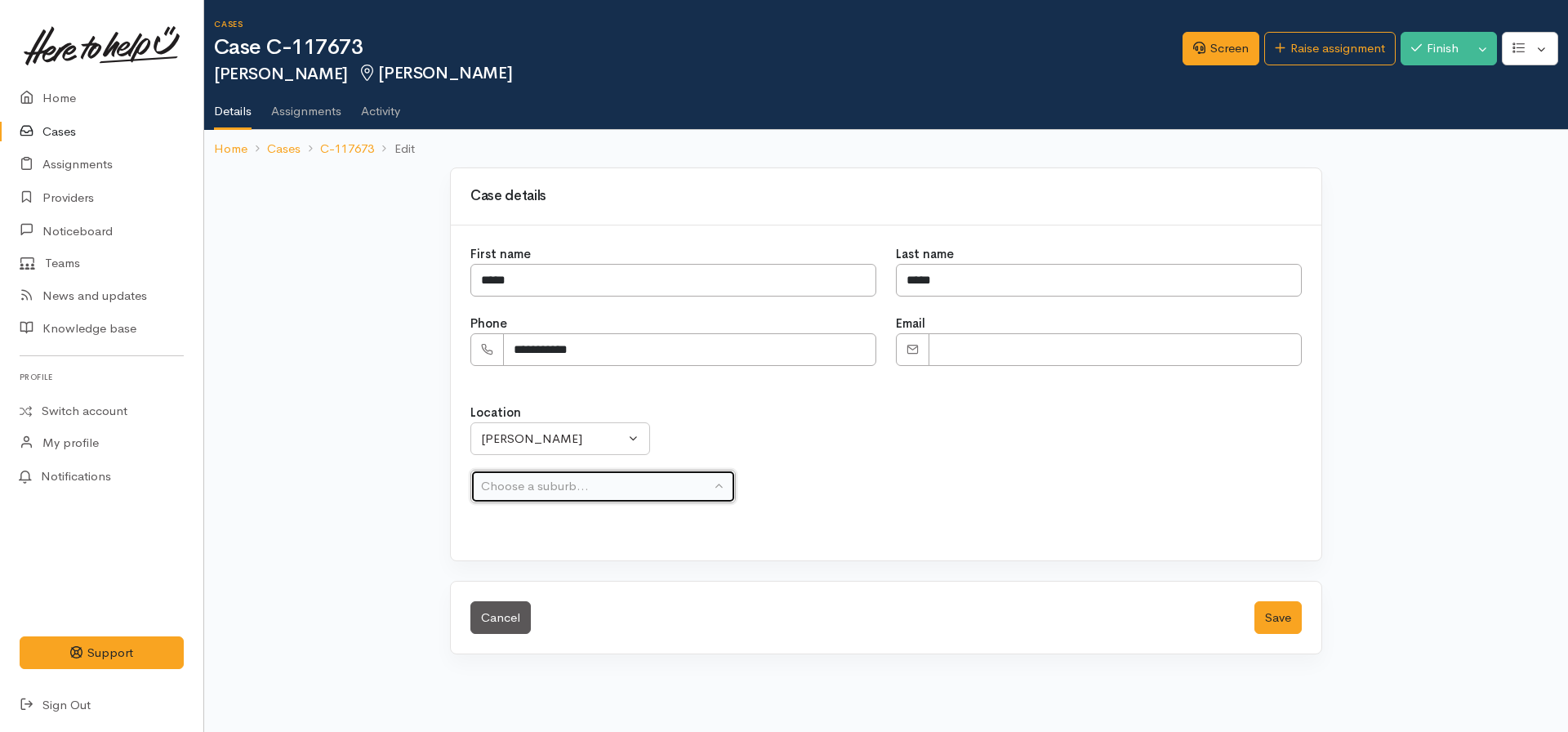
click at [571, 485] on div "Choose a suburb..." at bounding box center [595, 486] width 229 height 18
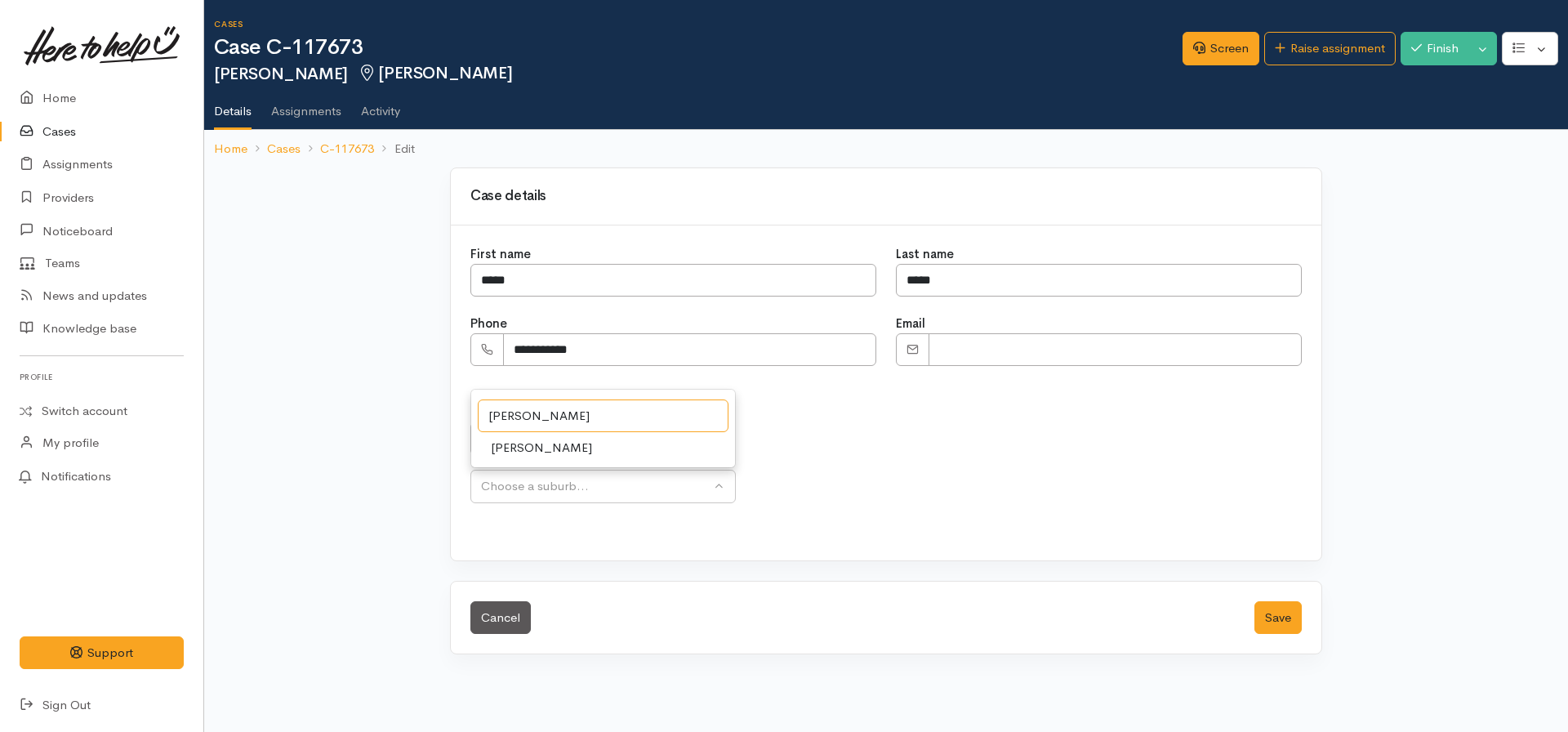
type input "[PERSON_NAME]"
click at [532, 457] on span "[PERSON_NAME]" at bounding box center [541, 447] width 102 height 18
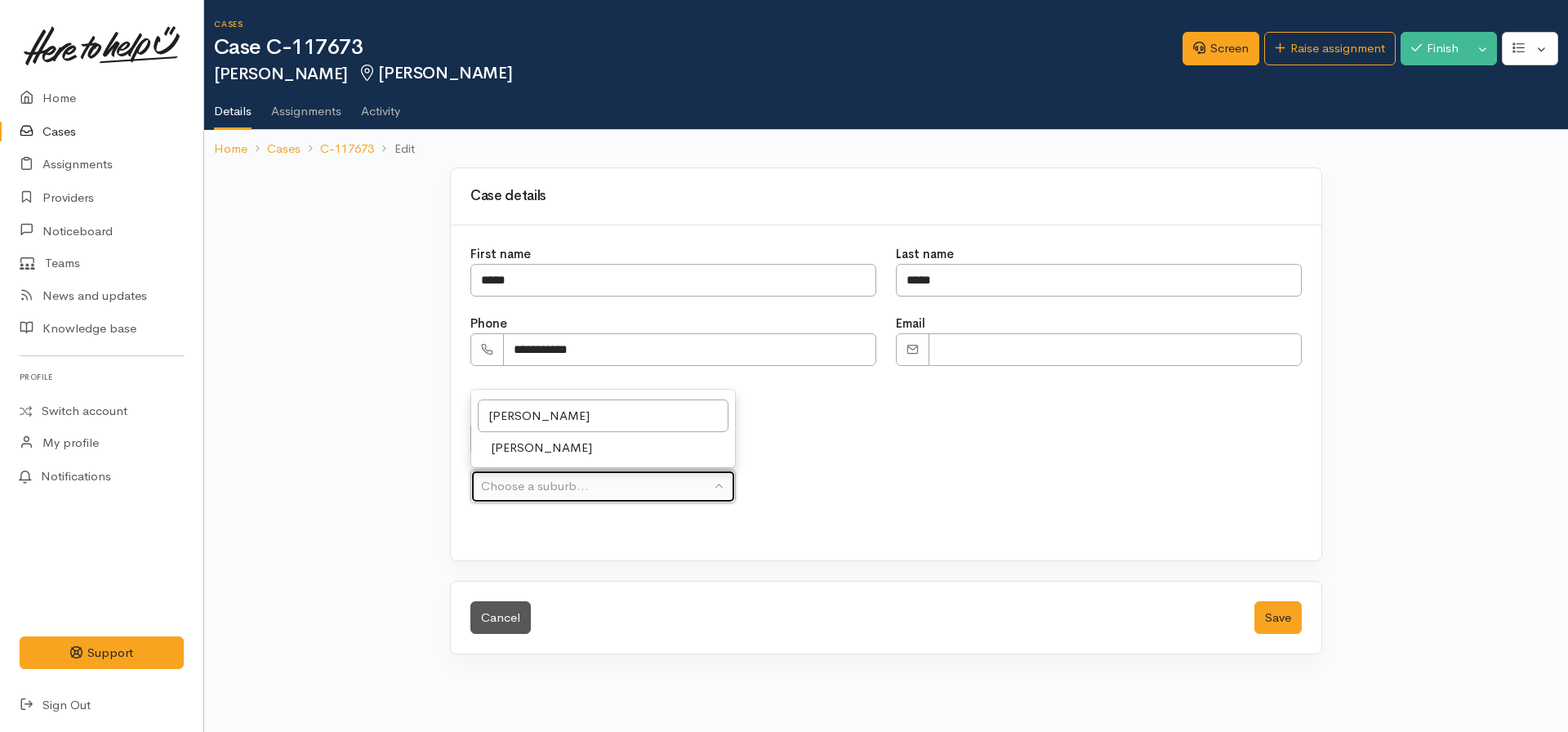
select select "29"
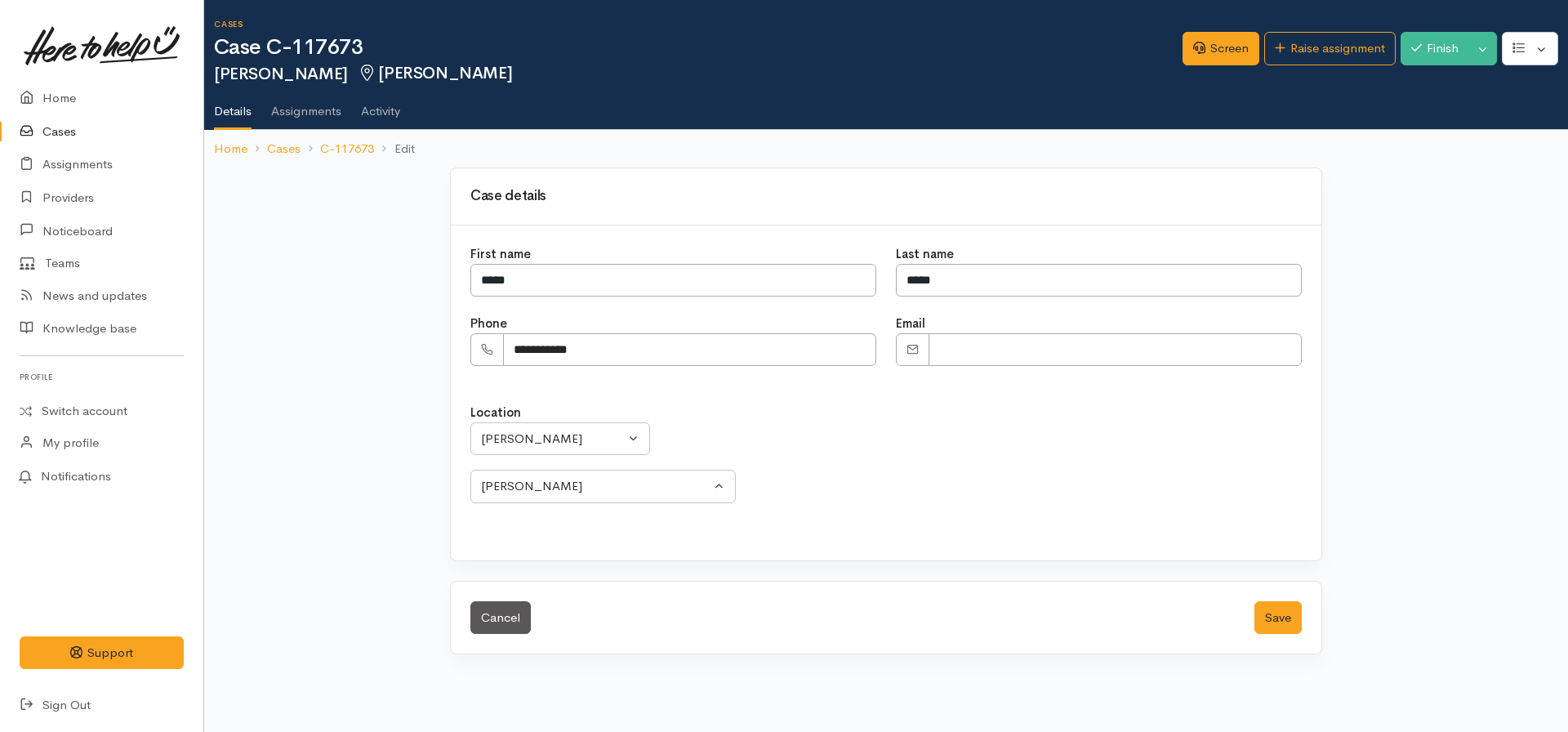
click at [1255, 591] on div "Cancel Save" at bounding box center [886, 618] width 870 height 73
click at [1273, 615] on button "Save" at bounding box center [1278, 618] width 47 height 34
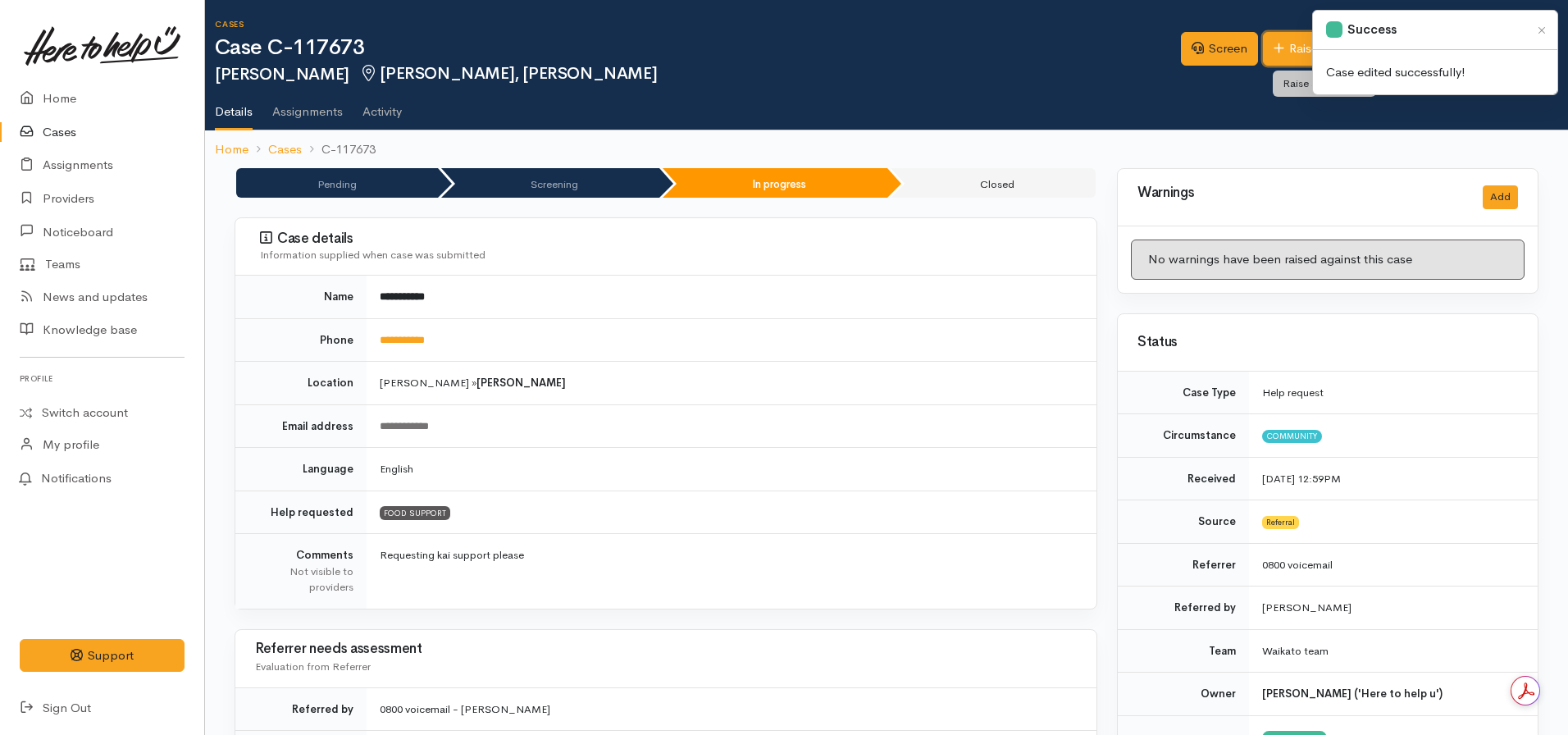
click at [1291, 45] on link "Raise assignment" at bounding box center [1329, 49] width 132 height 34
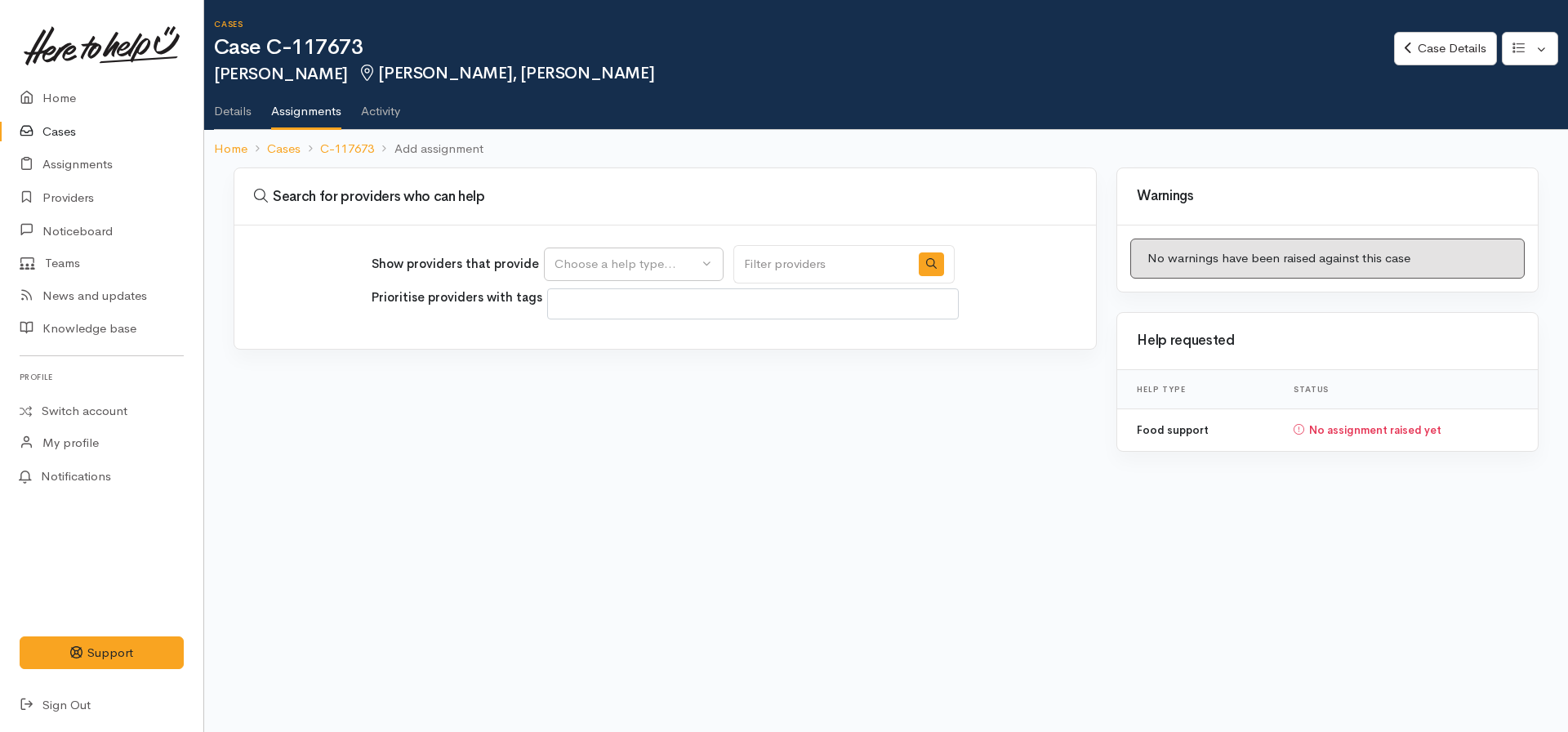
select select
click at [672, 256] on div "Choose a help type..." at bounding box center [625, 264] width 144 height 18
click at [617, 338] on span "Food support" at bounding box center [602, 342] width 76 height 18
select select "3"
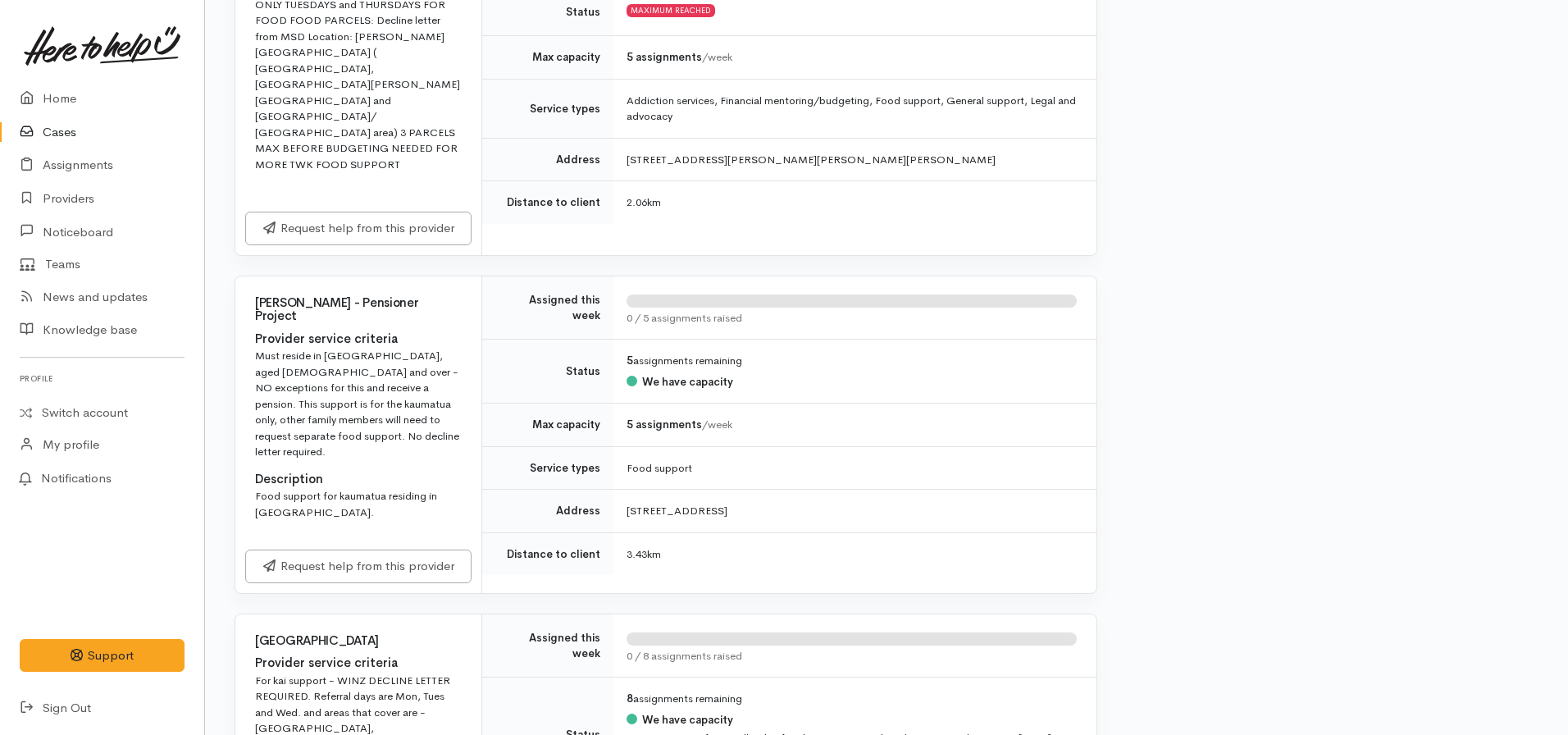
scroll to position [902, 0]
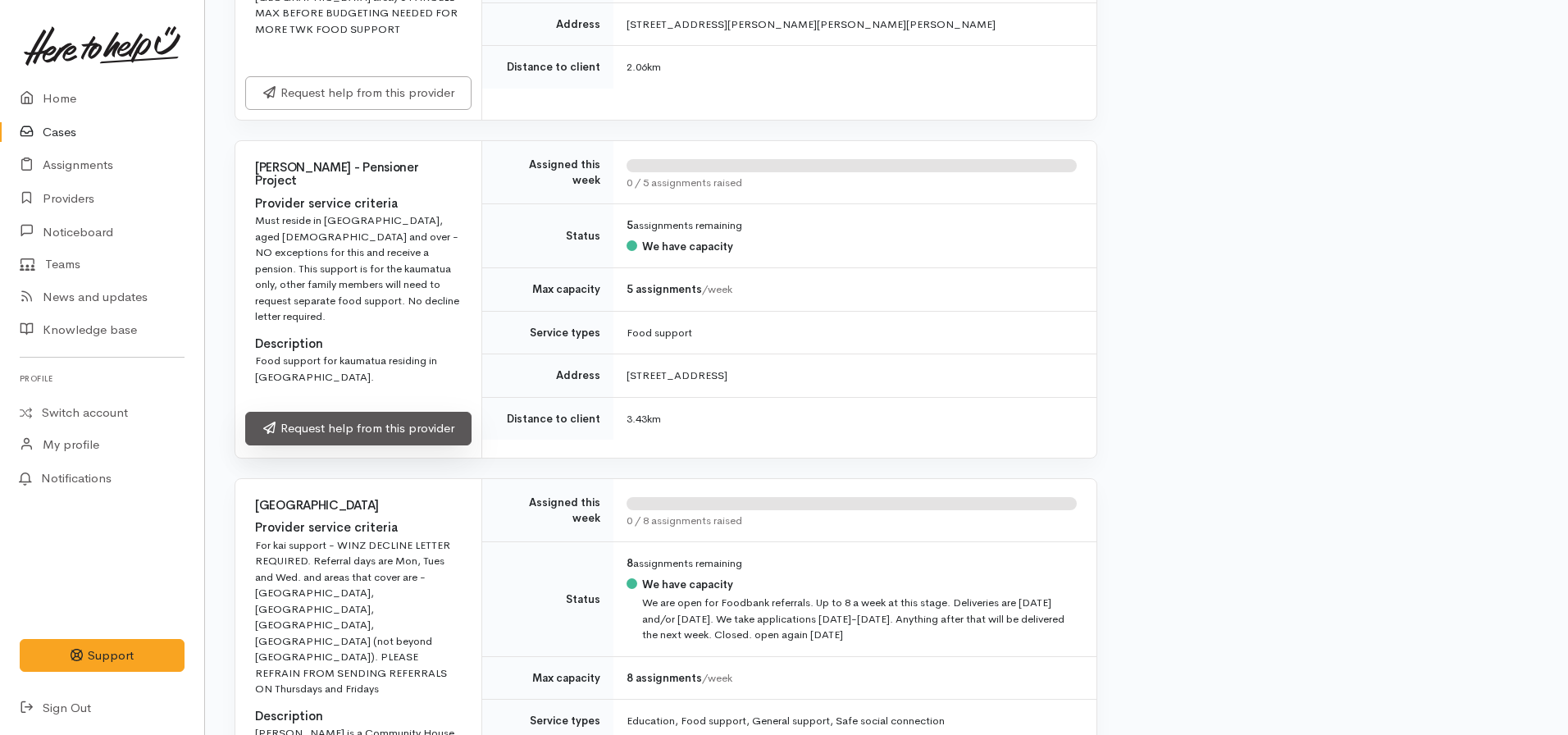
click at [362, 411] on link "Request help from this provider" at bounding box center [358, 428] width 226 height 34
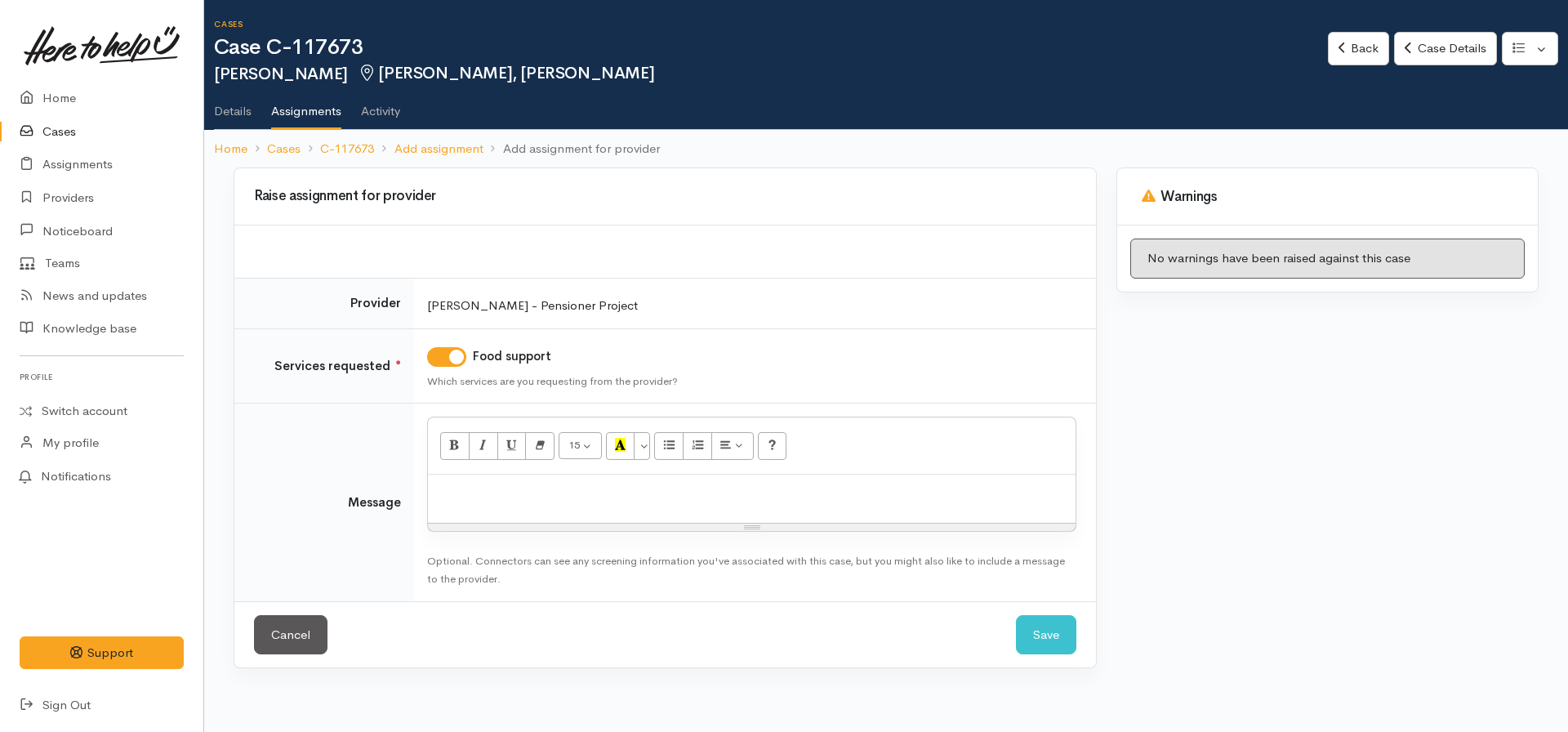
click at [567, 475] on div at bounding box center [751, 498] width 647 height 48
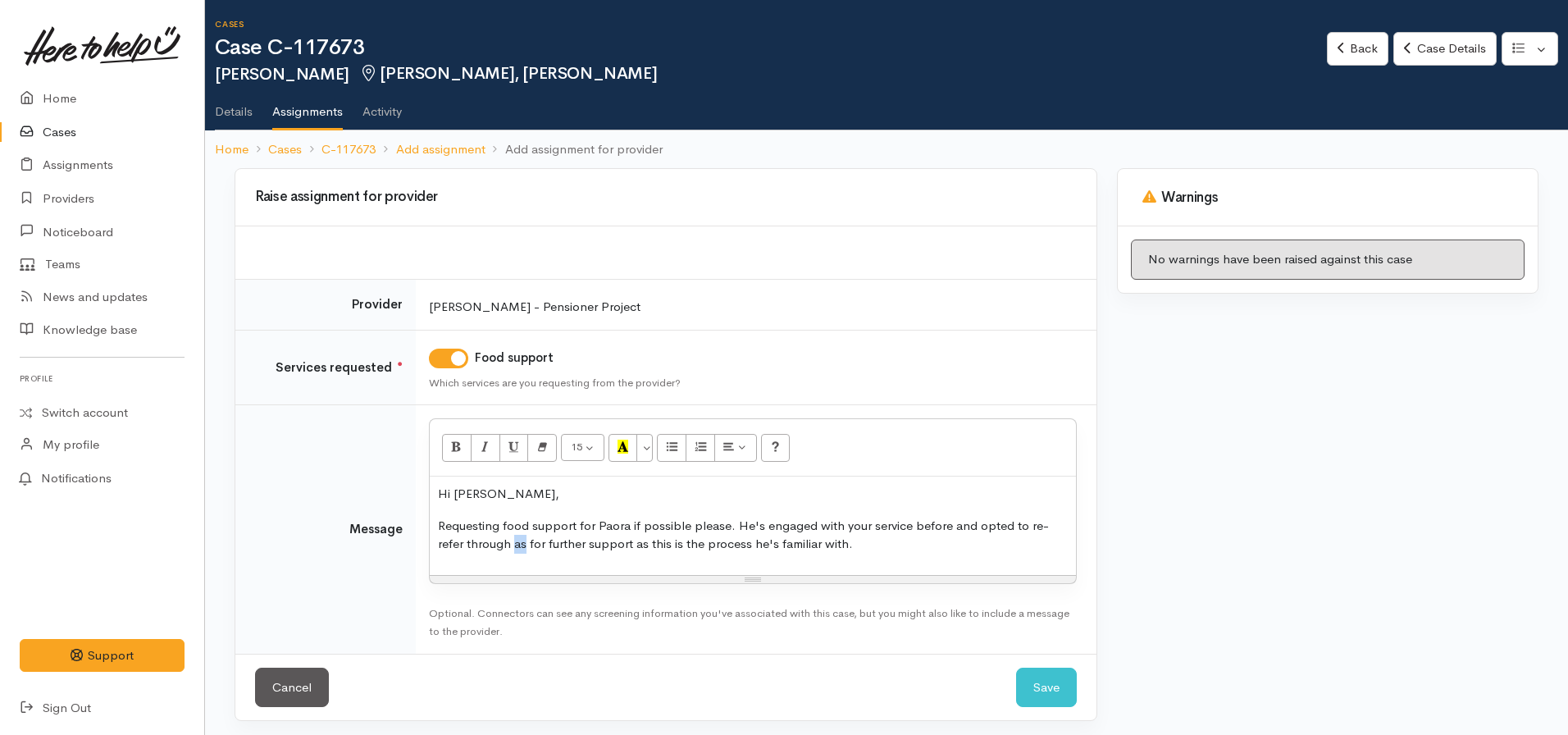
drag, startPoint x: 524, startPoint y: 541, endPoint x: 513, endPoint y: 545, distance: 11.7
click at [513, 545] on p "Requesting food support for Paora if possible please. He's engaged with your se…" at bounding box center [752, 535] width 630 height 37
click at [898, 545] on p "Requesting food support for Paora if possible please. He's engaged with your se…" at bounding box center [752, 535] width 630 height 37
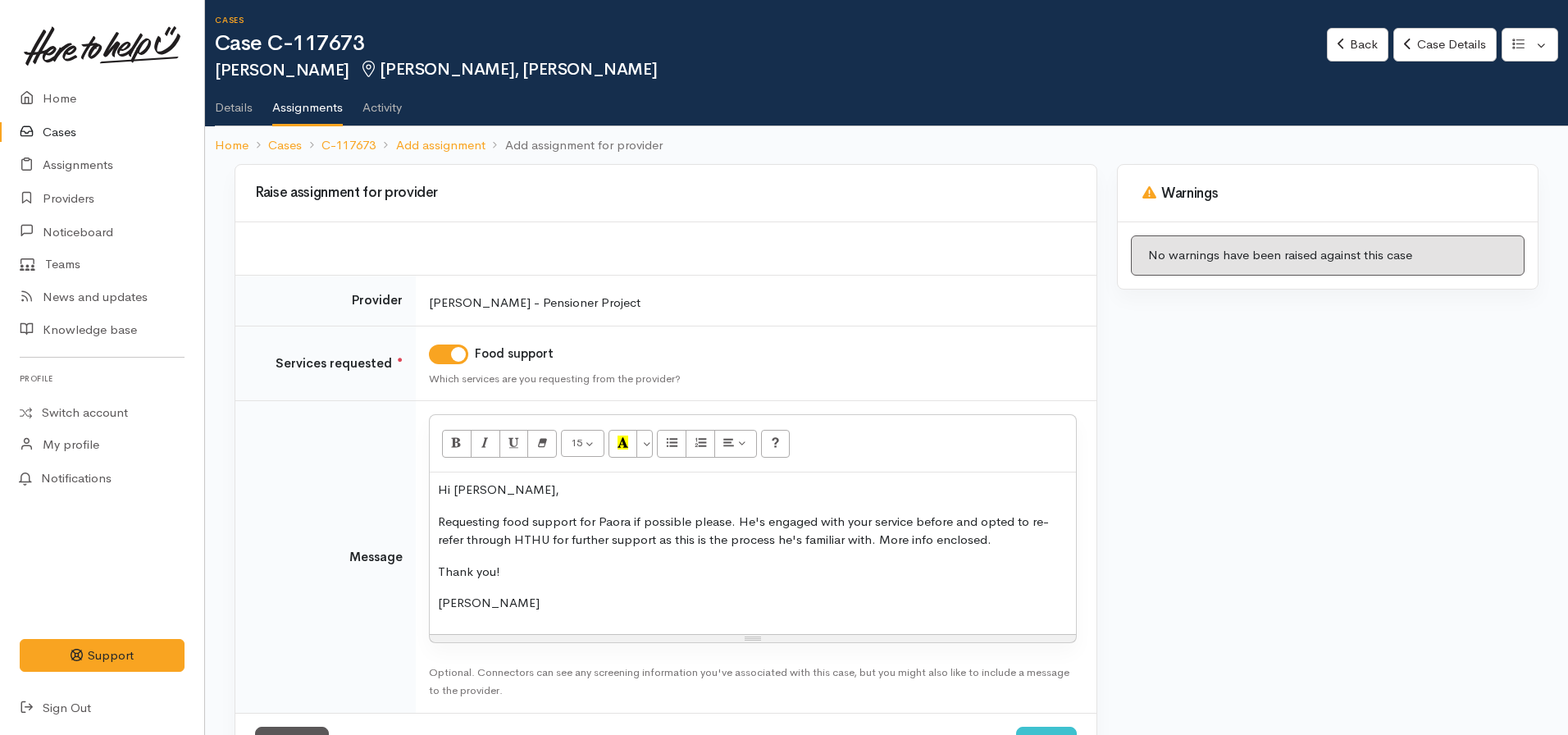
scroll to position [69, 0]
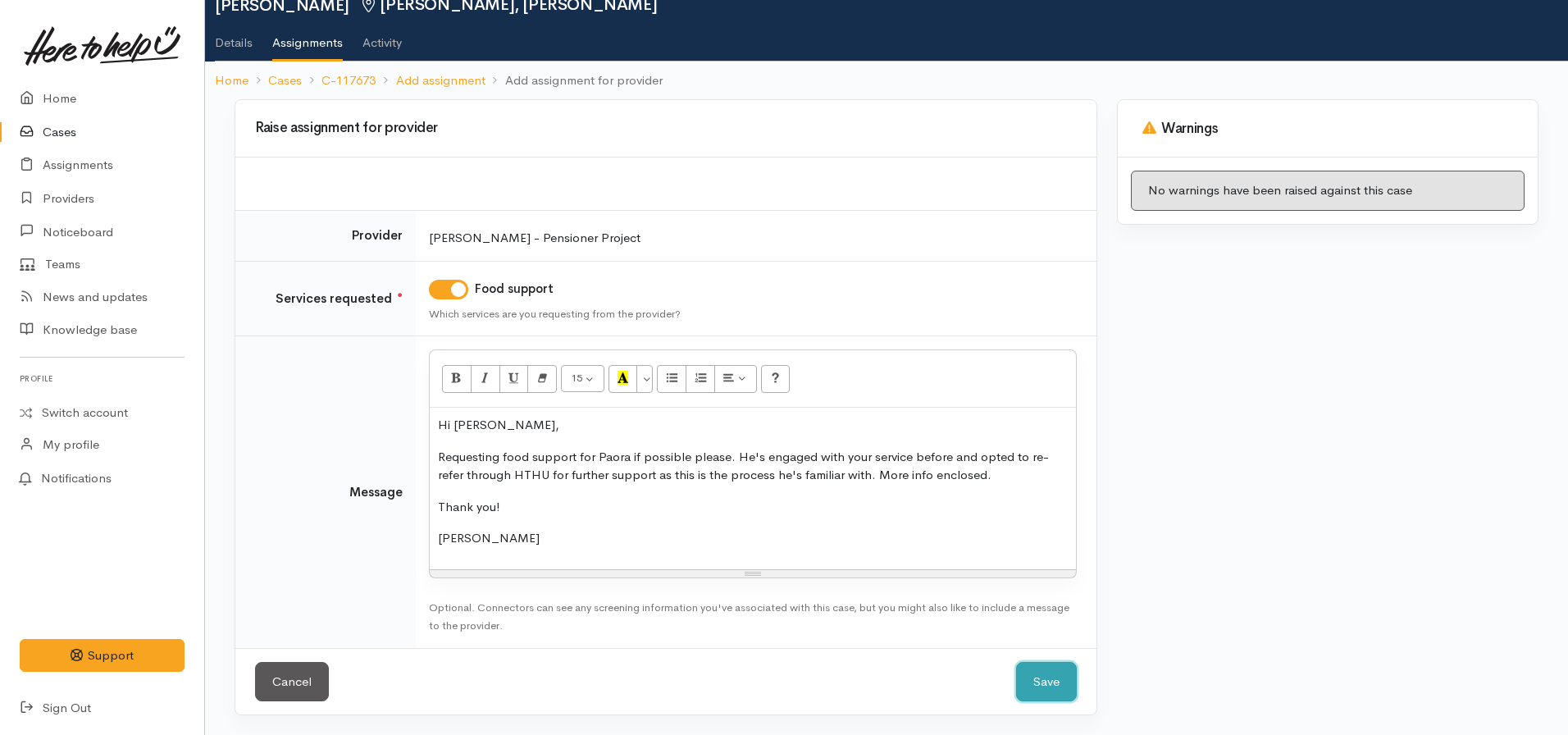
click at [1048, 679] on button "Save" at bounding box center [1046, 682] width 61 height 40
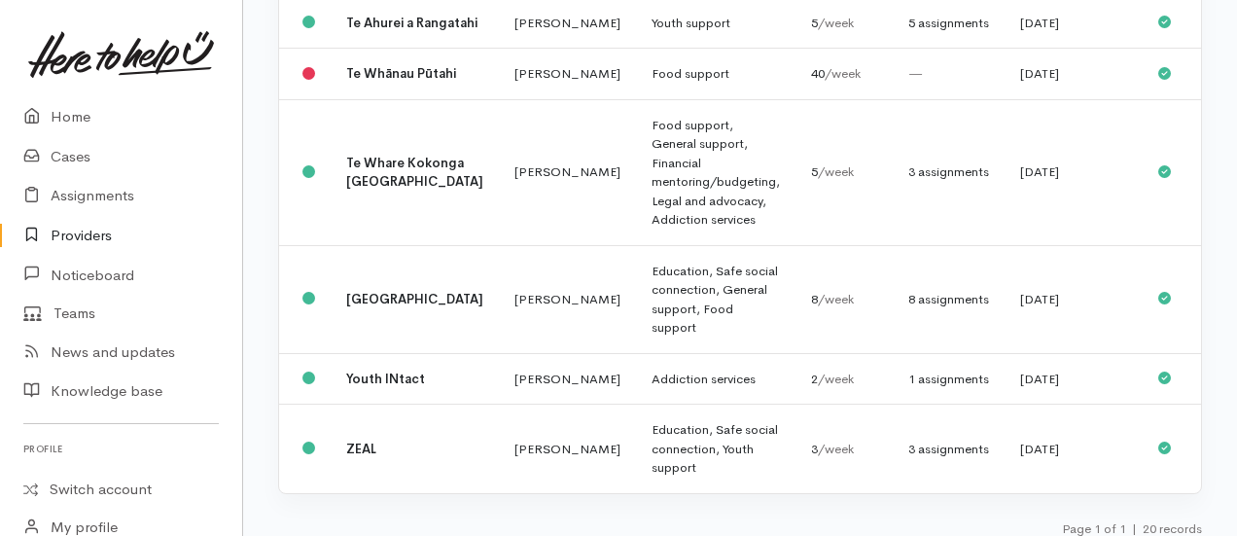
scroll to position [1945, 0]
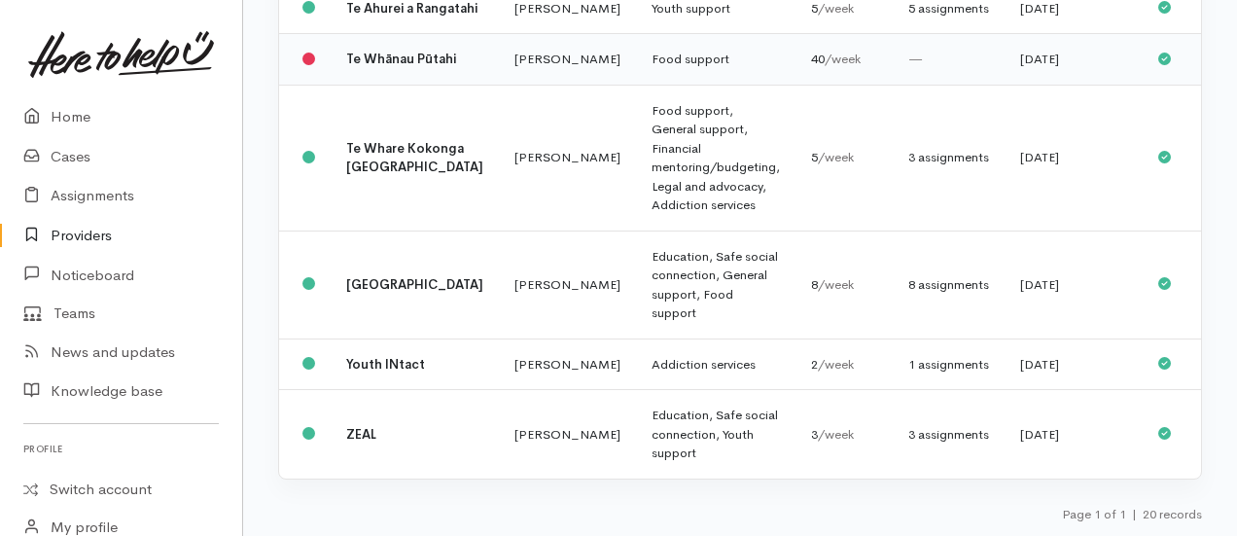
click at [379, 67] on b "Te Whānau Pūtahi" at bounding box center [401, 59] width 110 height 17
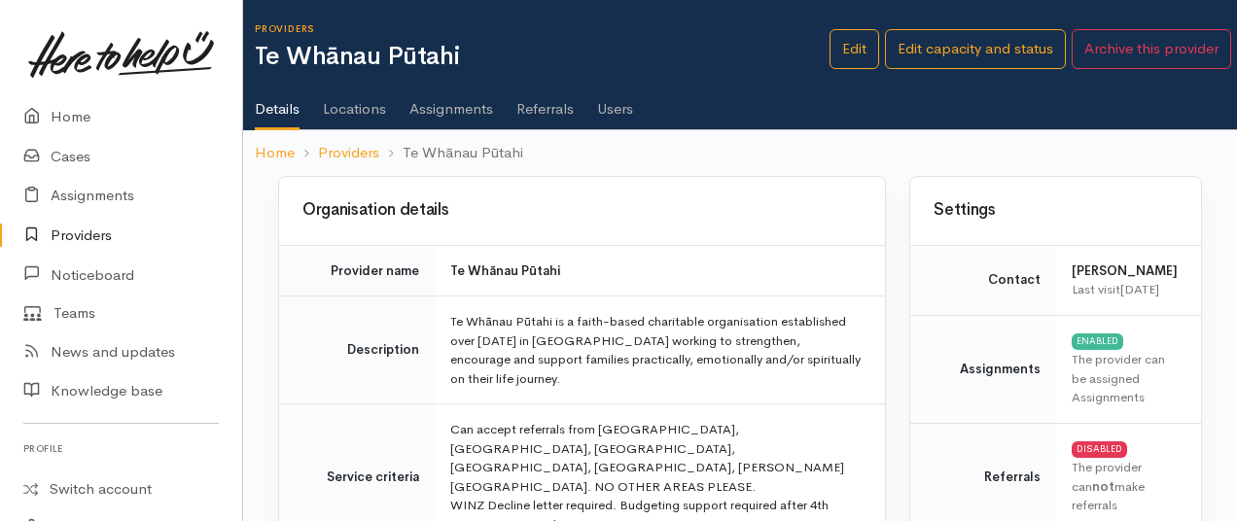
click at [448, 124] on link "Assignments" at bounding box center [452, 102] width 84 height 54
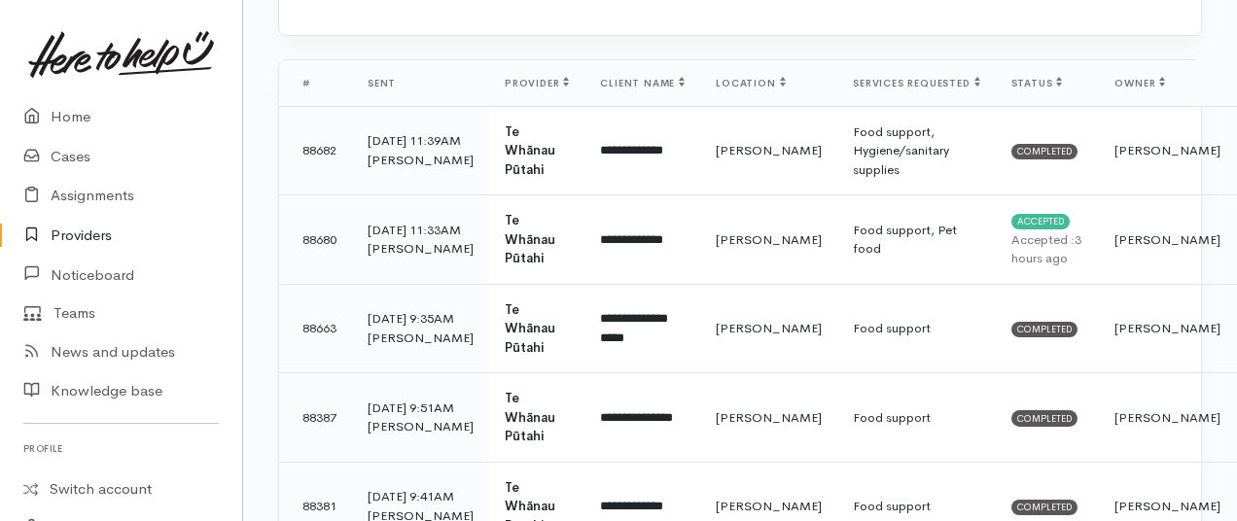
scroll to position [292, 0]
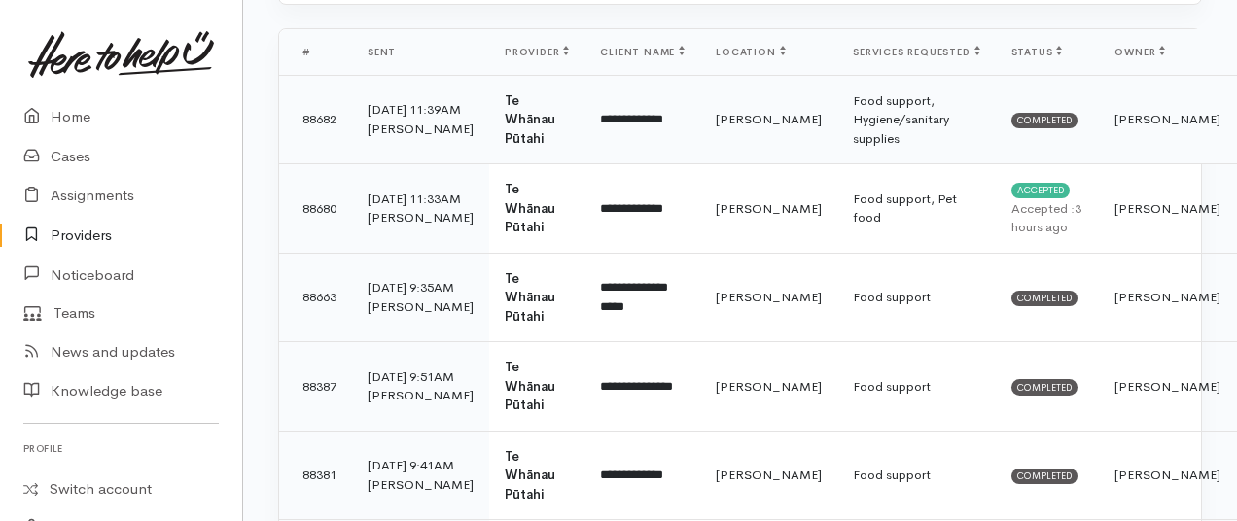
click at [706, 137] on td "[PERSON_NAME]" at bounding box center [768, 119] width 137 height 89
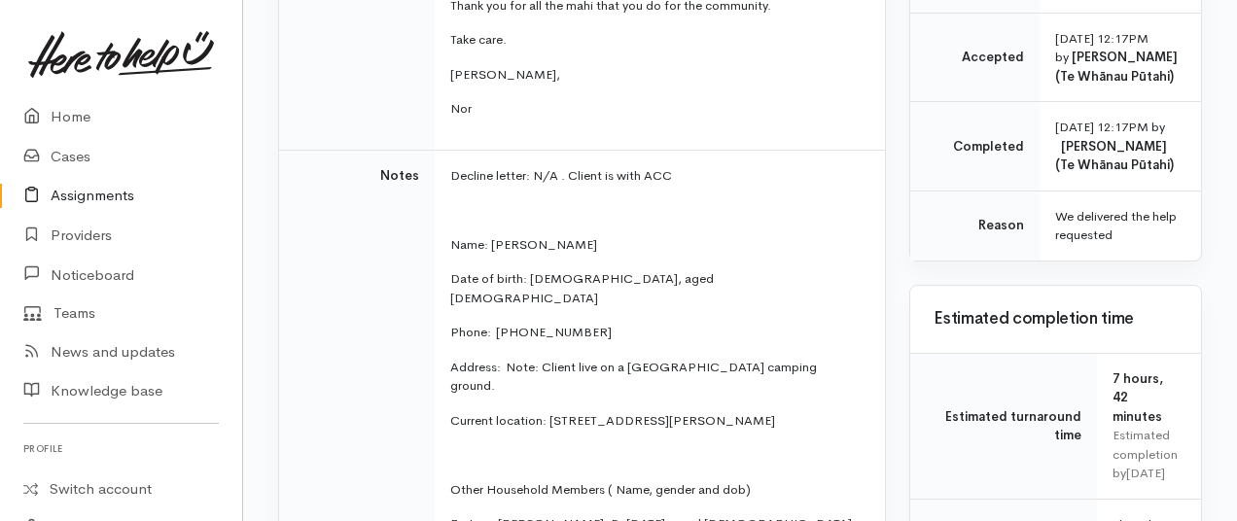
scroll to position [584, 0]
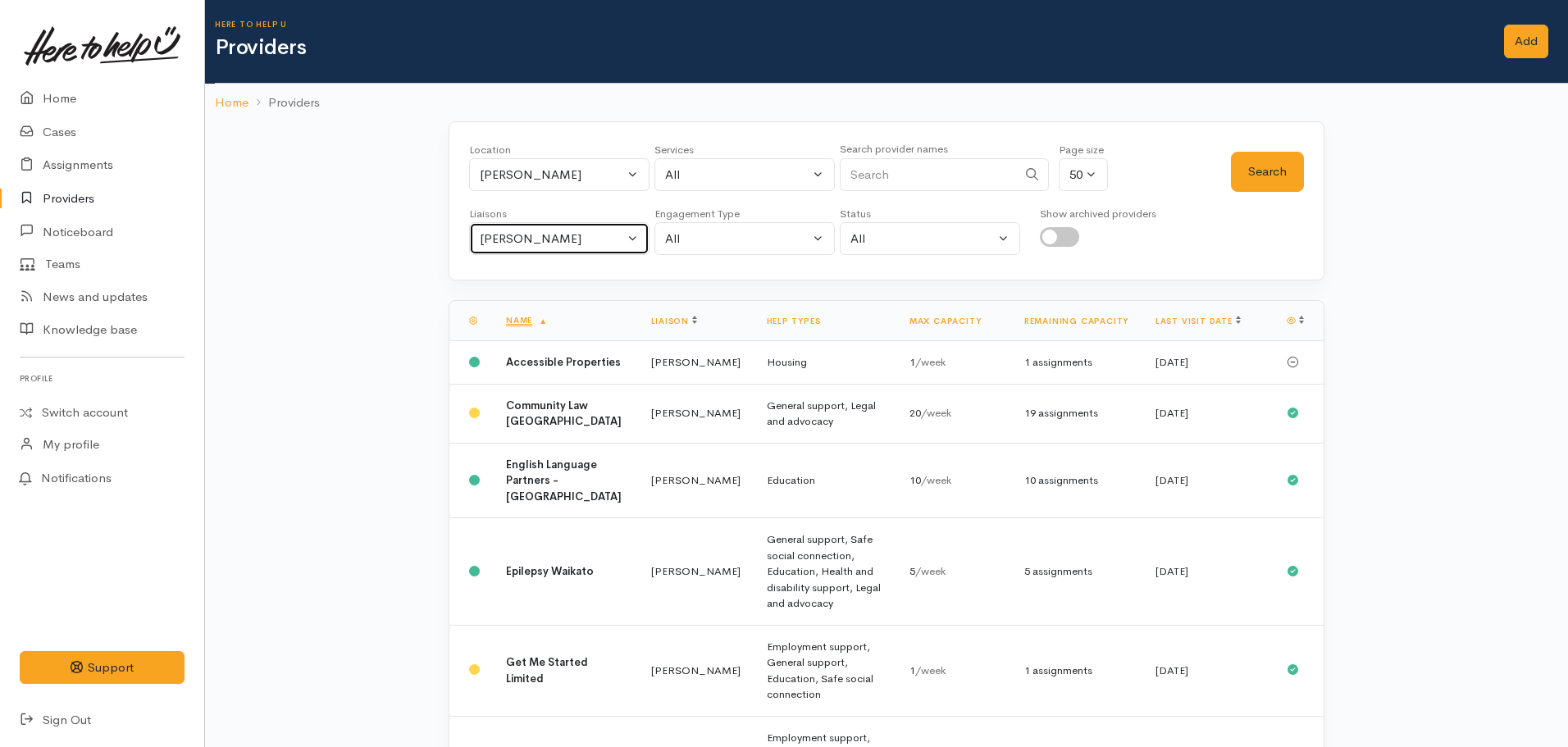
click at [524, 236] on div "Nicole Rusk" at bounding box center [551, 239] width 144 height 19
type input "all"
click at [526, 305] on div "all All" at bounding box center [559, 297] width 180 height 79
click at [522, 232] on div "Nicole Rusk" at bounding box center [551, 239] width 144 height 19
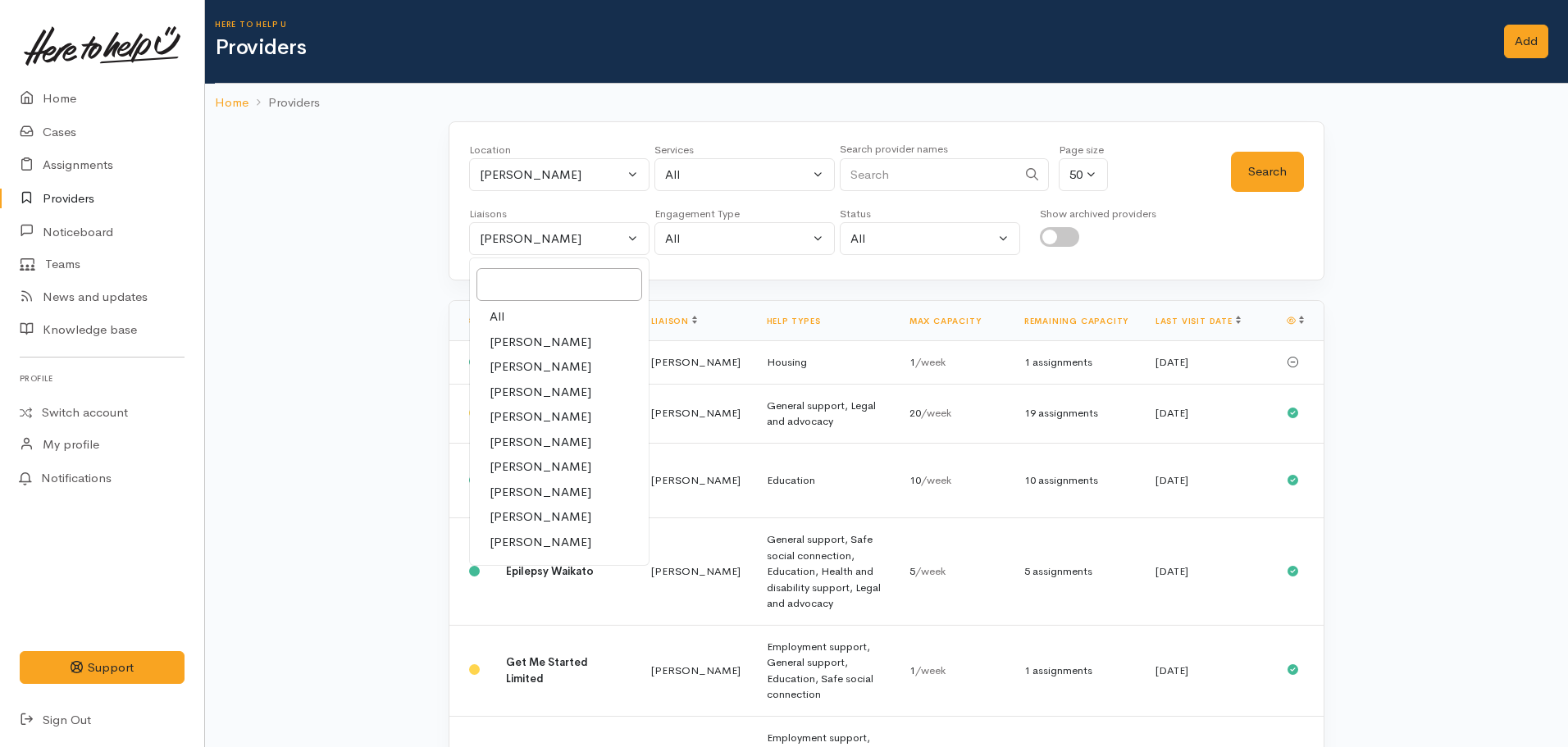
click at [507, 305] on link "All" at bounding box center [559, 317] width 179 height 25
select select "null"
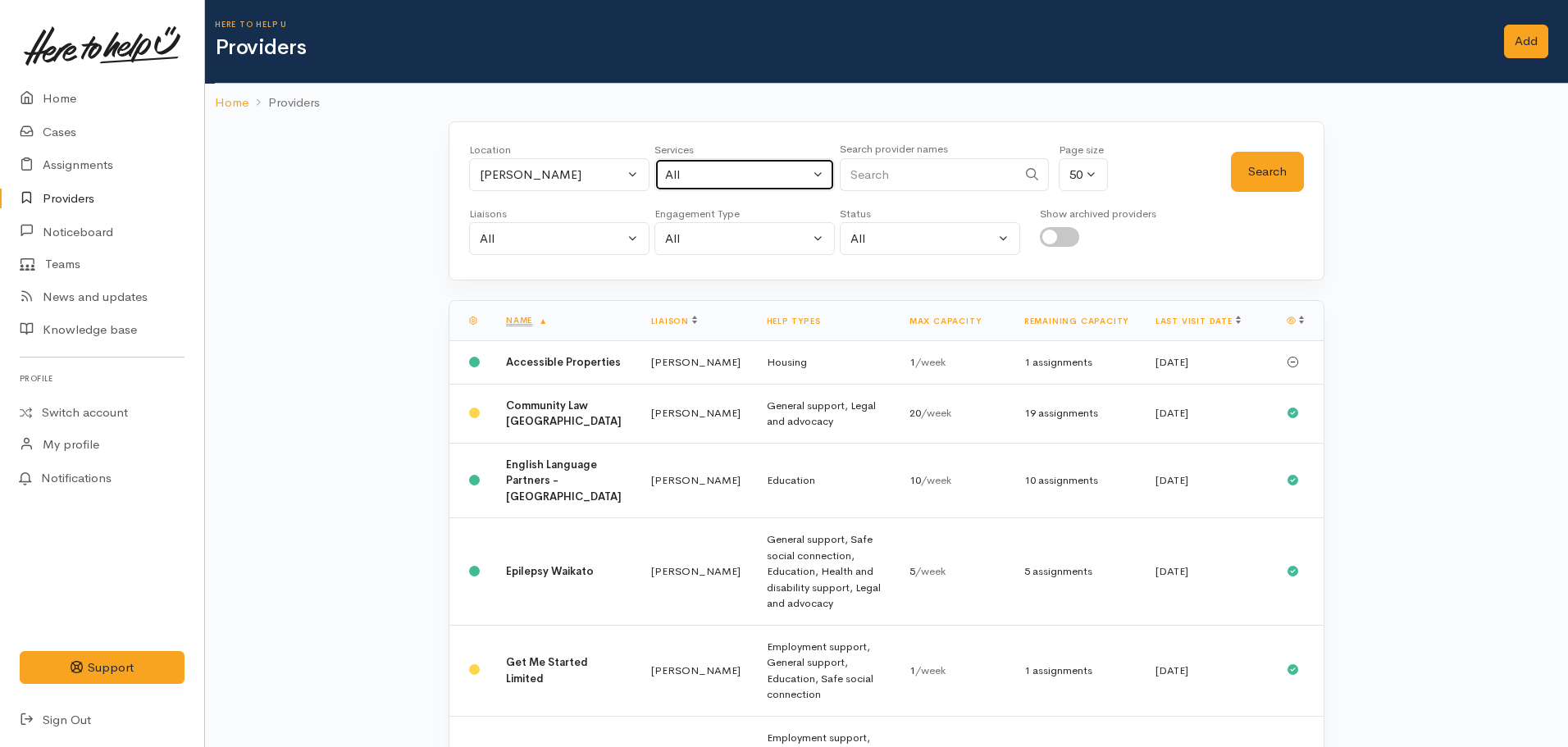
click at [731, 166] on div "All" at bounding box center [737, 175] width 144 height 19
type input "foo"
click at [713, 280] on span "Food support" at bounding box center [721, 282] width 76 height 19
select select "3"
click at [1243, 166] on button "Search" at bounding box center [1267, 172] width 73 height 40
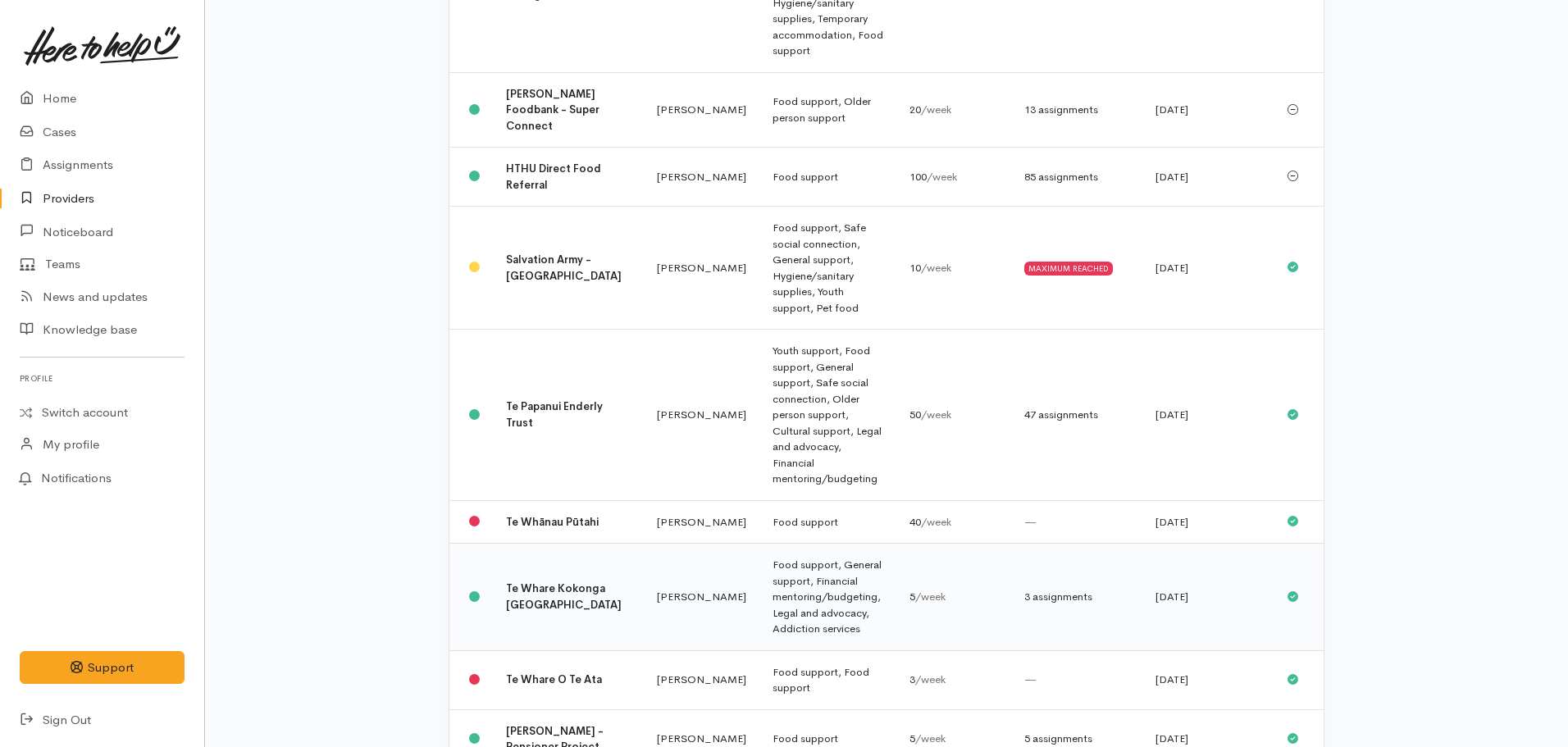
scroll to position [594, 0]
click at [516, 708] on td "Vinnies Hamilton - Pensioner Project" at bounding box center [568, 738] width 151 height 59
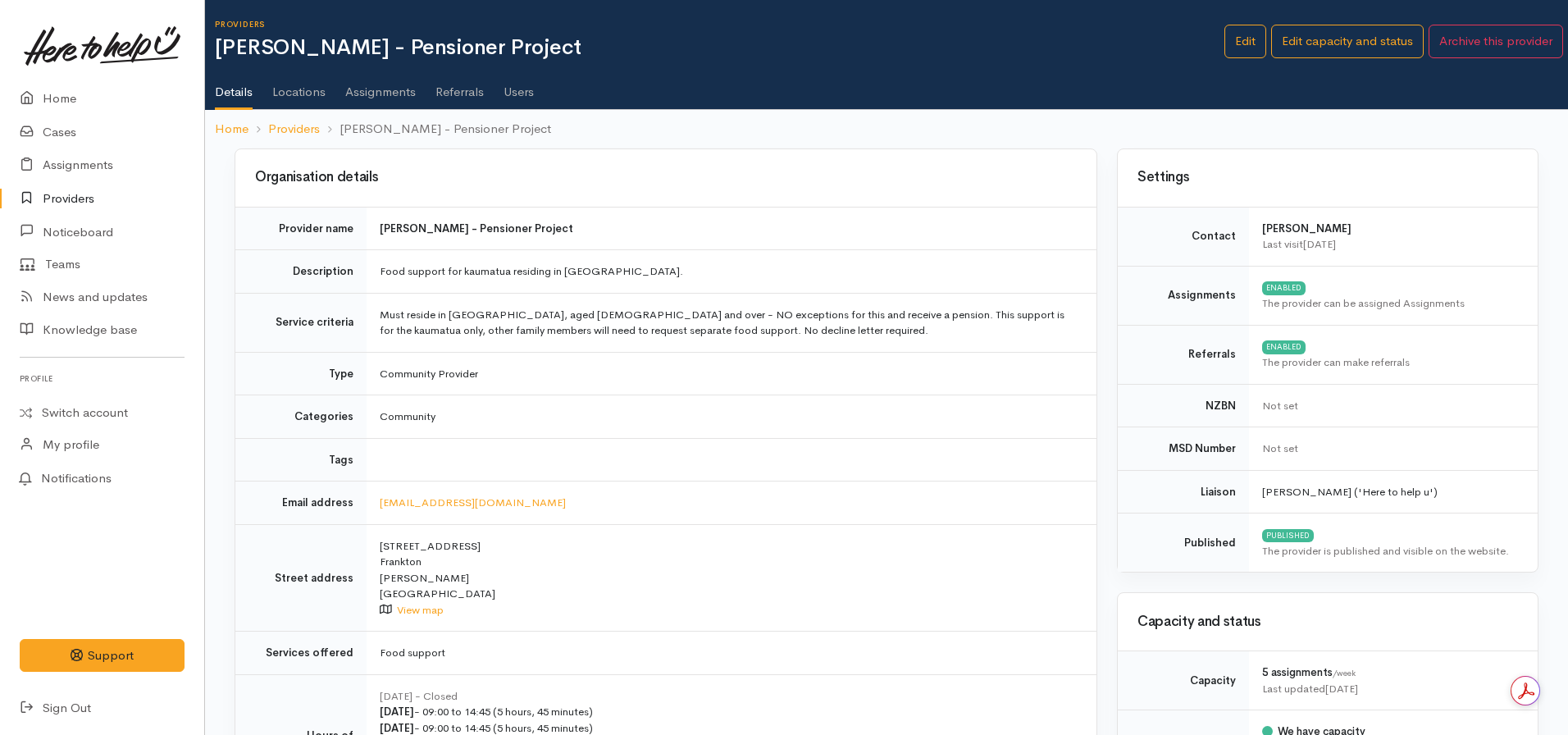
click at [514, 96] on link "Users" at bounding box center [518, 86] width 30 height 46
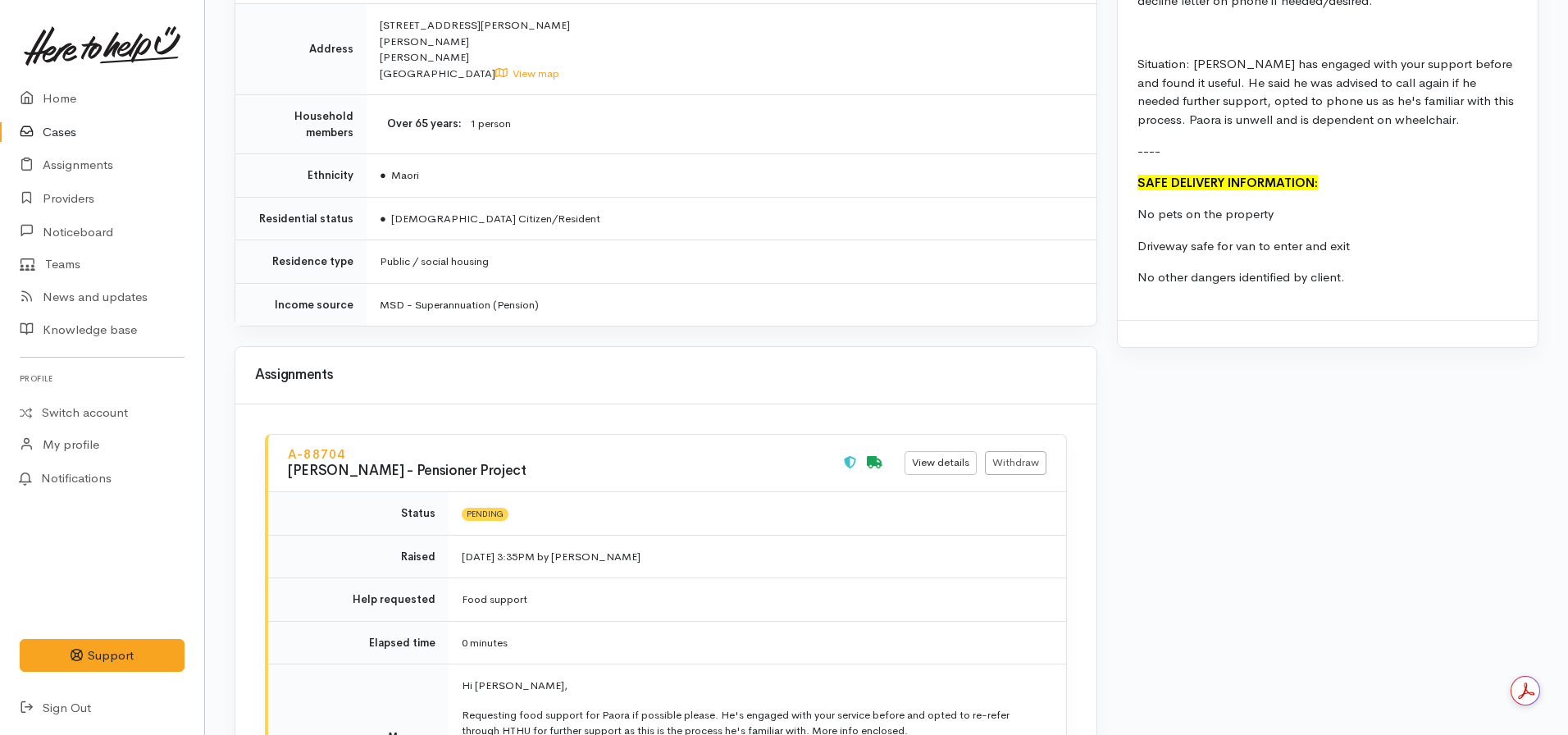
scroll to position [2108, 0]
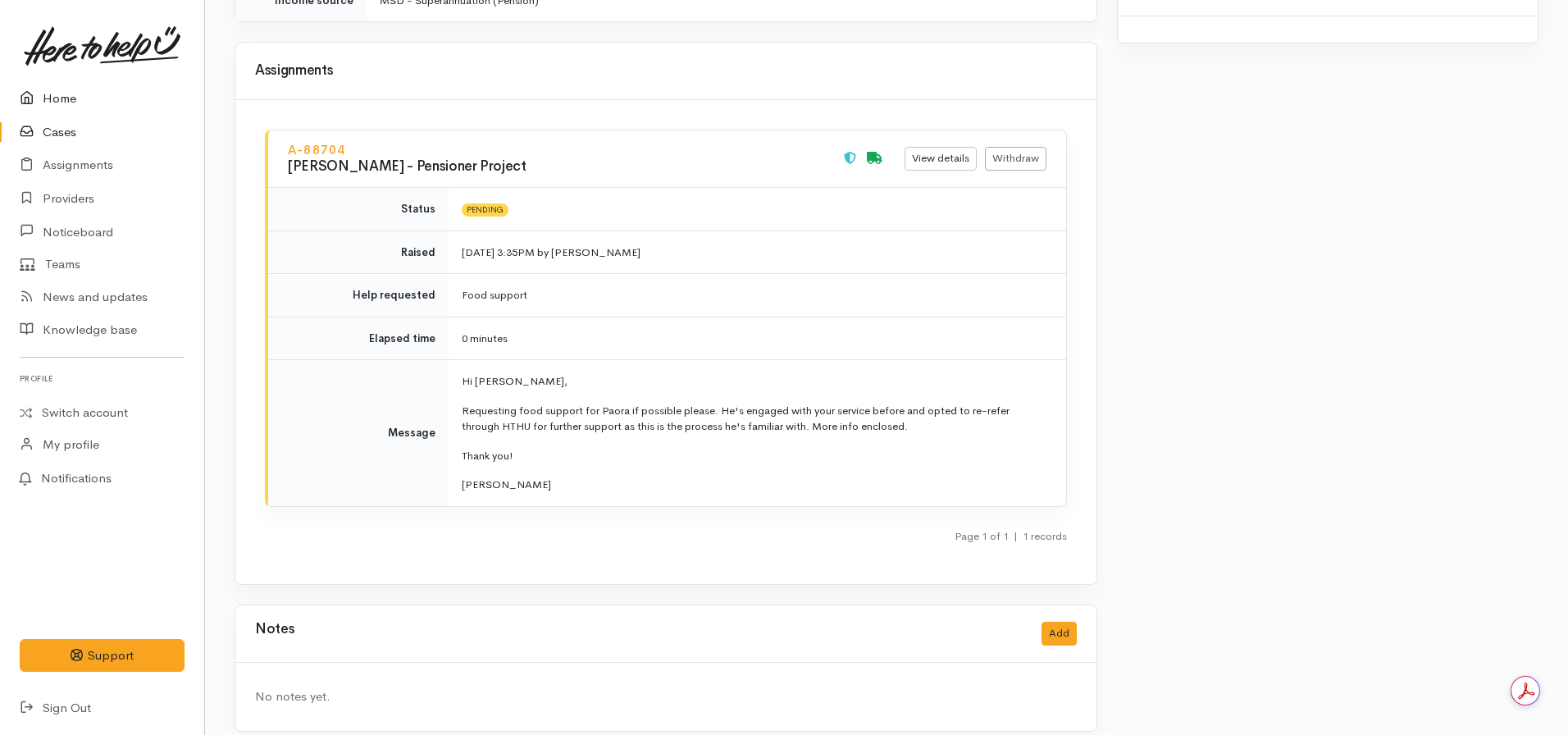
click at [63, 103] on link "Home" at bounding box center [102, 99] width 204 height 34
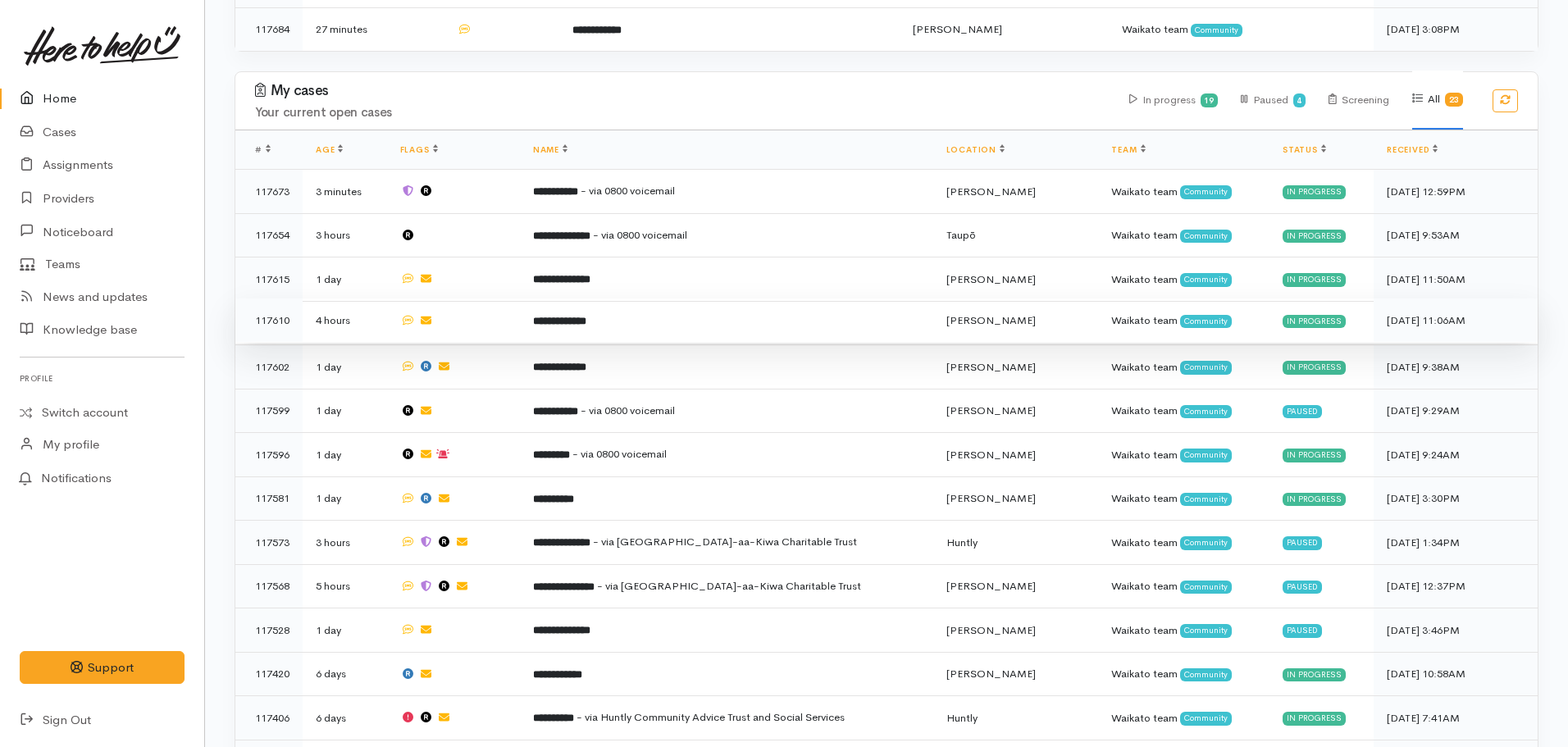
scroll to position [492, 0]
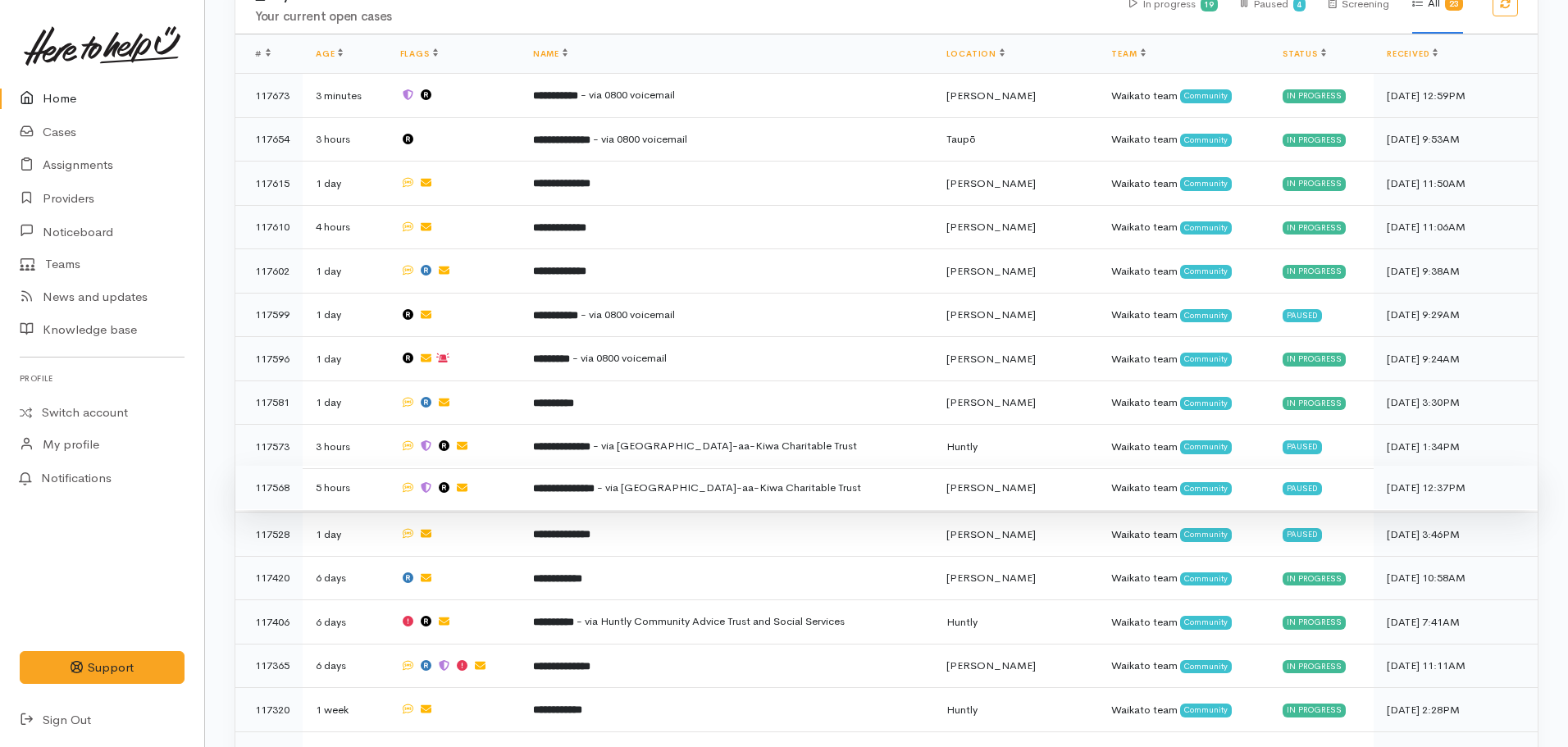
click at [594, 483] on b "**********" at bounding box center [563, 488] width 62 height 11
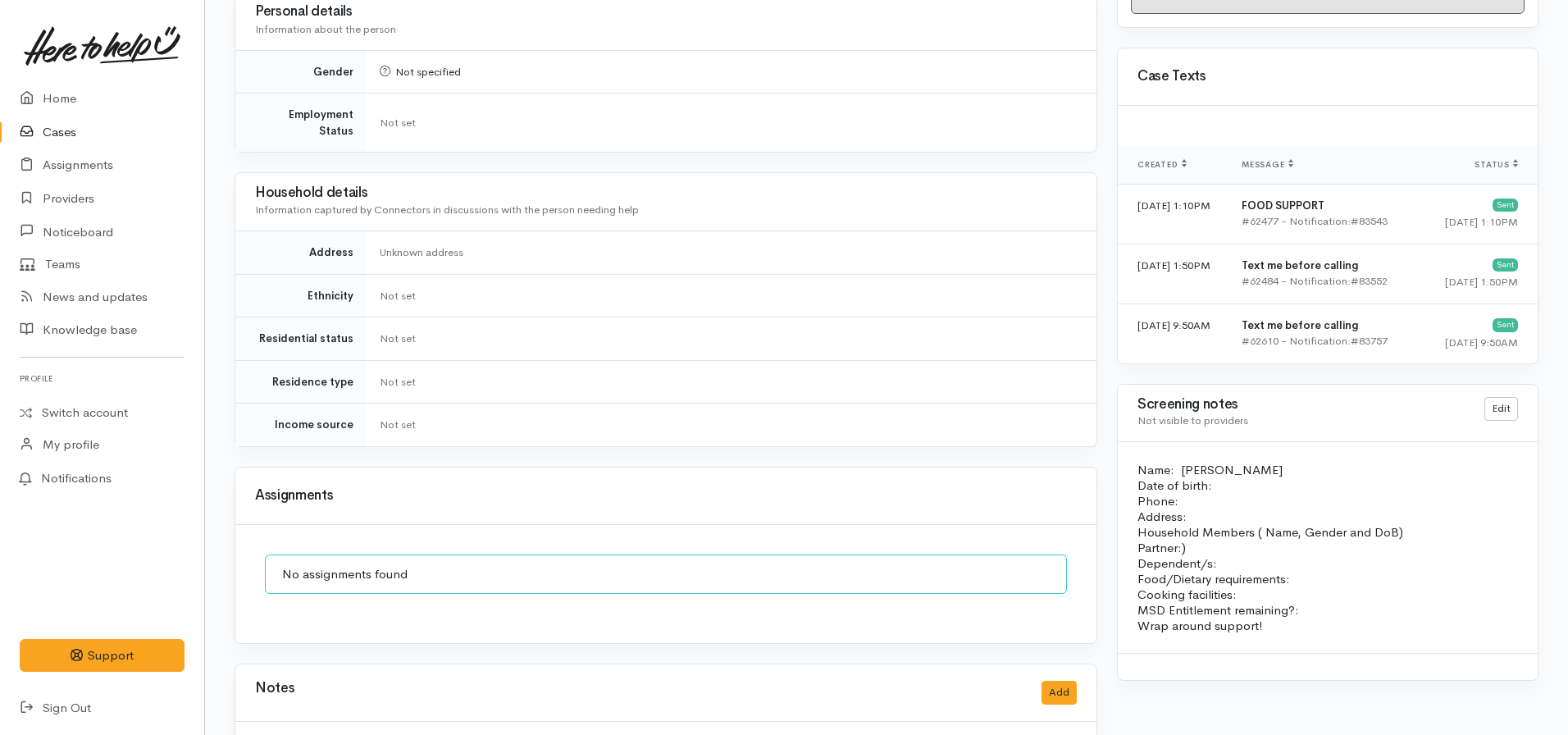
scroll to position [1230, 0]
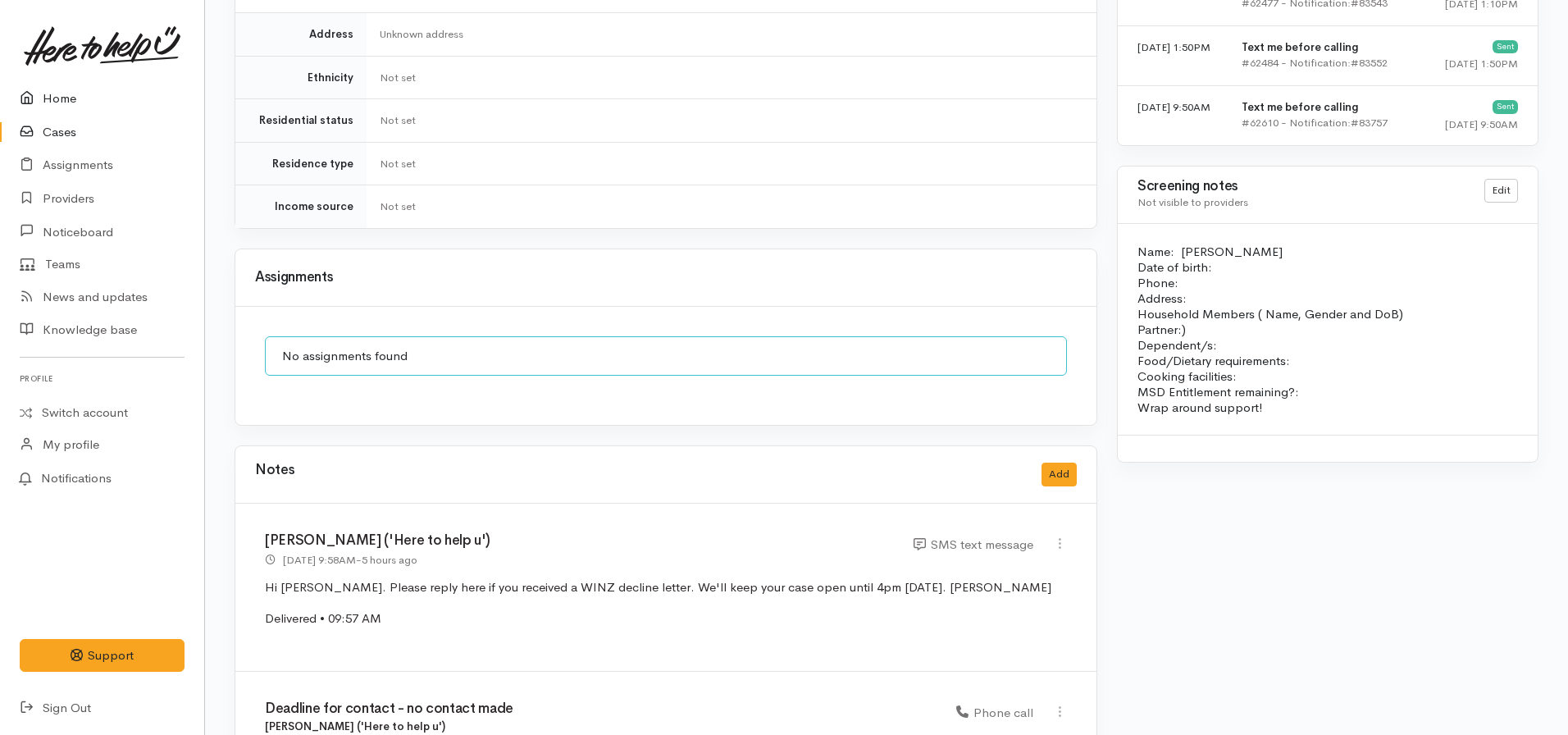
click at [66, 99] on link "Home" at bounding box center [102, 99] width 204 height 34
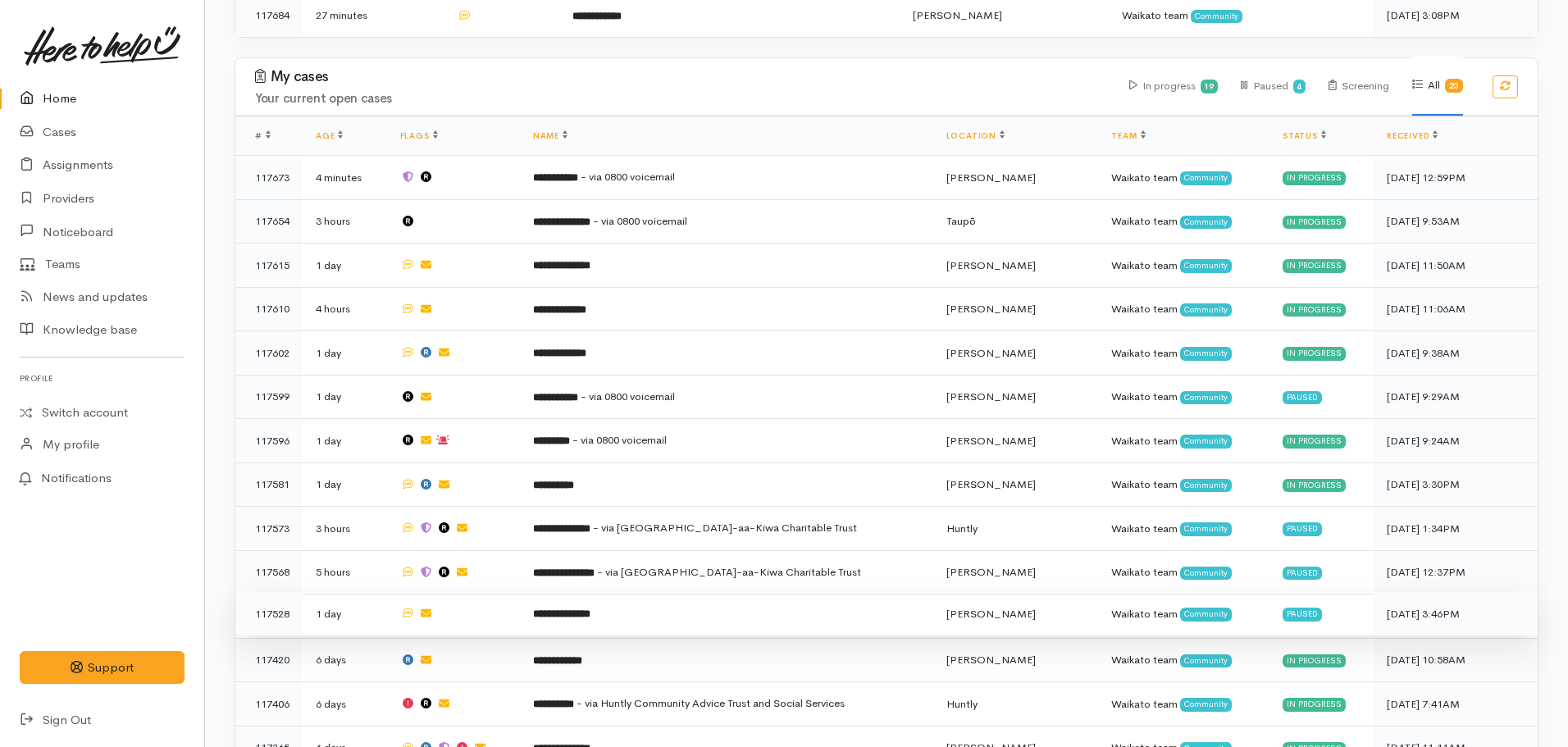
scroll to position [479, 0]
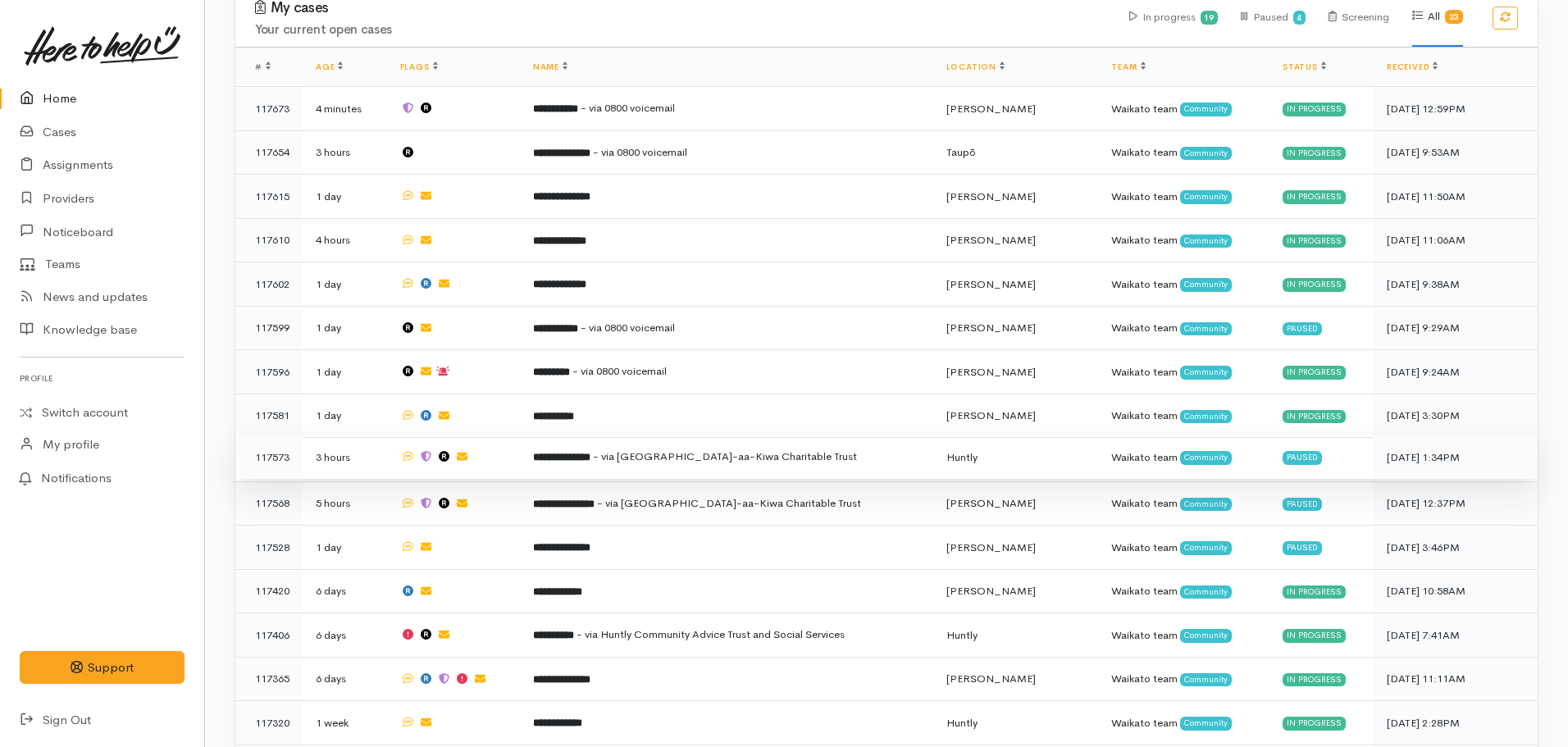
click at [584, 454] on b "**********" at bounding box center [561, 457] width 57 height 11
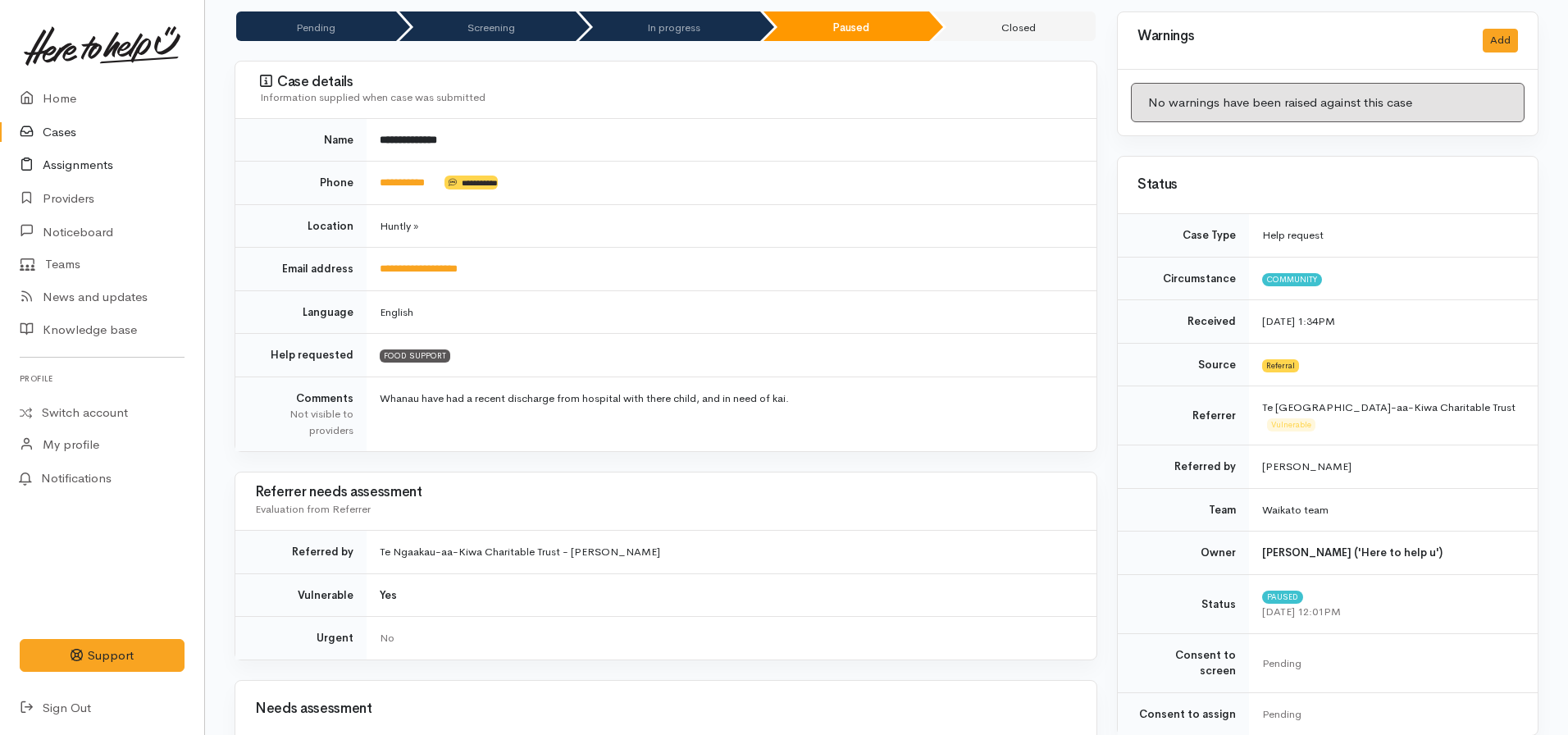
scroll to position [328, 0]
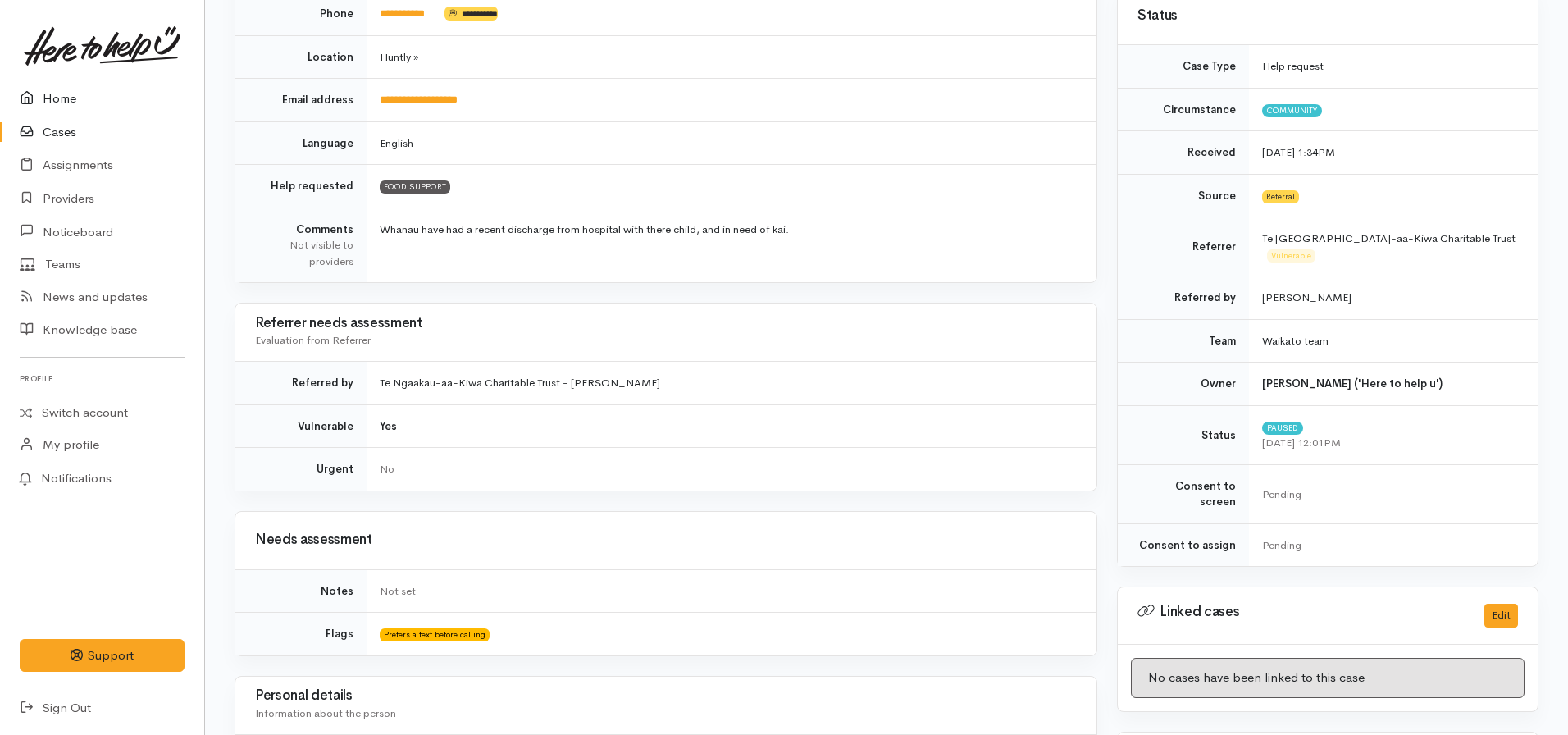
click at [51, 95] on link "Home" at bounding box center [102, 99] width 204 height 34
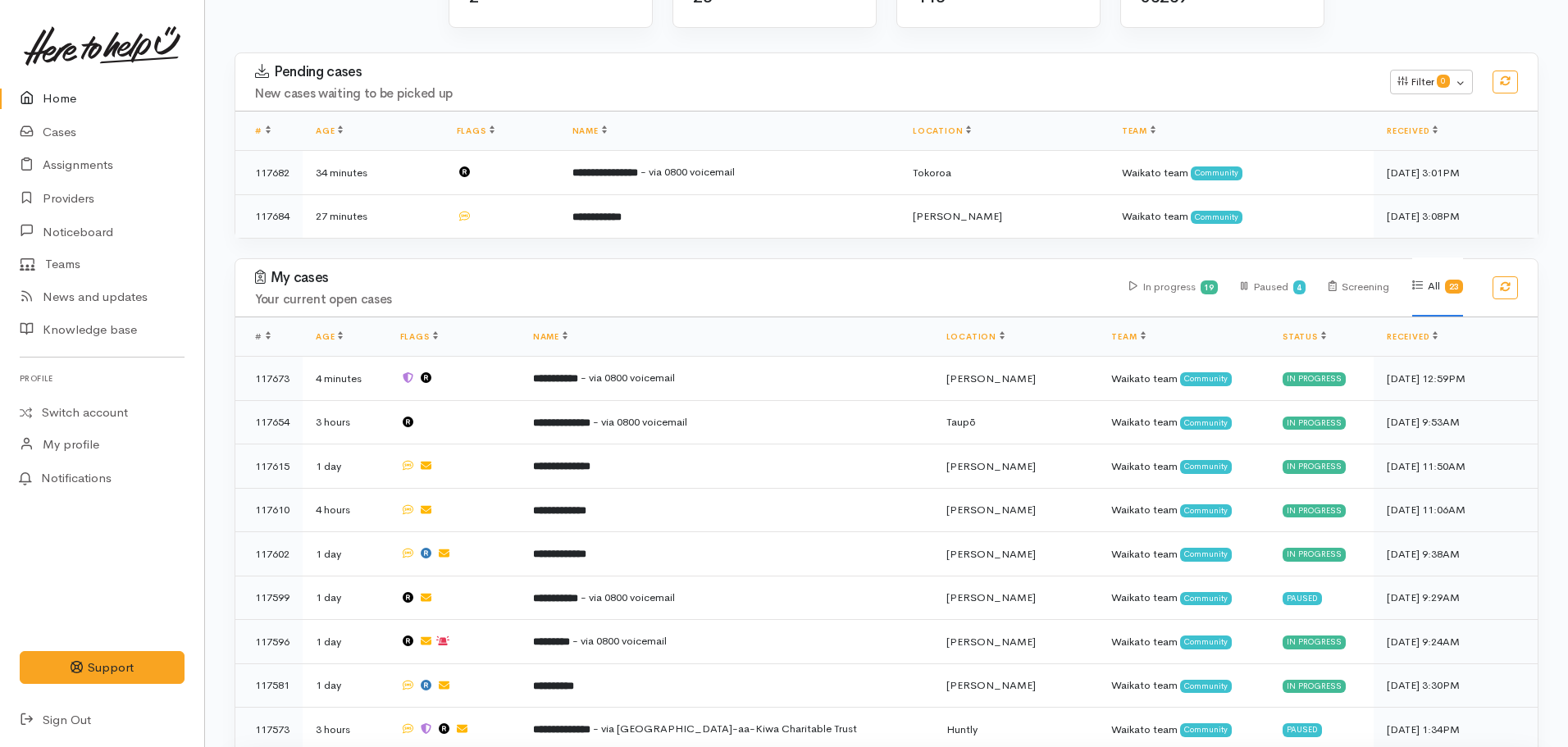
scroll to position [328, 0]
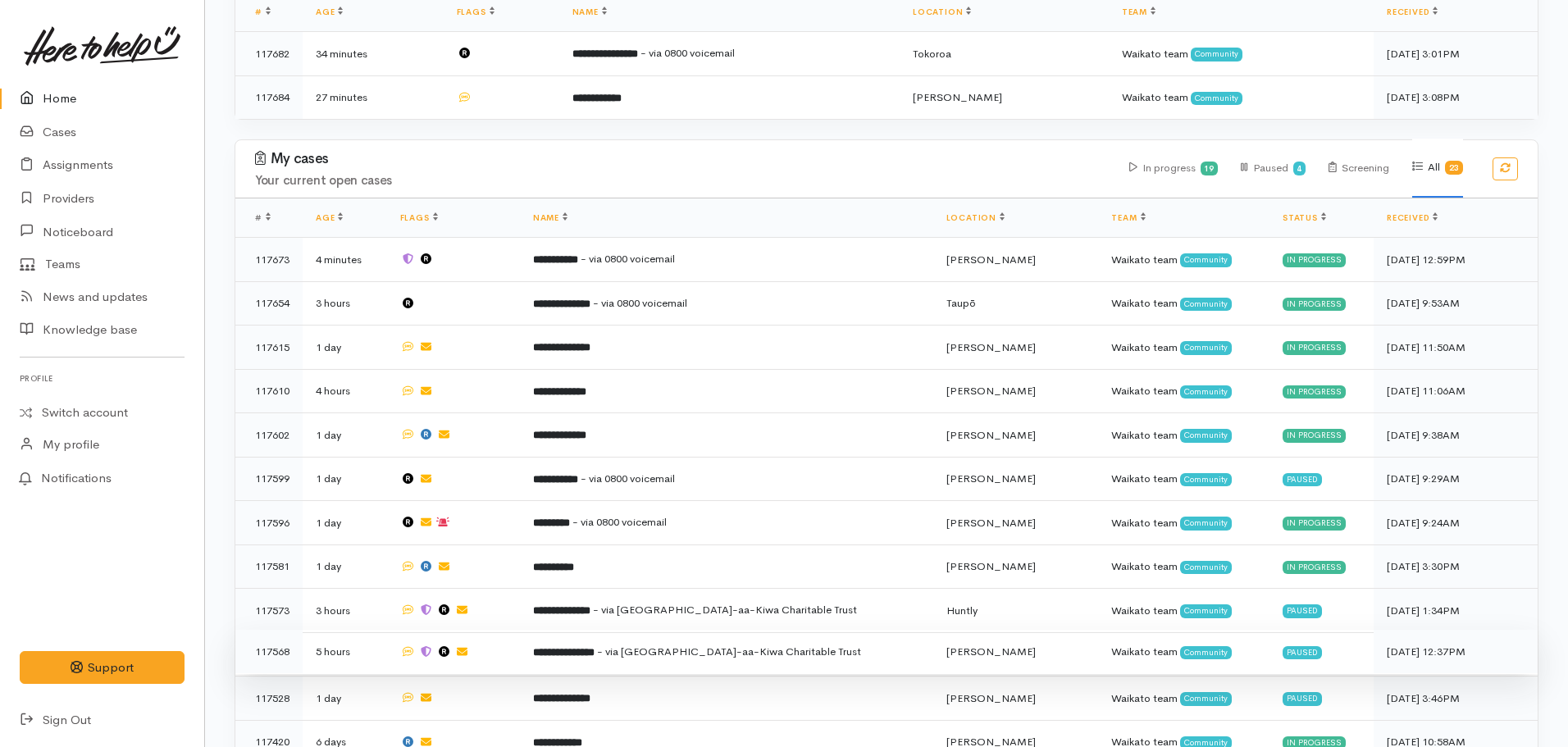
click at [561, 647] on b "**********" at bounding box center [563, 652] width 62 height 11
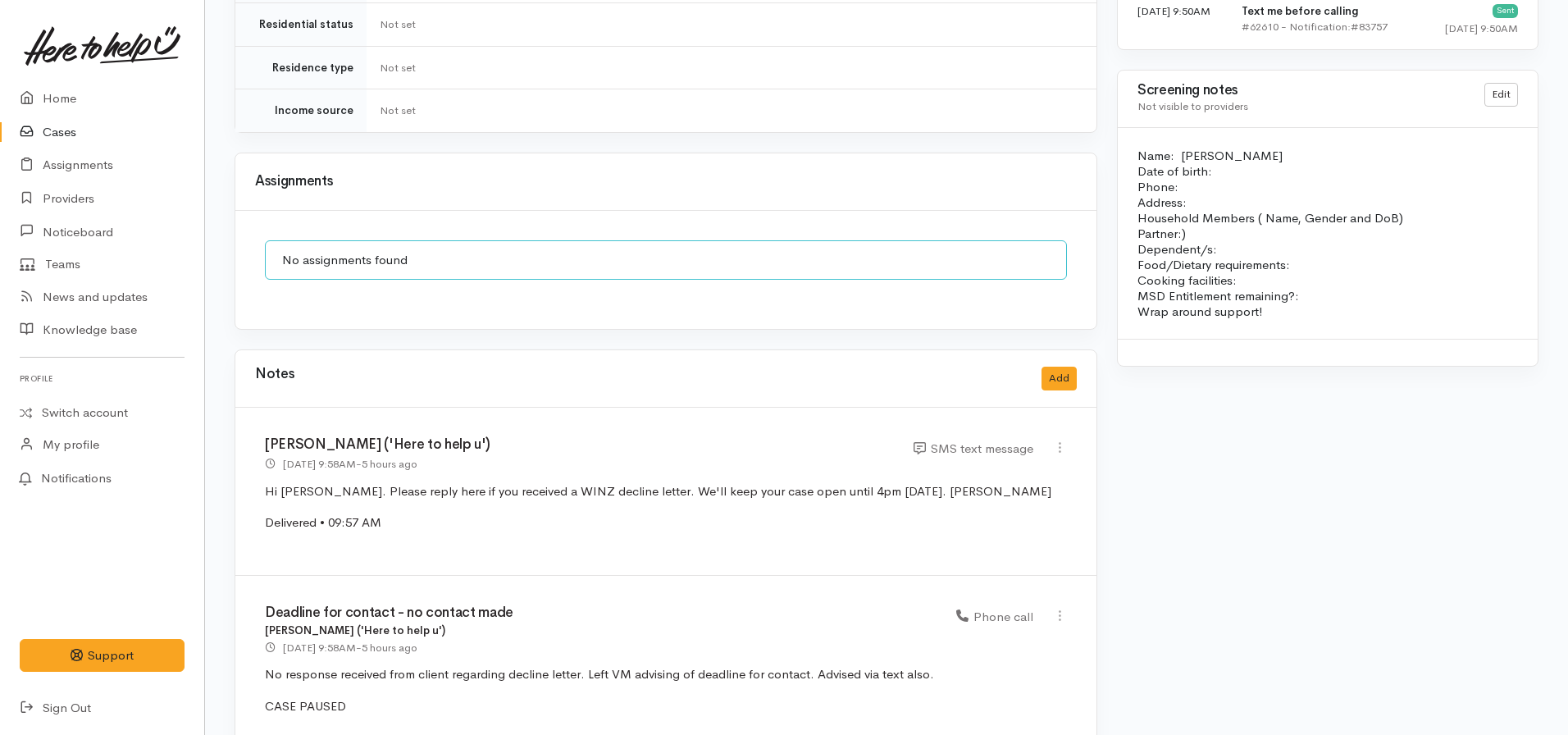
scroll to position [1639, 0]
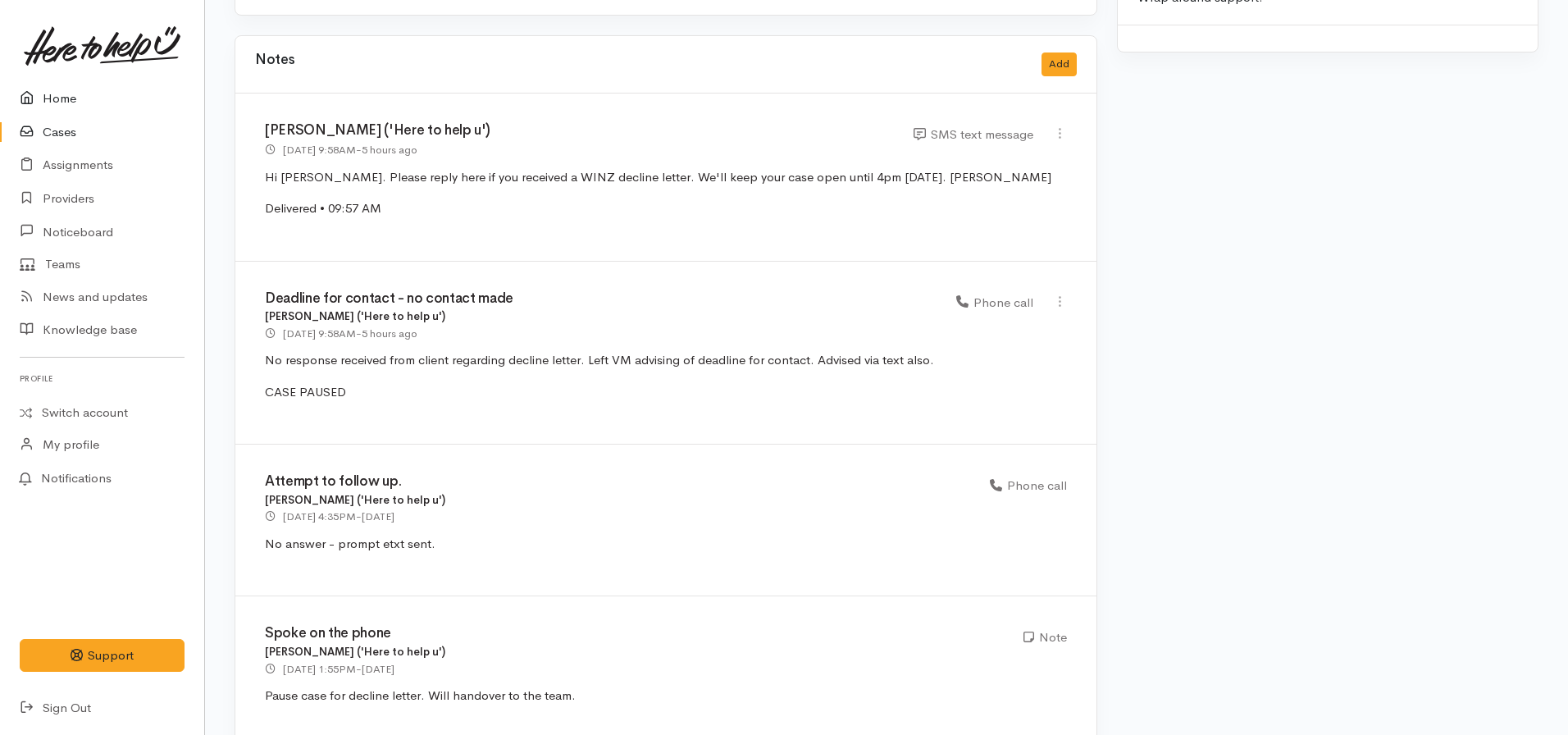
click at [63, 105] on link "Home" at bounding box center [102, 99] width 204 height 34
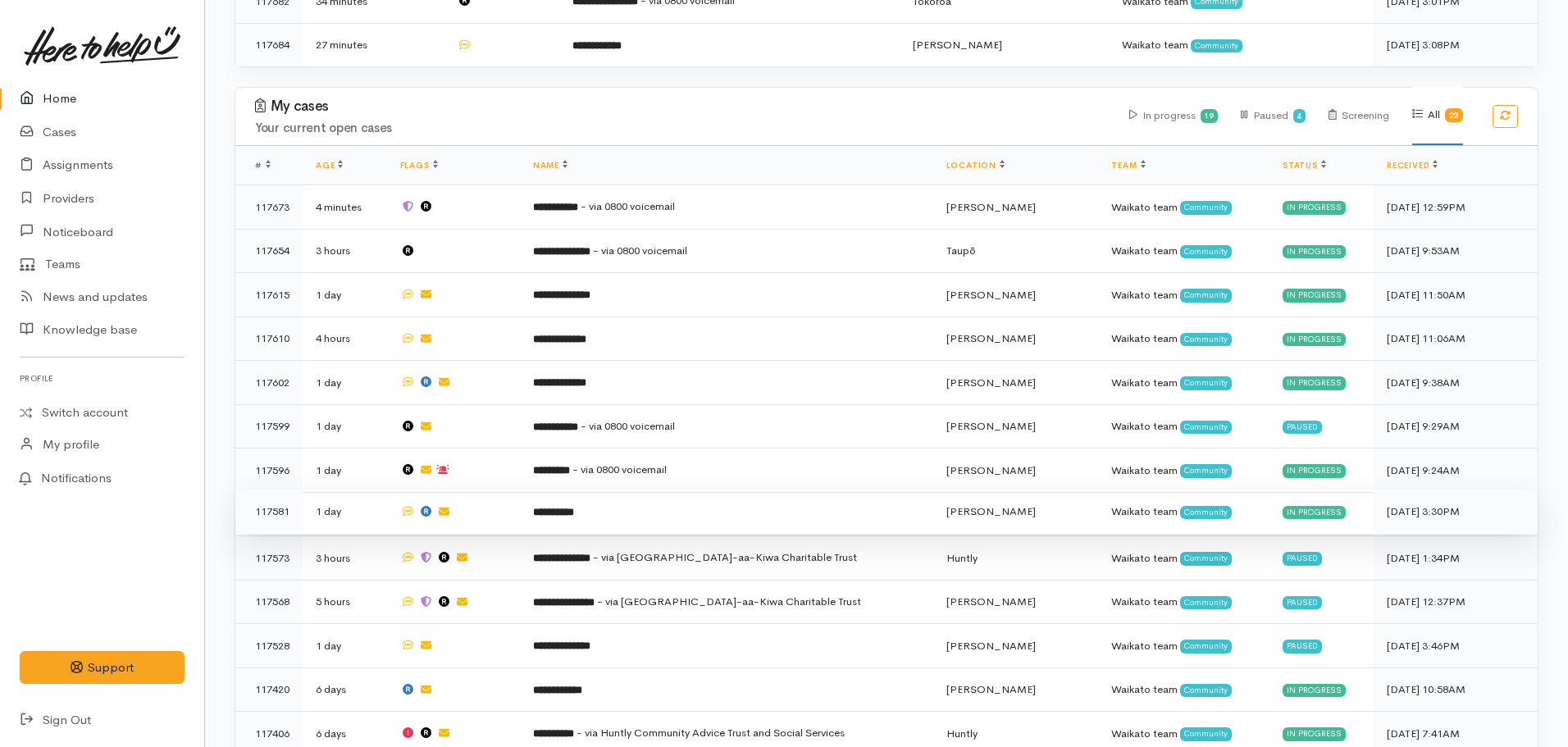
scroll to position [410, 0]
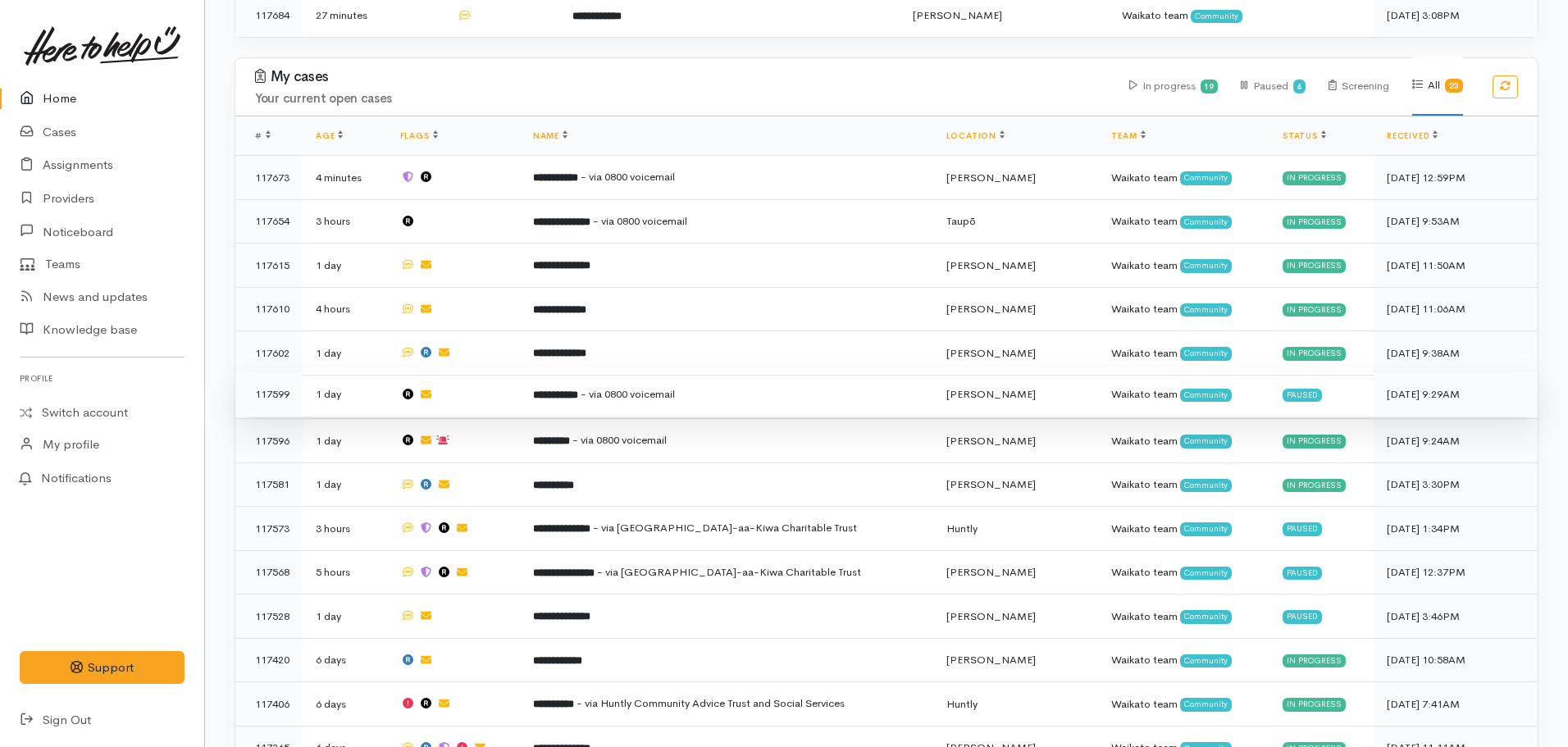
click at [556, 390] on b "**********" at bounding box center [555, 395] width 45 height 11
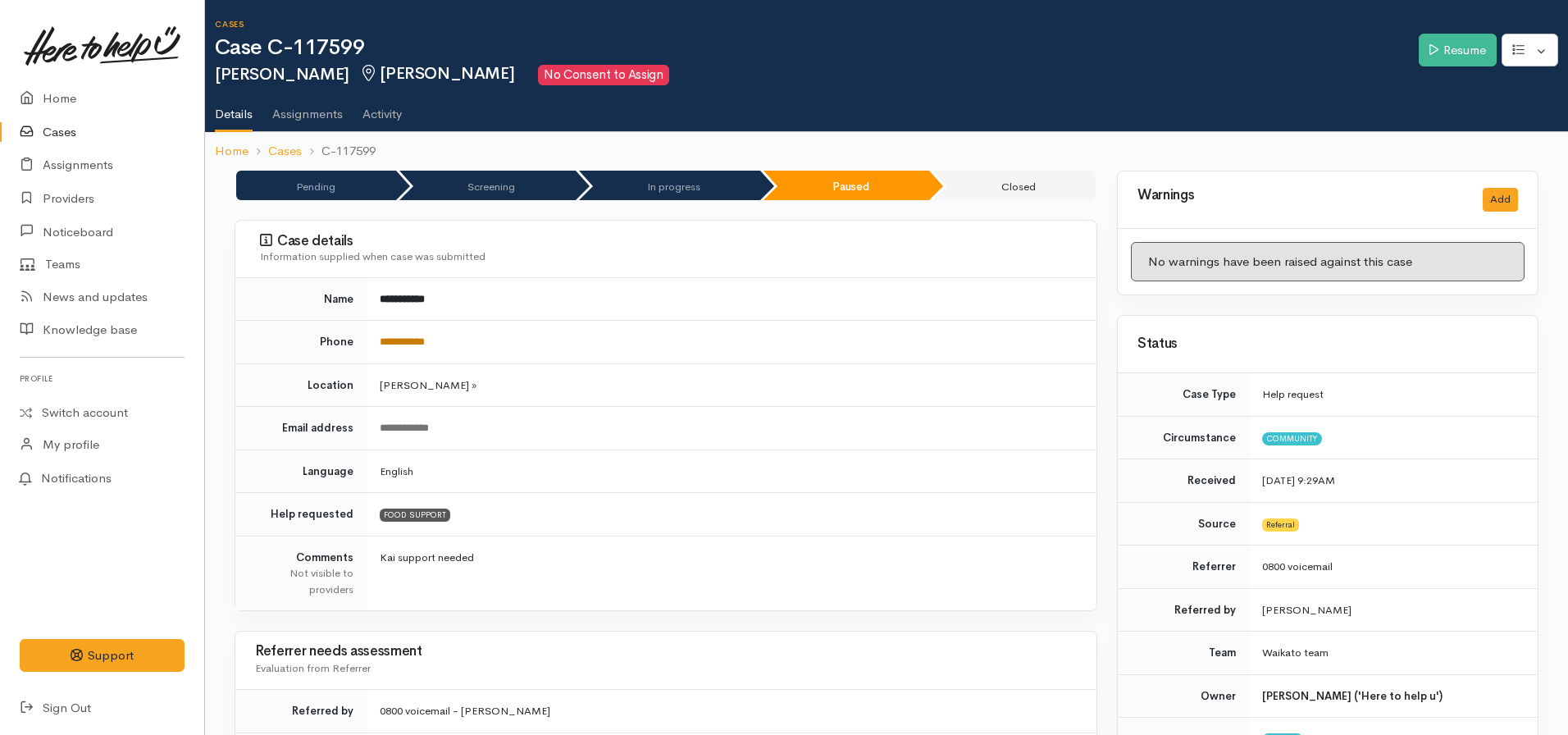
click at [416, 341] on link "**********" at bounding box center [401, 341] width 45 height 11
drag, startPoint x: 485, startPoint y: 344, endPoint x: 370, endPoint y: 351, distance: 115.2
click at [370, 351] on td "**********" at bounding box center [732, 342] width 730 height 44
copy link "**********"
drag, startPoint x: 809, startPoint y: 490, endPoint x: 809, endPoint y: 480, distance: 10.0
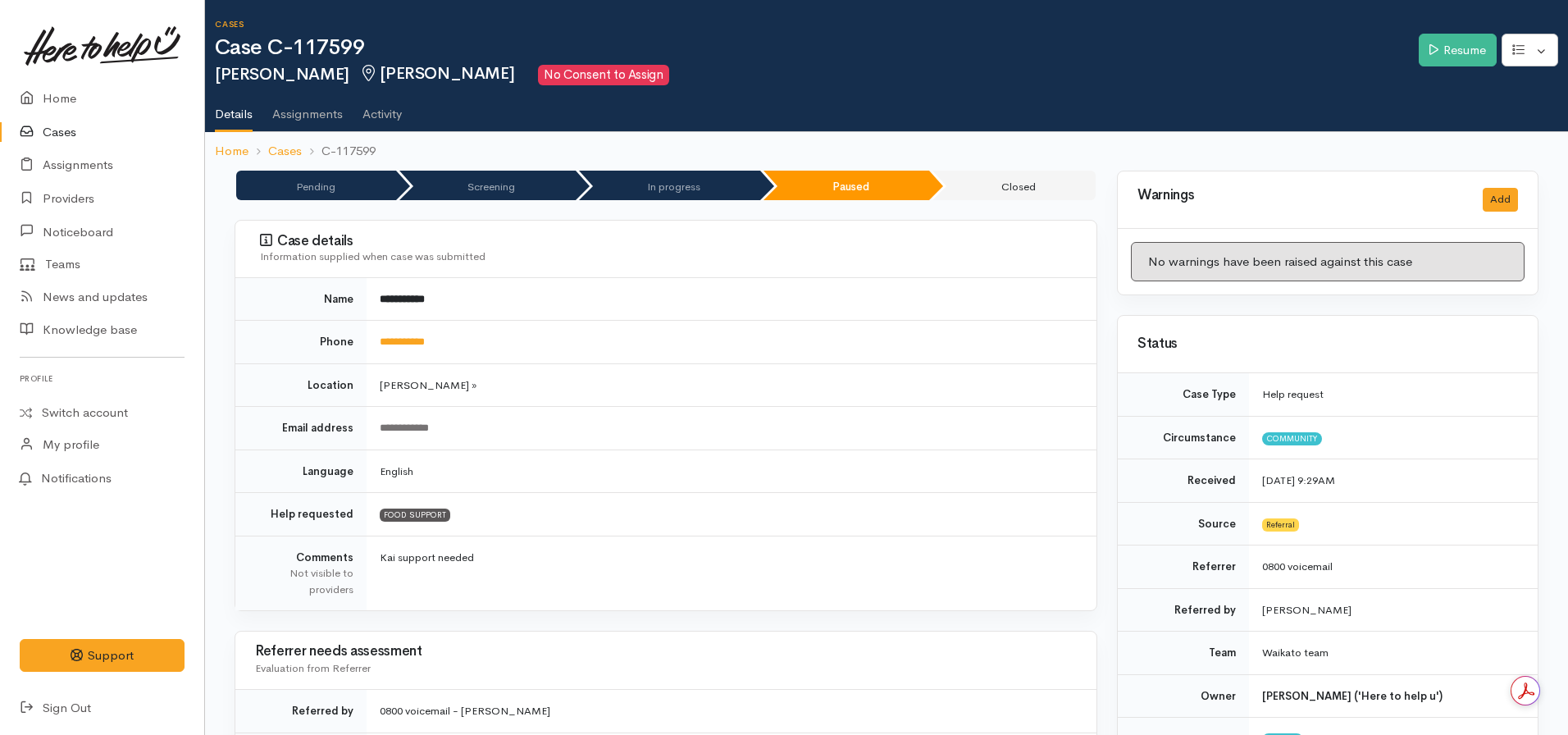
click at [809, 481] on td "English" at bounding box center [732, 471] width 730 height 44
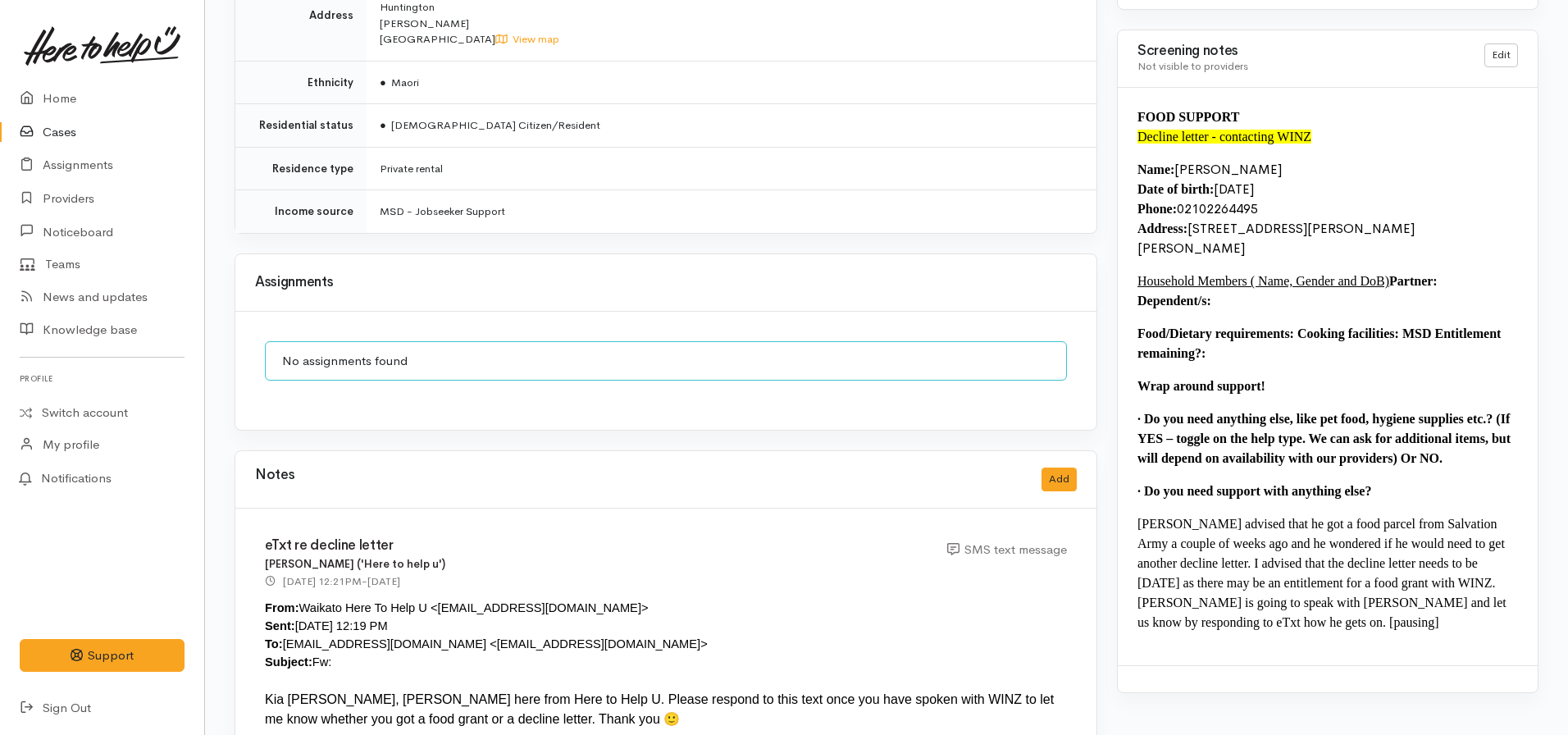
scroll to position [1441, 0]
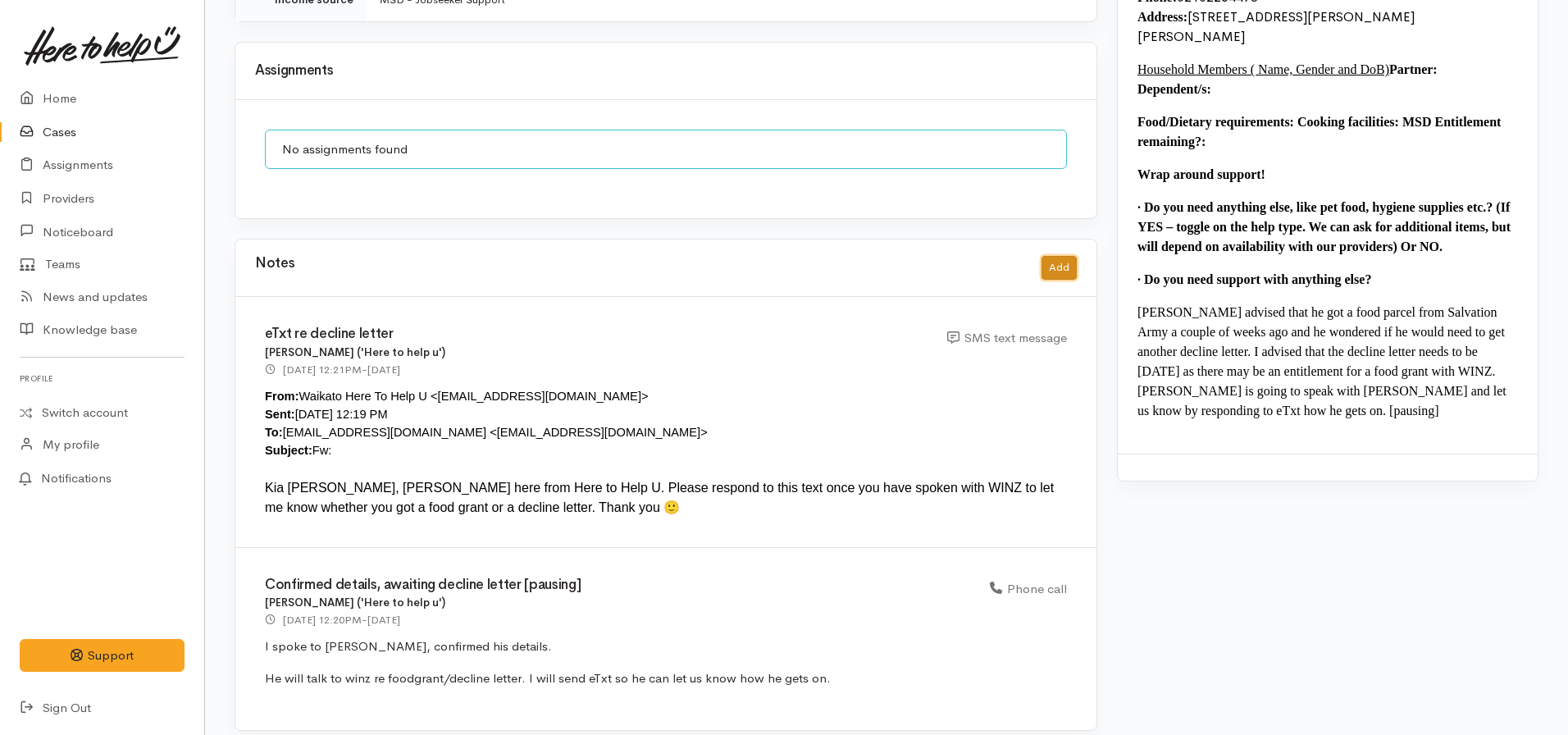
click at [1058, 255] on button "Add" at bounding box center [1059, 267] width 35 height 24
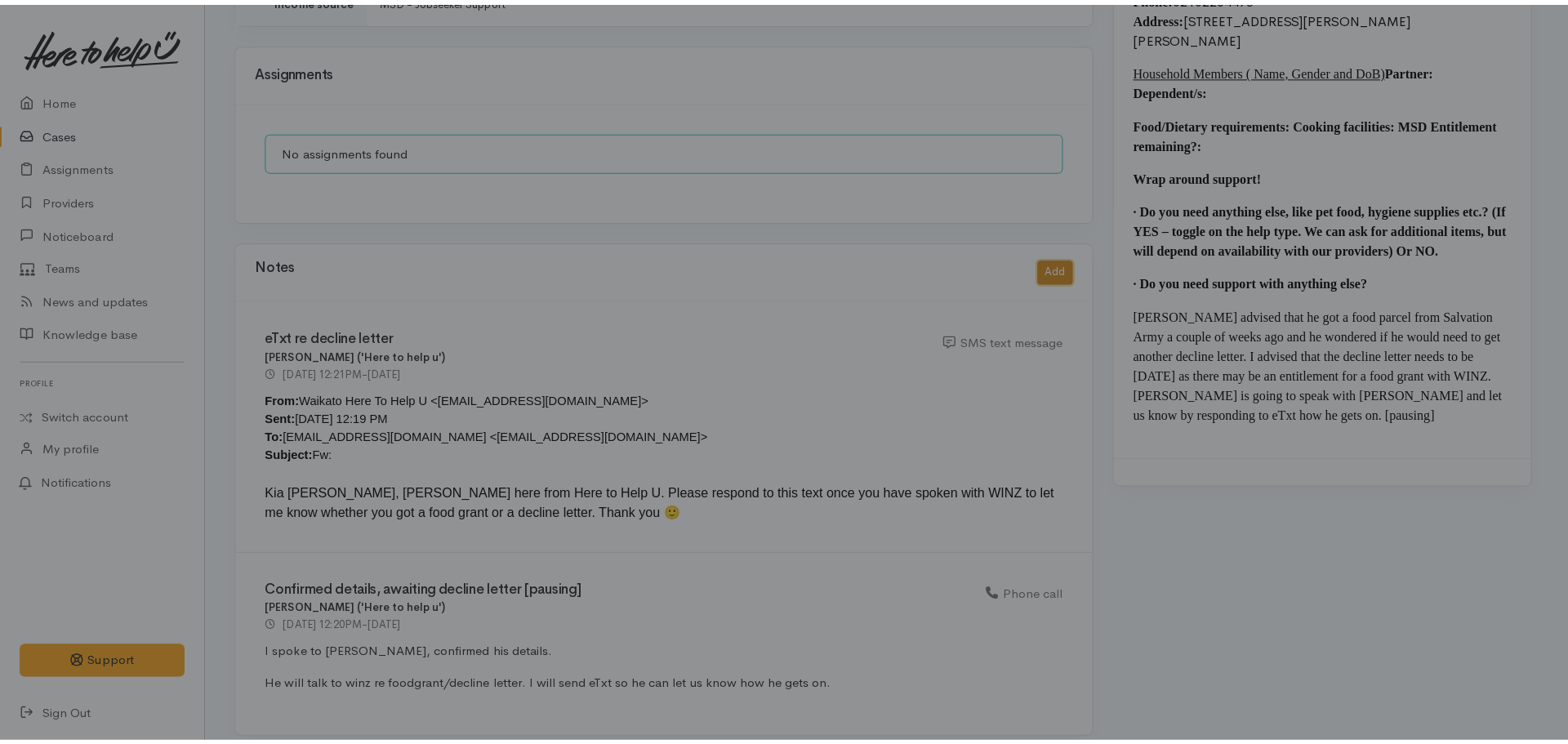
scroll to position [1423, 0]
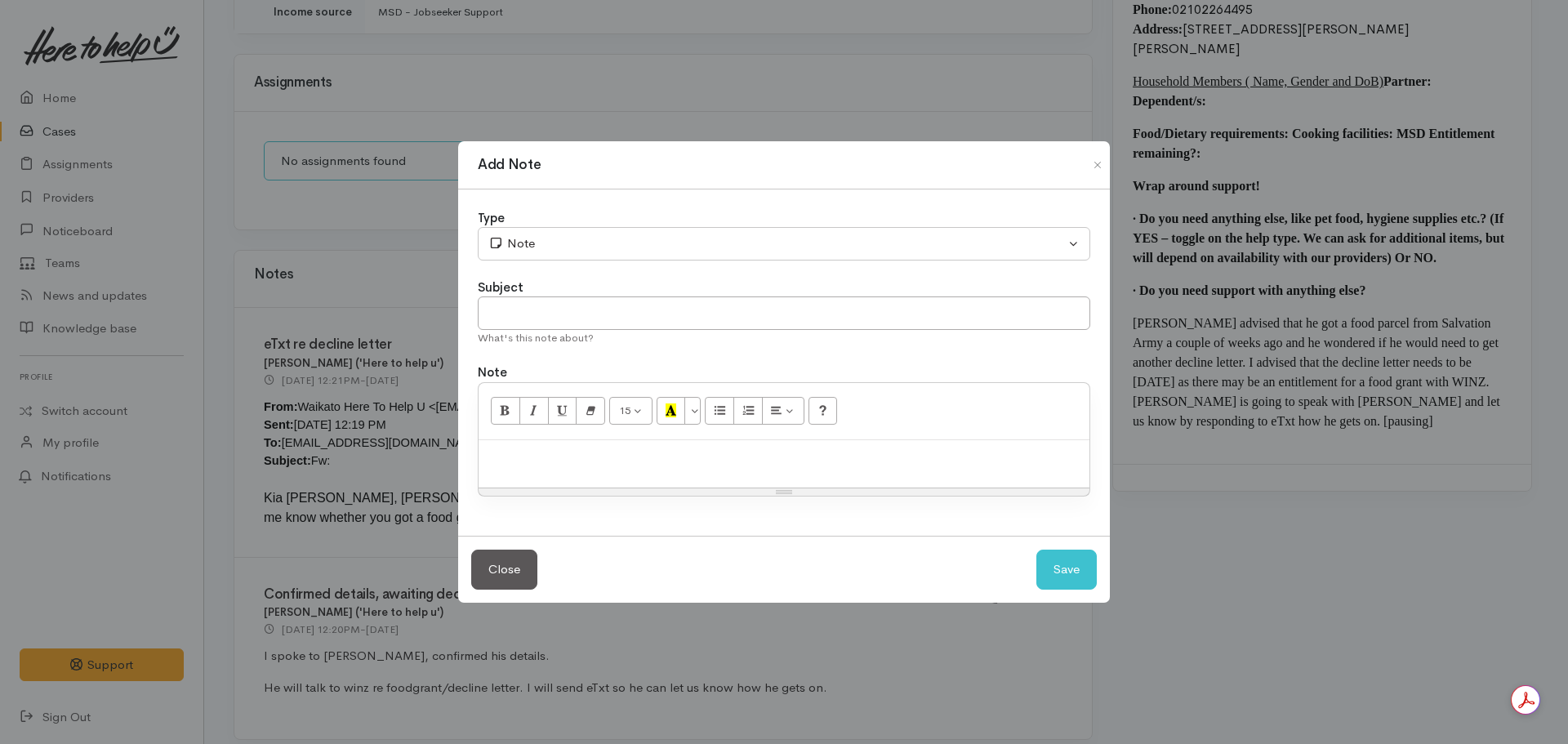
click at [529, 454] on p at bounding box center [784, 458] width 594 height 18
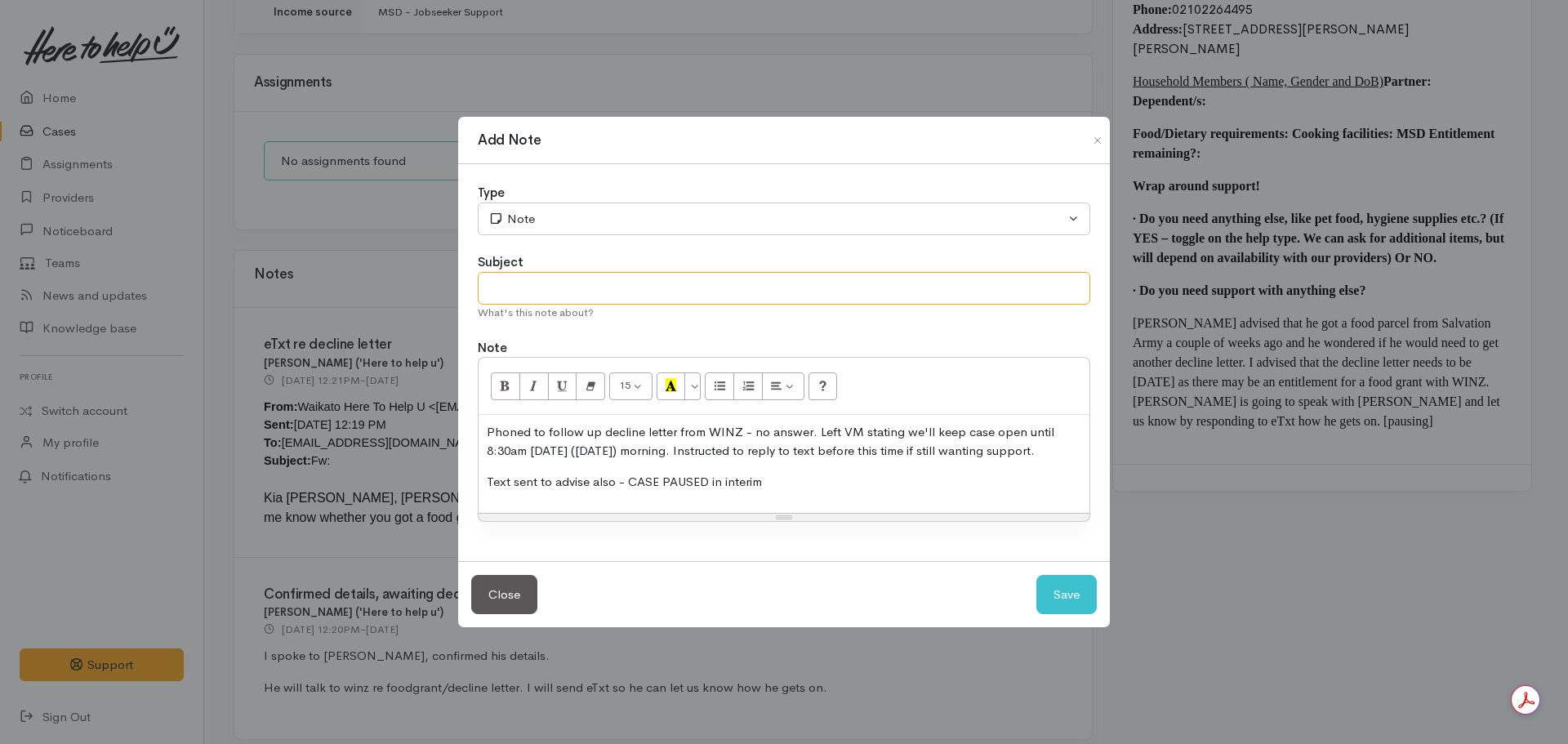
click at [651, 283] on input "text" at bounding box center [784, 289] width 613 height 34
type input "D"
type input "No answer RE decline letter follow up - CASE PAUSED"
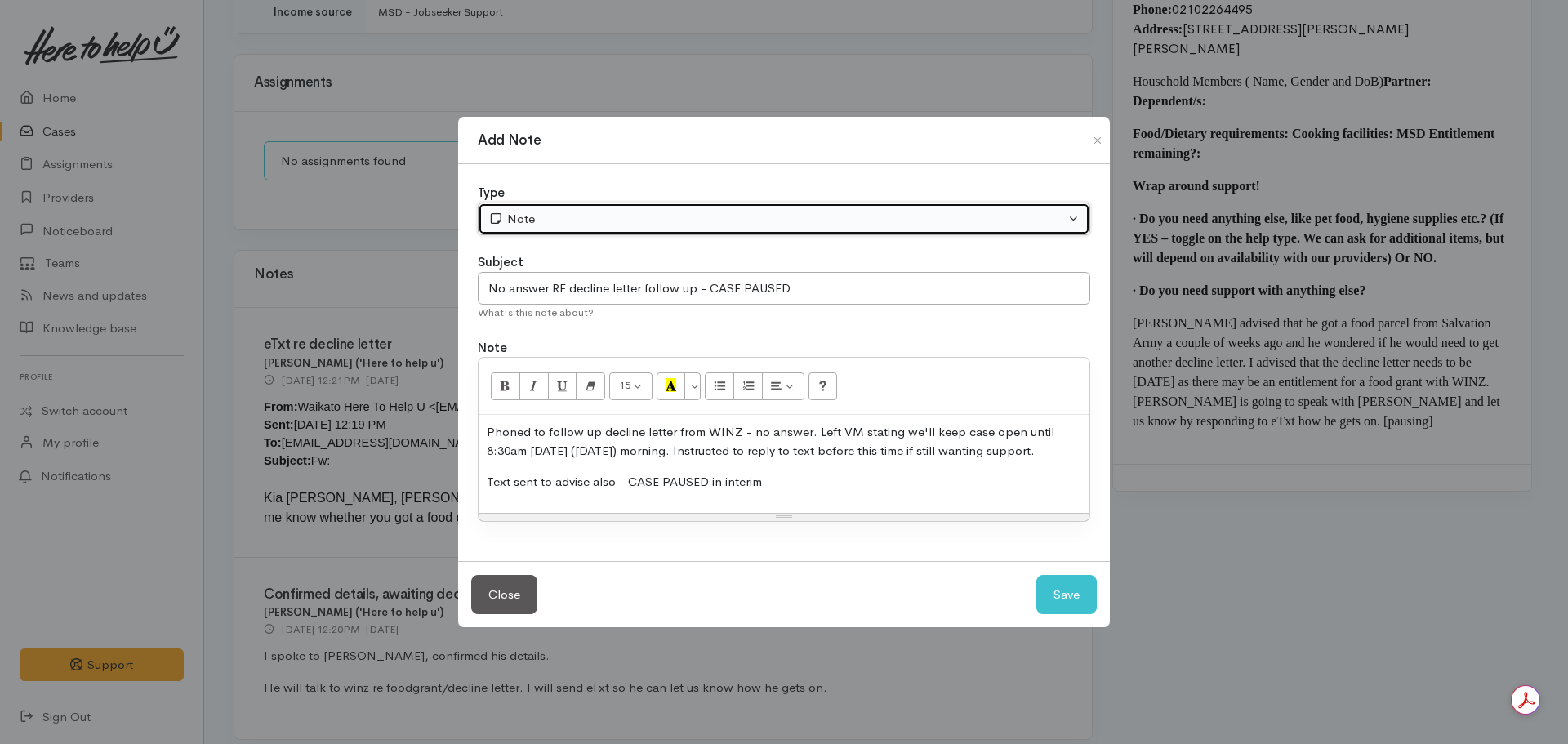
click at [578, 222] on div "Note" at bounding box center [776, 219] width 577 height 18
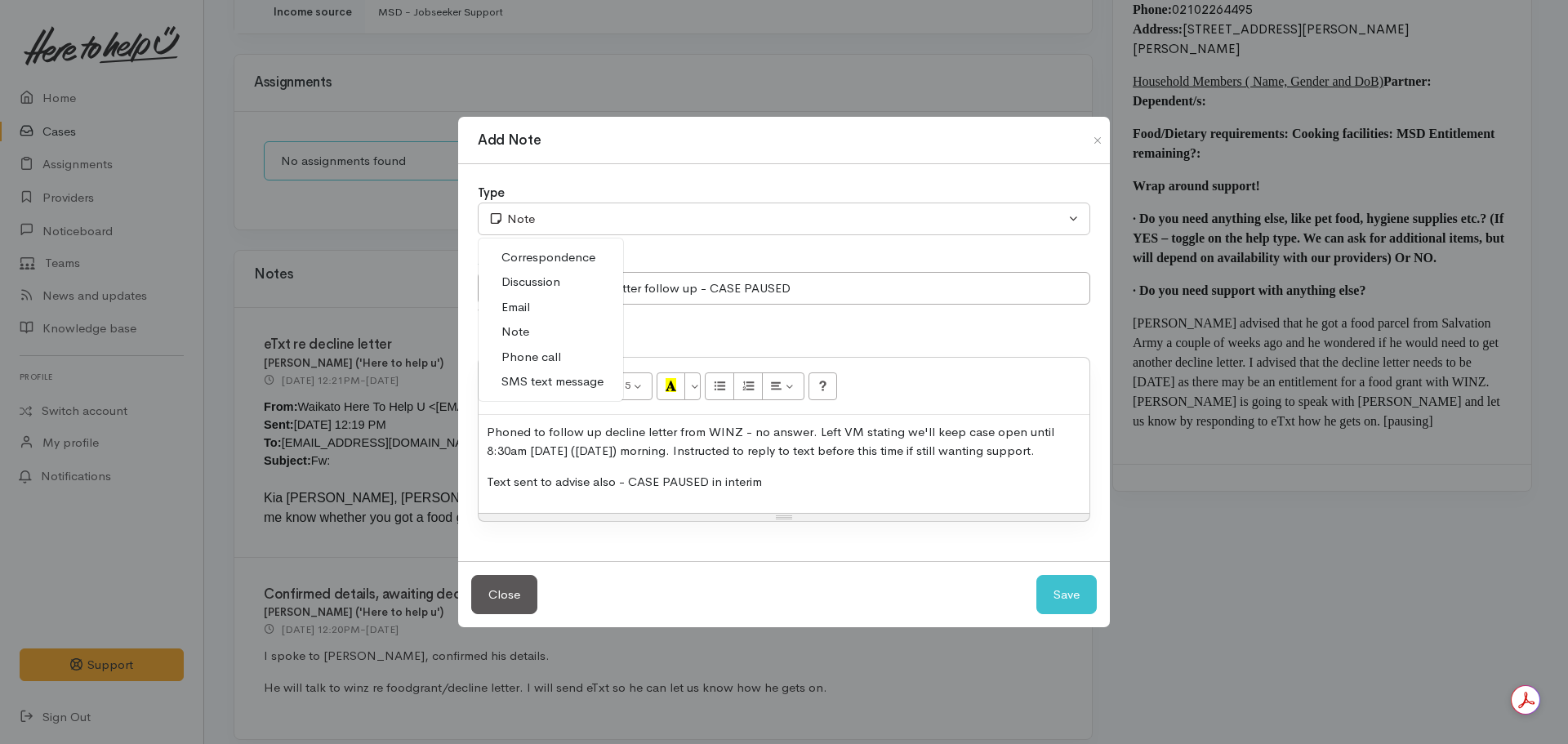
click at [547, 357] on span "Phone call" at bounding box center [531, 357] width 60 height 18
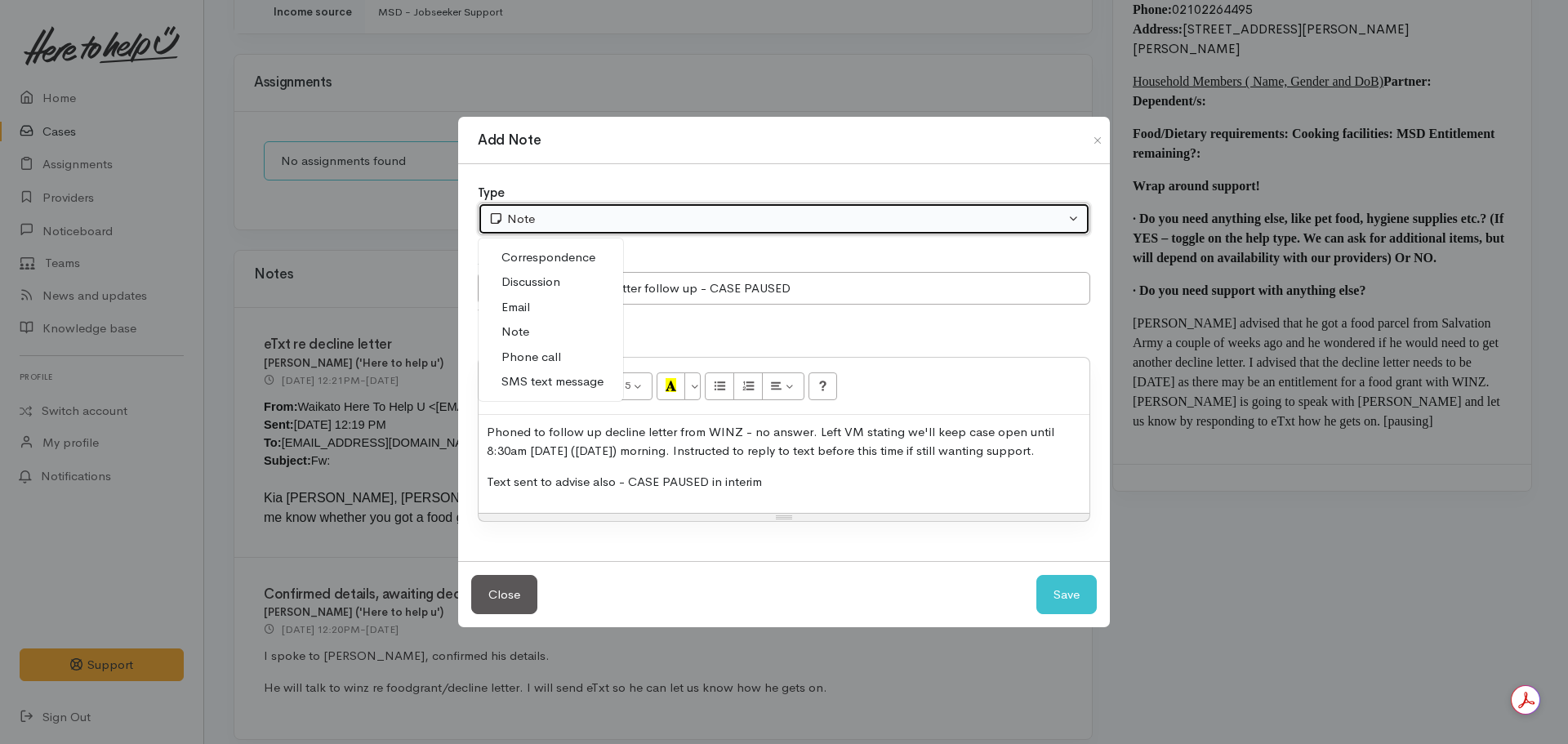
select select "3"
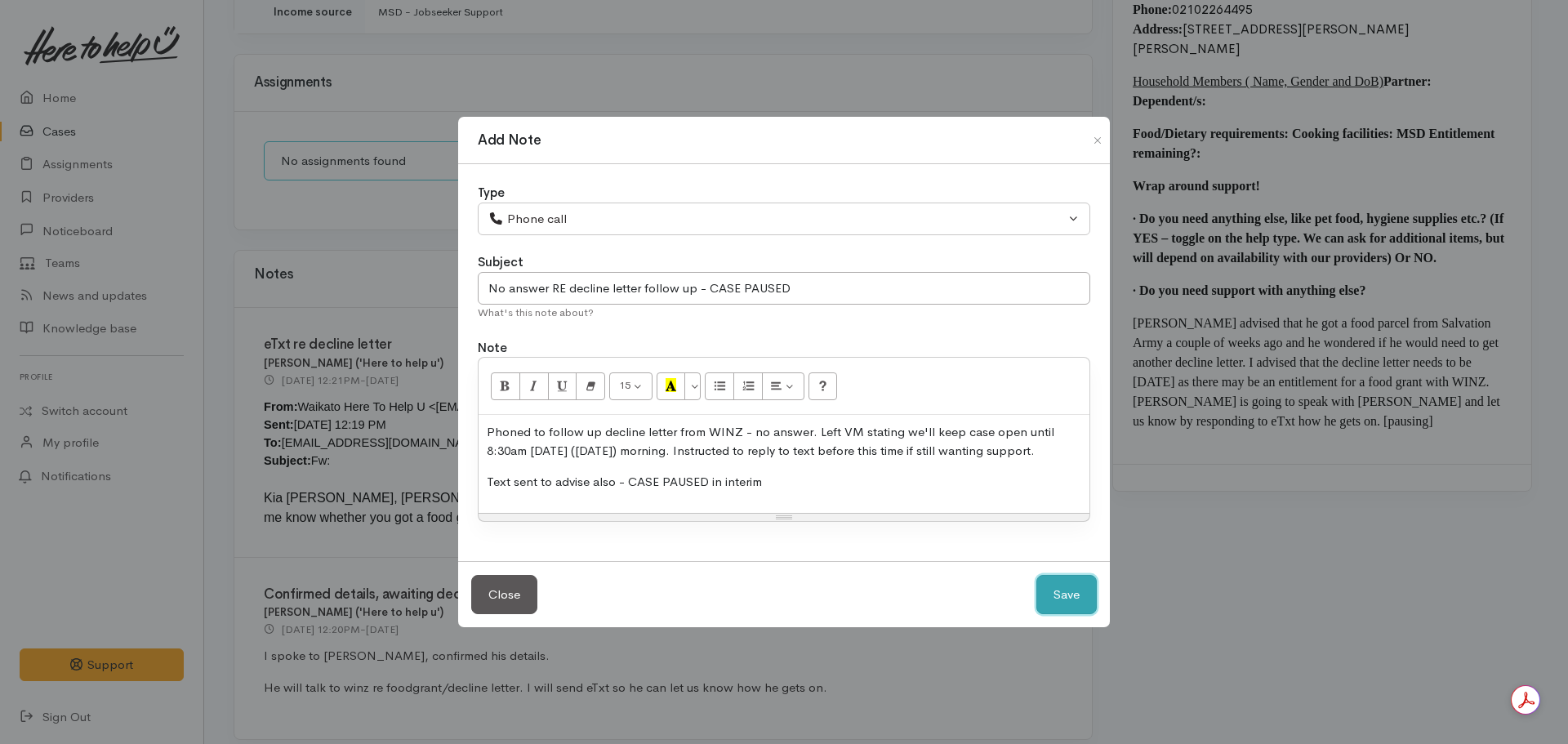
click at [1072, 577] on button "Save" at bounding box center [1066, 595] width 60 height 40
select select "1"
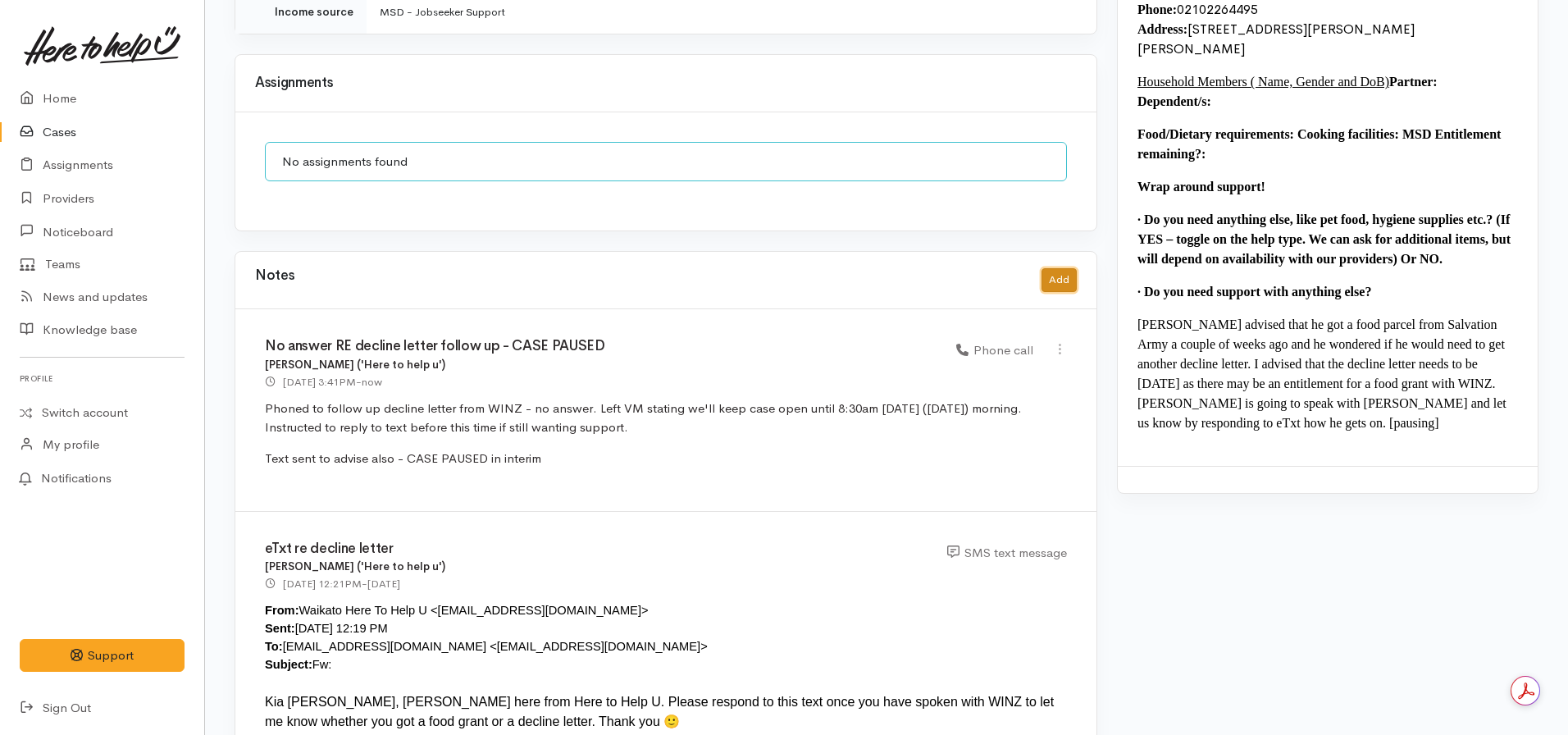
click at [1069, 268] on button "Add" at bounding box center [1059, 280] width 35 height 24
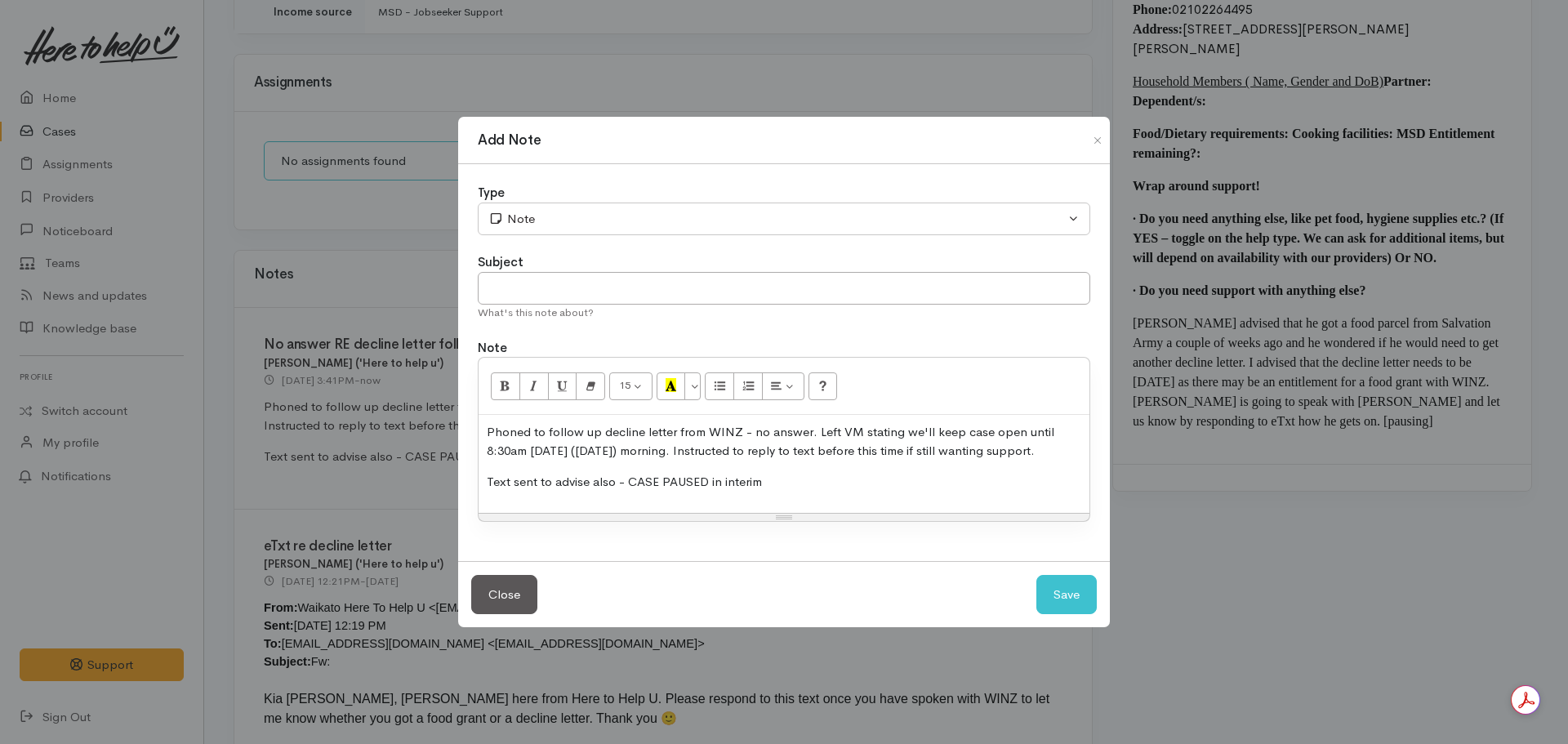
click at [715, 472] on div "Phoned to follow up decline letter from WINZ - no answer. Left VM stating we'll…" at bounding box center [784, 464] width 611 height 98
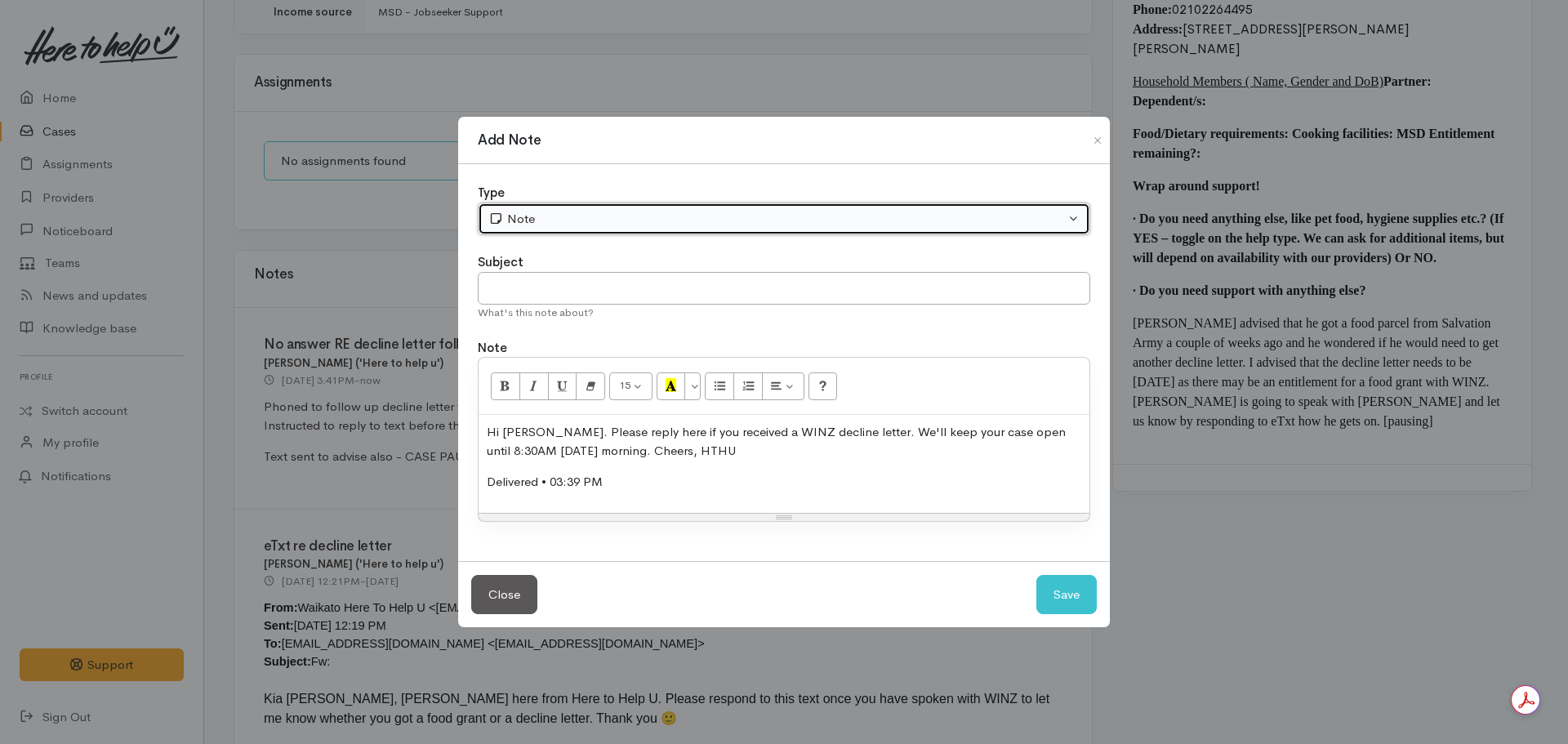
click at [567, 216] on div "Note" at bounding box center [776, 219] width 577 height 18
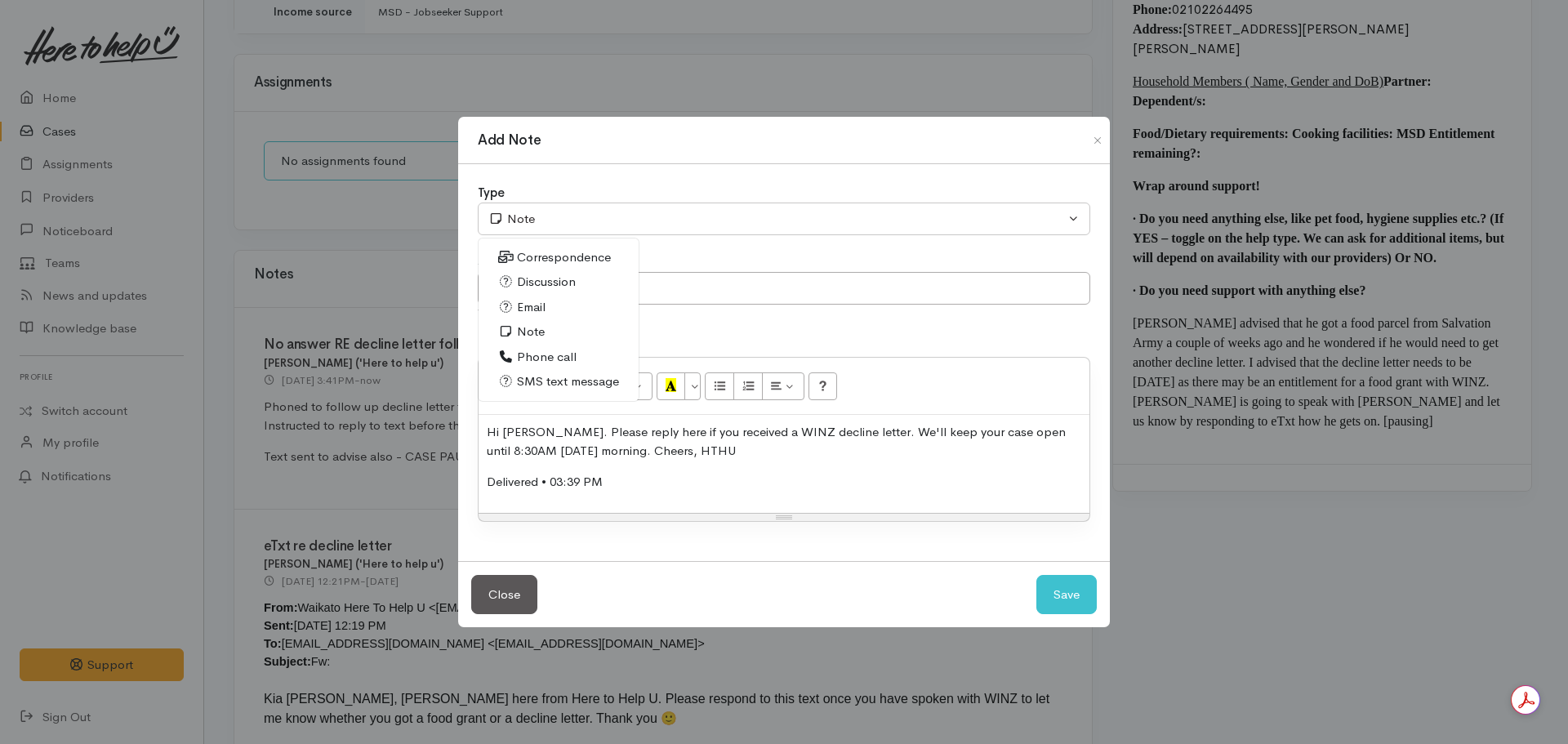
click at [552, 376] on span "SMS text message" at bounding box center [568, 382] width 102 height 18
click at [1070, 589] on button "Save" at bounding box center [1066, 595] width 60 height 40
select select "1"
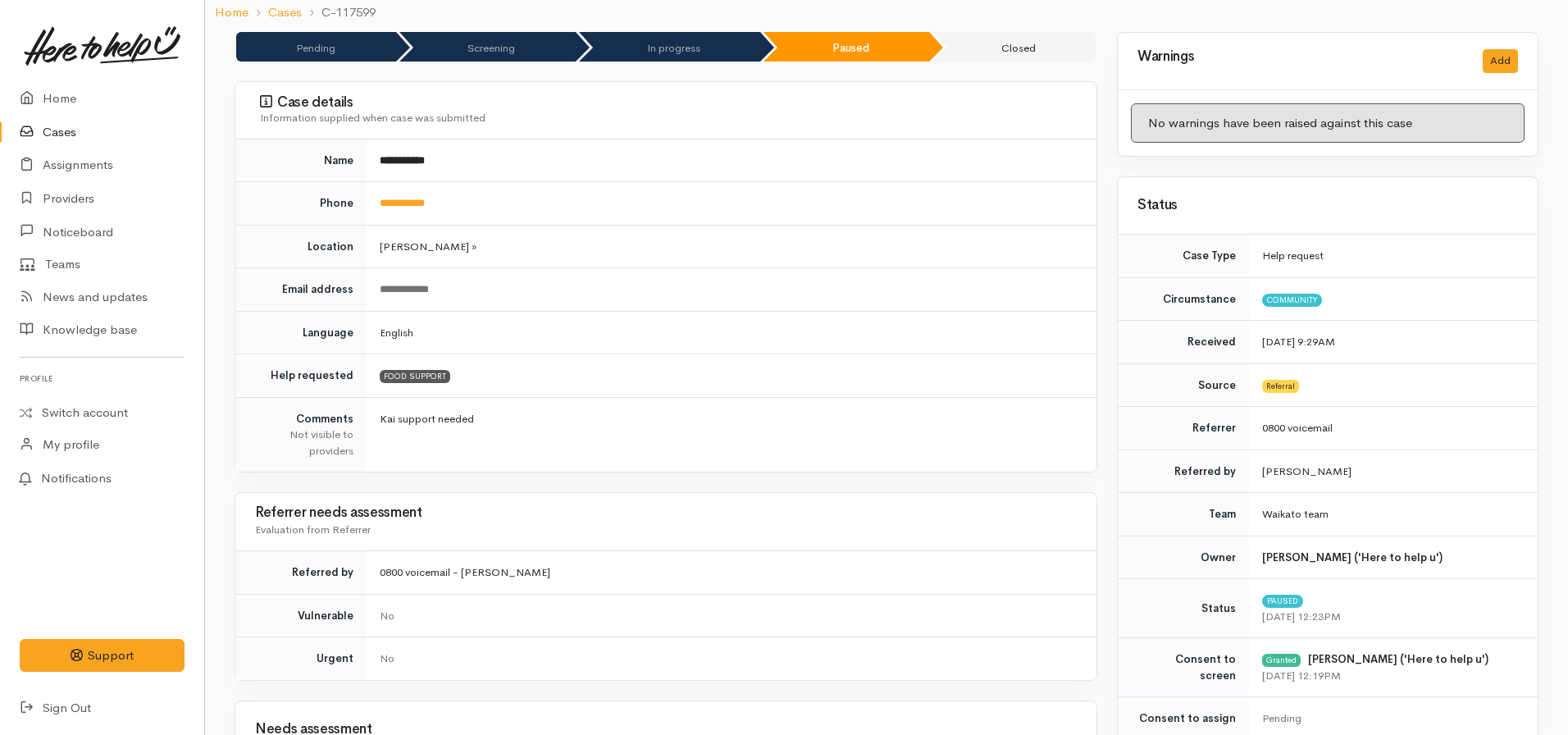
scroll to position [0, 0]
